Goal: Complete application form

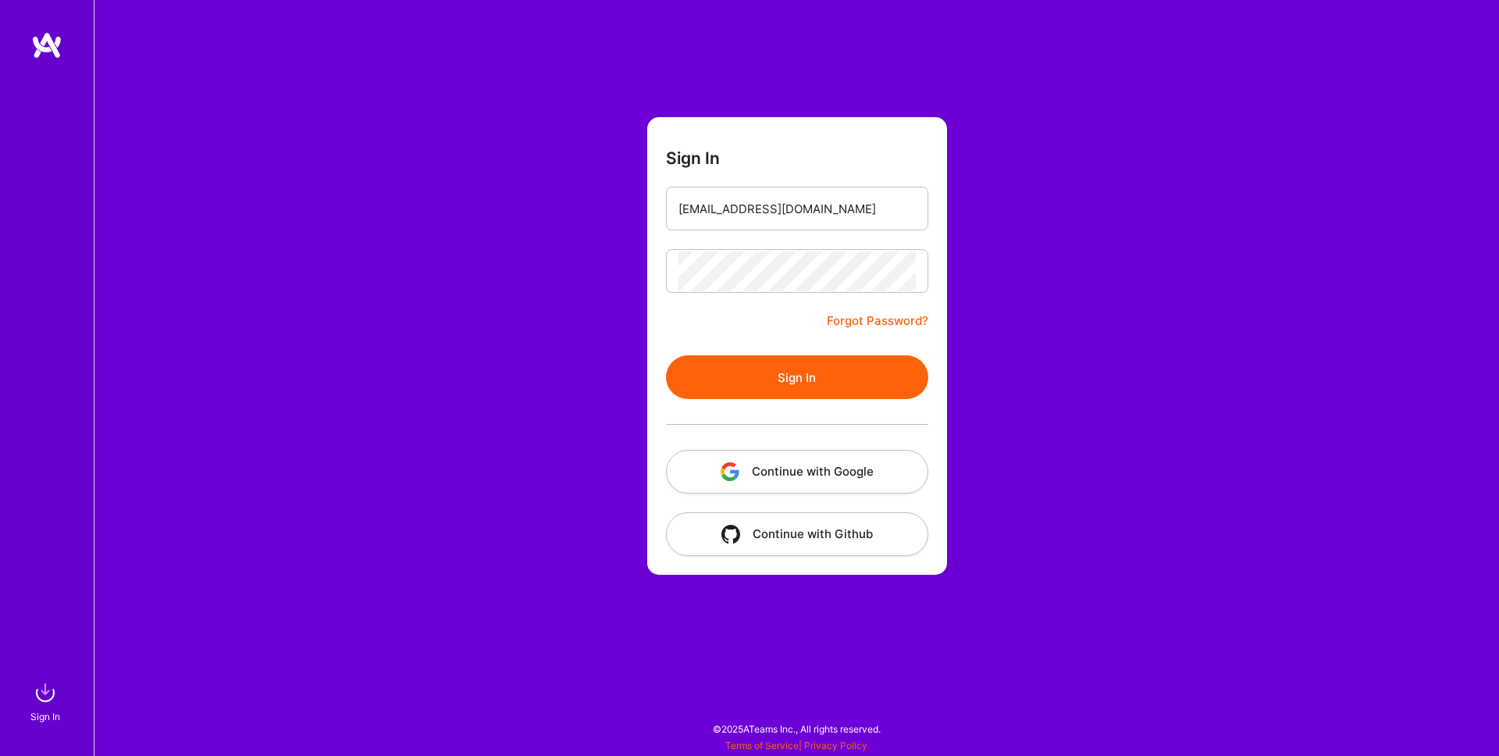
click at [721, 392] on button "Sign In" at bounding box center [797, 377] width 262 height 44
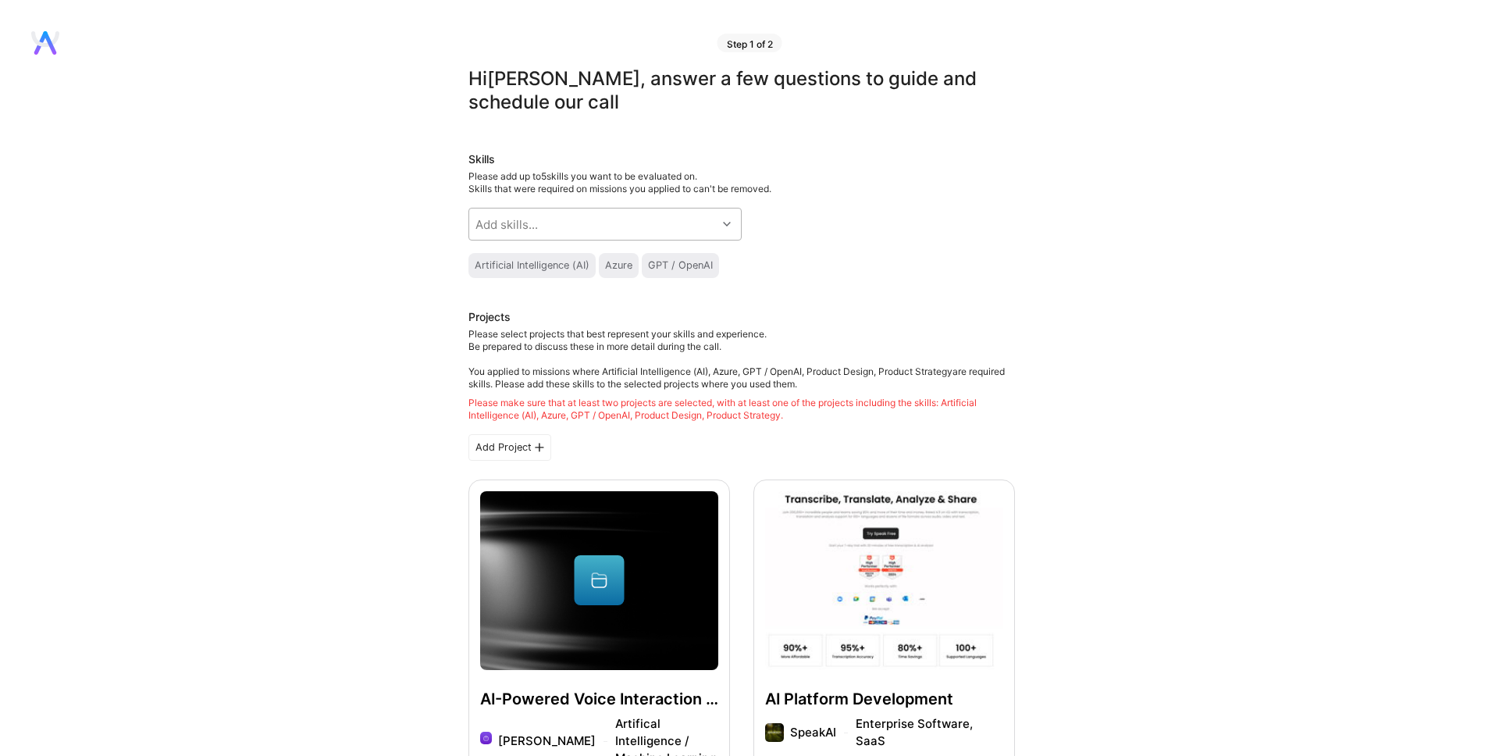
click at [583, 225] on div "Add skills..." at bounding box center [592, 223] width 247 height 31
click at [518, 264] on div "Artificial Intelligence (AI)" at bounding box center [532, 265] width 115 height 12
click at [541, 229] on div "Add skills..." at bounding box center [592, 223] width 247 height 31
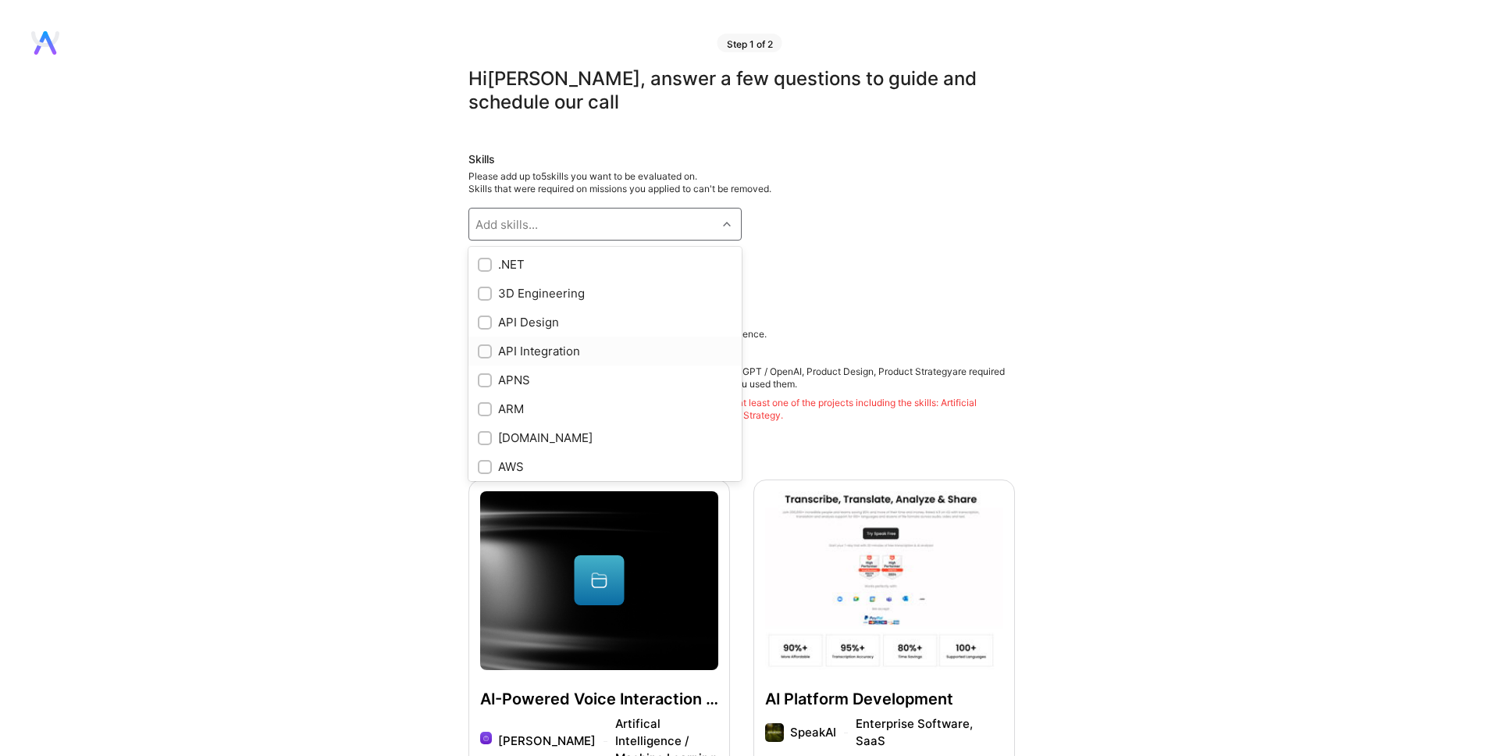
click at [476, 352] on div "API Integration" at bounding box center [604, 351] width 273 height 29
checkbox input "true"
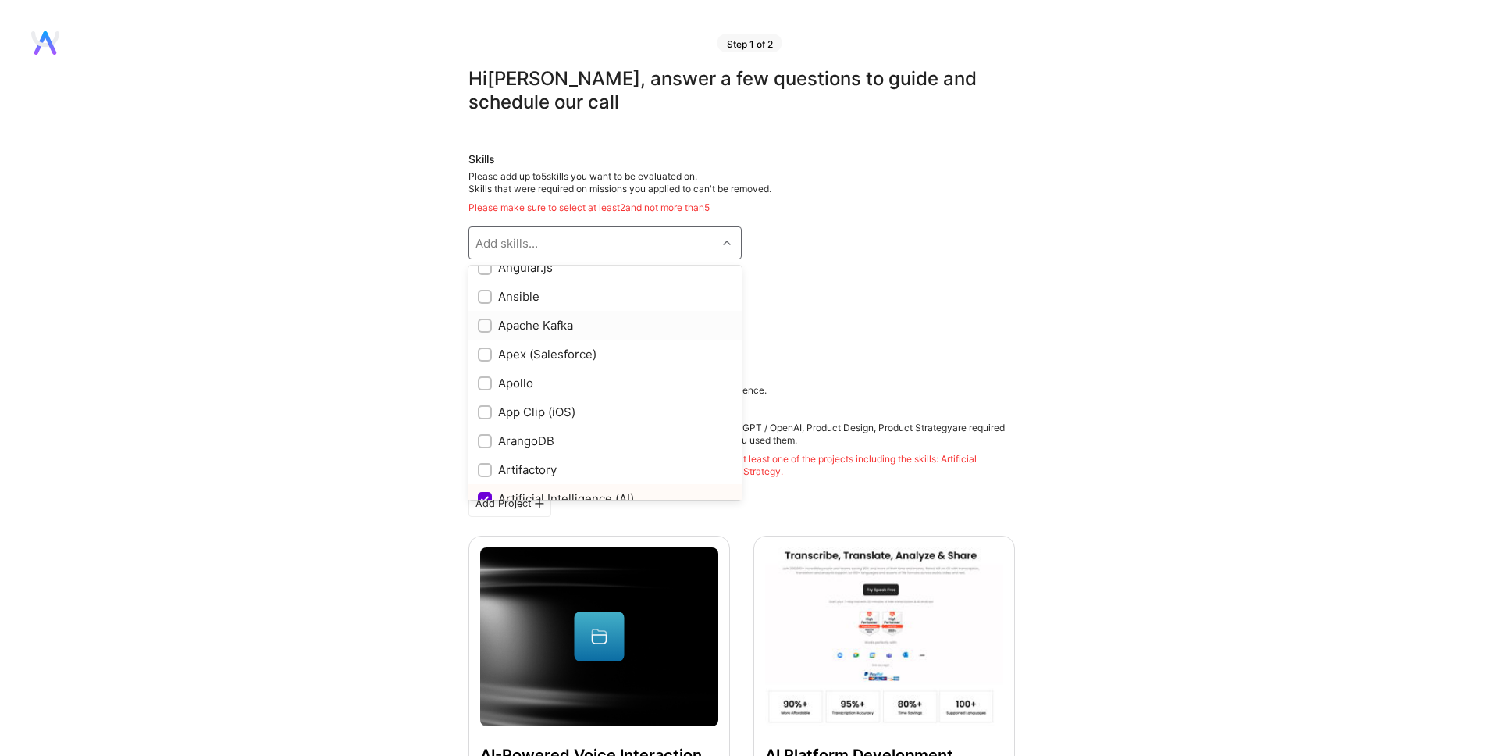
scroll to position [797, 0]
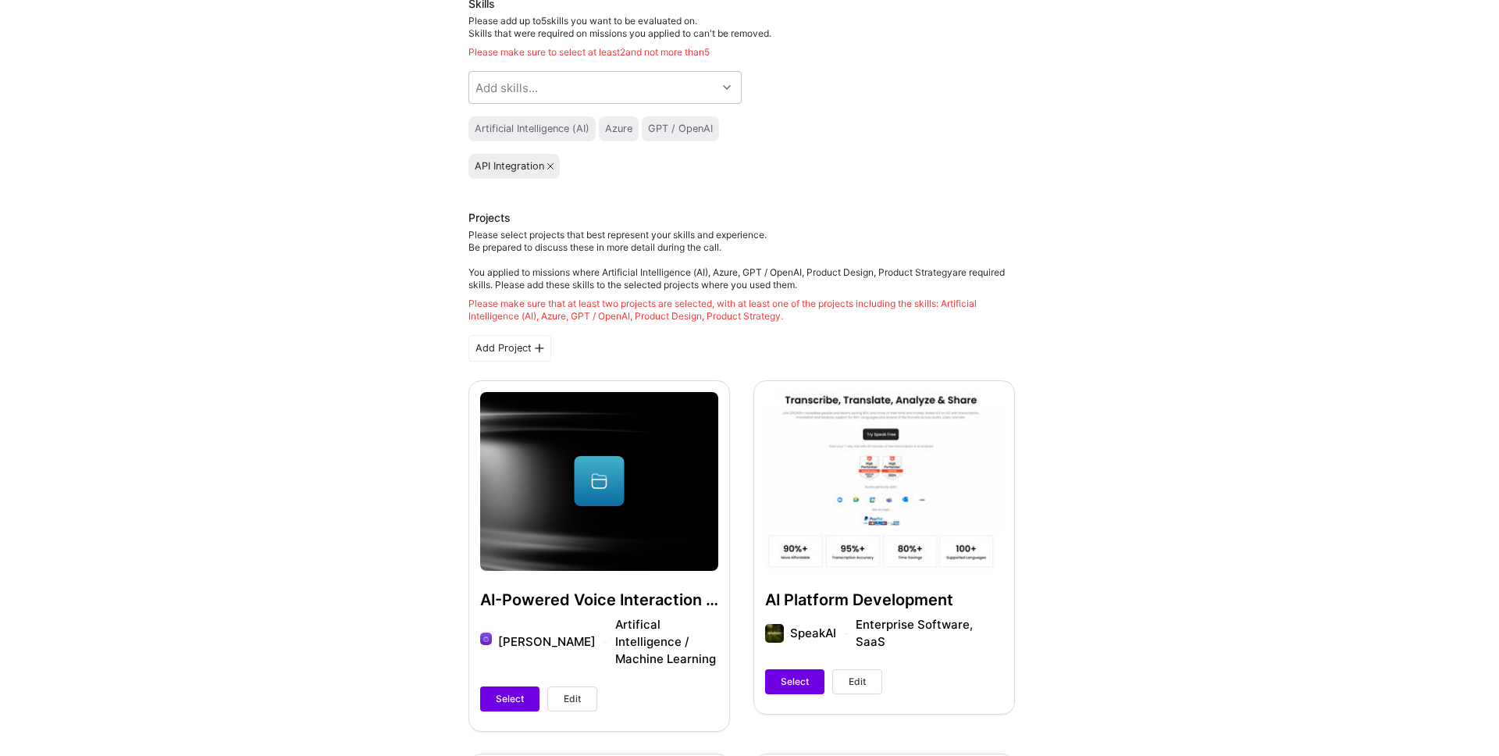
scroll to position [290, 0]
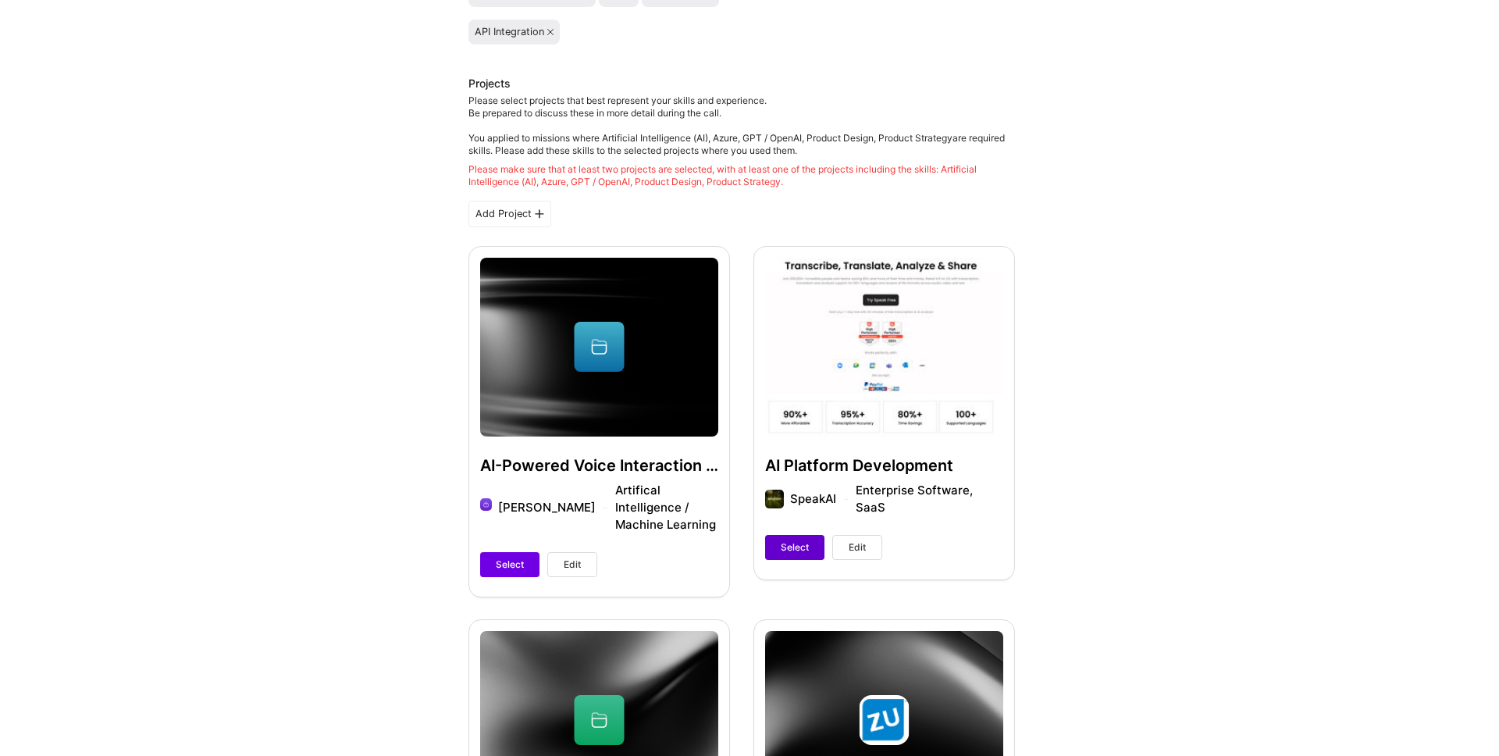
click at [790, 538] on button "Select" at bounding box center [794, 547] width 59 height 25
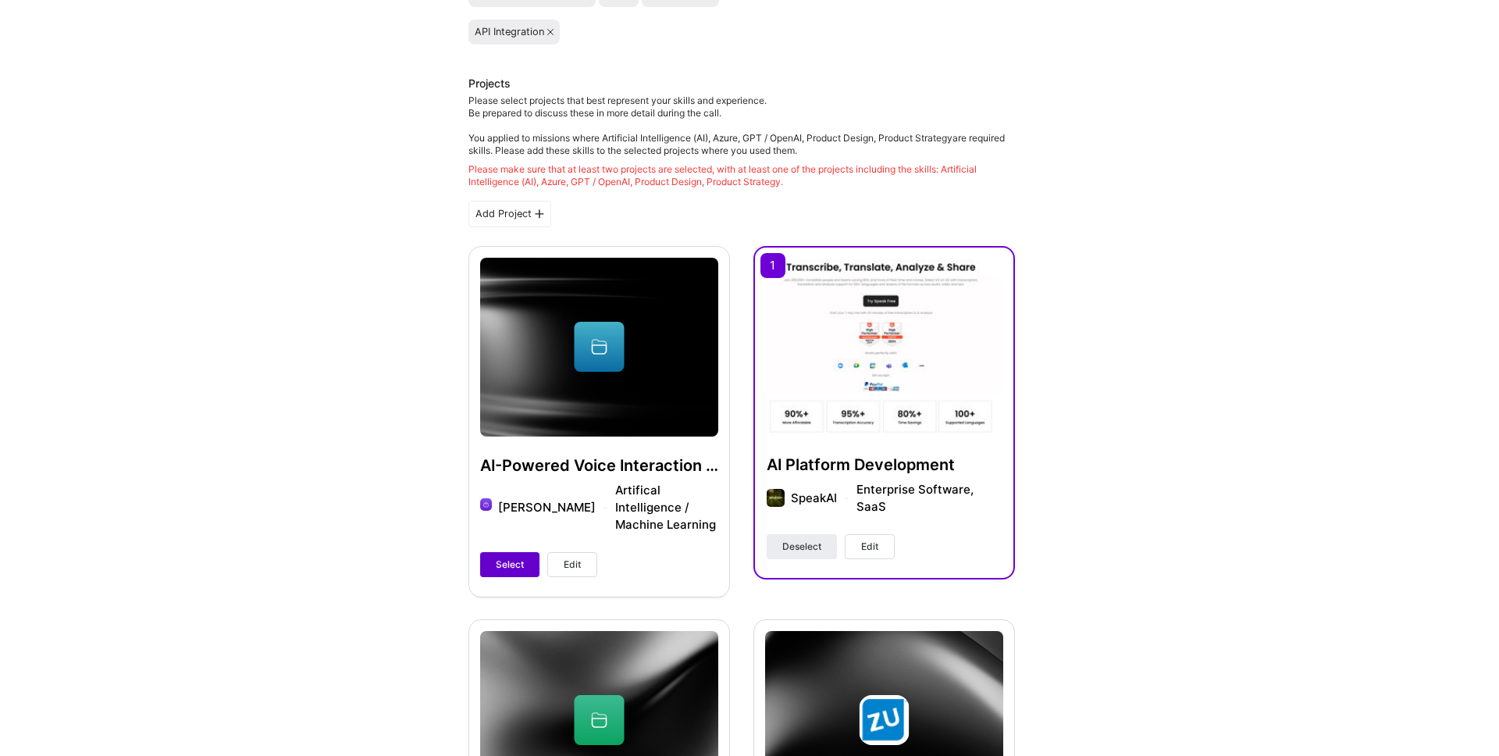
click at [504, 557] on span "Select" at bounding box center [510, 564] width 28 height 14
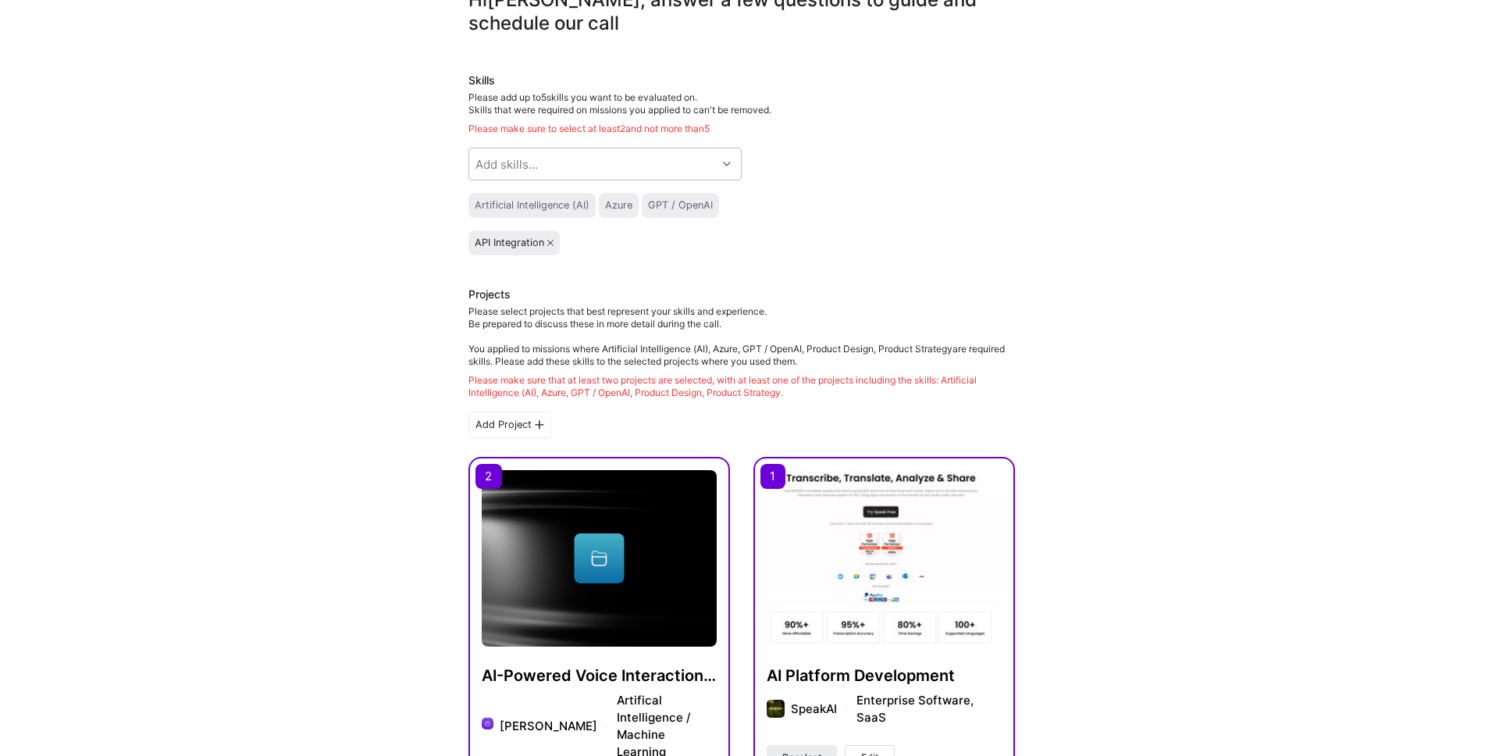
scroll to position [0, 0]
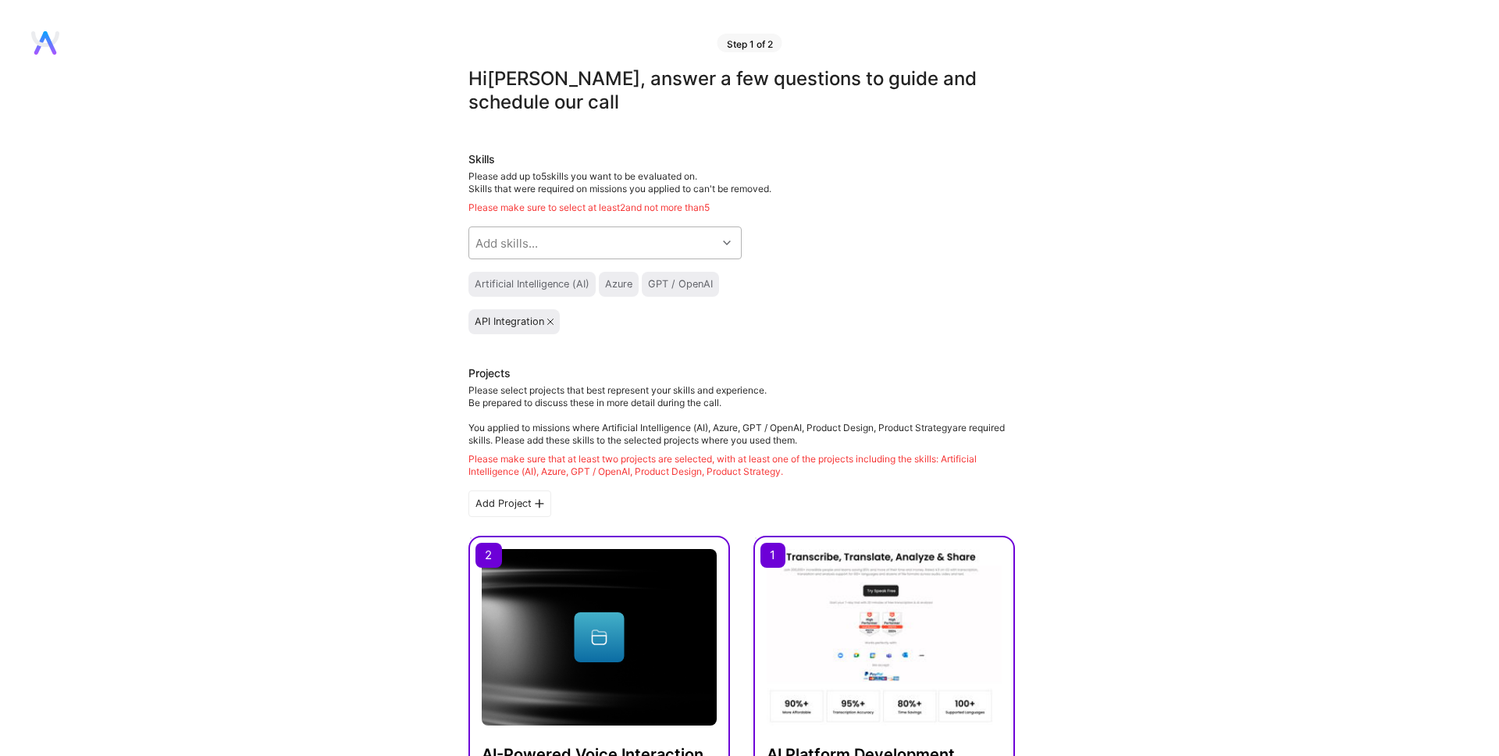
click at [559, 243] on div "Add skills..." at bounding box center [592, 242] width 247 height 31
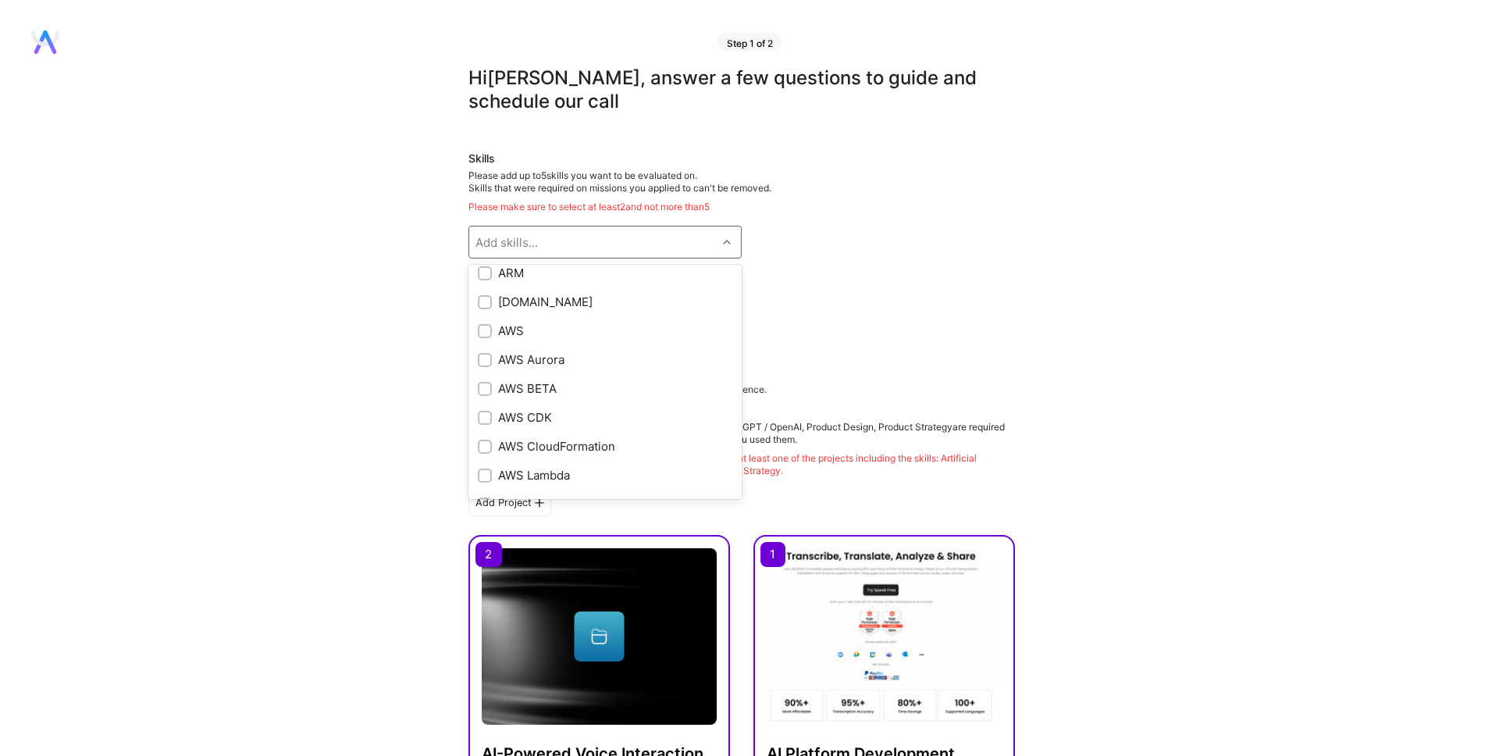
scroll to position [172, 0]
click at [481, 315] on input "checkbox" at bounding box center [486, 313] width 11 height 11
checkbox input "true"
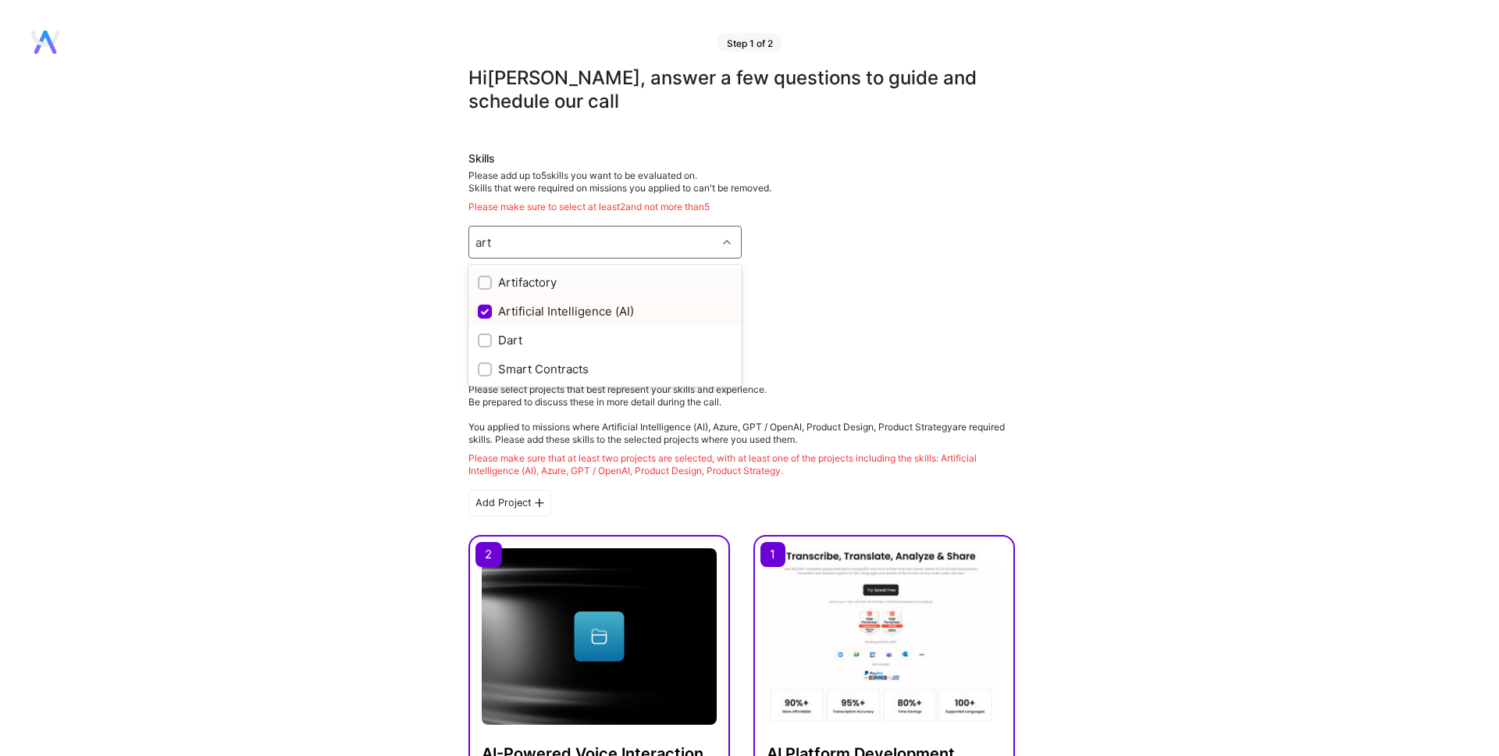
scroll to position [0, 0]
type input "machi"
click at [483, 283] on input "checkbox" at bounding box center [486, 283] width 11 height 11
checkbox input "true"
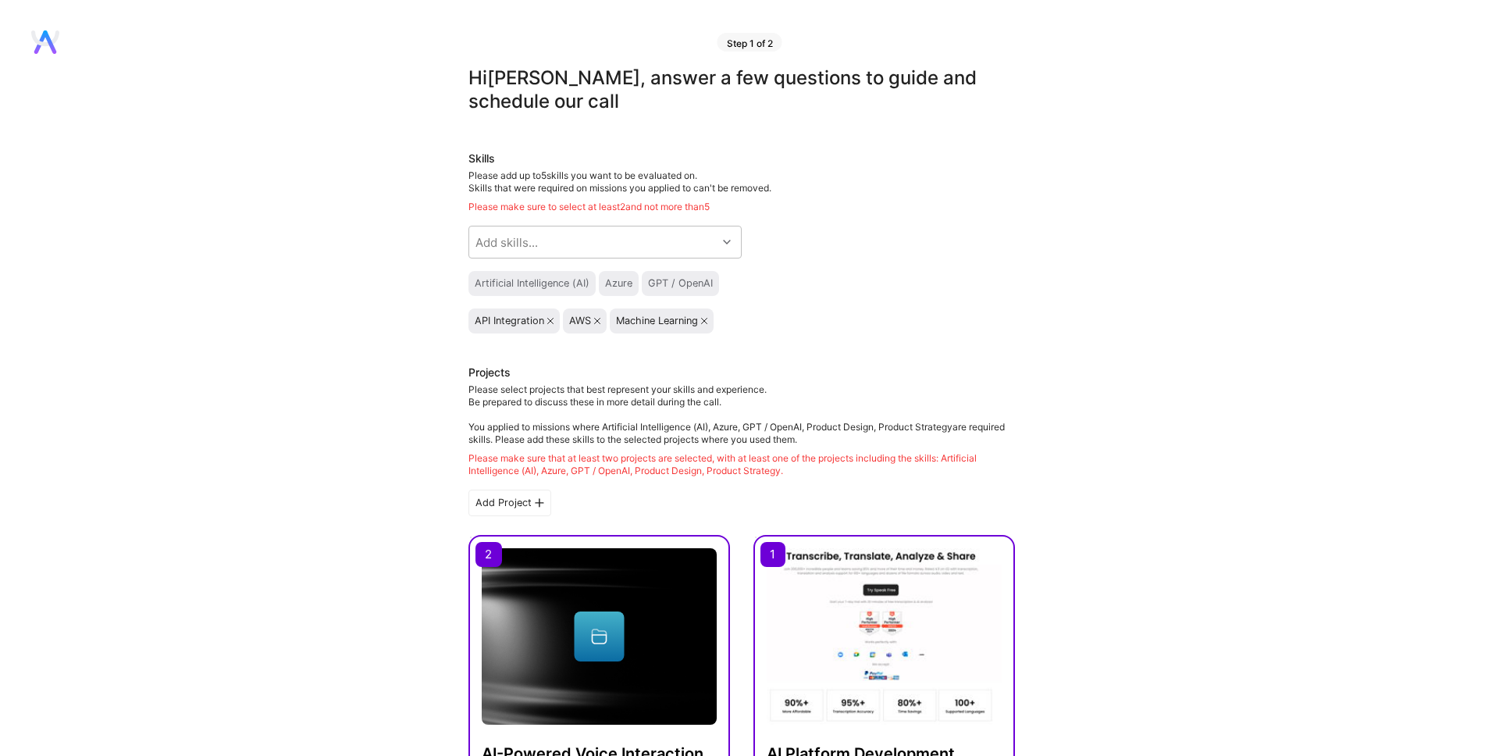
click at [622, 286] on div "Azure" at bounding box center [618, 283] width 27 height 12
click at [542, 281] on div "Artificial Intelligence (AI)" at bounding box center [532, 283] width 115 height 12
click at [543, 248] on div "Add skills..." at bounding box center [592, 241] width 247 height 31
type input "azu"
click at [487, 282] on input "checkbox" at bounding box center [486, 283] width 14 height 14
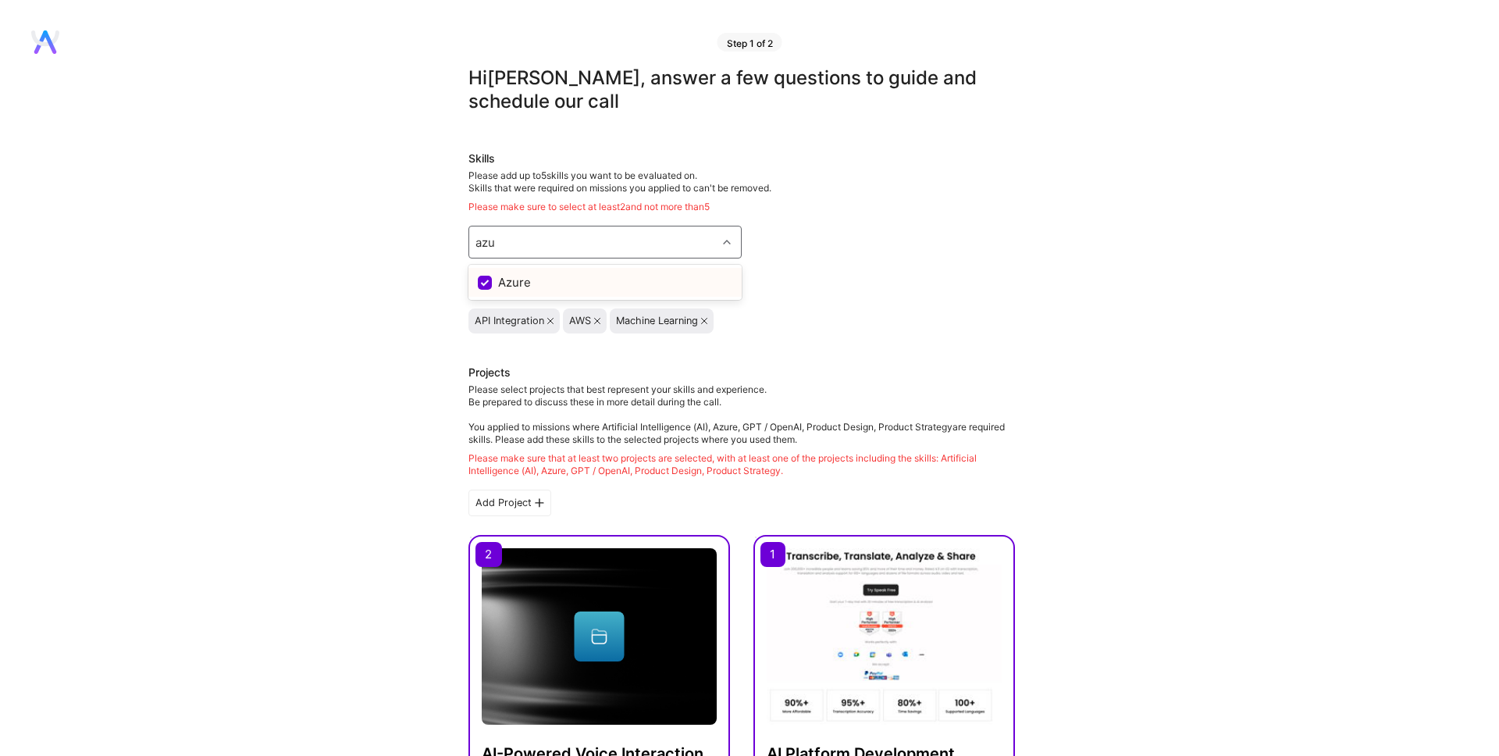
checkbox input "true"
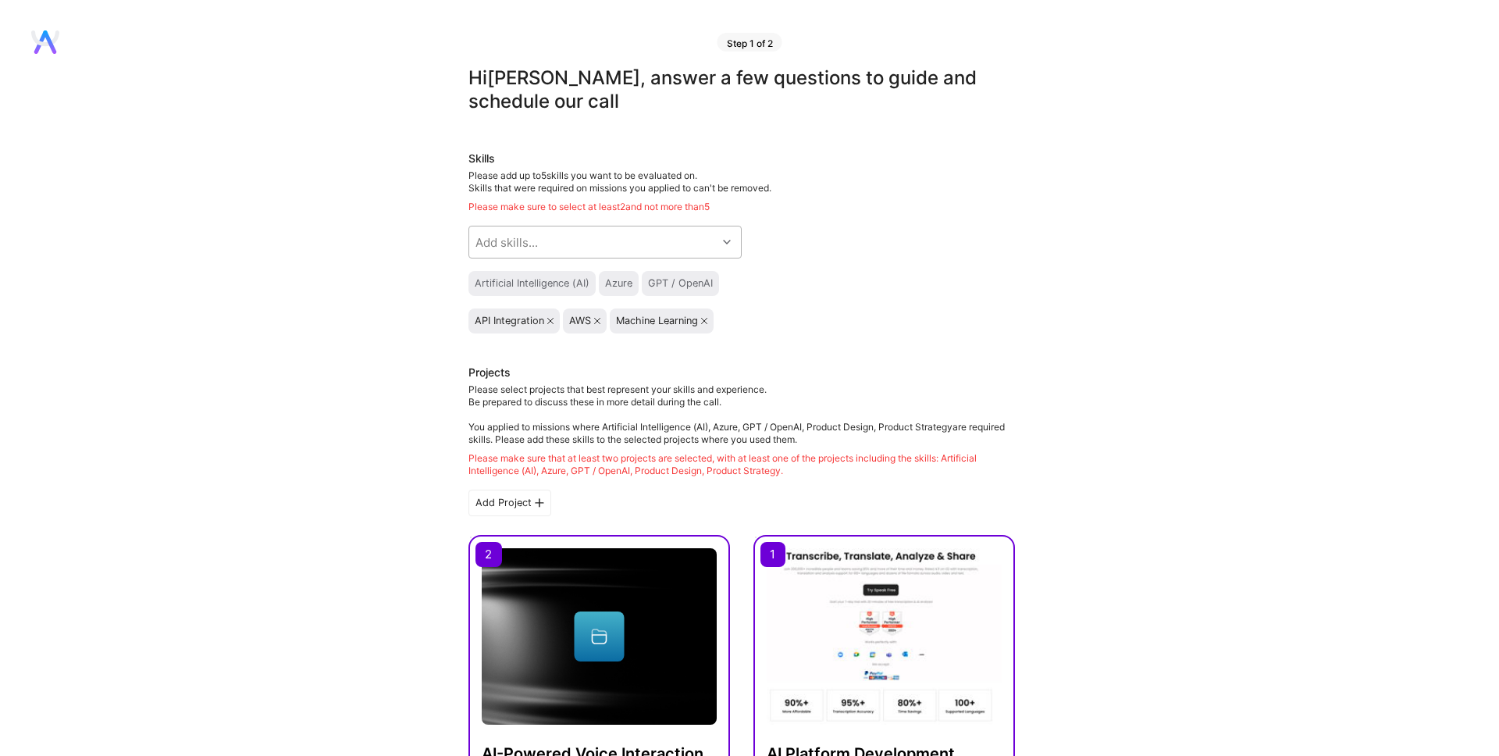
click at [559, 237] on div "Add skills..." at bounding box center [592, 241] width 247 height 31
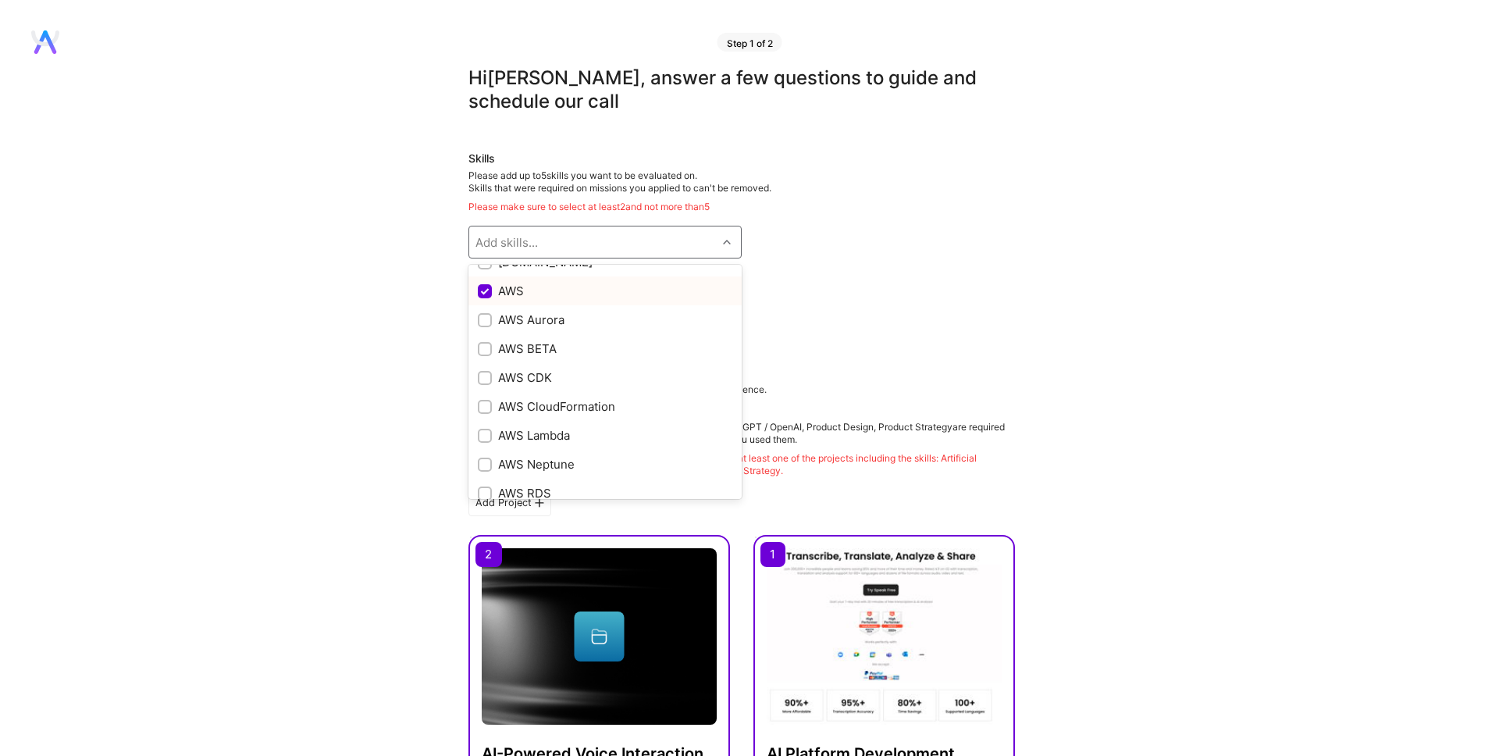
scroll to position [194, 0]
click at [485, 293] on input "checkbox" at bounding box center [486, 291] width 14 height 14
checkbox input "true"
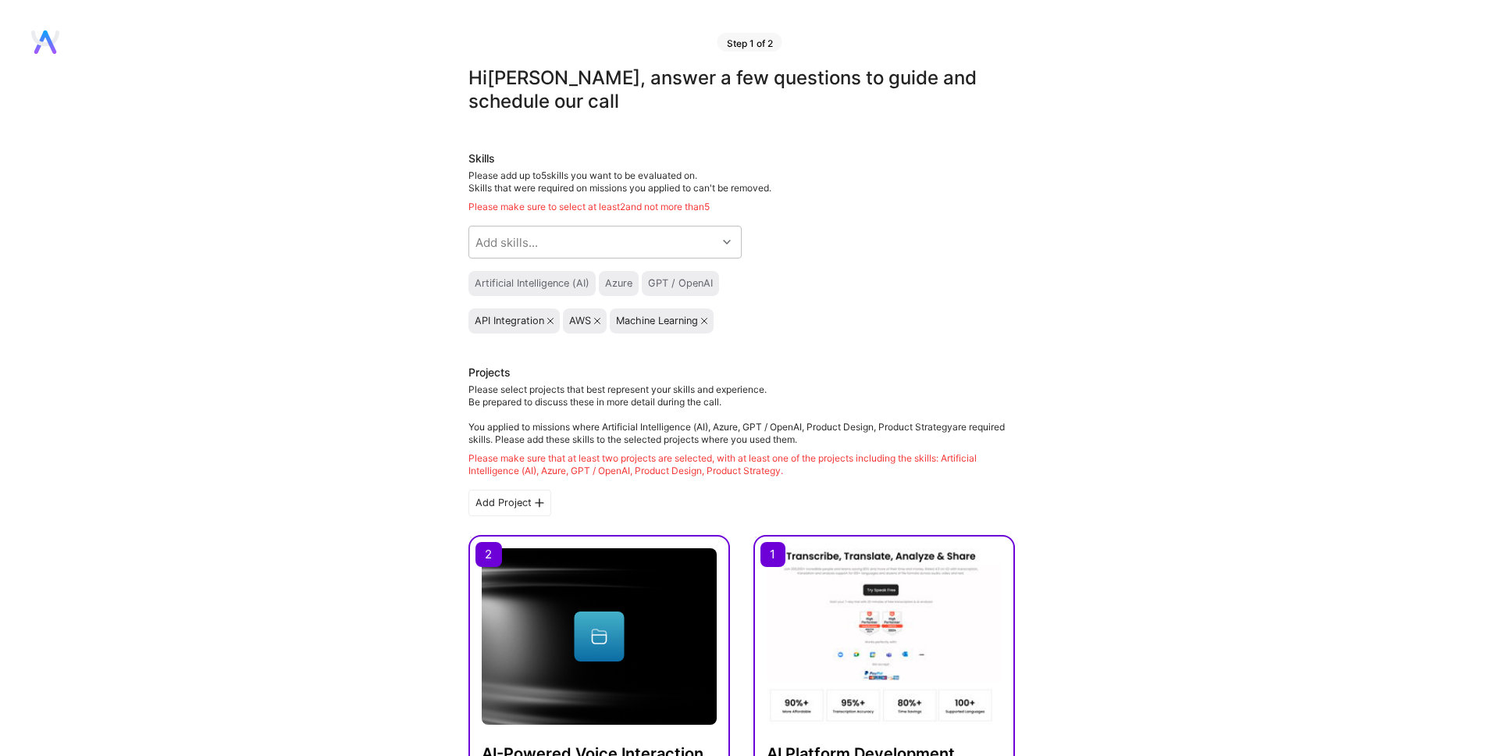
click at [705, 321] on icon at bounding box center [704, 321] width 6 height 6
click at [678, 281] on div "GPT / OpenAI" at bounding box center [680, 283] width 65 height 12
click at [607, 233] on div "Add skills..." at bounding box center [592, 241] width 247 height 31
type input "open"
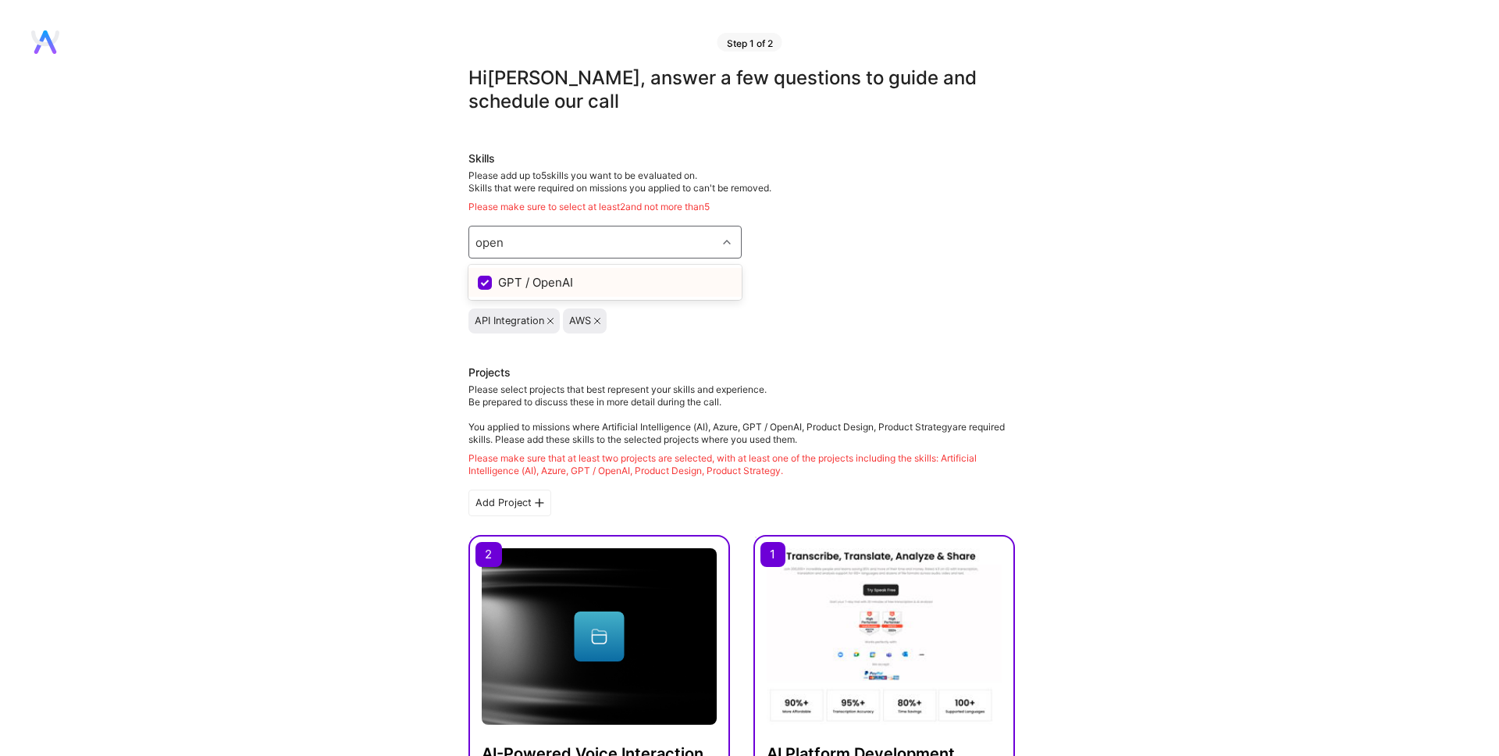
click at [482, 276] on input "checkbox" at bounding box center [486, 283] width 14 height 14
checkbox input "true"
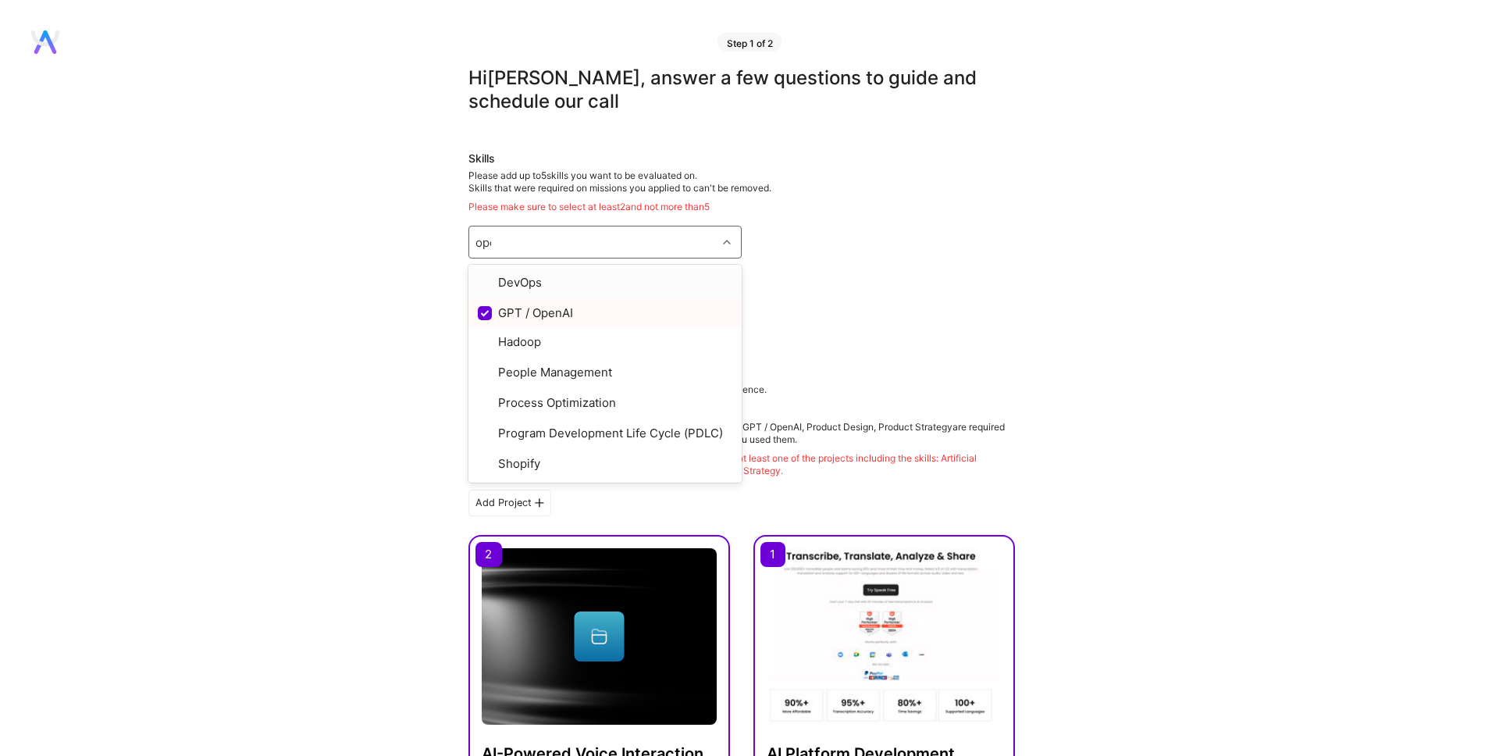
type input "open"
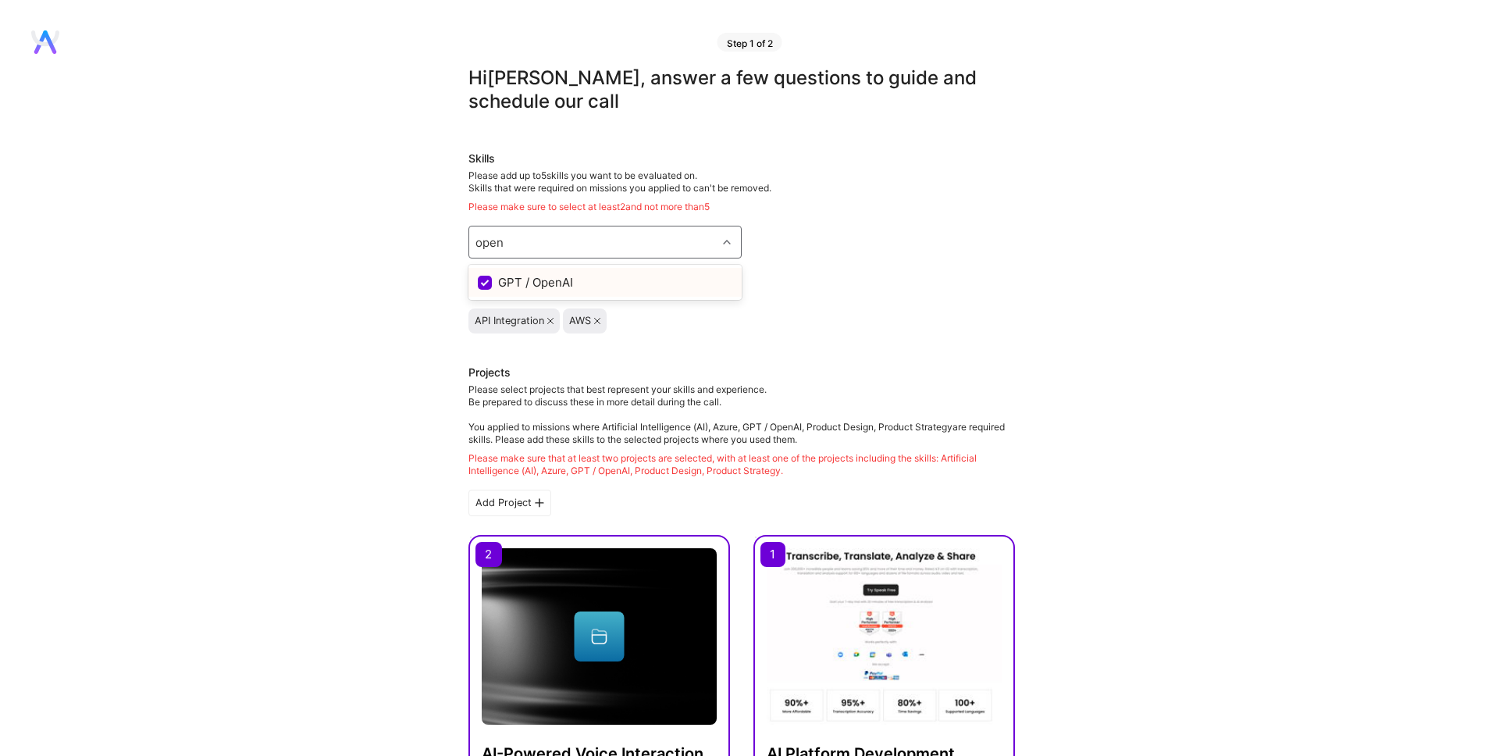
click at [490, 277] on input "checkbox" at bounding box center [486, 283] width 14 height 14
checkbox input "true"
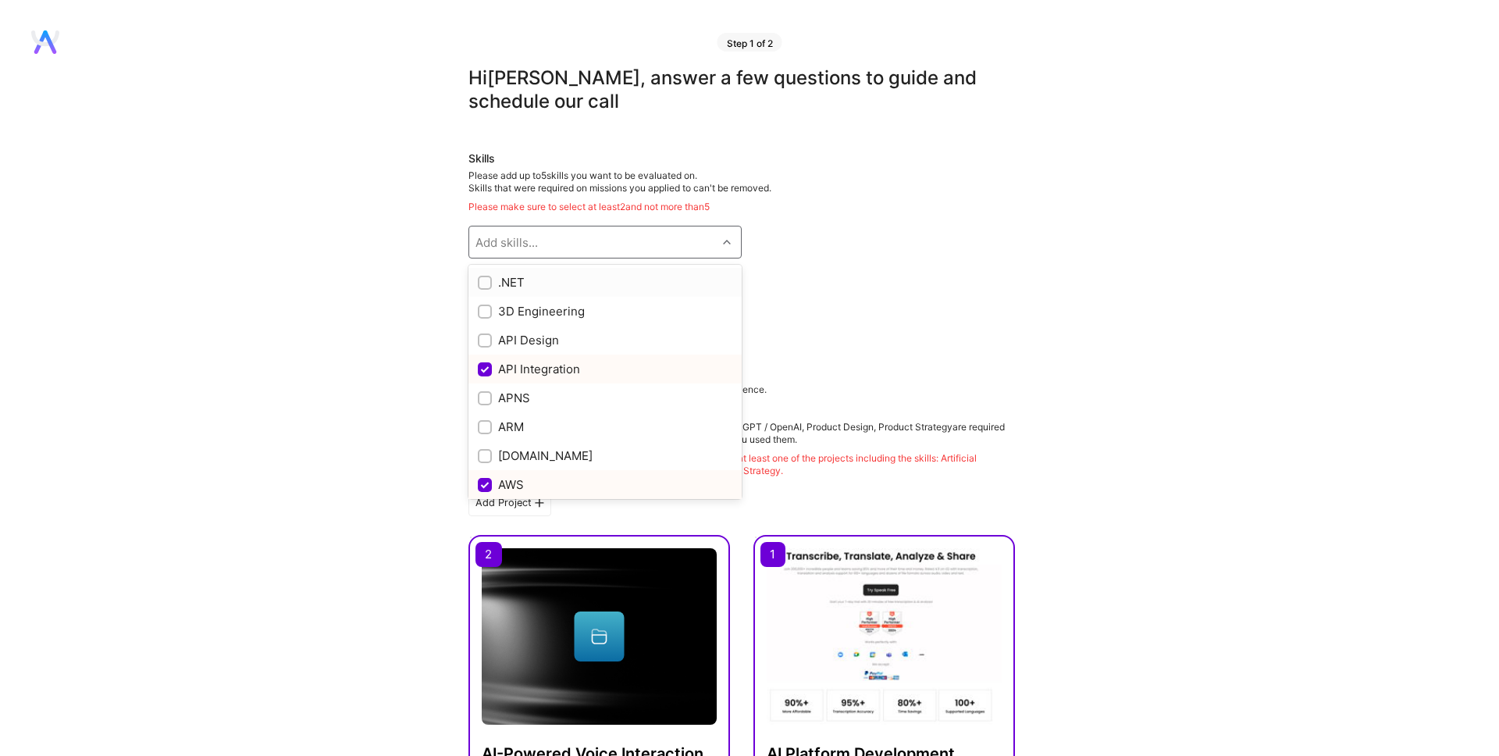
click at [487, 279] on input "checkbox" at bounding box center [486, 283] width 11 height 11
click at [487, 279] on input "checkbox" at bounding box center [486, 283] width 14 height 14
checkbox input "true"
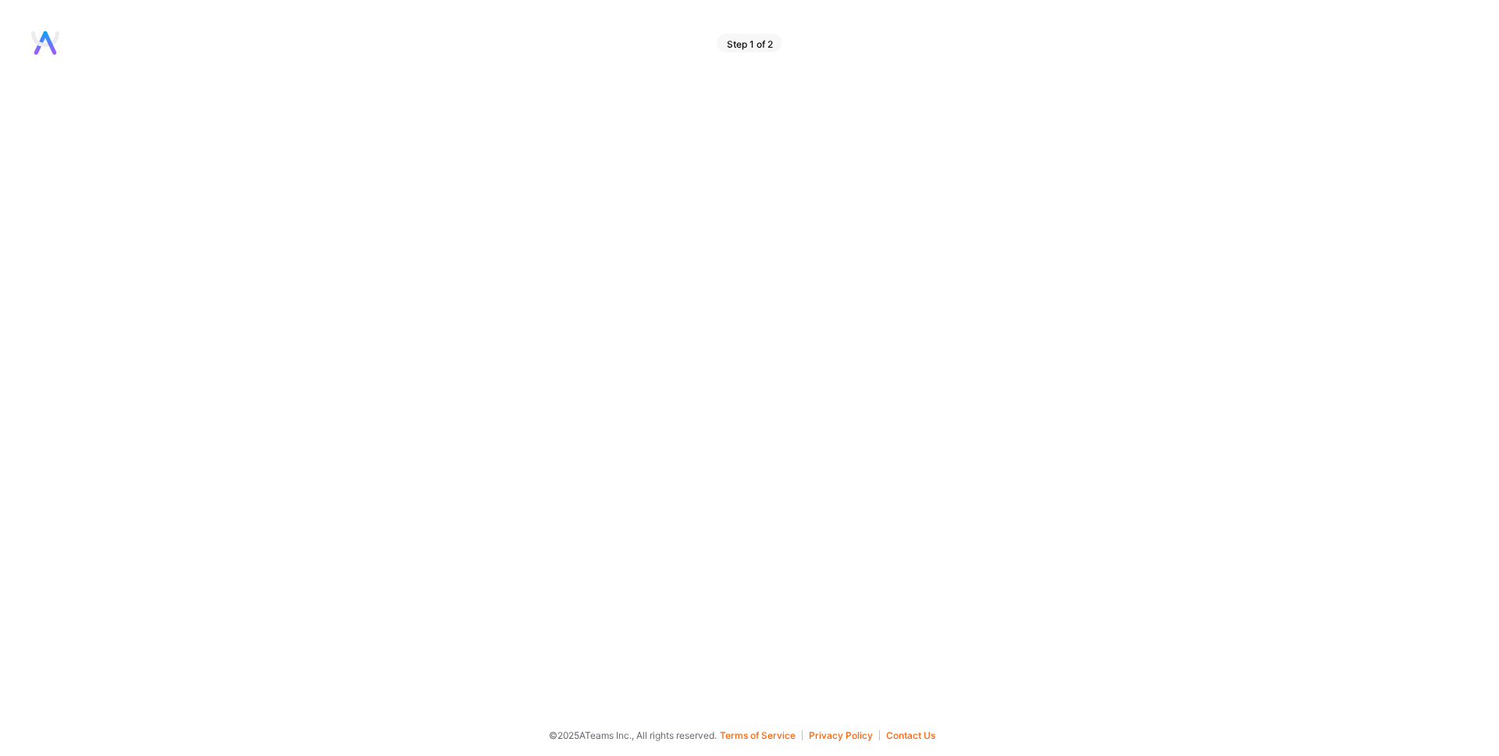
scroll to position [1, 0]
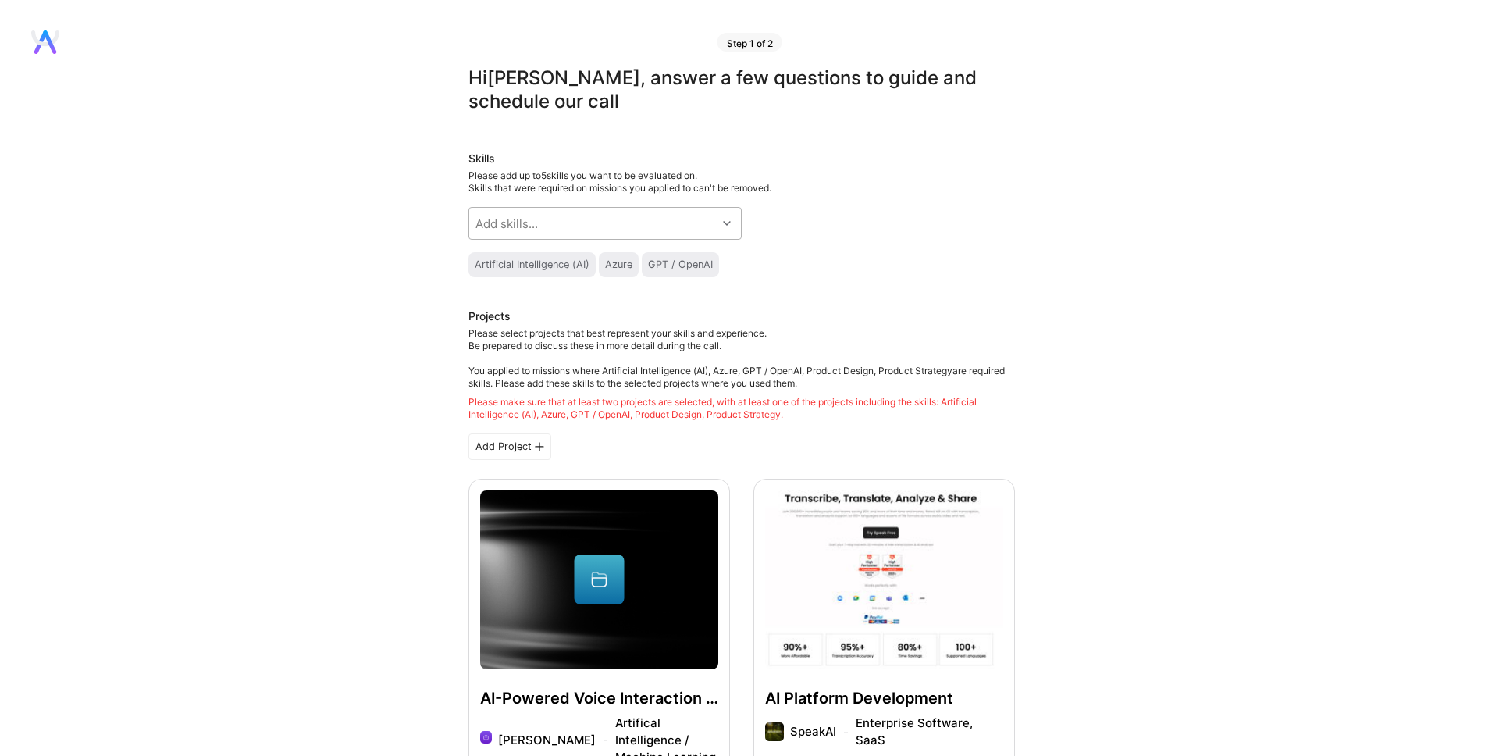
click at [522, 226] on div "Add skills..." at bounding box center [506, 223] width 62 height 16
type input "open"
click at [484, 267] on input "checkbox" at bounding box center [486, 265] width 14 height 14
checkbox input "true"
type input "ope"
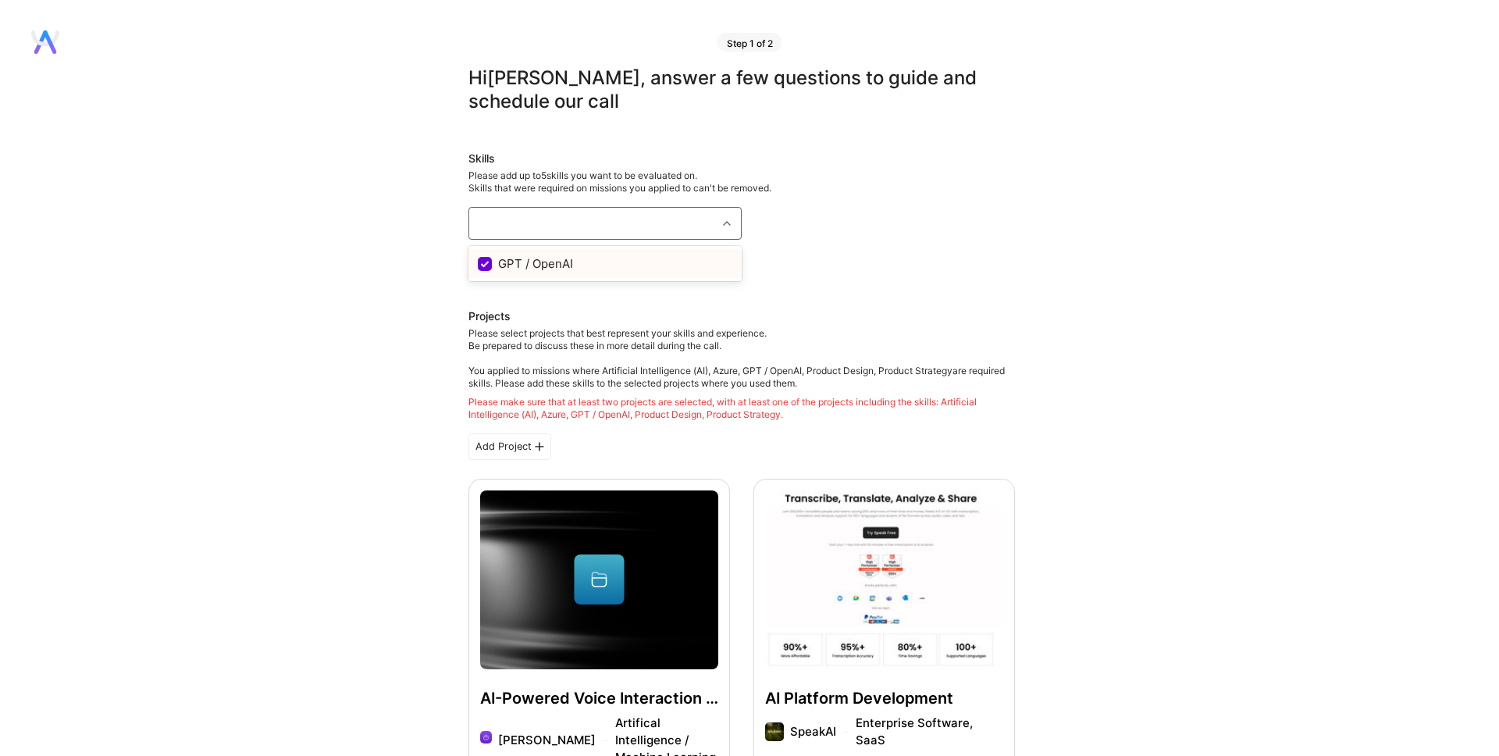
click at [541, 220] on div "Add skills..." at bounding box center [592, 223] width 247 height 31
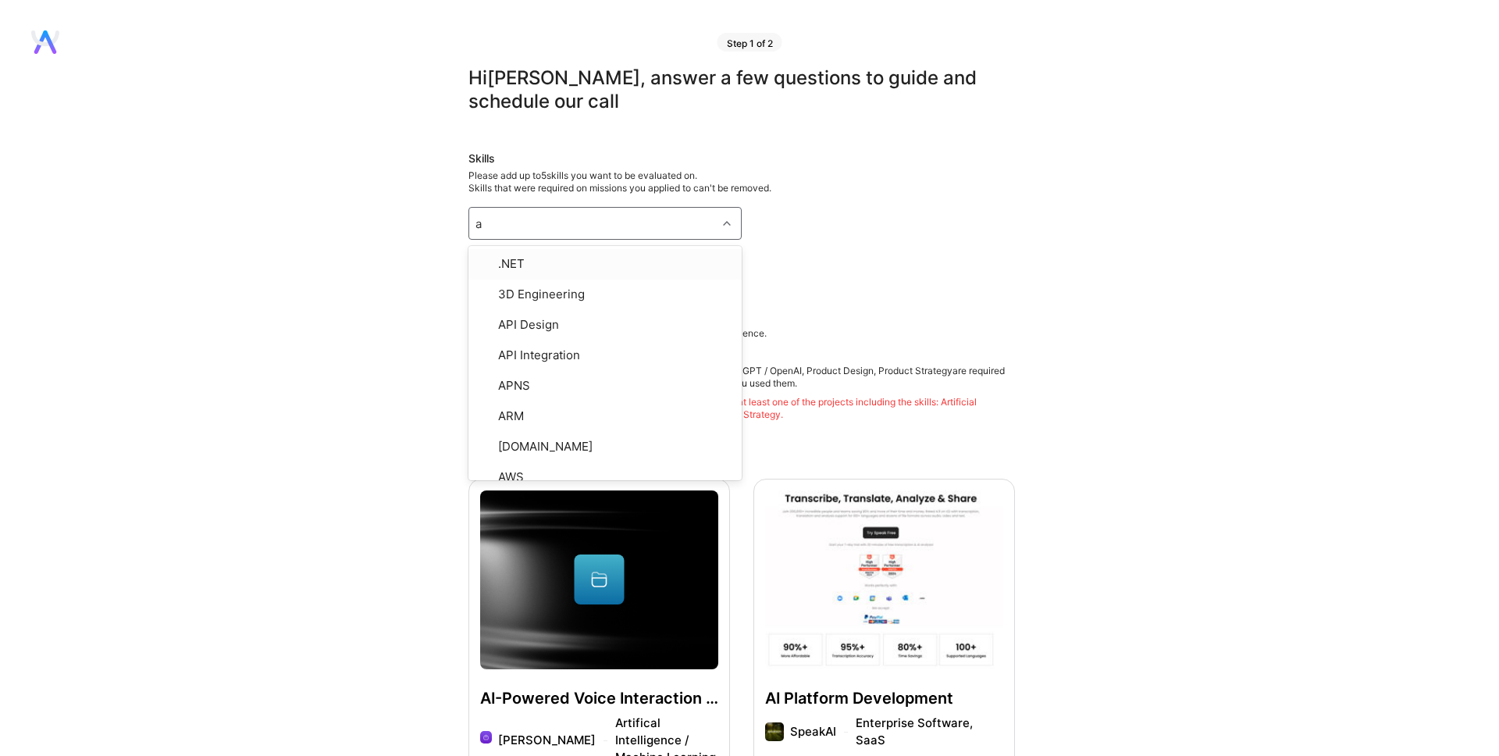
type input "az"
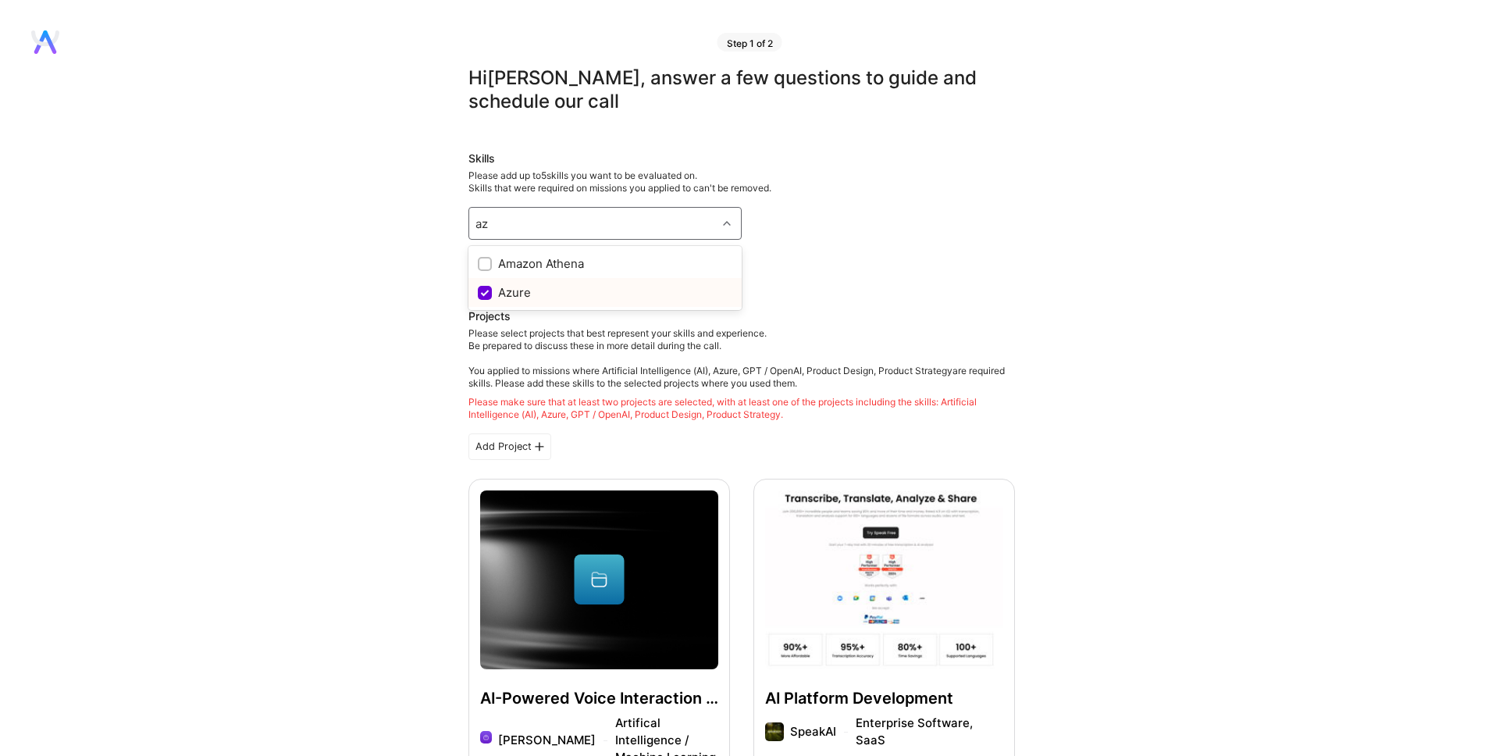
click at [507, 289] on div "Azure" at bounding box center [605, 292] width 255 height 16
checkbox input "true"
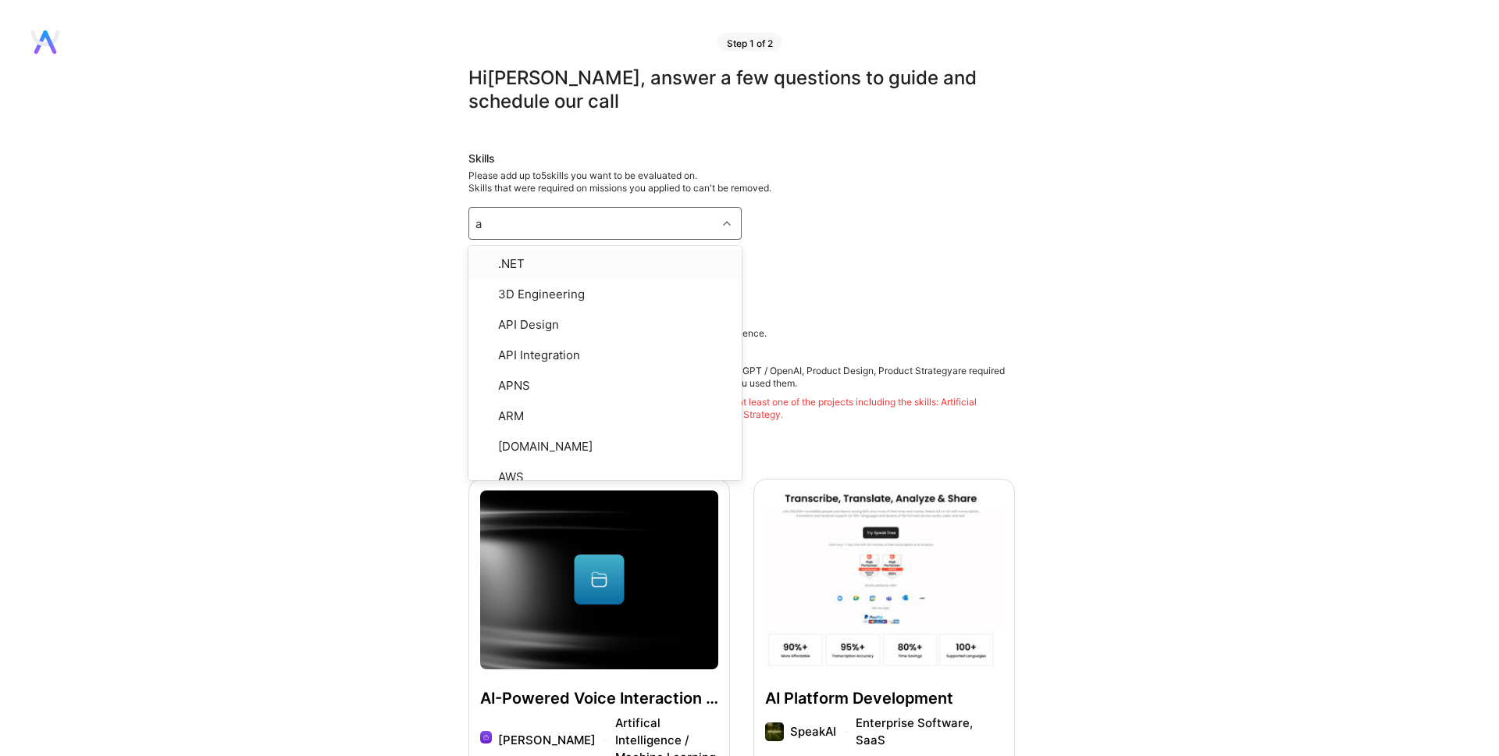
type input "az"
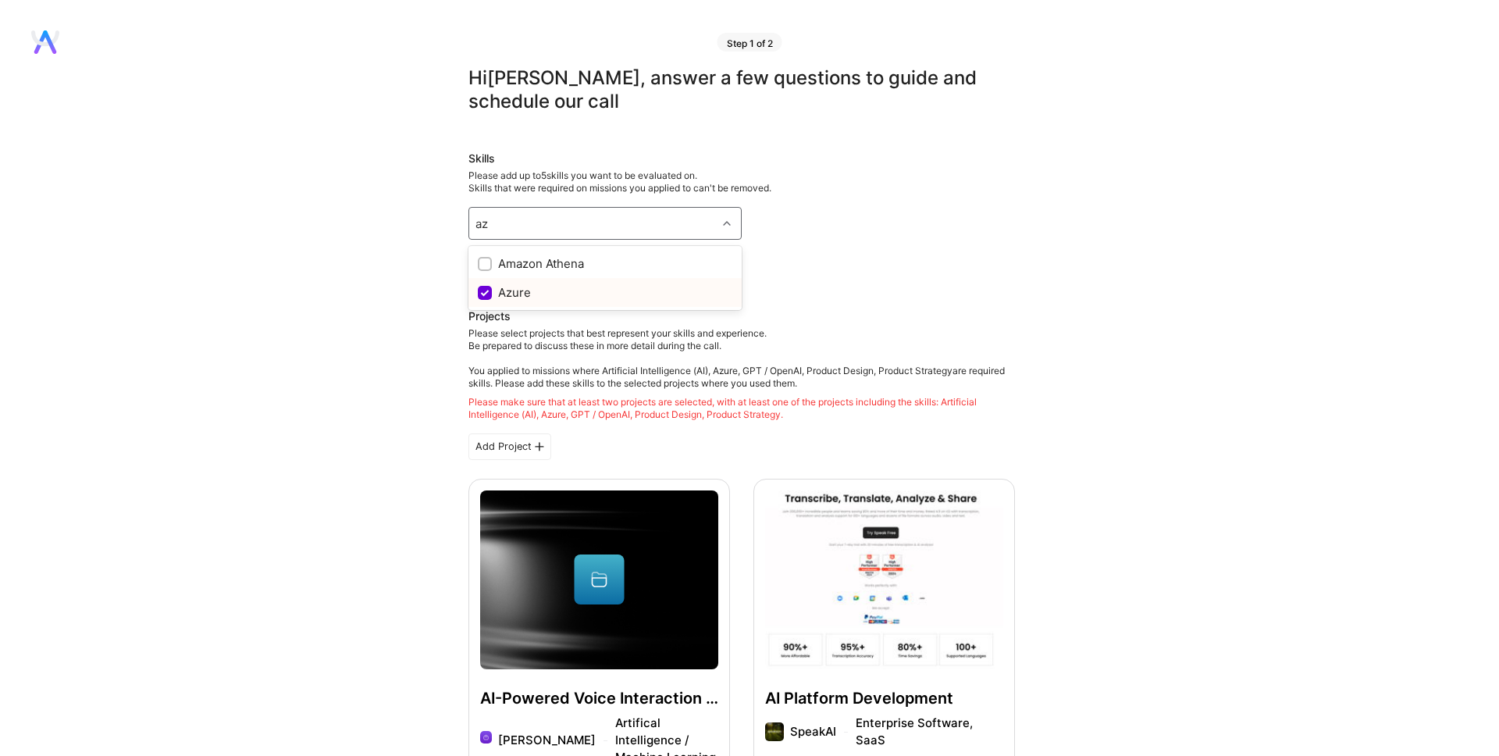
click at [485, 290] on input "checkbox" at bounding box center [486, 294] width 14 height 14
checkbox input "true"
click at [546, 225] on div "Add skills..." at bounding box center [592, 223] width 247 height 31
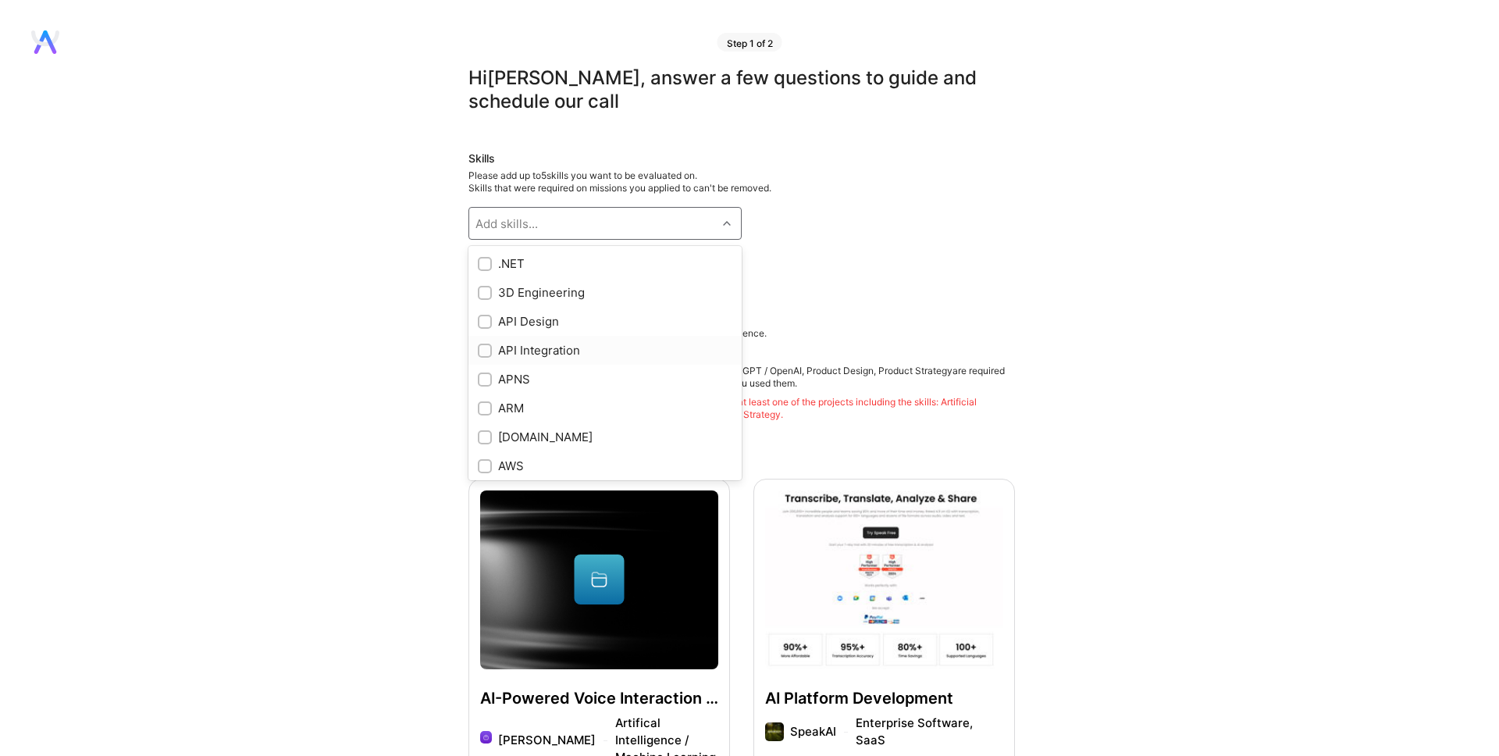
click at [484, 351] on input "checkbox" at bounding box center [486, 351] width 11 height 11
checkbox input "true"
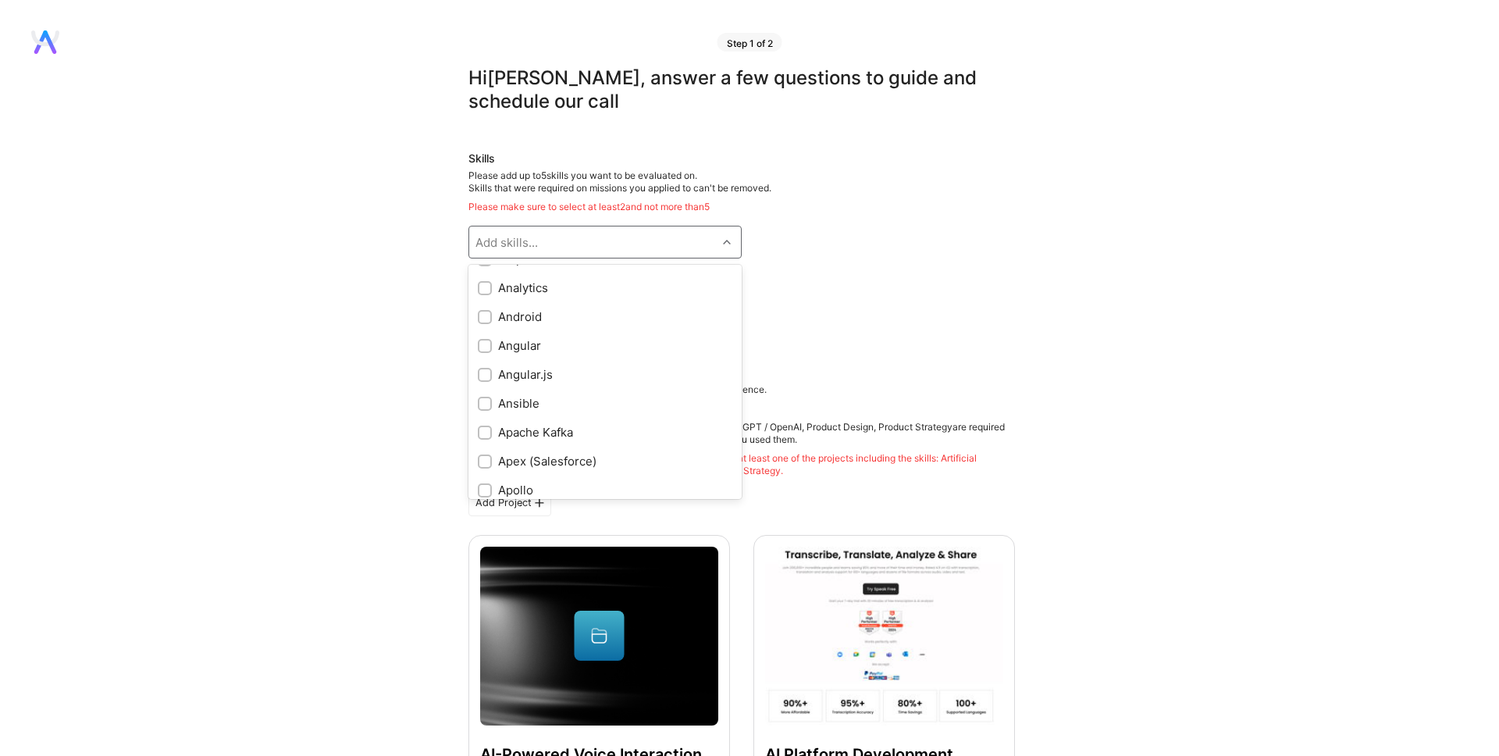
scroll to position [693, 0]
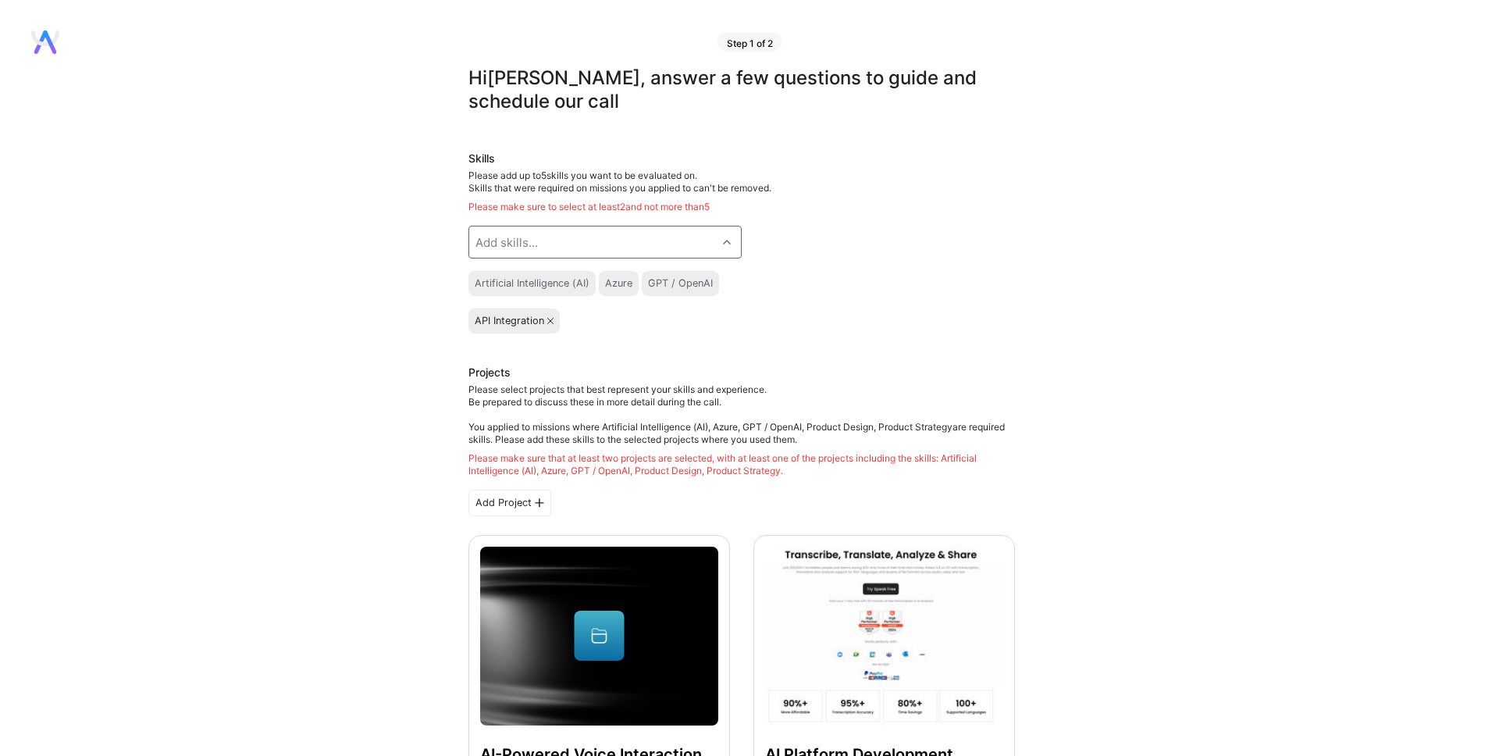
click at [566, 239] on div "Add skills..." at bounding box center [592, 241] width 247 height 31
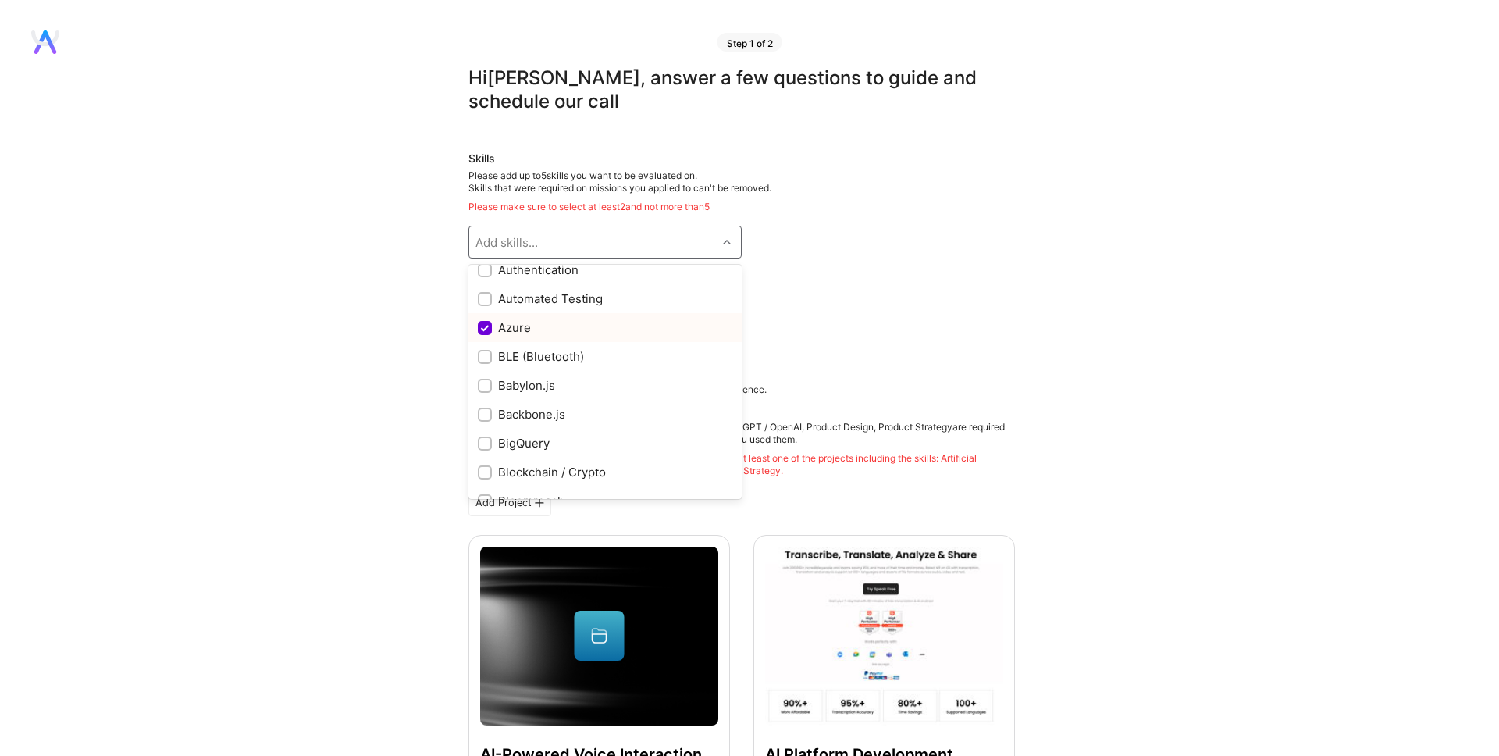
scroll to position [1145, 0]
click at [484, 317] on input "checkbox" at bounding box center [486, 322] width 14 height 14
click at [484, 320] on input "checkbox" at bounding box center [486, 322] width 14 height 14
click at [484, 322] on input "checkbox" at bounding box center [486, 322] width 14 height 14
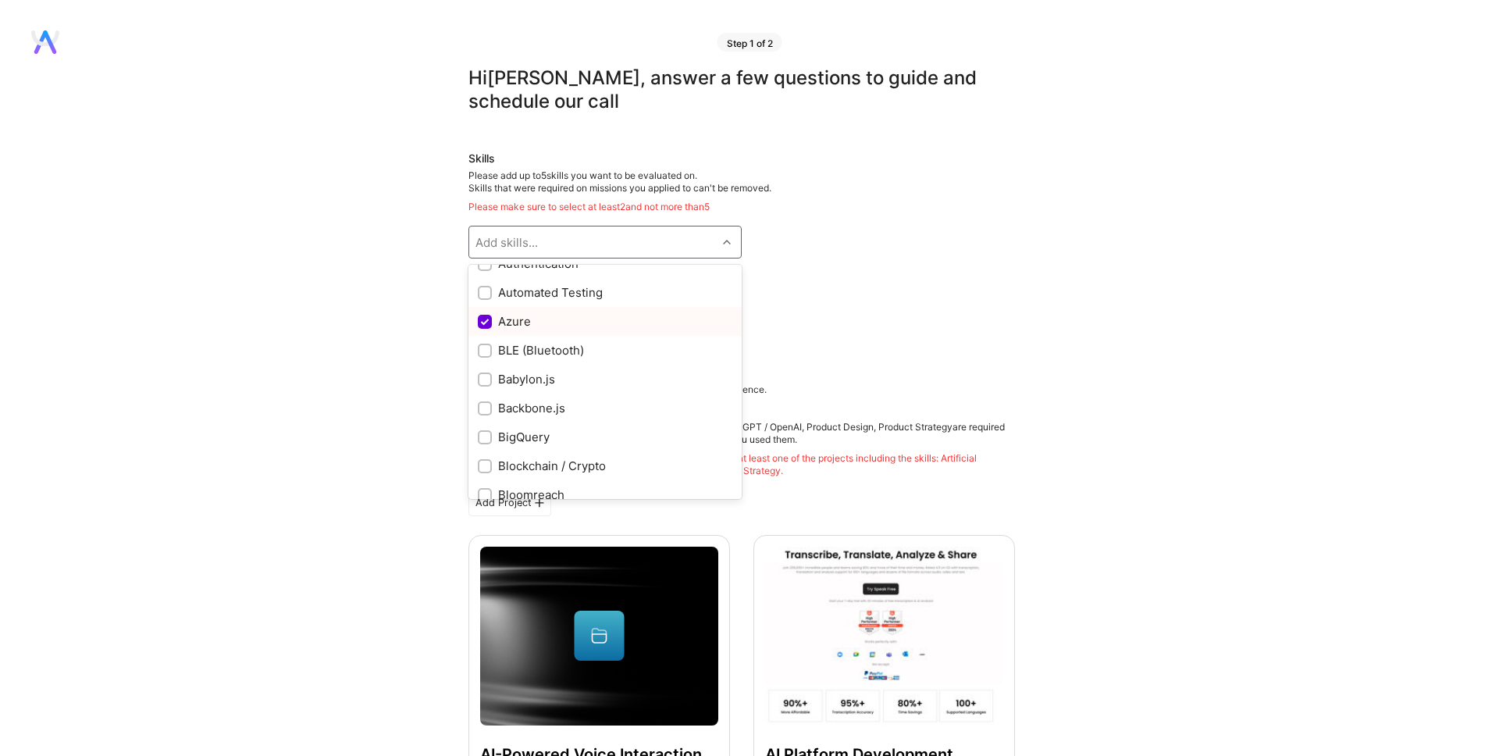
click at [484, 322] on input "checkbox" at bounding box center [486, 322] width 14 height 14
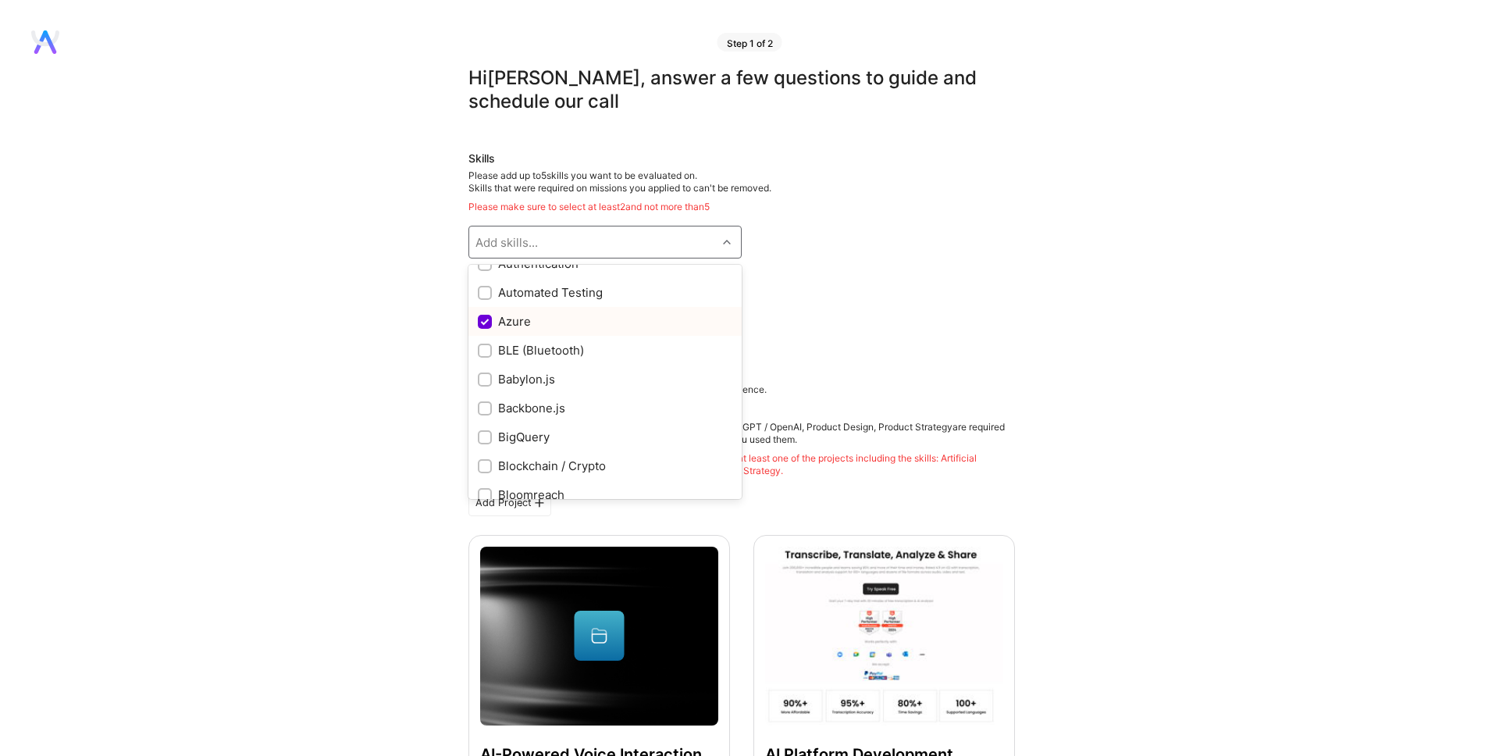
checkbox input "true"
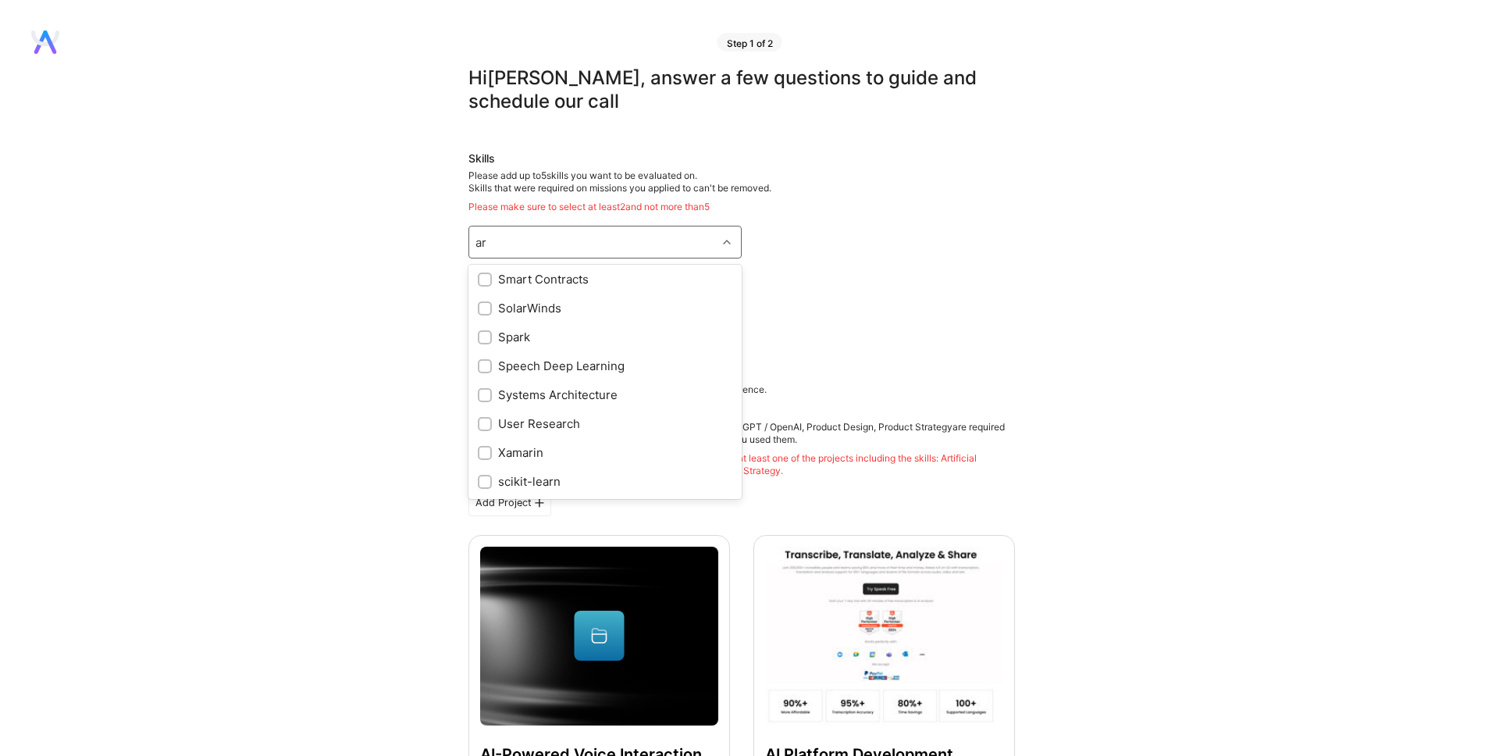
scroll to position [494, 0]
type input "arc"
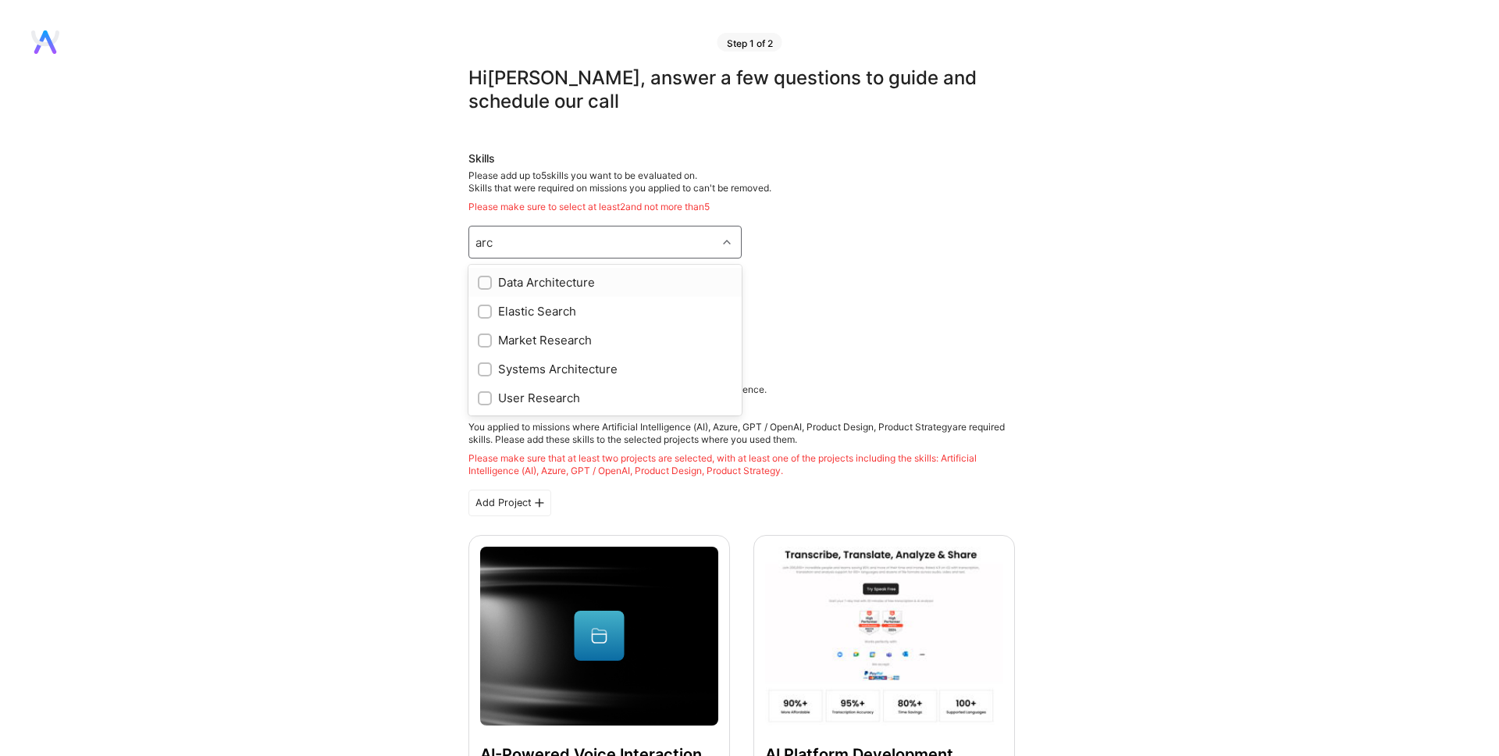
scroll to position [0, 0]
click at [483, 369] on input "checkbox" at bounding box center [486, 370] width 11 height 11
checkbox input "true"
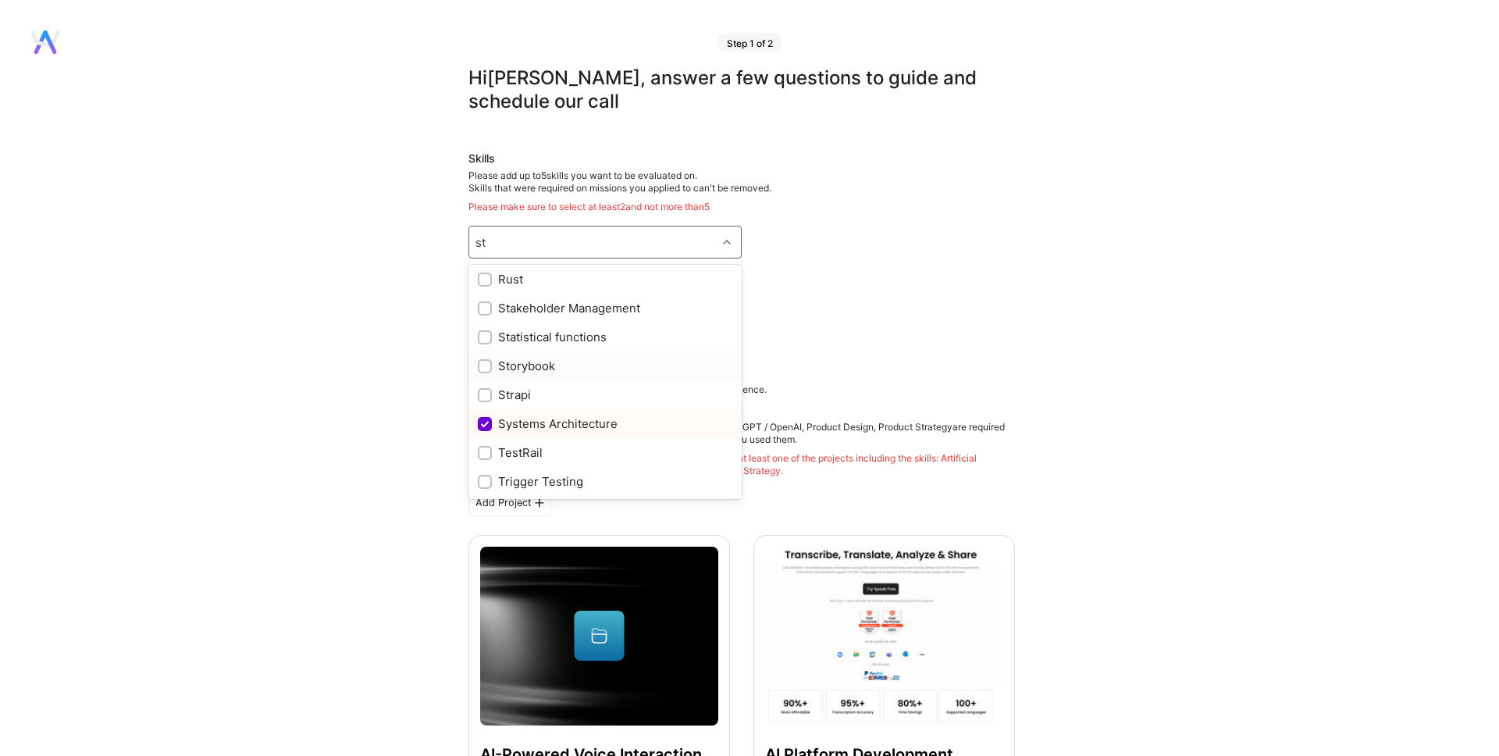
scroll to position [610, 0]
type input "str"
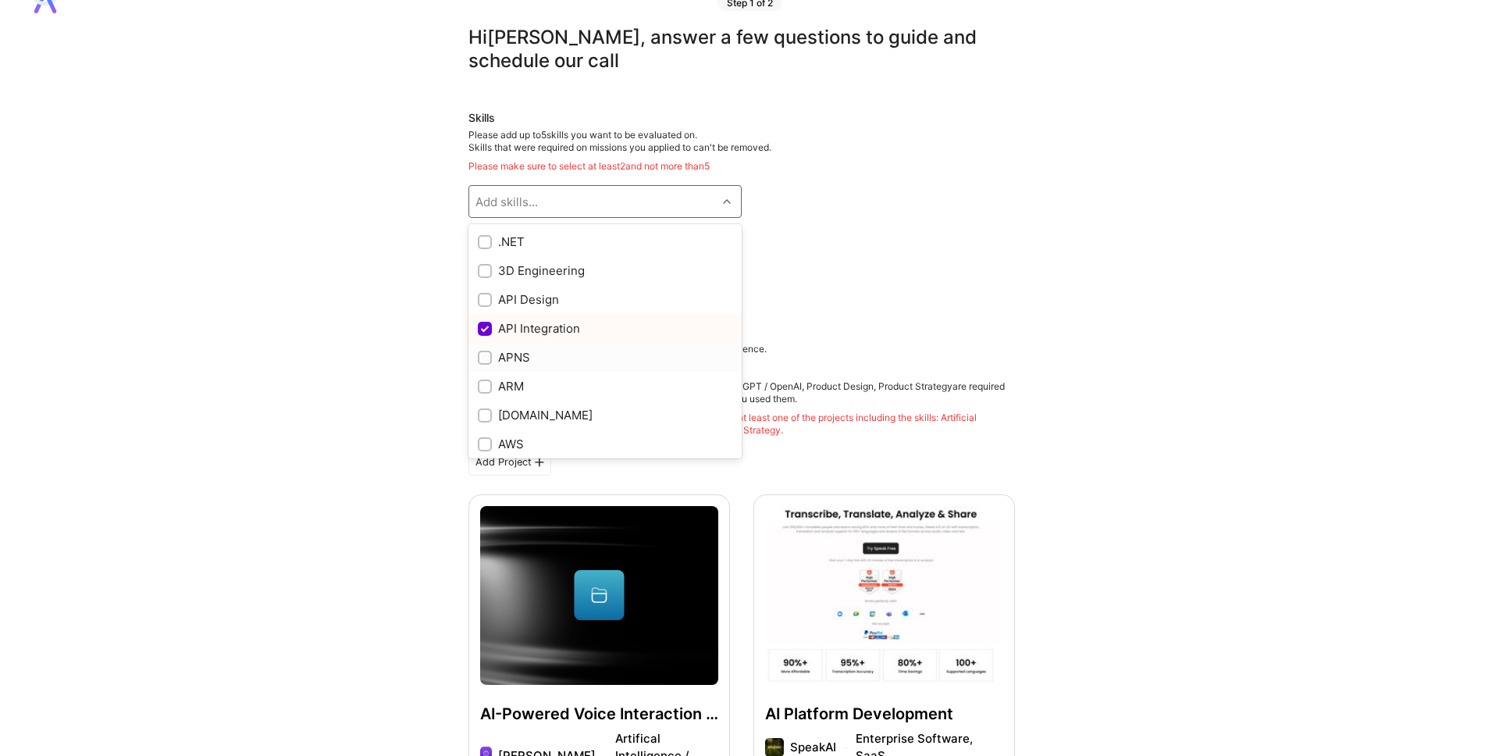
scroll to position [40, 0]
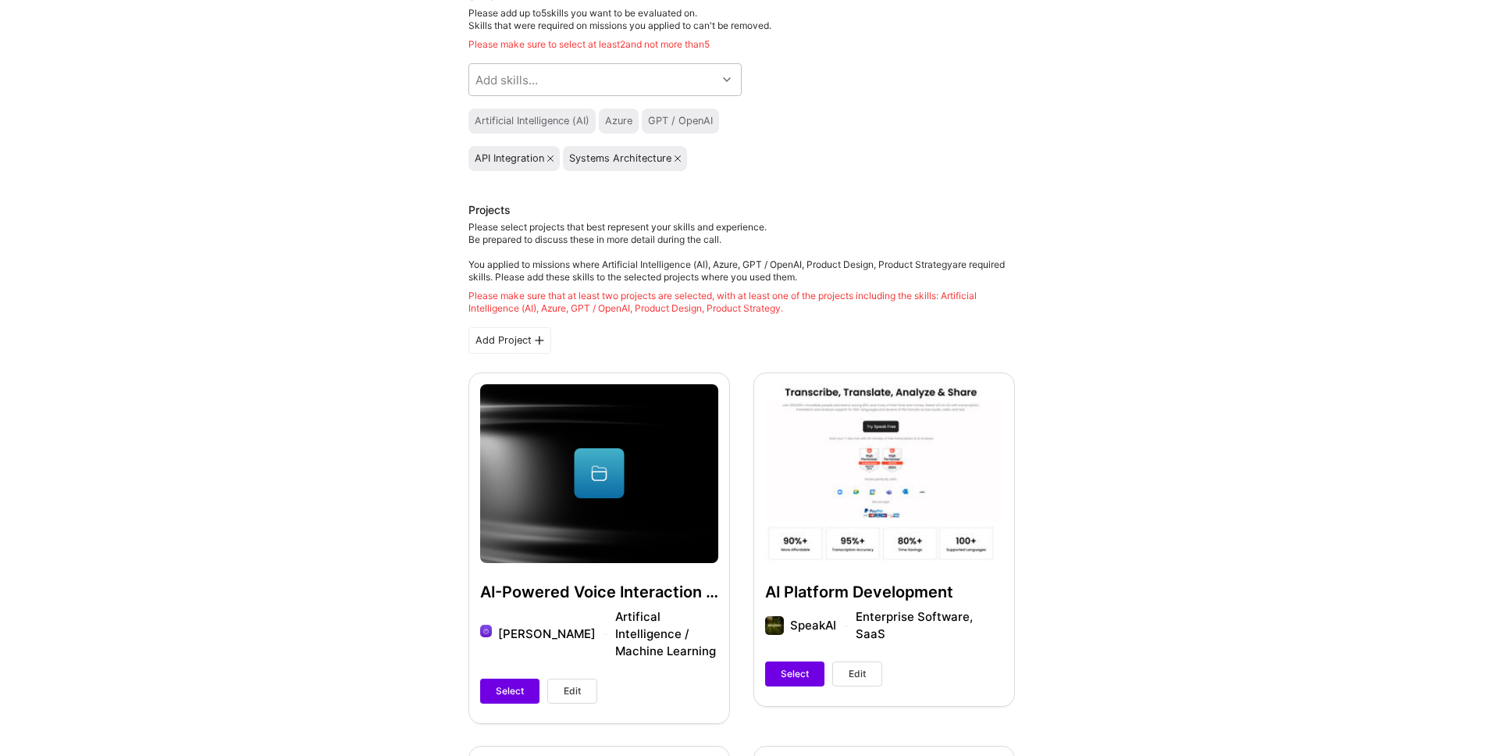
scroll to position [194, 0]
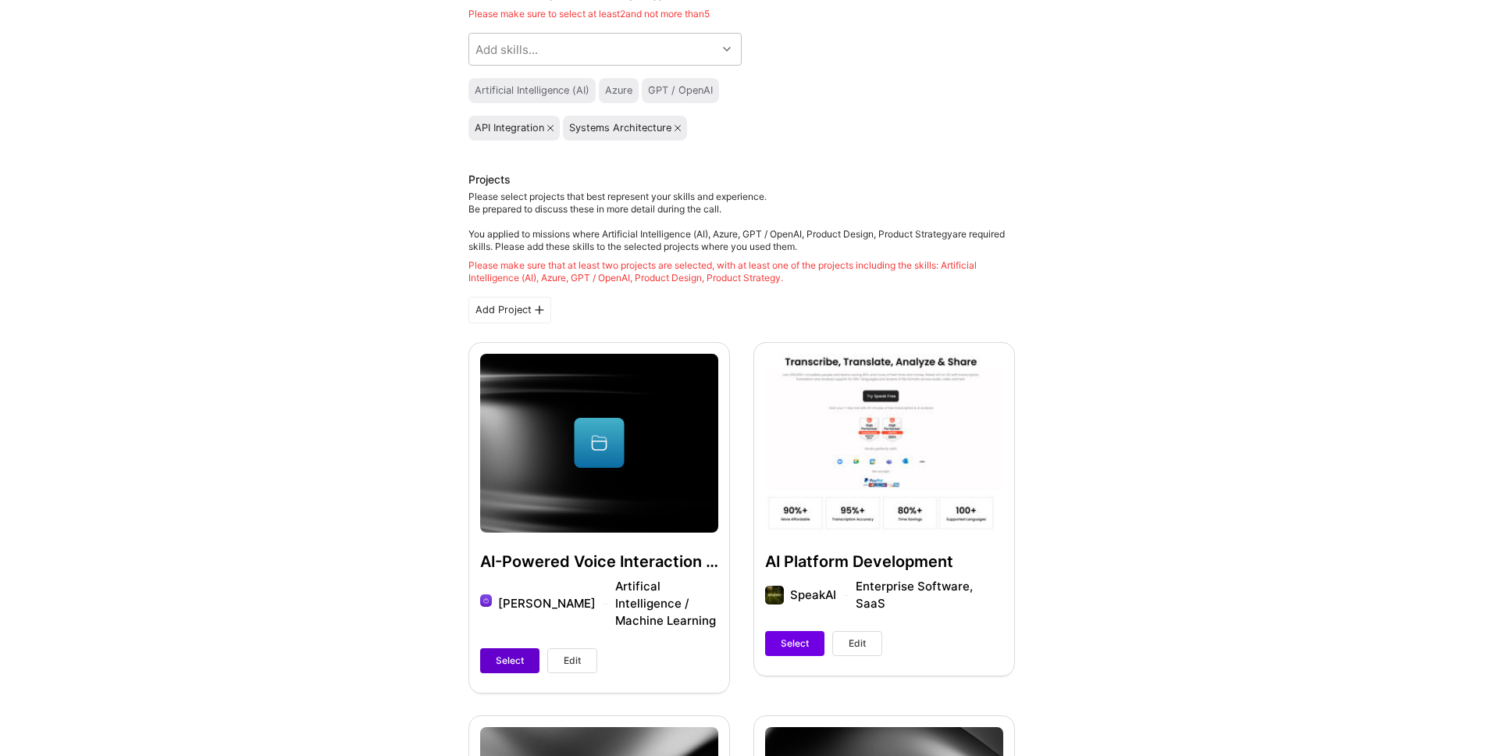
click at [508, 653] on span "Select" at bounding box center [510, 660] width 28 height 14
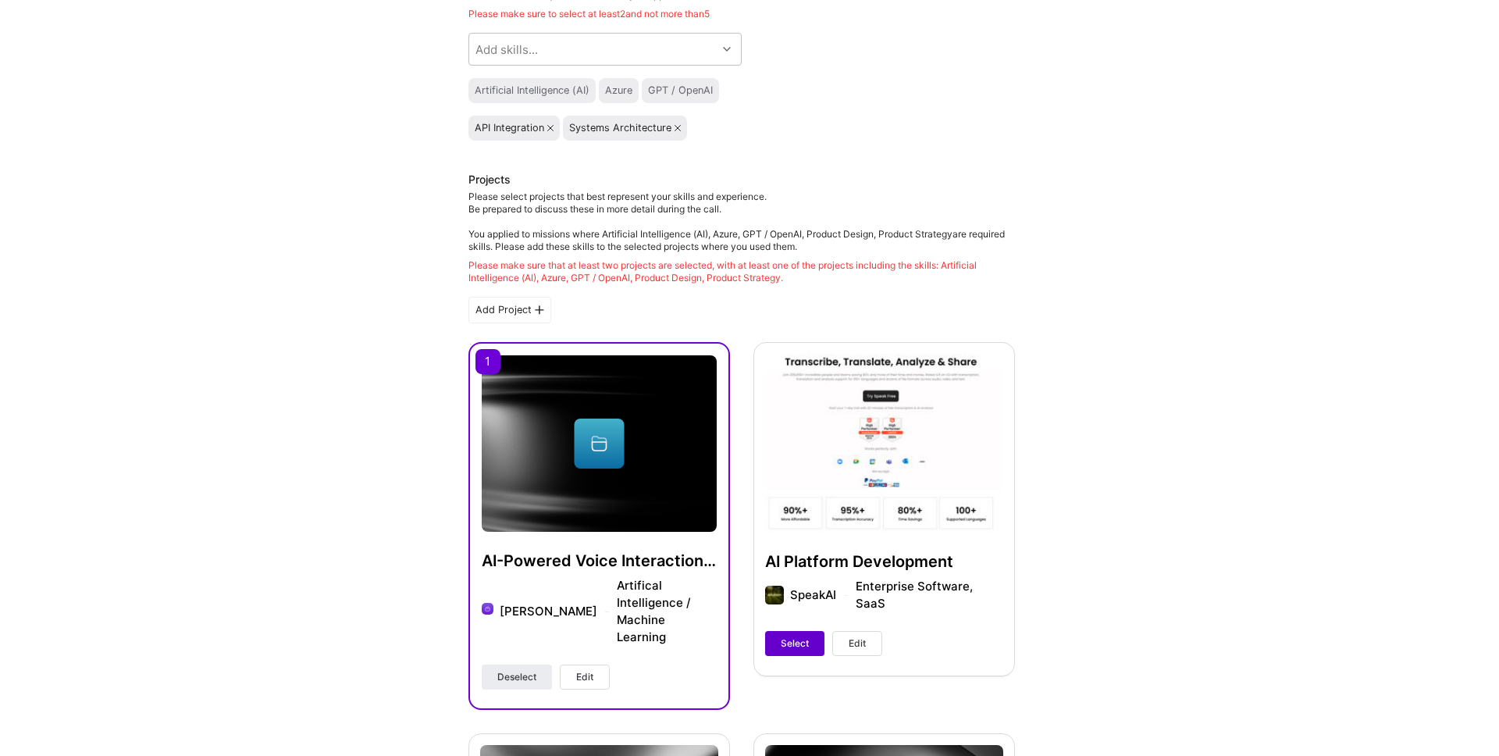
click at [801, 636] on span "Select" at bounding box center [795, 643] width 28 height 14
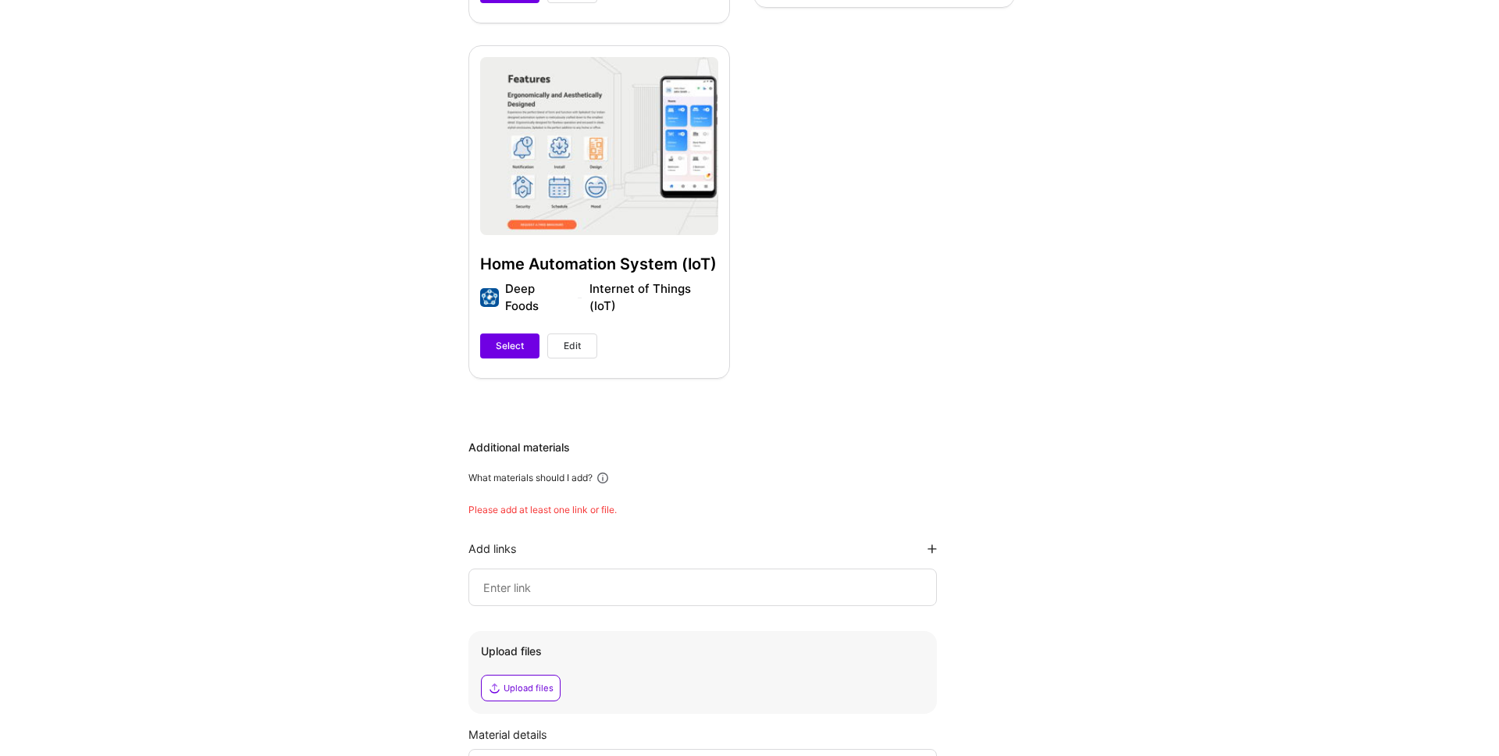
scroll to position [1399, 0]
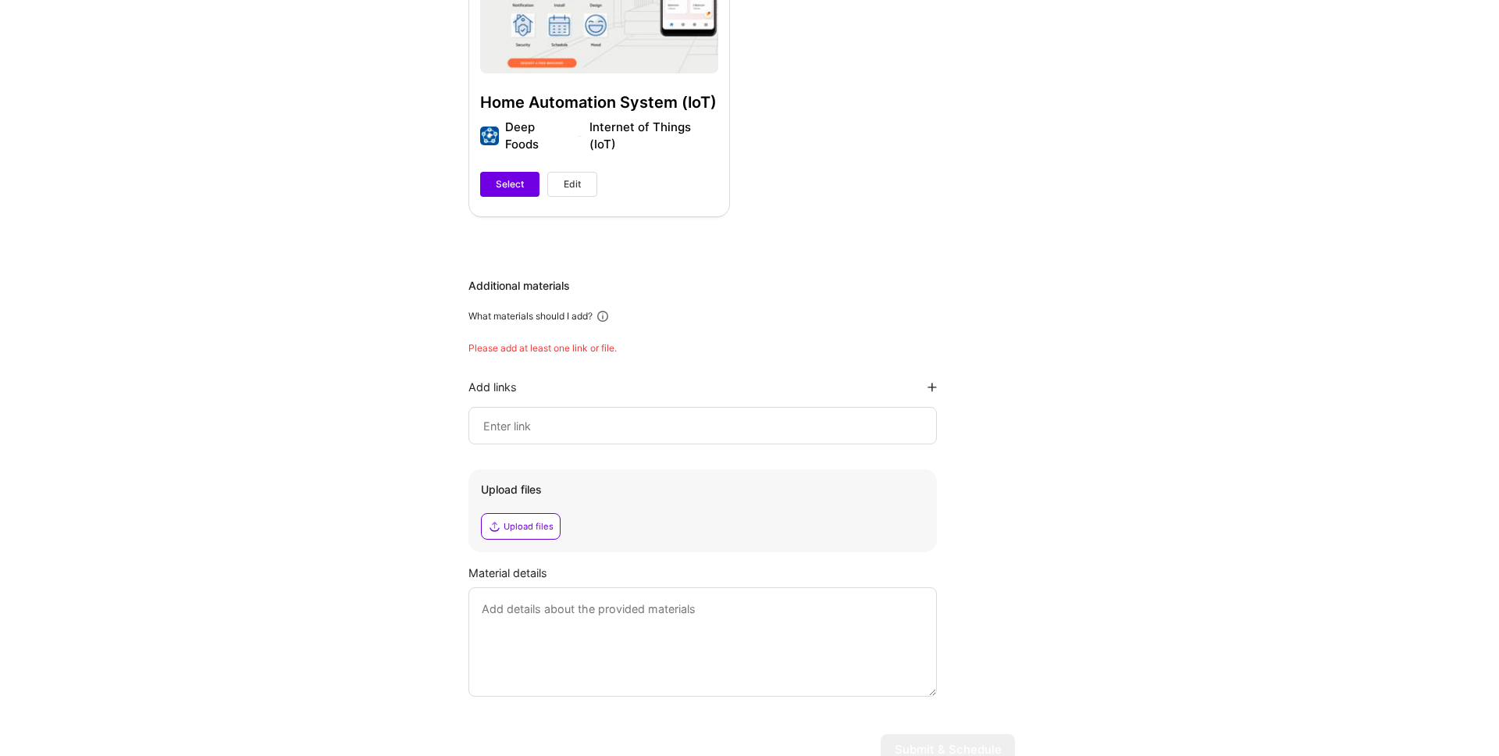
click at [522, 416] on input at bounding box center [703, 425] width 442 height 19
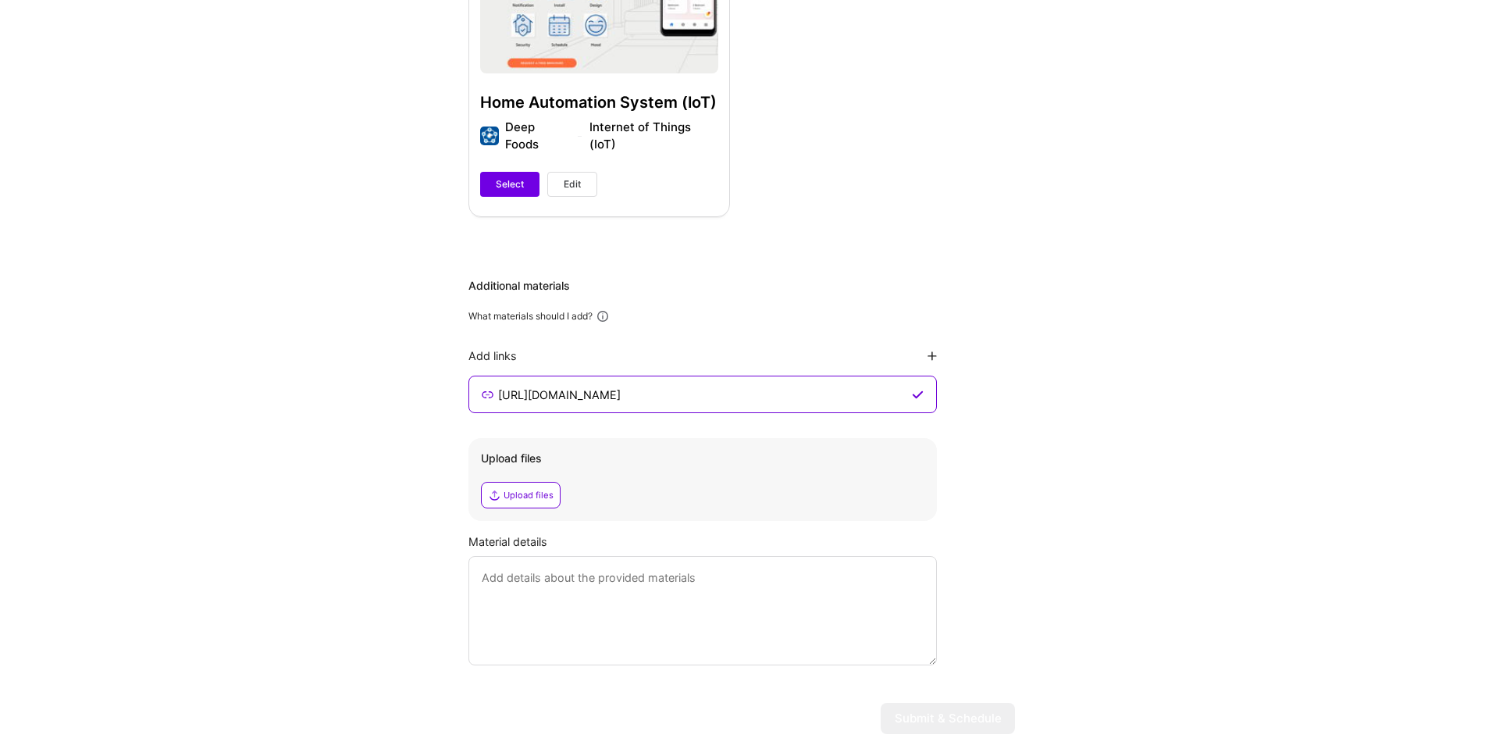
type input "[URL][DOMAIN_NAME]"
click at [937, 317] on div "Additional materials What materials should I add? Add links [URL][DOMAIN_NAME] …" at bounding box center [741, 471] width 547 height 387
click at [932, 351] on icon at bounding box center [932, 355] width 9 height 9
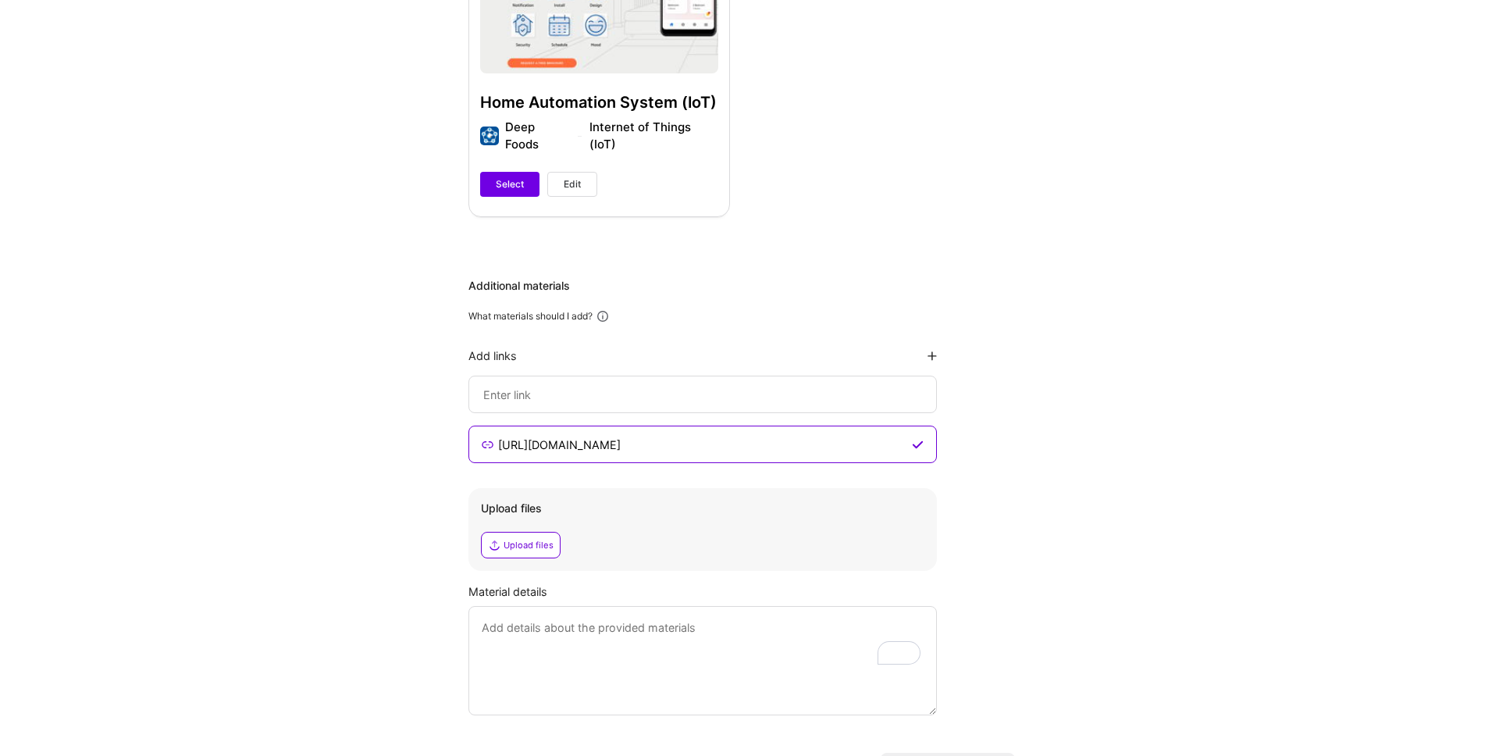
click at [643, 385] on input at bounding box center [703, 394] width 442 height 19
paste input "[URL][DOMAIN_NAME]"
type input "[URL][DOMAIN_NAME]"
click at [717, 278] on div "Additional materials" at bounding box center [741, 286] width 547 height 16
click at [925, 348] on div "Add links" at bounding box center [702, 355] width 468 height 15
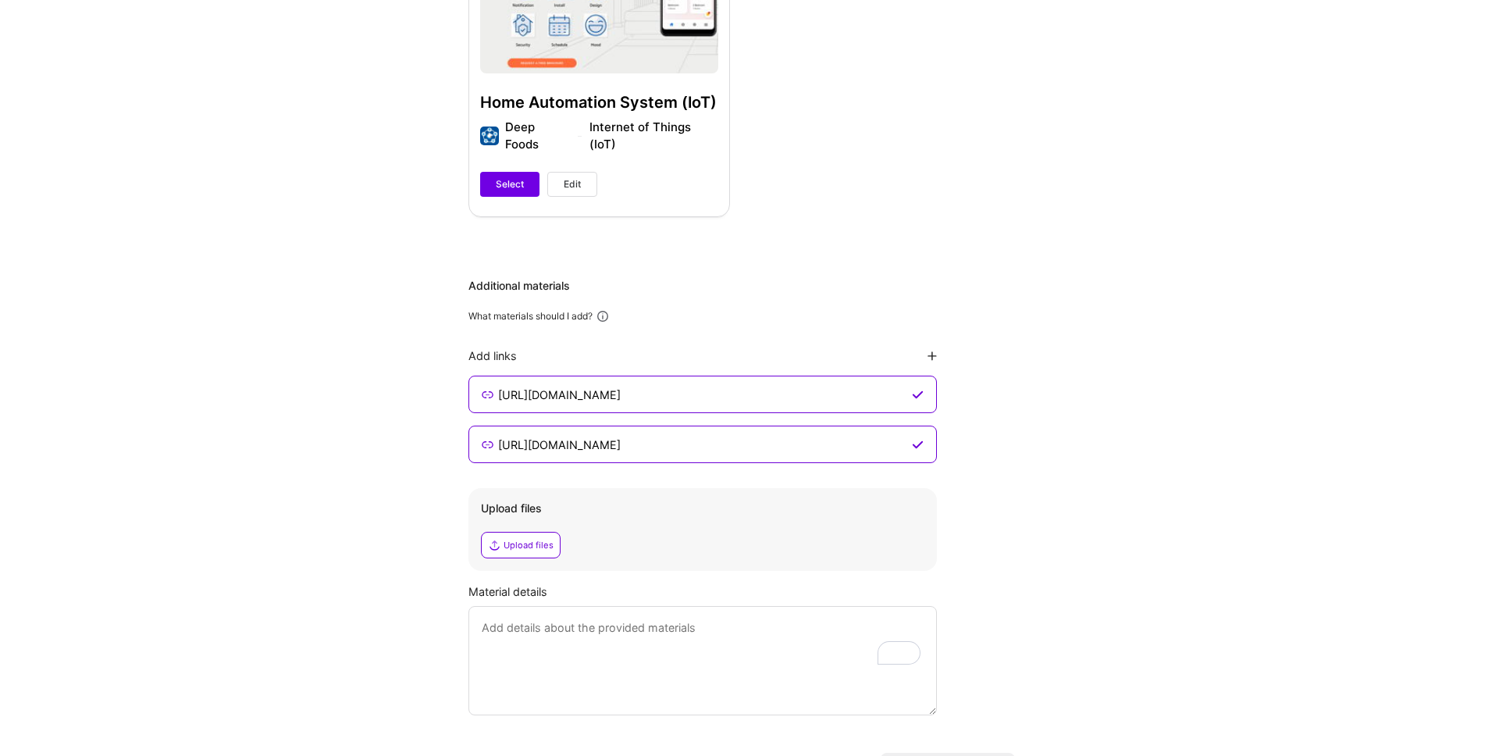
click at [934, 351] on icon at bounding box center [932, 355] width 9 height 9
type input "[URL][DOMAIN_NAME]"
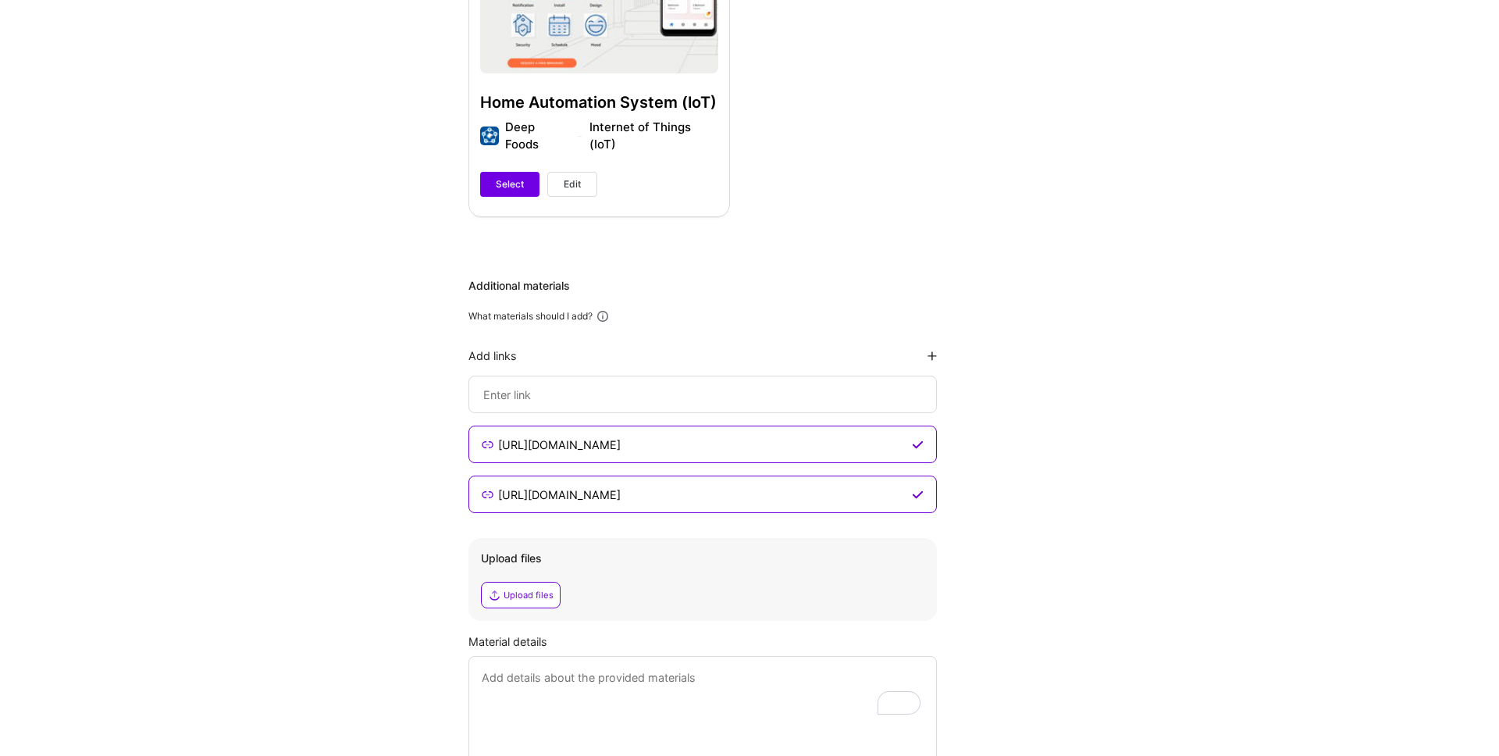
click at [621, 385] on input at bounding box center [703, 394] width 442 height 19
paste input "[URL][DOMAIN_NAME]"
type input "[URL][DOMAIN_NAME]"
click at [646, 300] on div "Additional materials What materials should I add? Add links [URL][DOMAIN_NAME] …" at bounding box center [741, 521] width 547 height 487
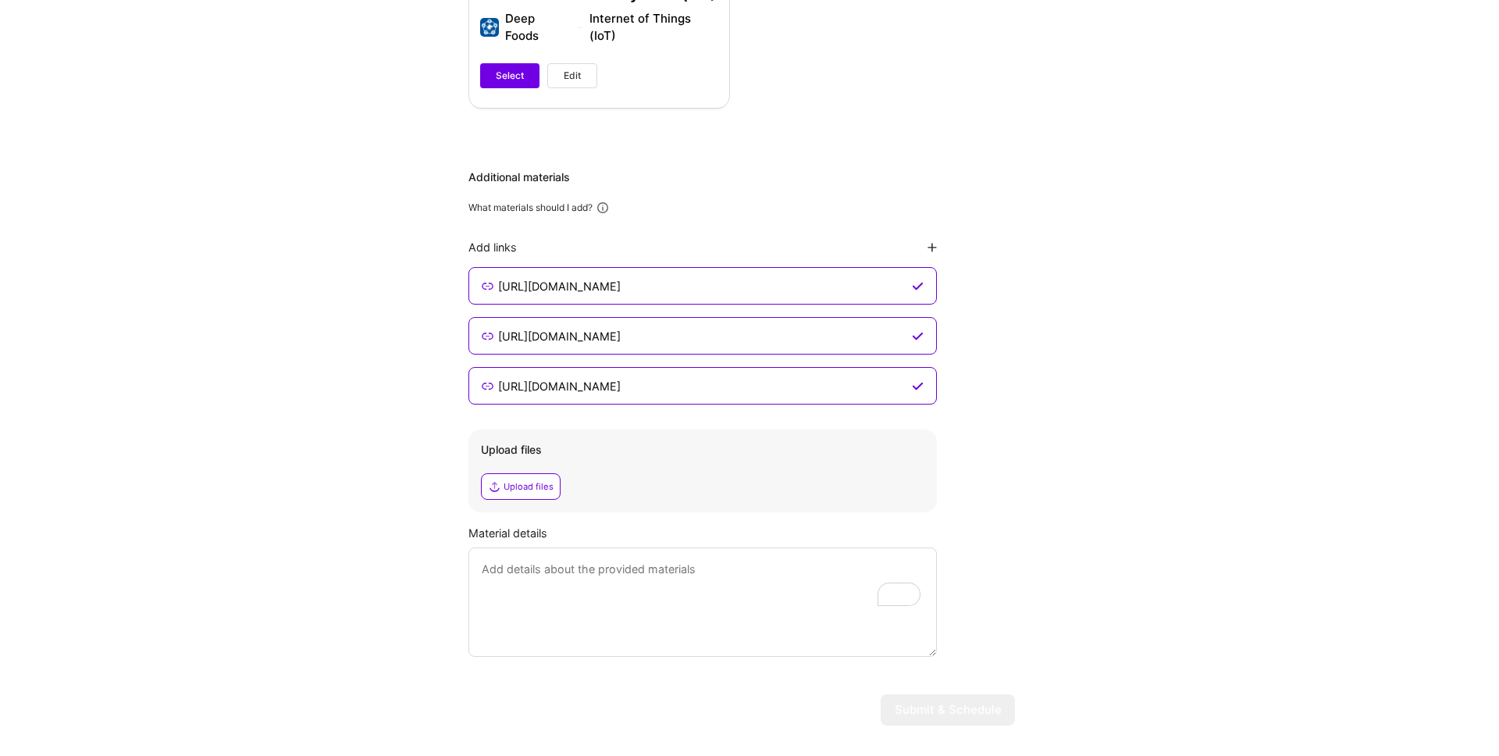
click at [533, 547] on textarea "To enrich screen reader interactions, please activate Accessibility in Grammarl…" at bounding box center [702, 601] width 468 height 109
type textarea "I have included my website, blog, and case study URLs, as well as my GitHub pro…"
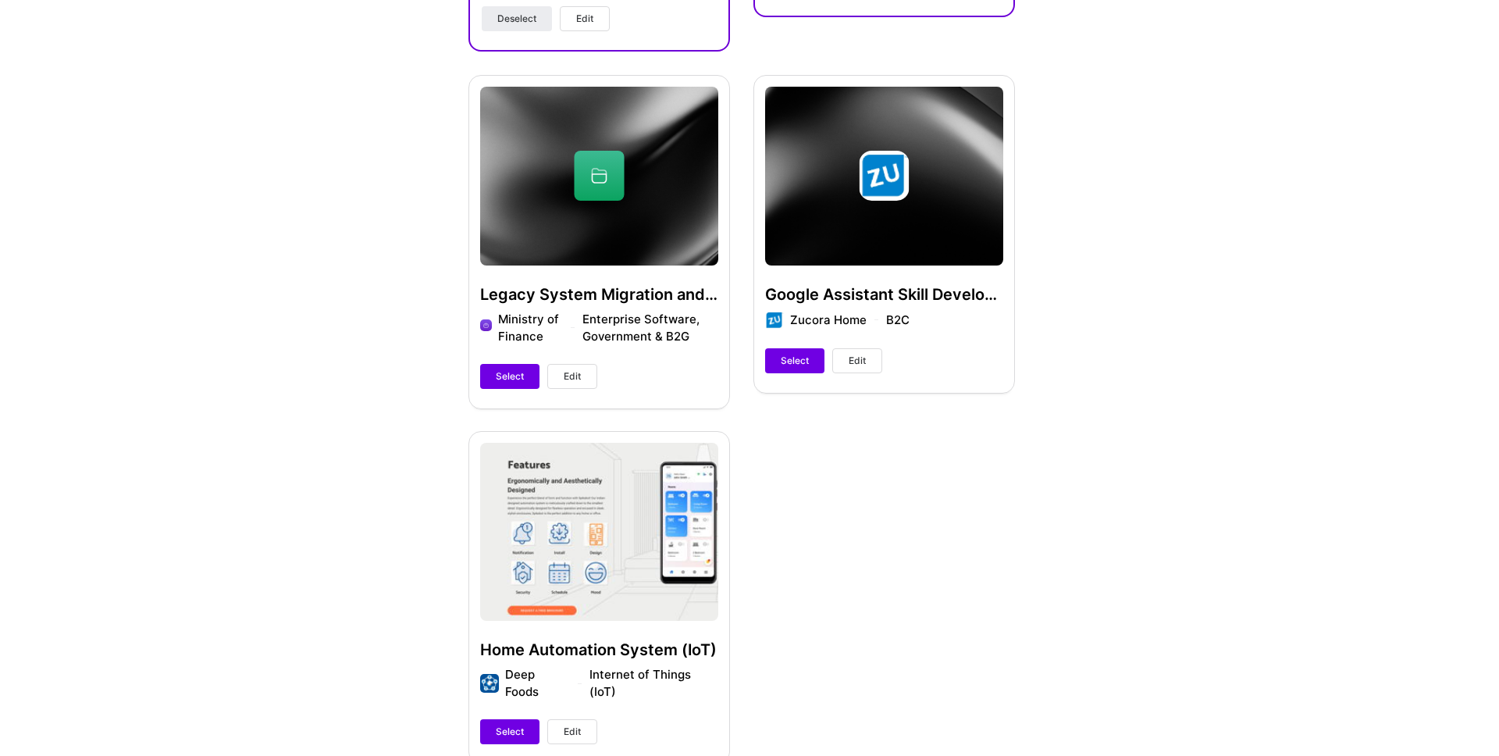
scroll to position [0, 0]
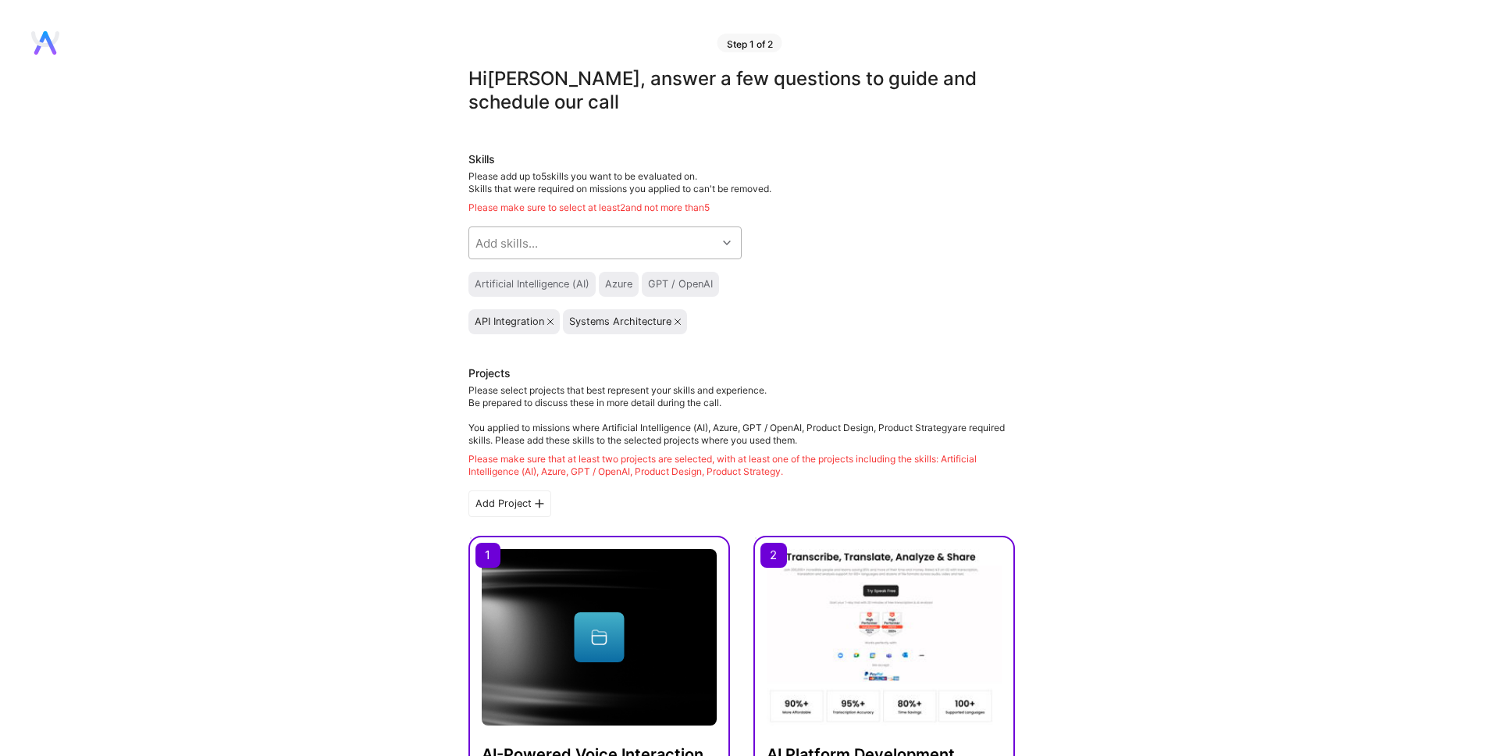
click at [540, 240] on div "Add skills..." at bounding box center [592, 242] width 247 height 31
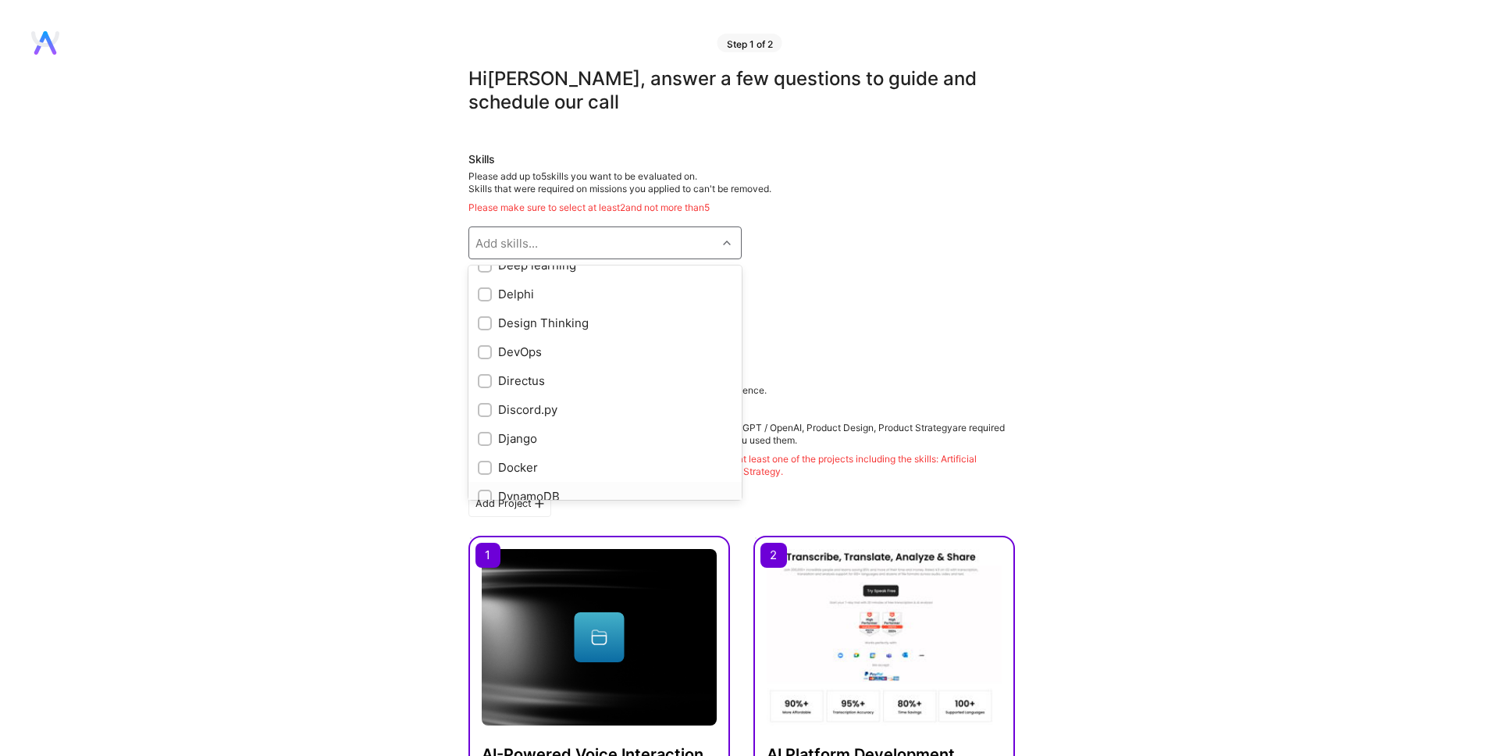
scroll to position [2559, 0]
click at [483, 327] on input "checkbox" at bounding box center [486, 325] width 11 height 11
checkbox input "true"
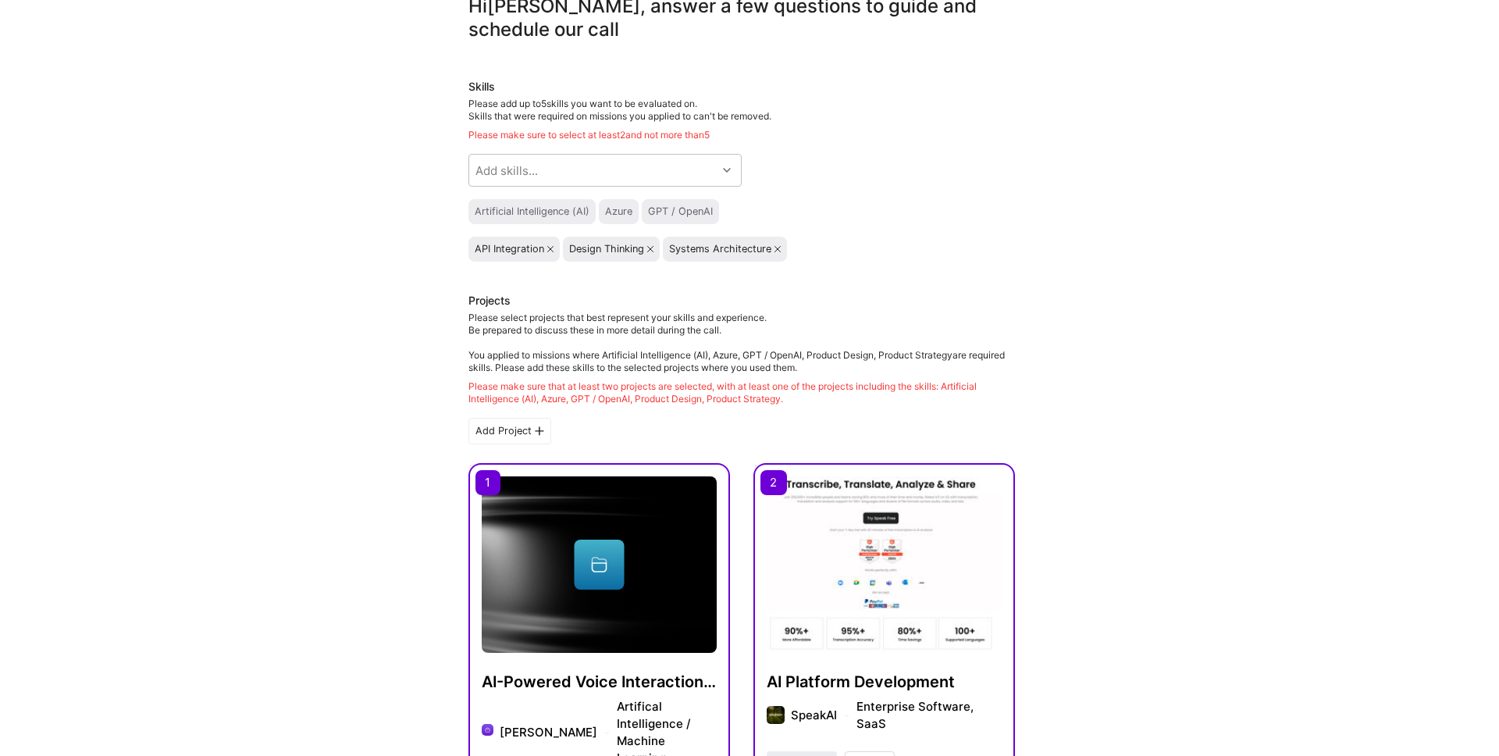
scroll to position [138, 0]
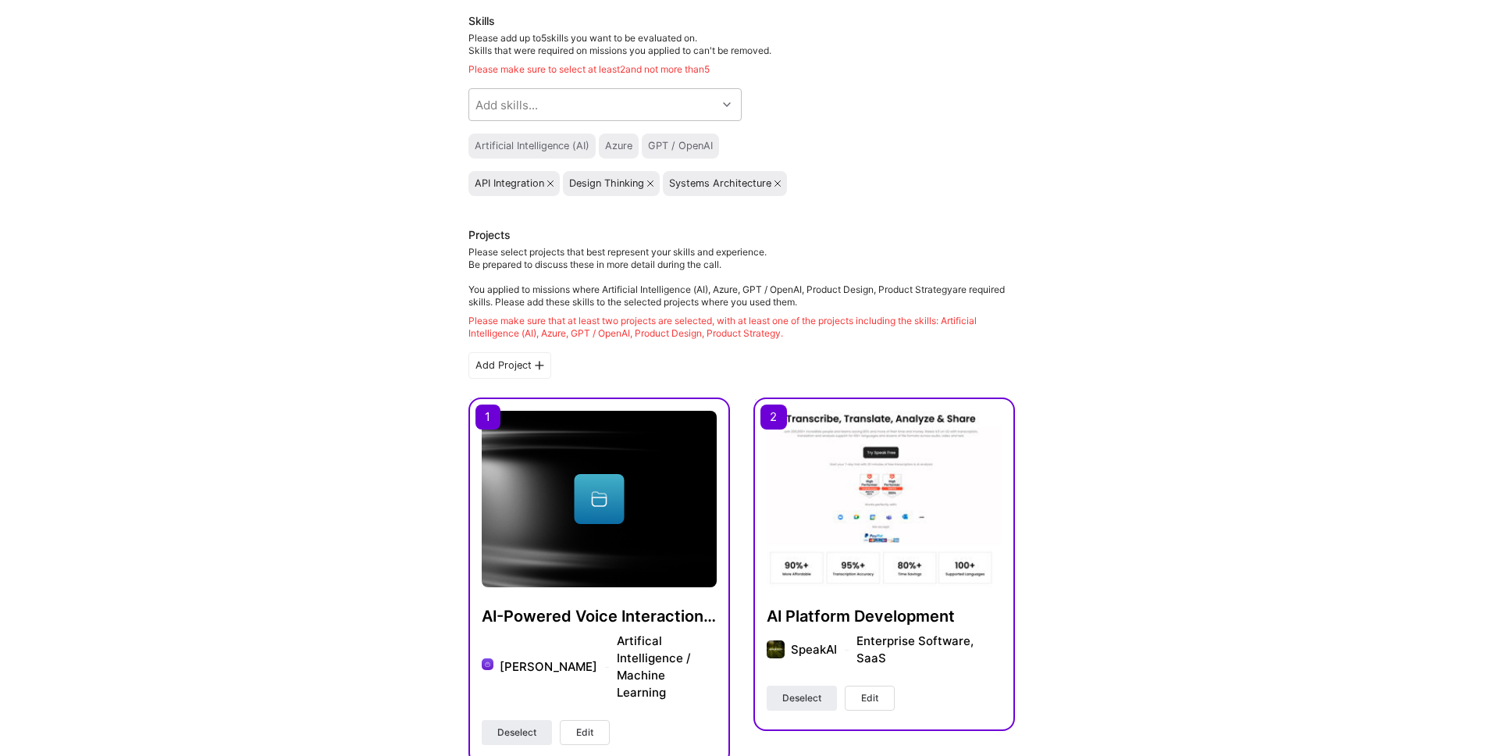
click at [594, 720] on button "Edit" at bounding box center [585, 732] width 50 height 25
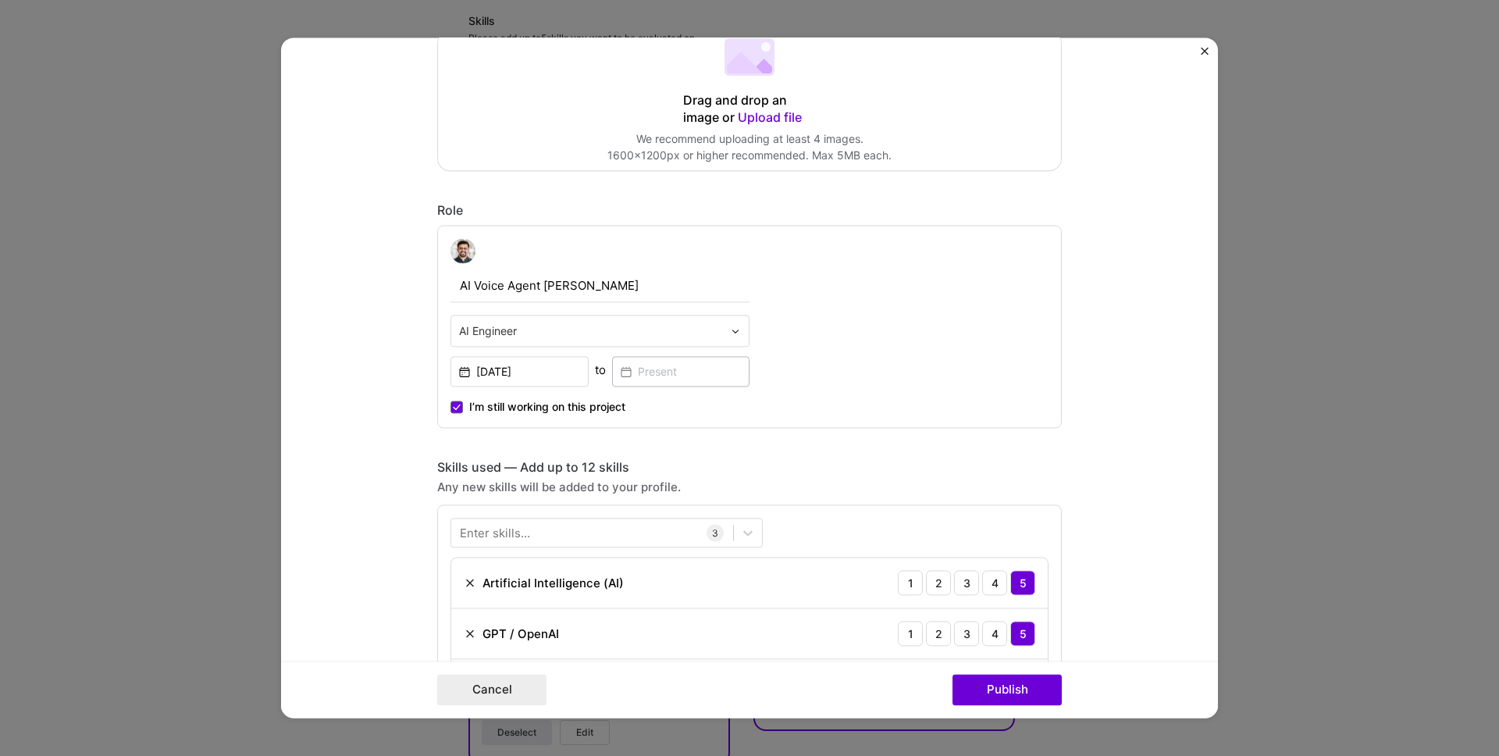
scroll to position [574, 0]
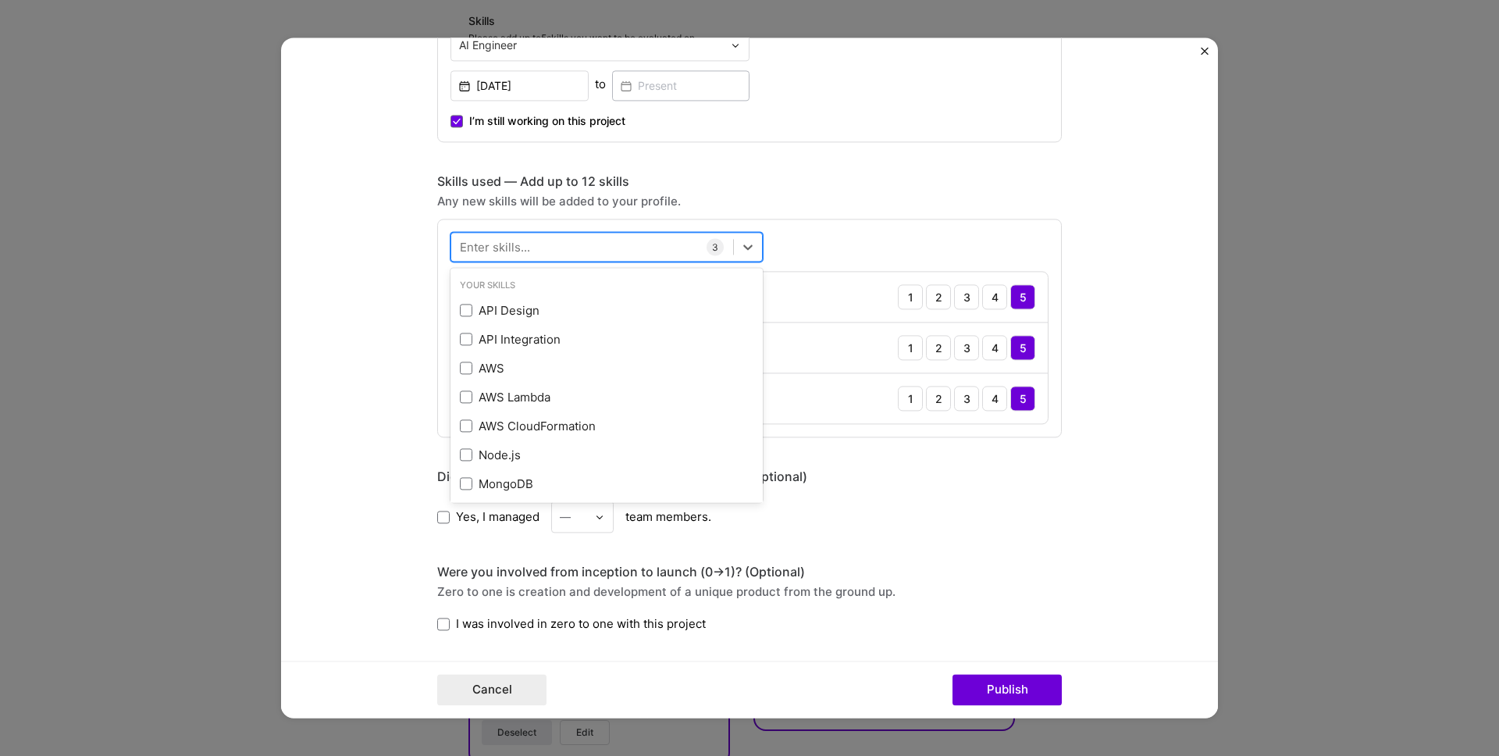
click at [573, 244] on div at bounding box center [592, 247] width 282 height 26
click at [465, 313] on span at bounding box center [466, 310] width 12 height 12
click at [0, 0] on input "checkbox" at bounding box center [0, 0] width 0 height 0
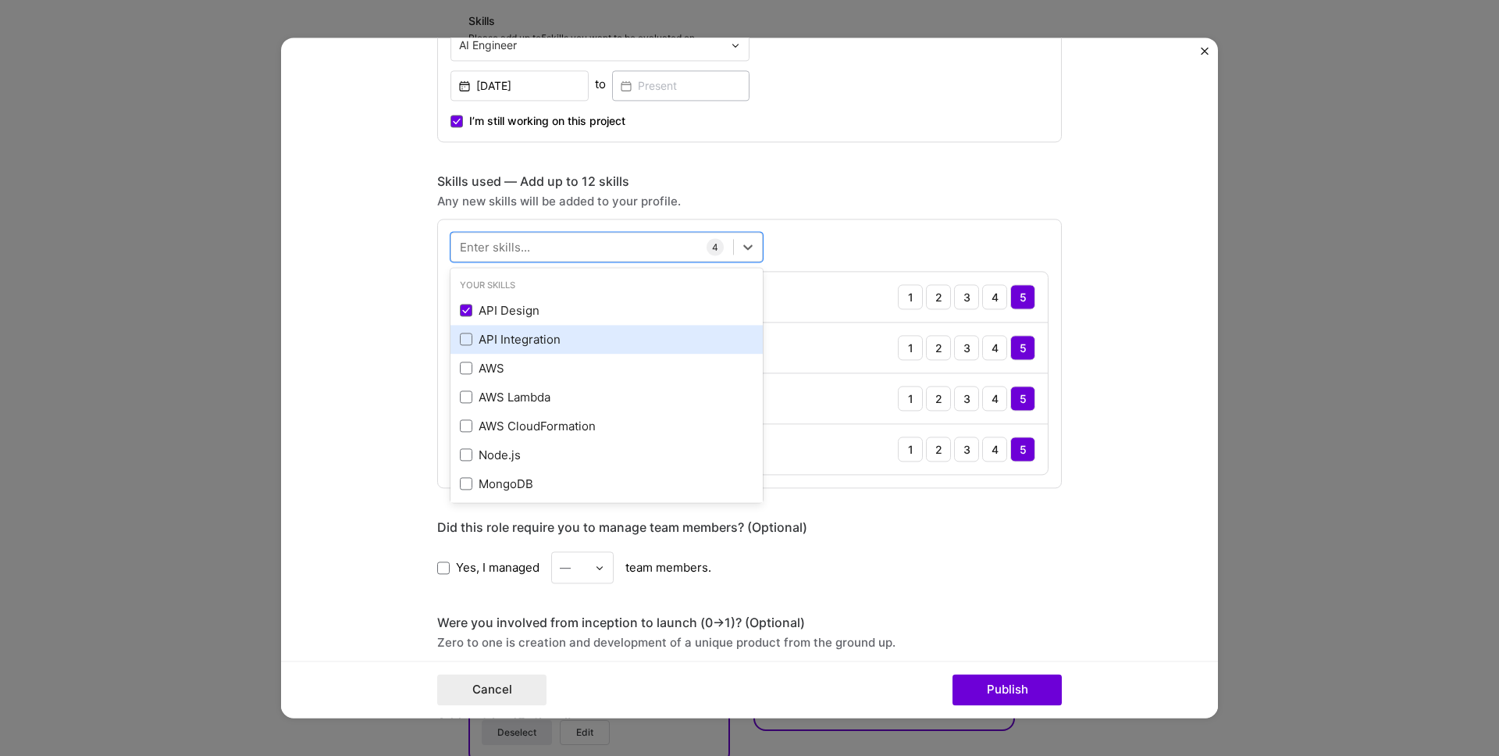
click at [468, 346] on div "API Integration" at bounding box center [607, 339] width 294 height 16
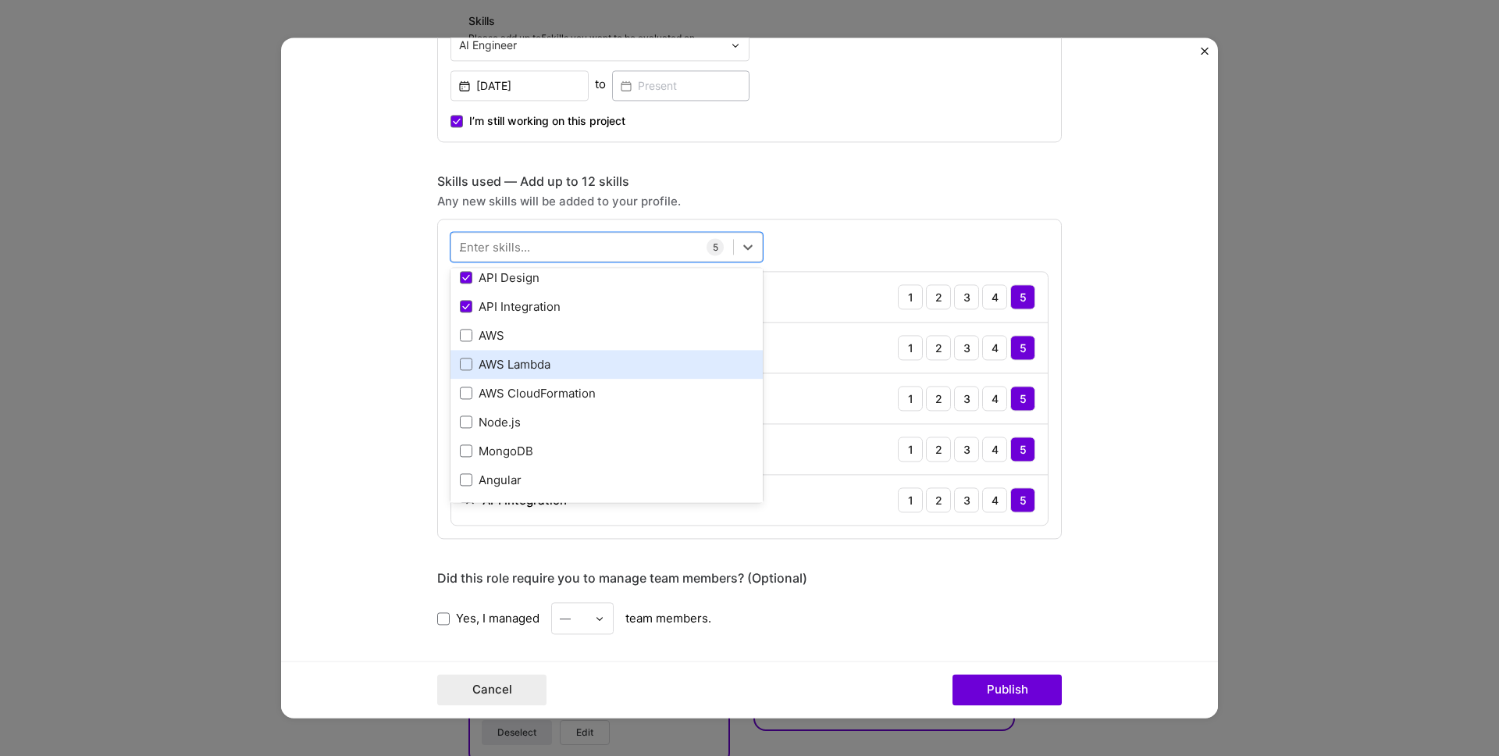
scroll to position [0, 0]
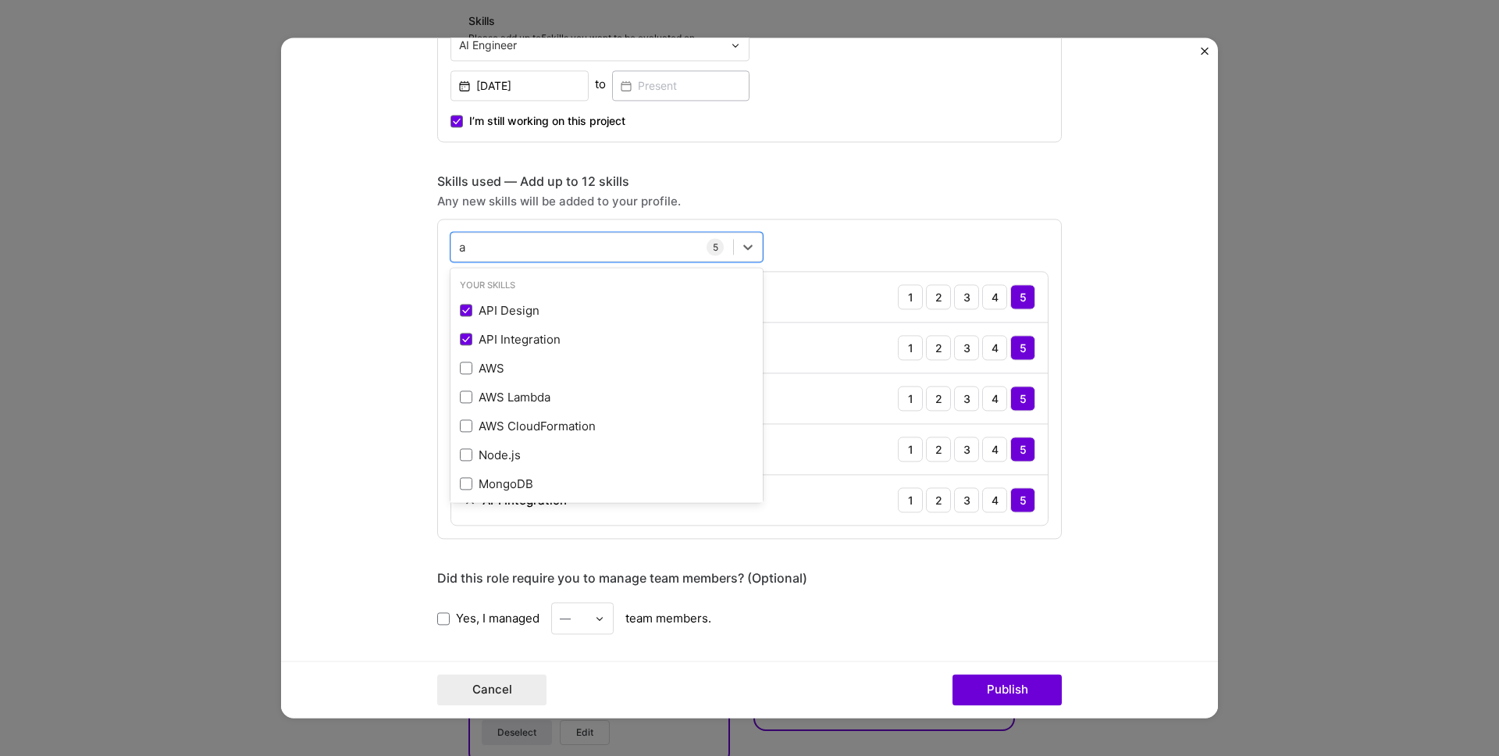
type input "az"
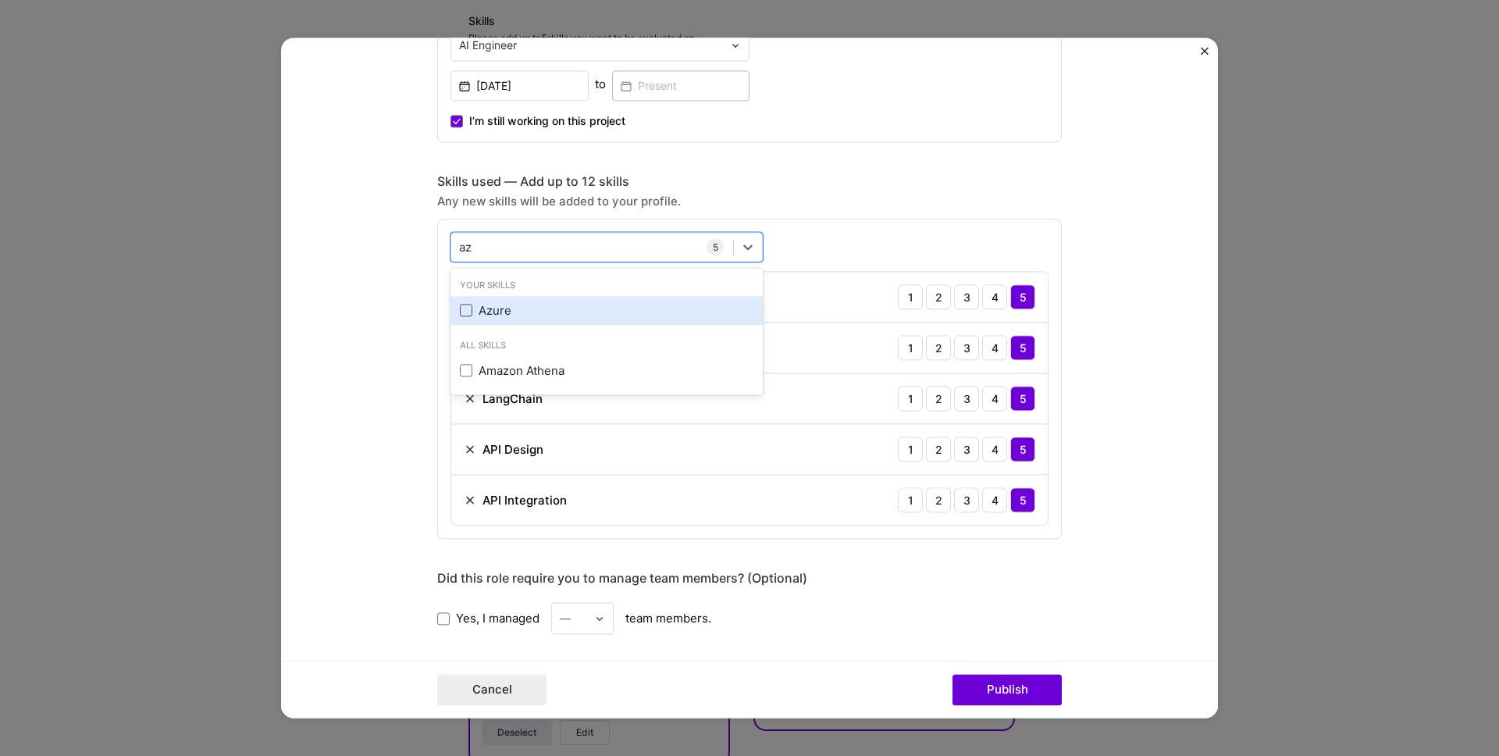
click at [464, 312] on span at bounding box center [466, 310] width 12 height 12
click at [0, 0] on input "checkbox" at bounding box center [0, 0] width 0 height 0
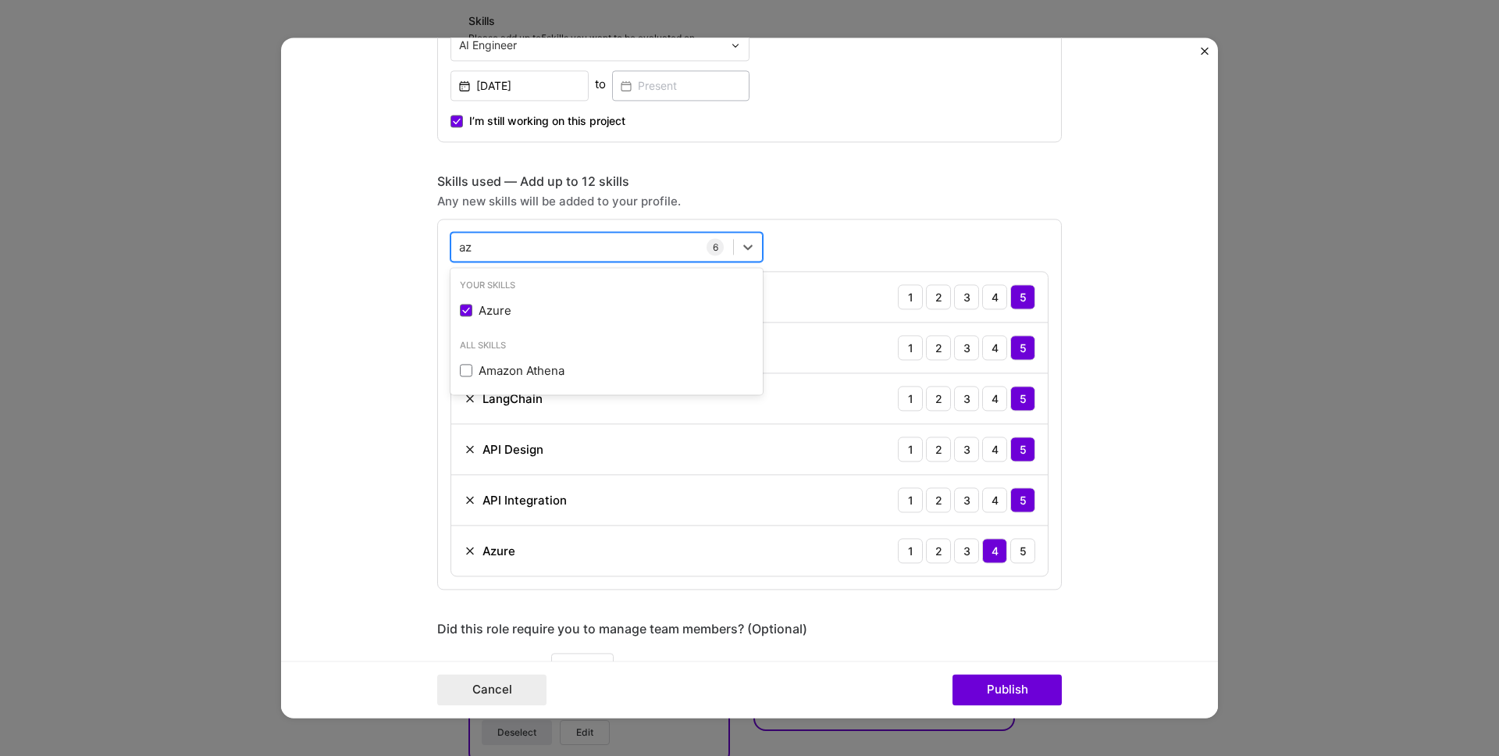
click at [545, 244] on div "az az" at bounding box center [592, 247] width 282 height 26
type input "voice"
click at [496, 311] on div "DevOps" at bounding box center [607, 310] width 294 height 16
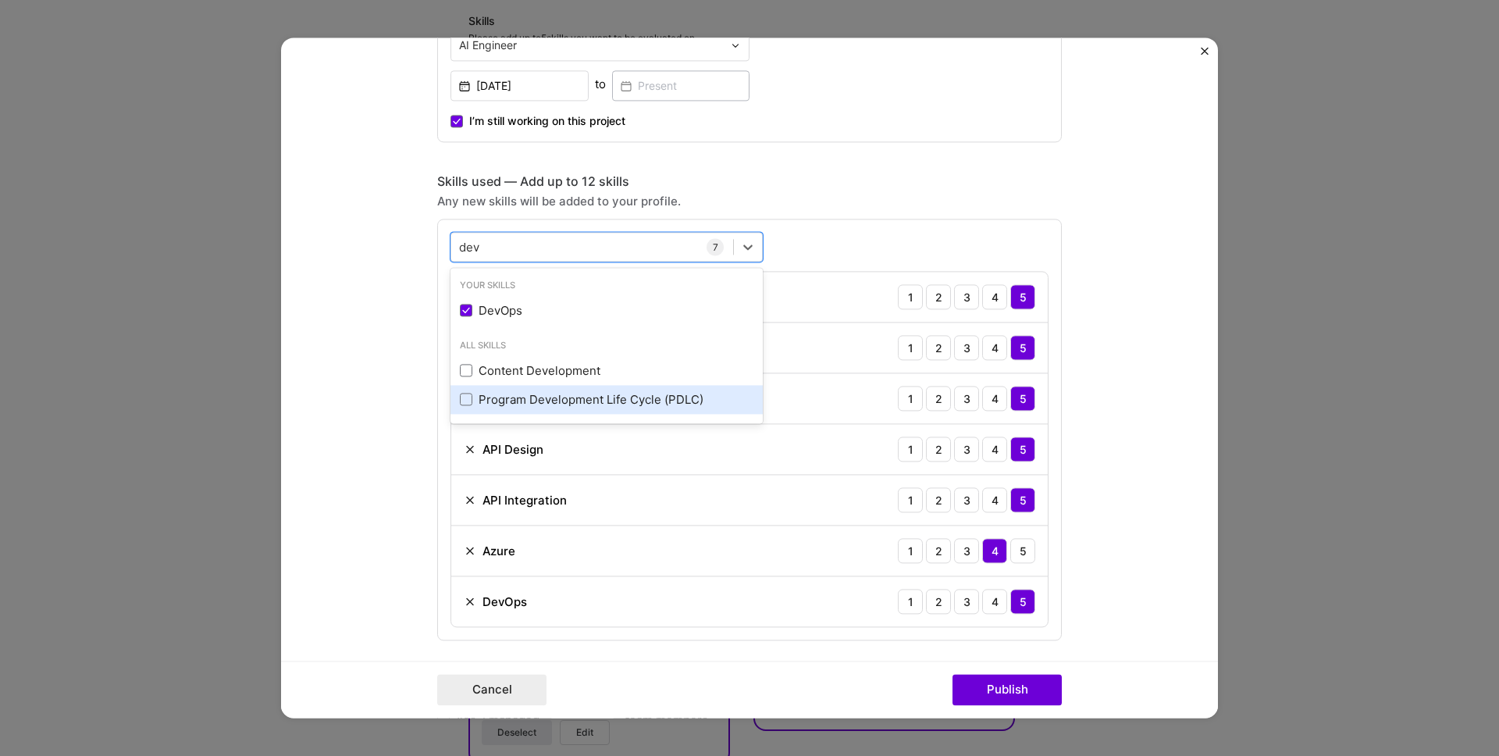
click at [548, 404] on div "Program Development Life Cycle (PDLC)" at bounding box center [607, 399] width 294 height 16
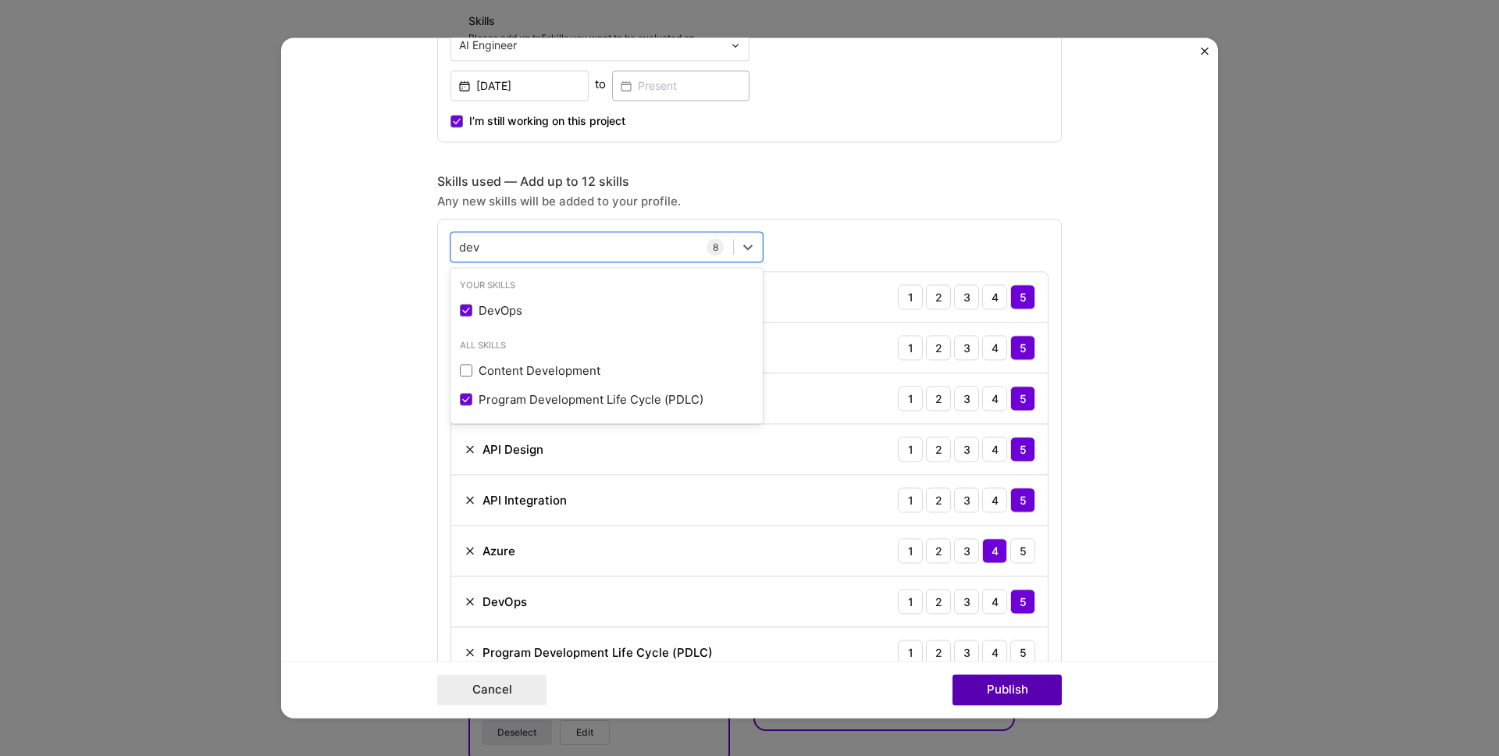
type input "dev"
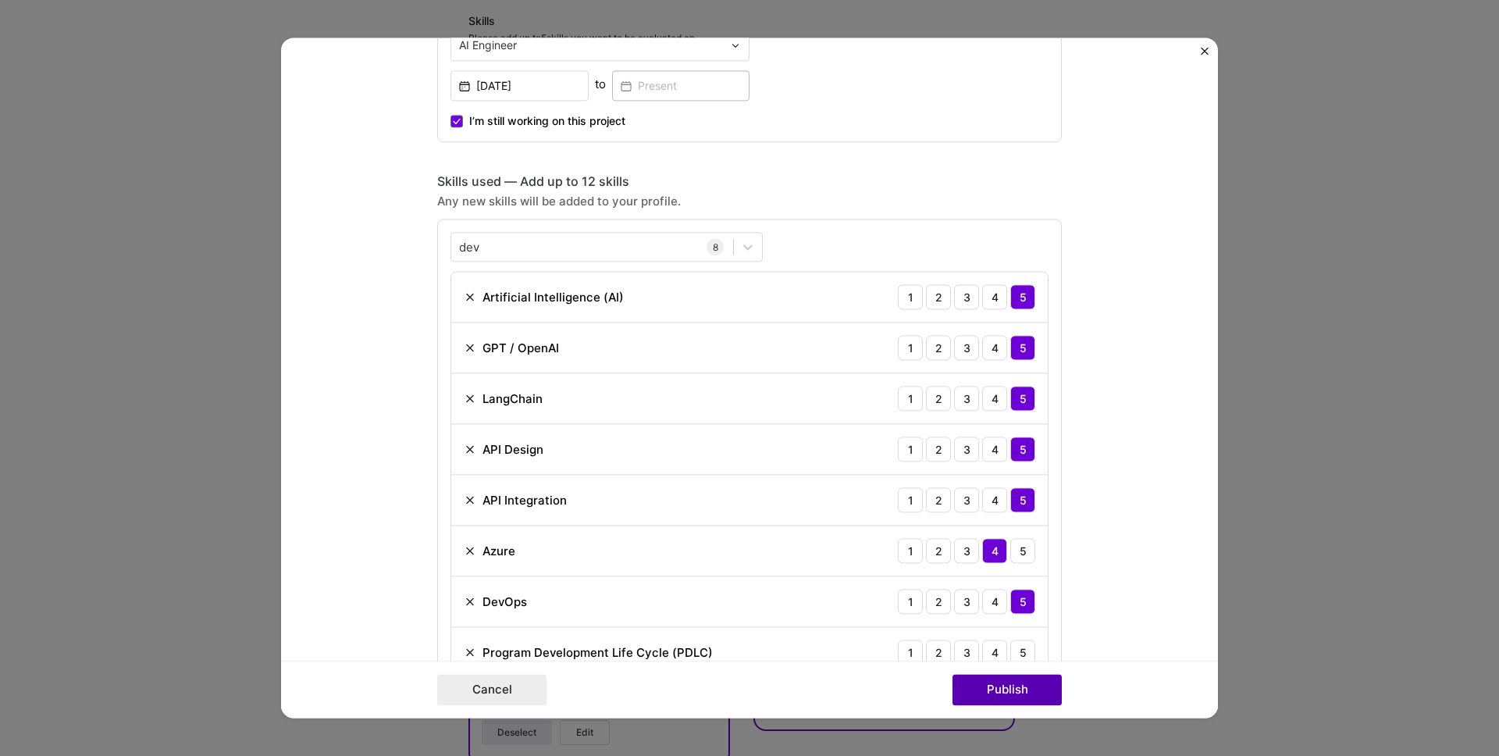
click at [975, 689] on button "Publish" at bounding box center [1007, 690] width 109 height 31
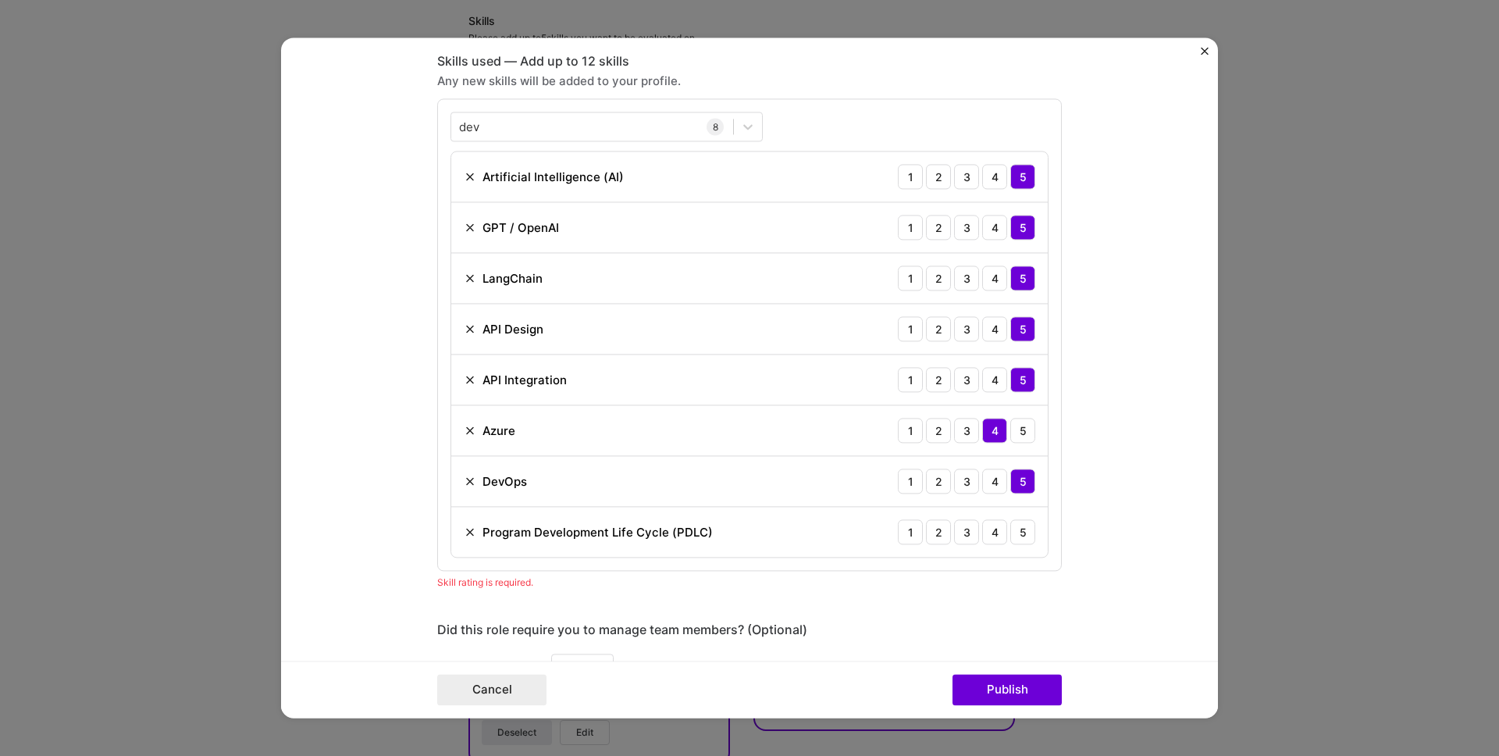
scroll to position [710, 0]
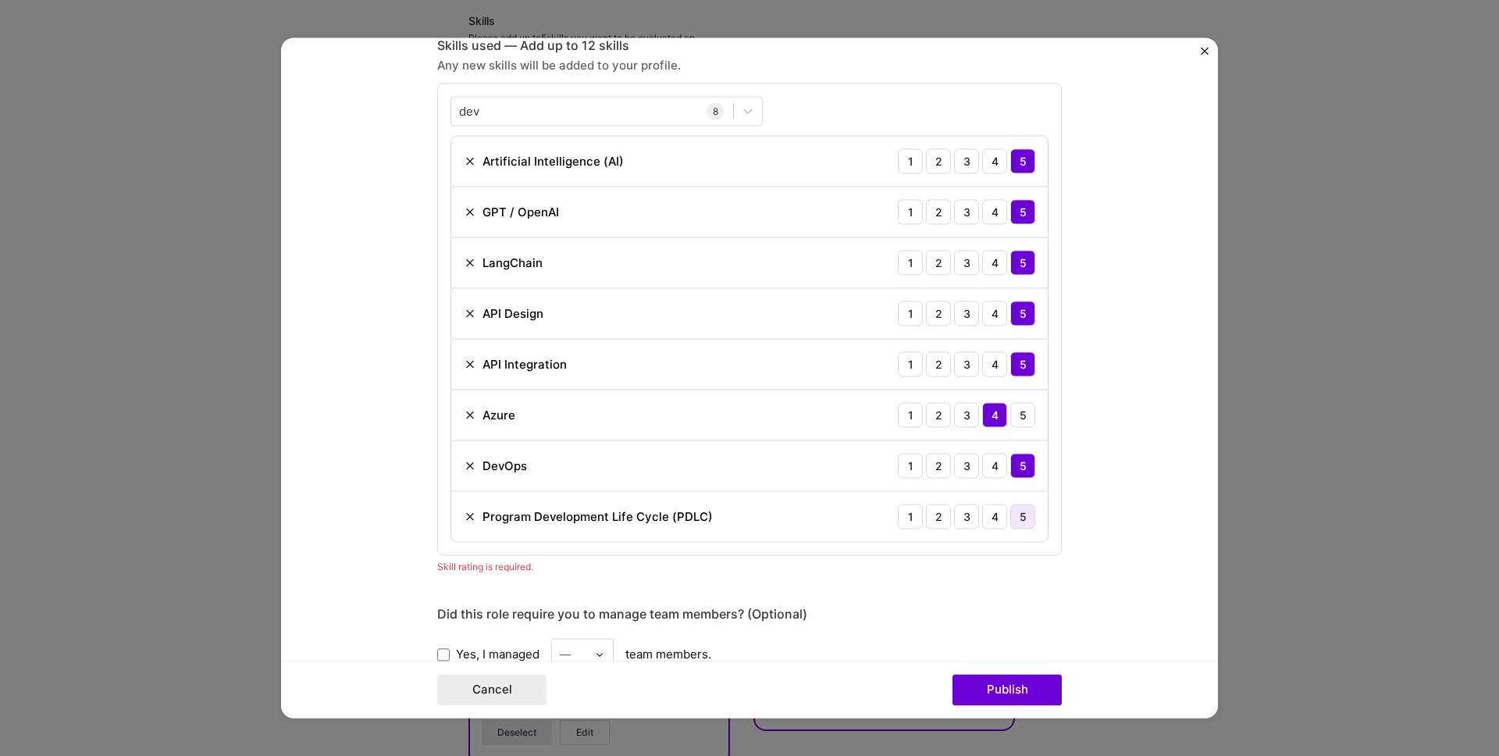
click at [1024, 522] on div "5" at bounding box center [1022, 516] width 25 height 25
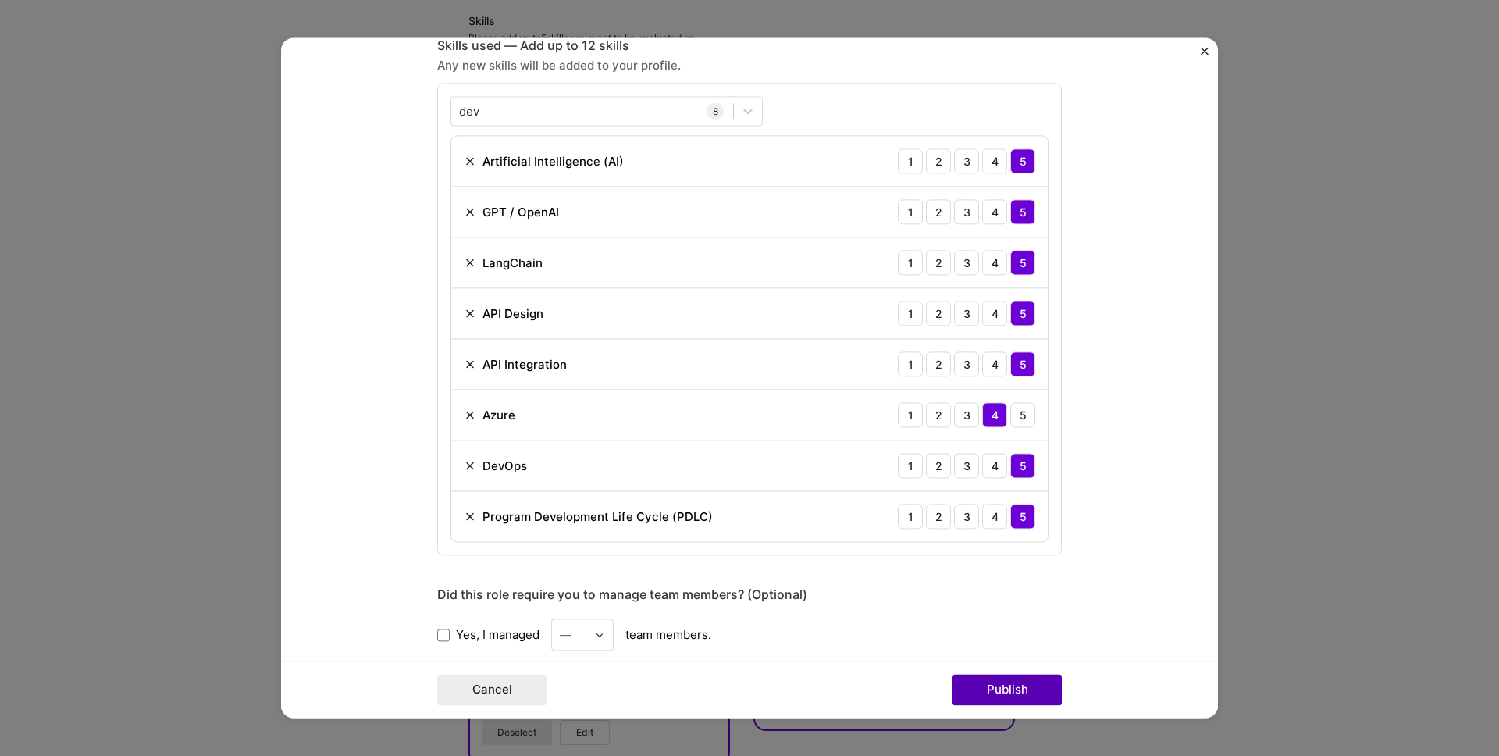
click at [1006, 682] on button "Publish" at bounding box center [1007, 690] width 109 height 31
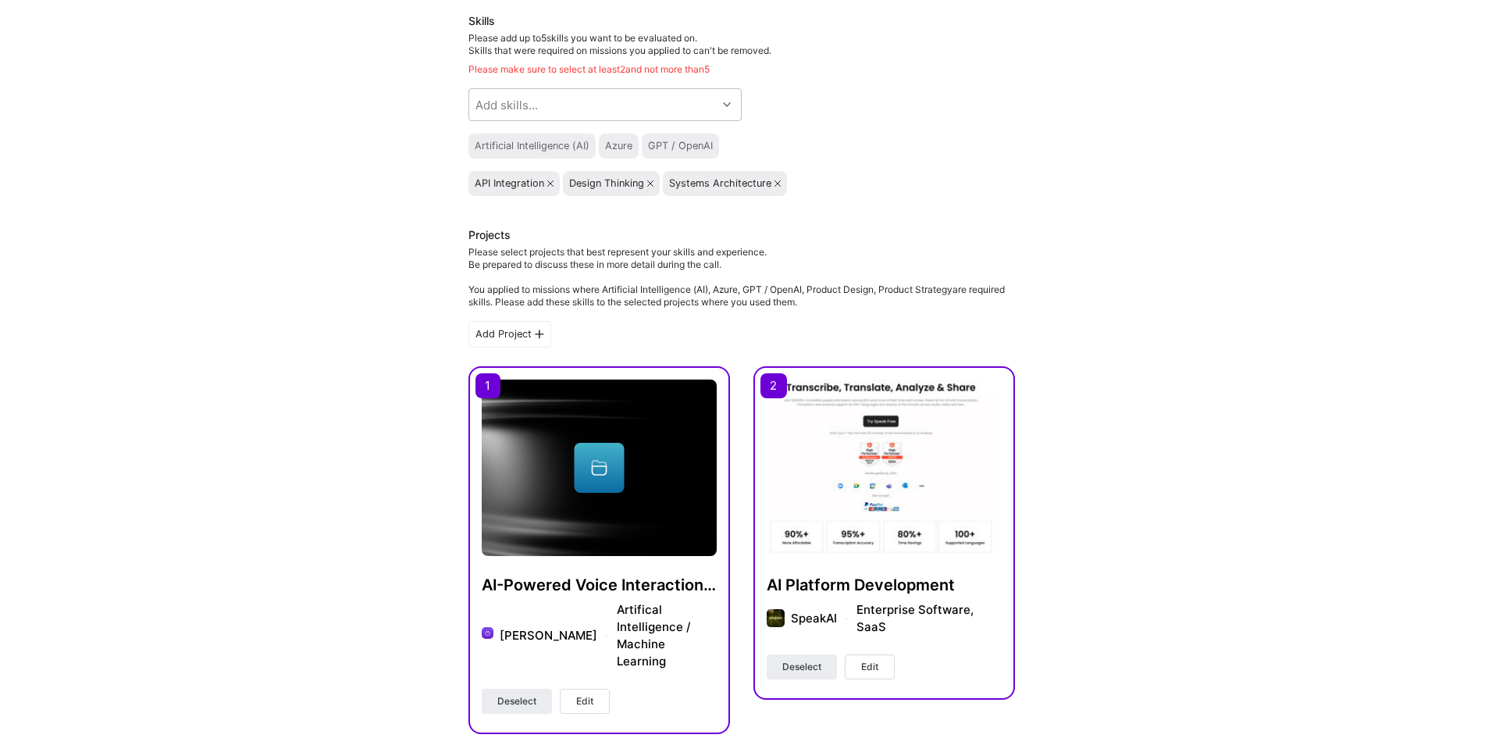
click at [878, 665] on span "Edit" at bounding box center [869, 667] width 17 height 14
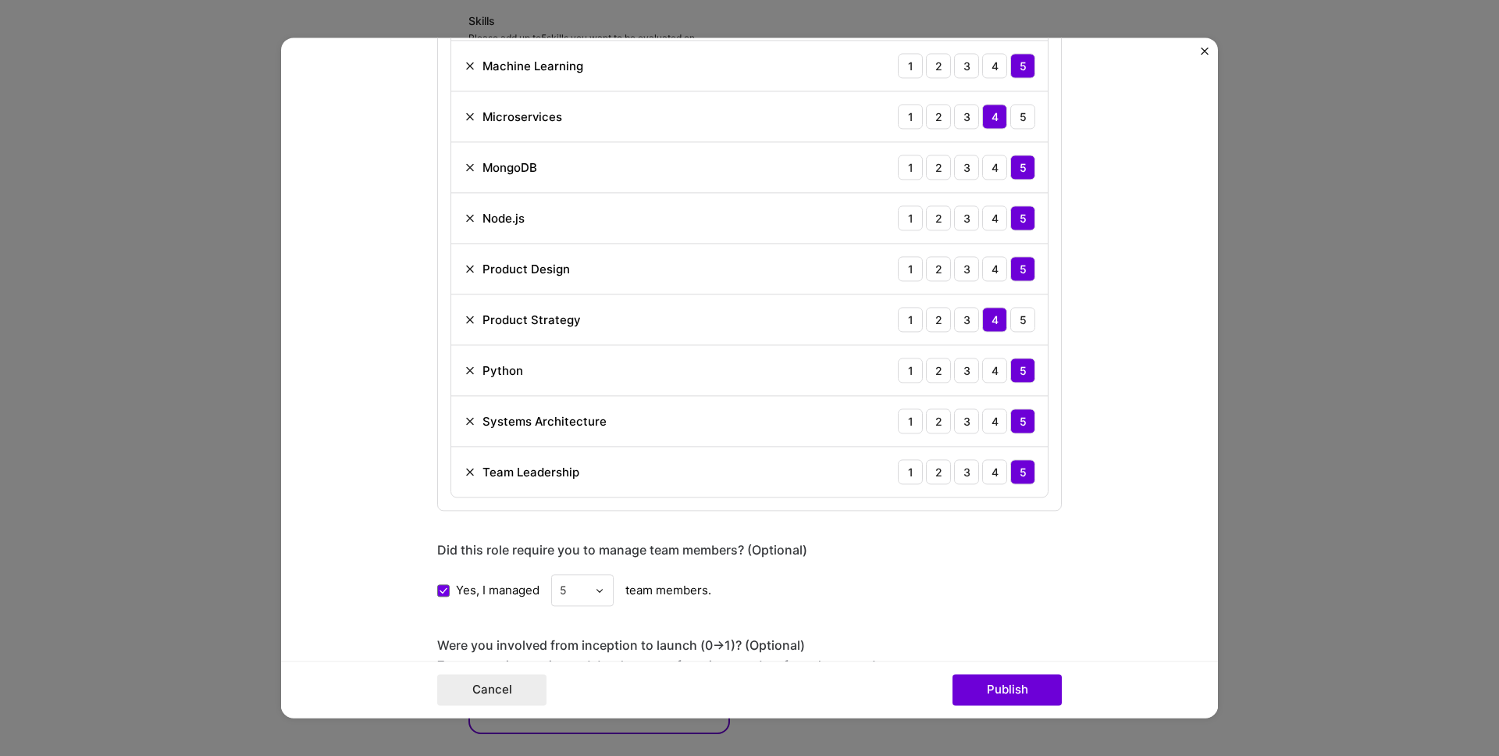
scroll to position [1483, 0]
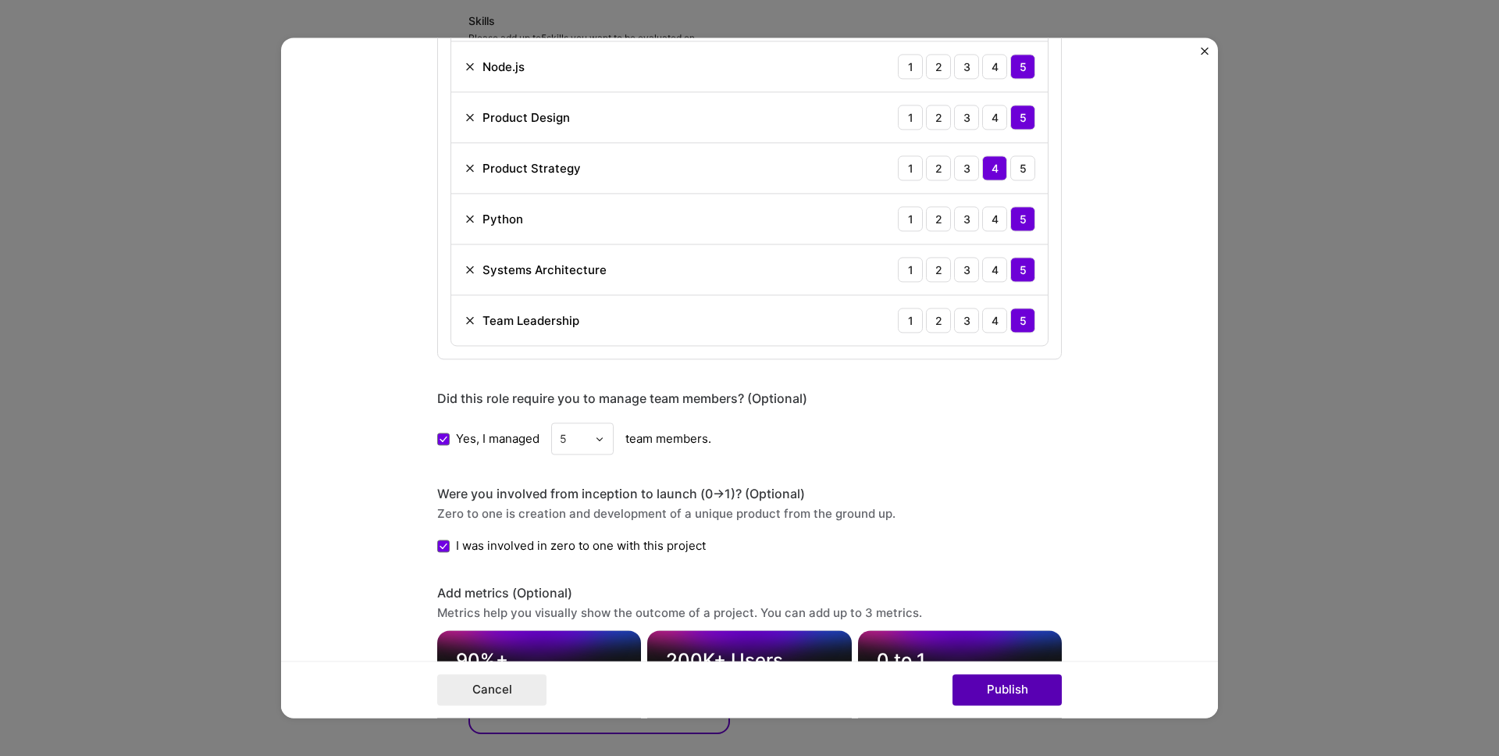
click at [1007, 698] on button "Publish" at bounding box center [1007, 690] width 109 height 31
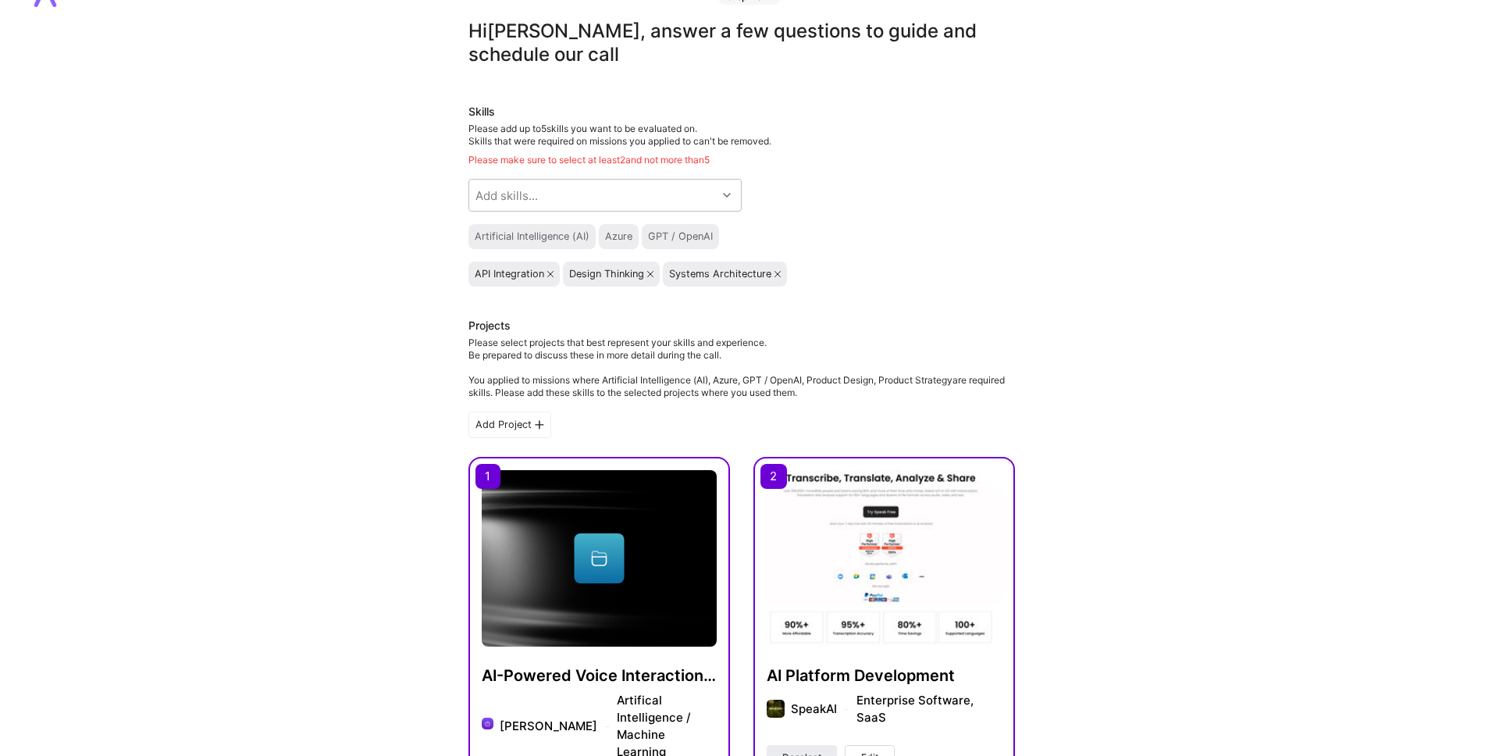
scroll to position [0, 0]
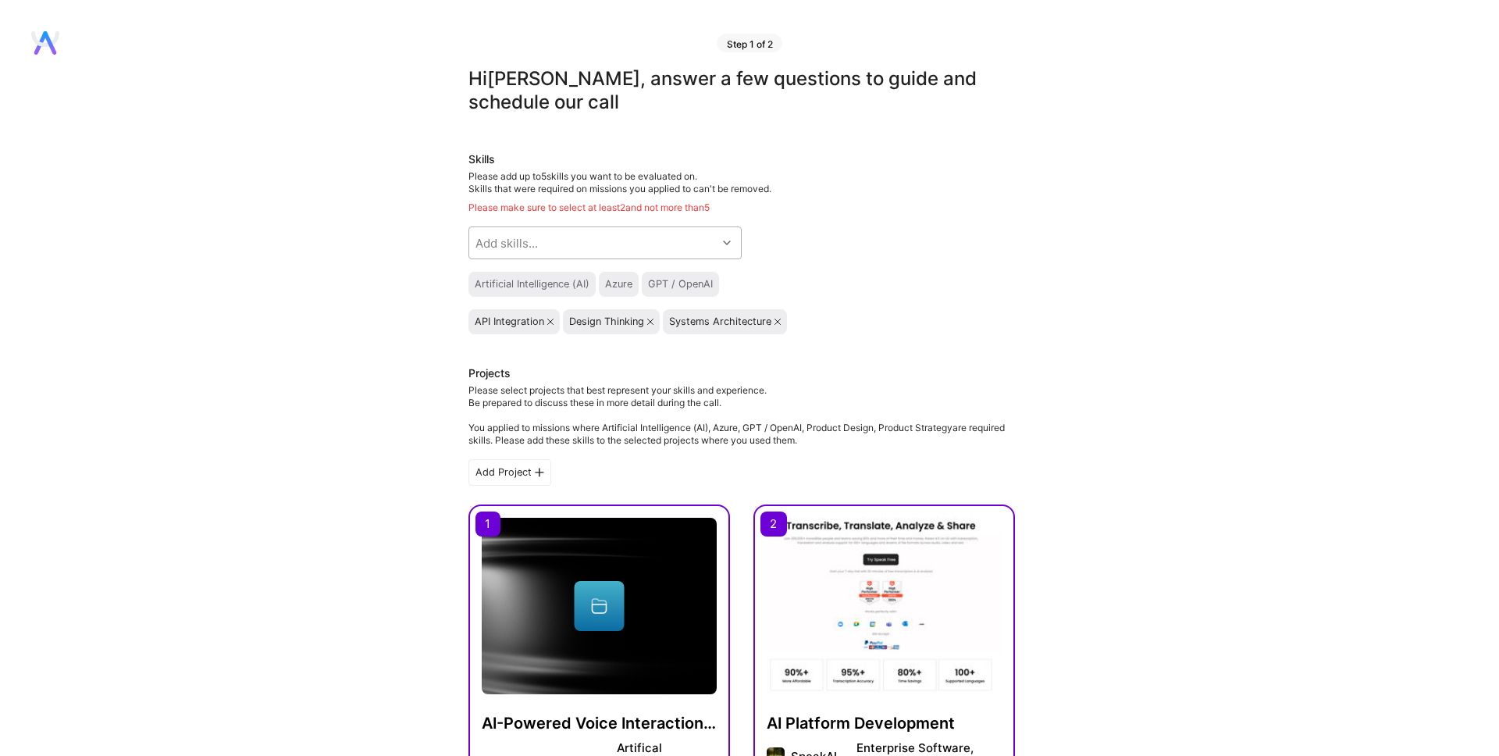
click at [693, 246] on div "Add skills..." at bounding box center [592, 242] width 247 height 31
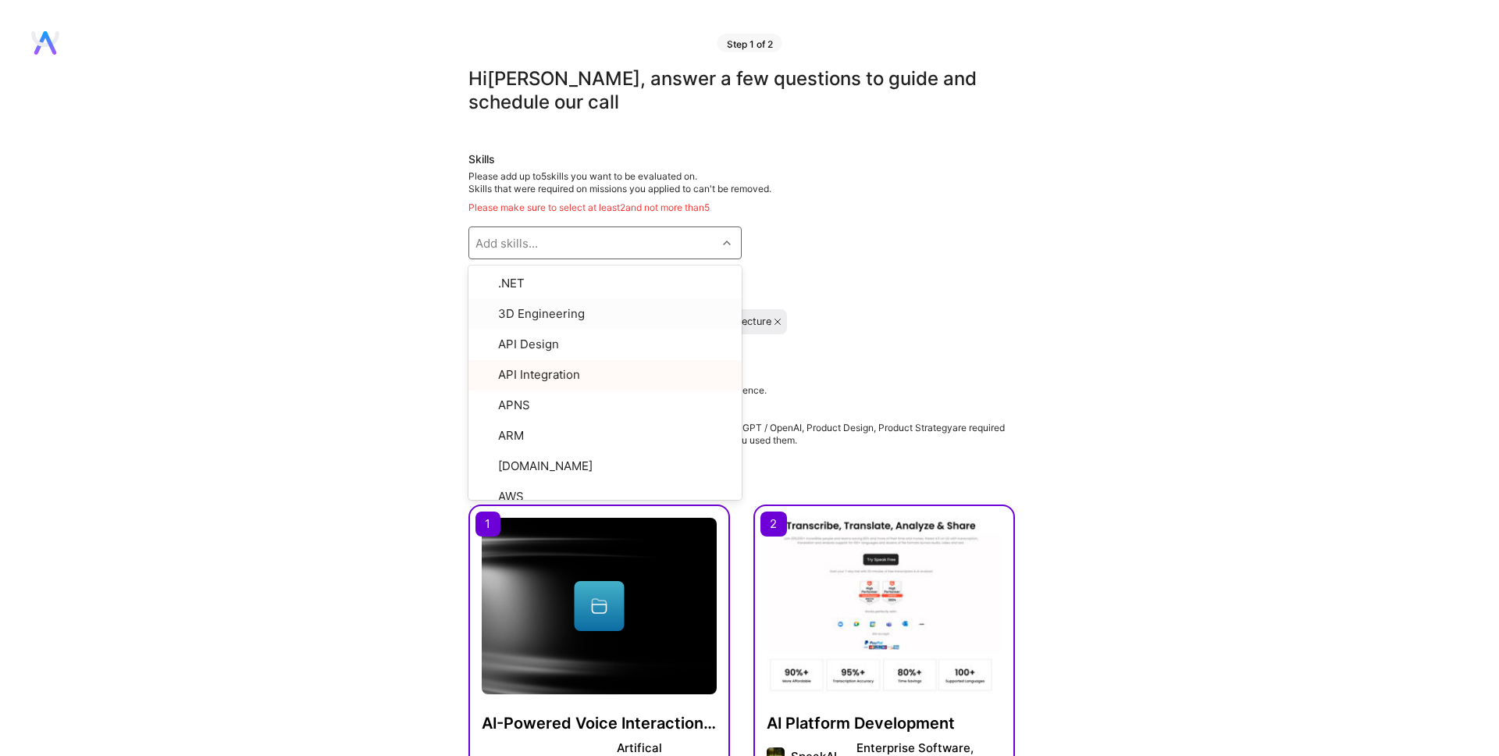
click at [837, 270] on div "Skills Please add up to 5 skills you want to be evaluated on. Skills that were …" at bounding box center [741, 242] width 547 height 183
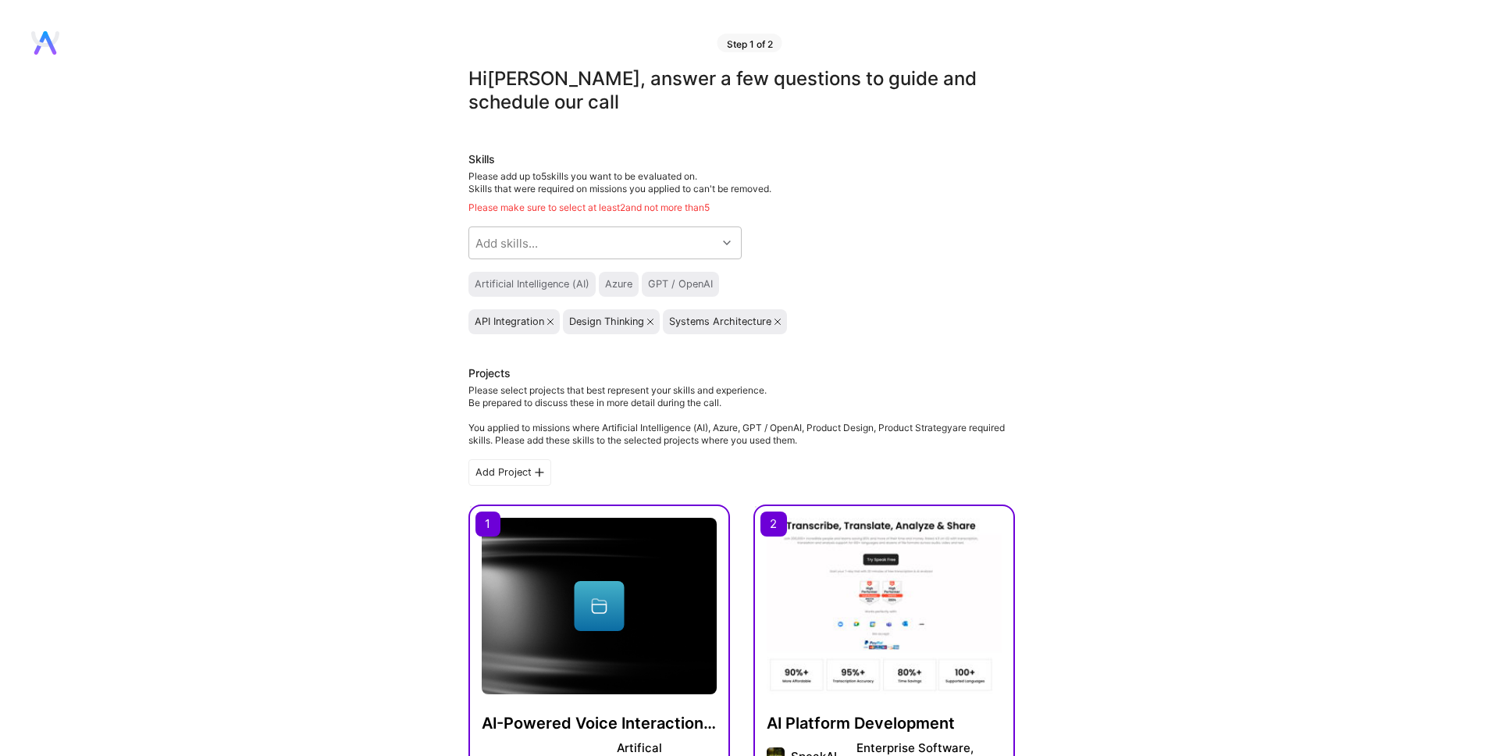
click at [651, 322] on icon at bounding box center [650, 322] width 6 height 6
click at [853, 290] on div "Artificial Intelligence (AI) Azure GPT / OpenAI" at bounding box center [741, 284] width 547 height 25
click at [602, 244] on div "Add skills..." at bounding box center [592, 242] width 247 height 31
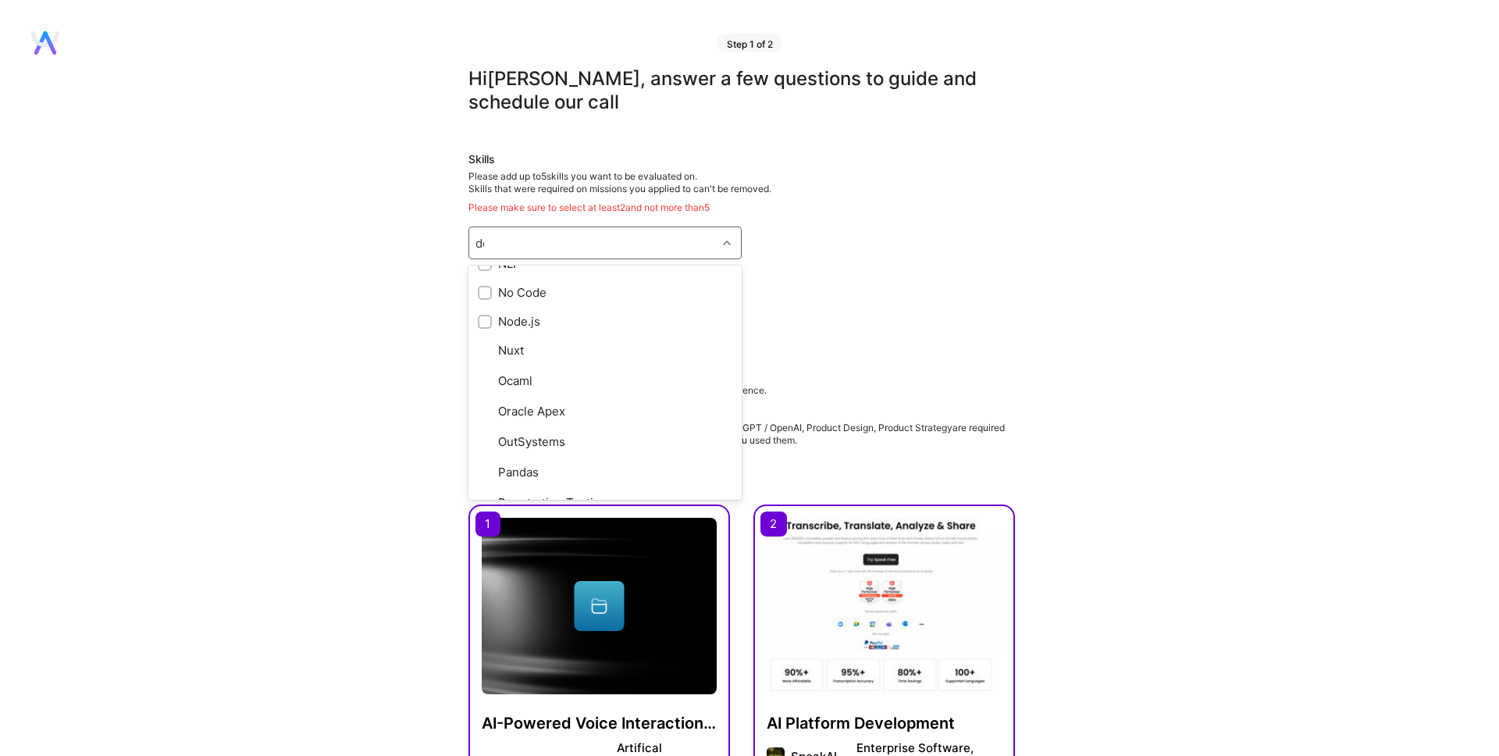
scroll to position [329, 0]
type input "des"
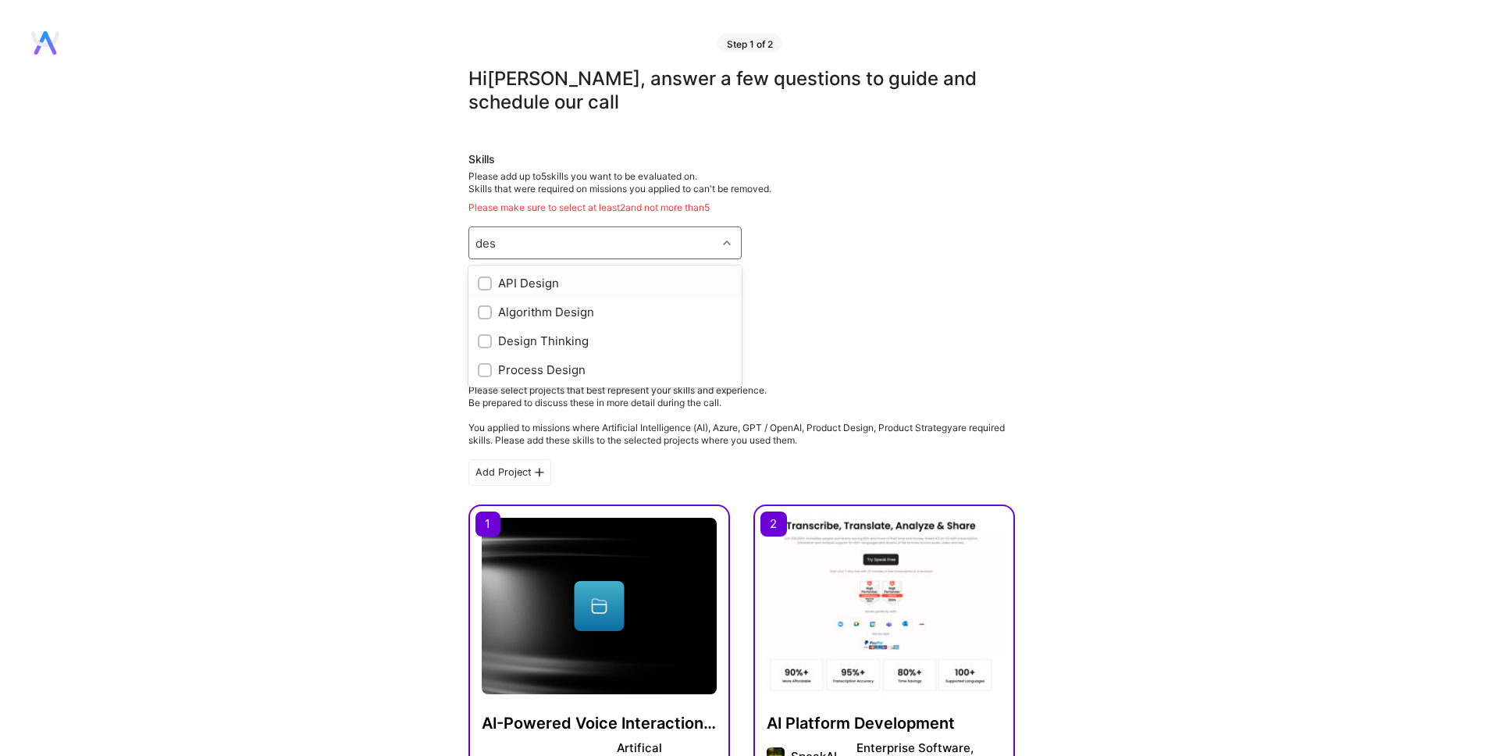
click at [483, 287] on input "checkbox" at bounding box center [486, 284] width 11 height 11
checkbox input "true"
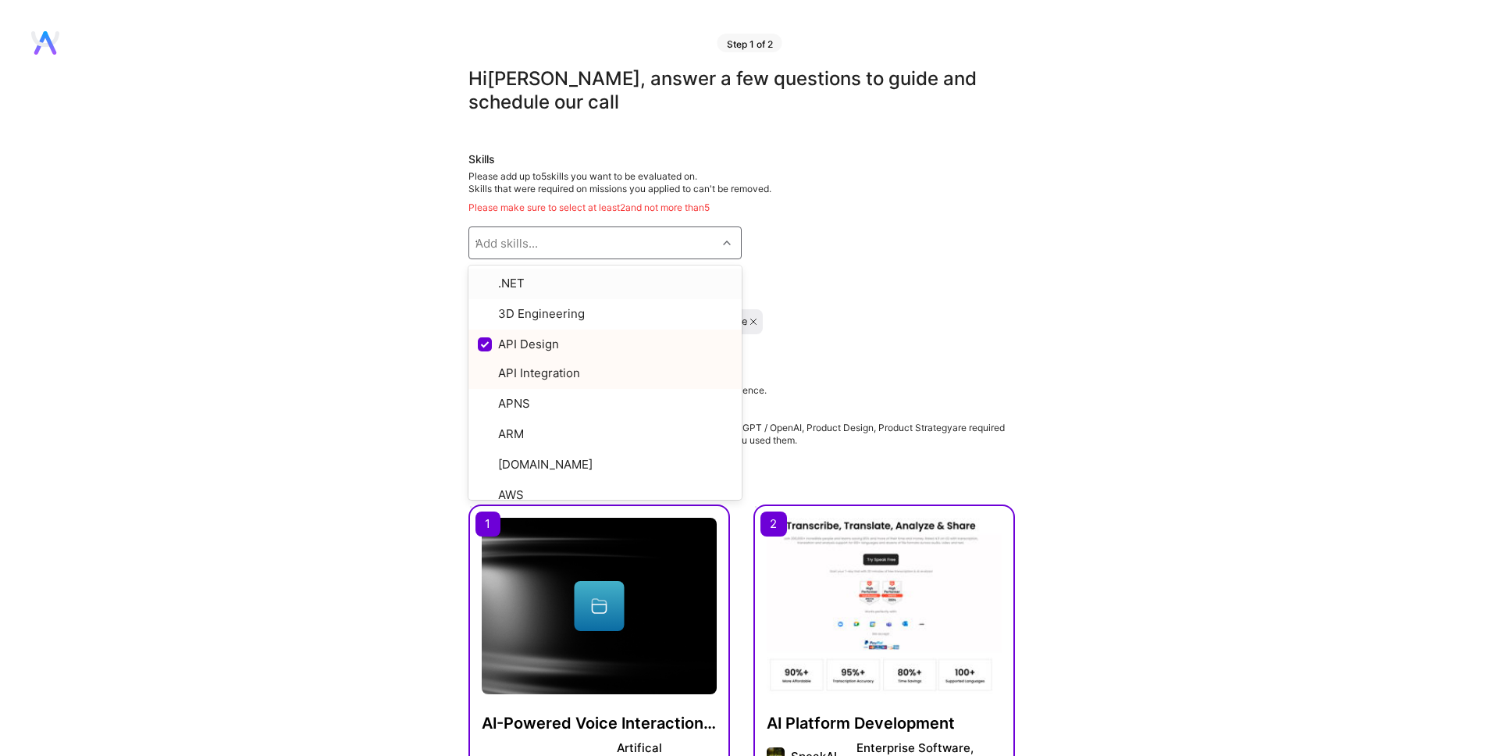
type input "ff"
click at [486, 457] on input "checkbox" at bounding box center [486, 457] width 11 height 11
checkbox input "true"
click at [483, 285] on input "checkbox" at bounding box center [486, 284] width 11 height 11
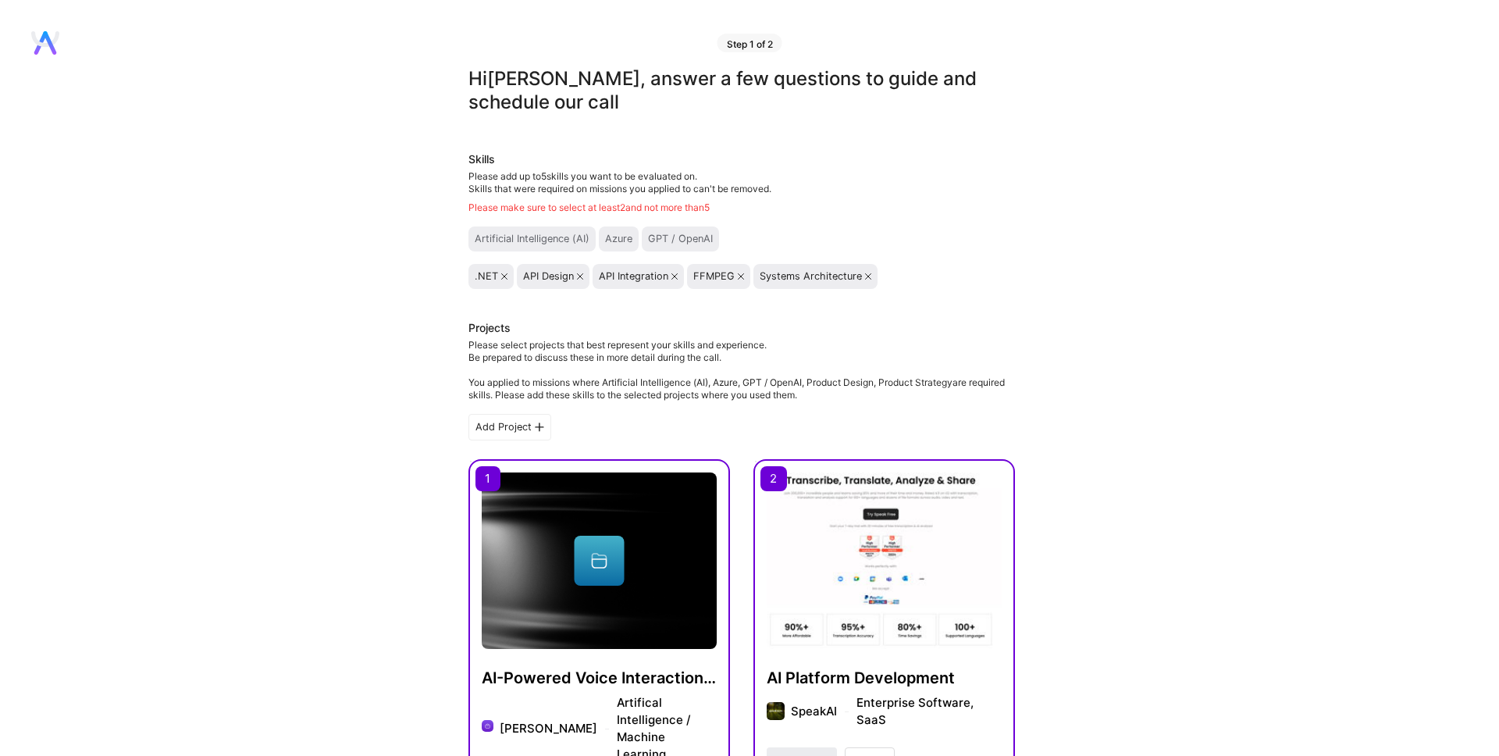
click at [501, 277] on icon at bounding box center [504, 276] width 6 height 6
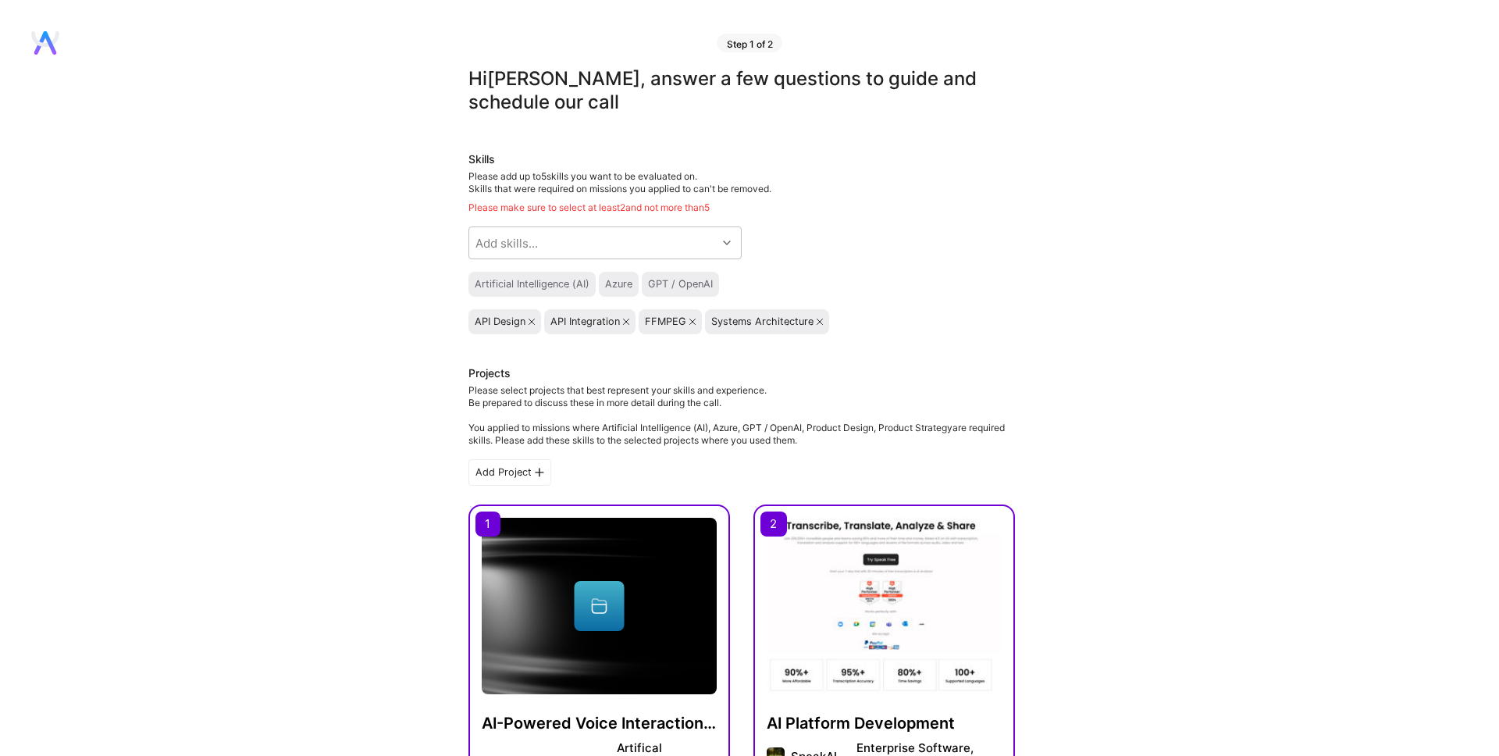
click at [523, 252] on div "Add skills..." at bounding box center [592, 242] width 247 height 31
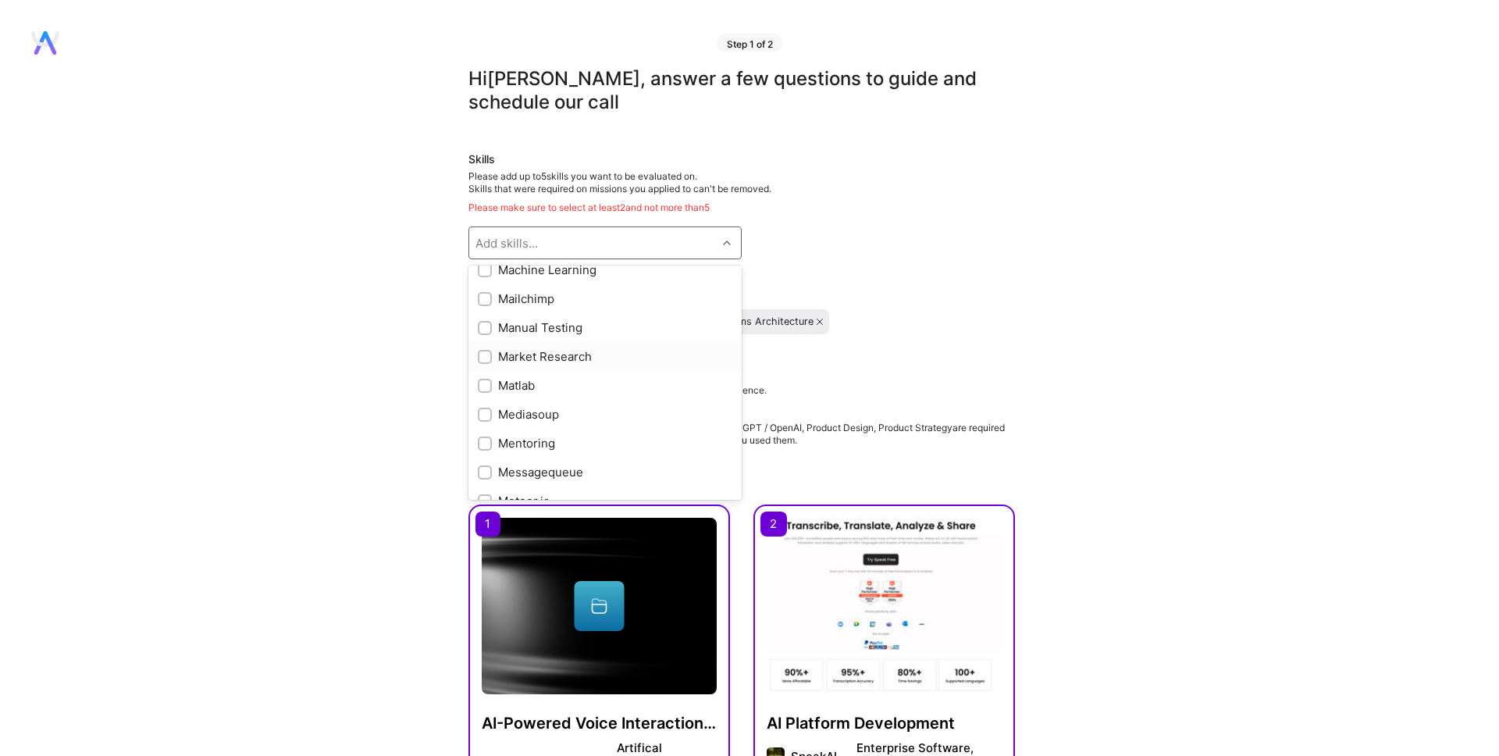
scroll to position [5158, 0]
click at [483, 357] on input "checkbox" at bounding box center [486, 354] width 11 height 11
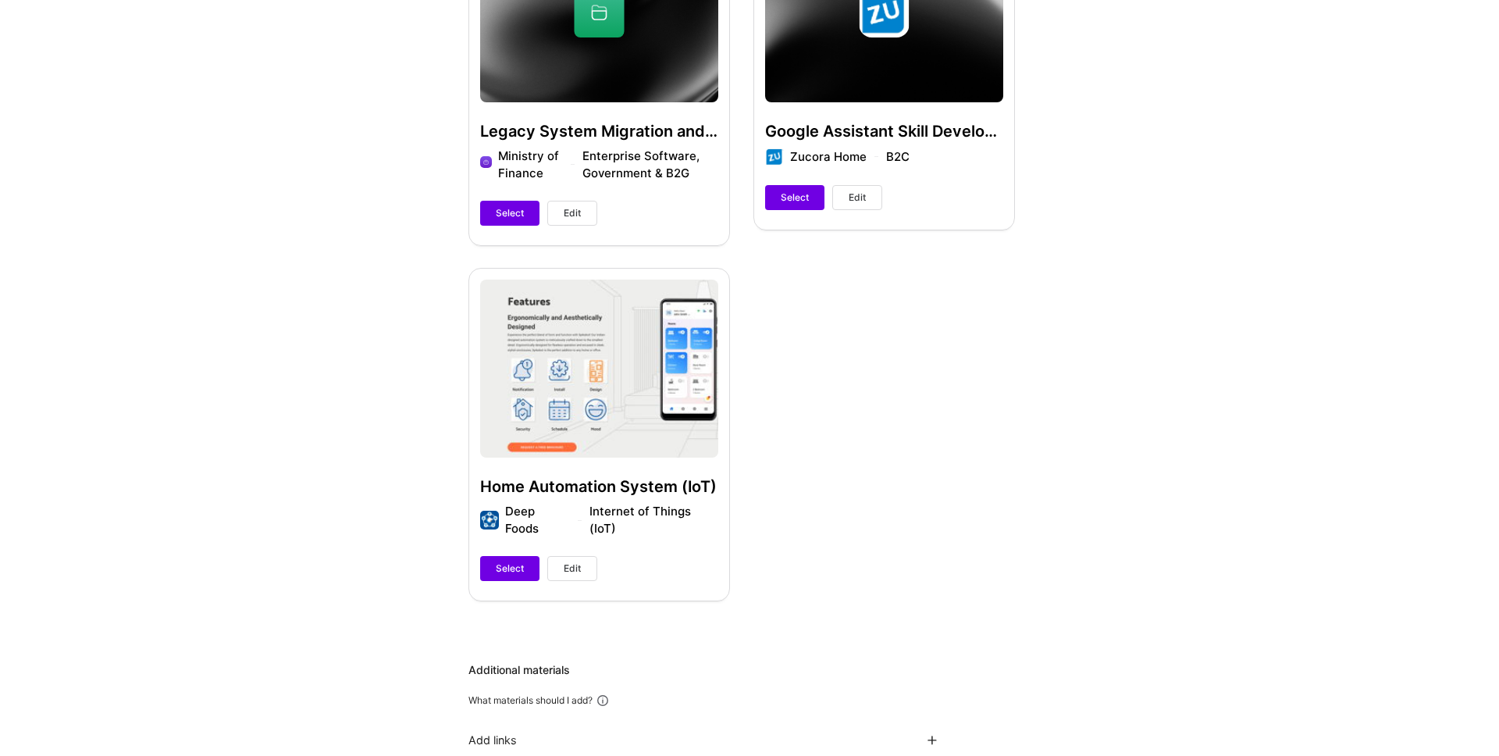
scroll to position [1431, 0]
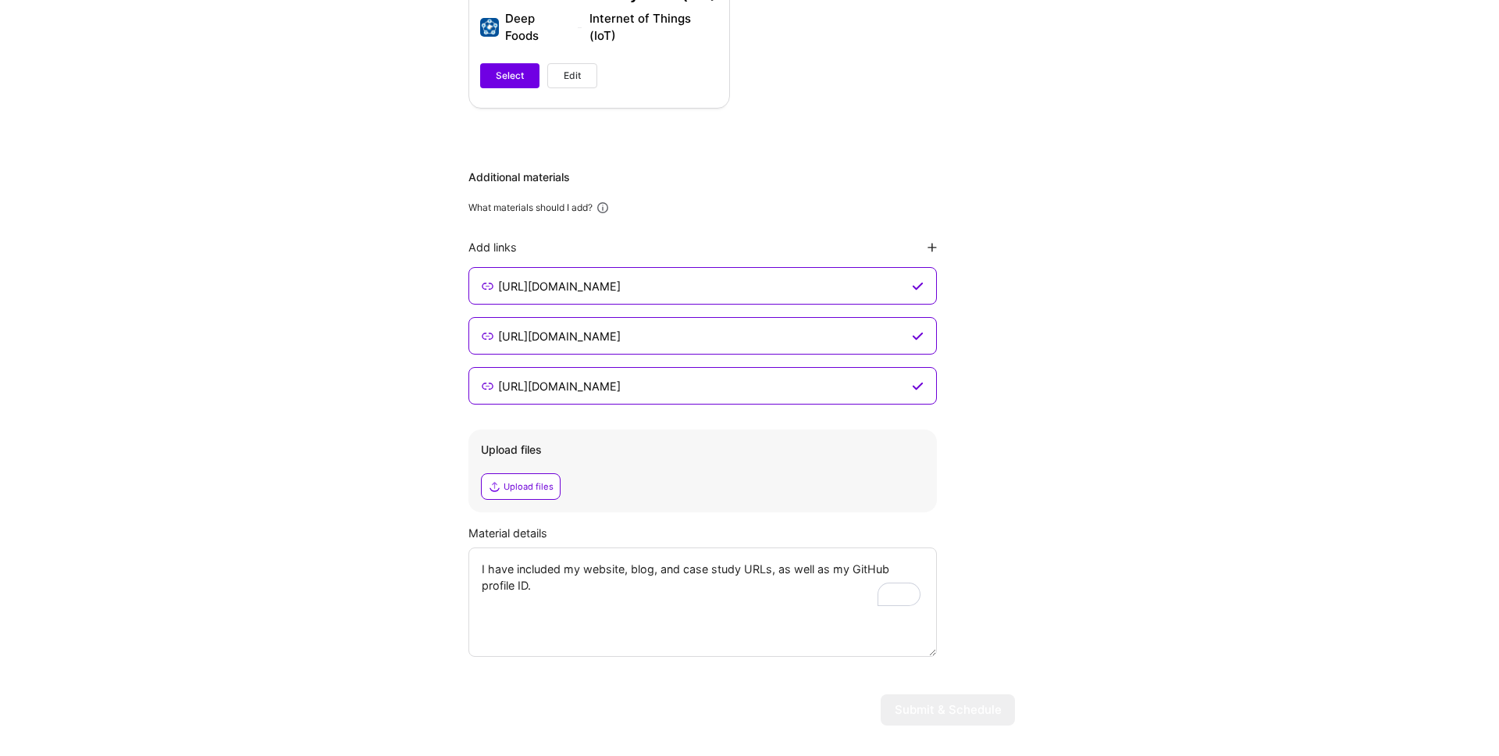
click at [695, 547] on textarea "I have included my website, blog, and case study URLs, as well as my GitHub pro…" at bounding box center [702, 601] width 468 height 109
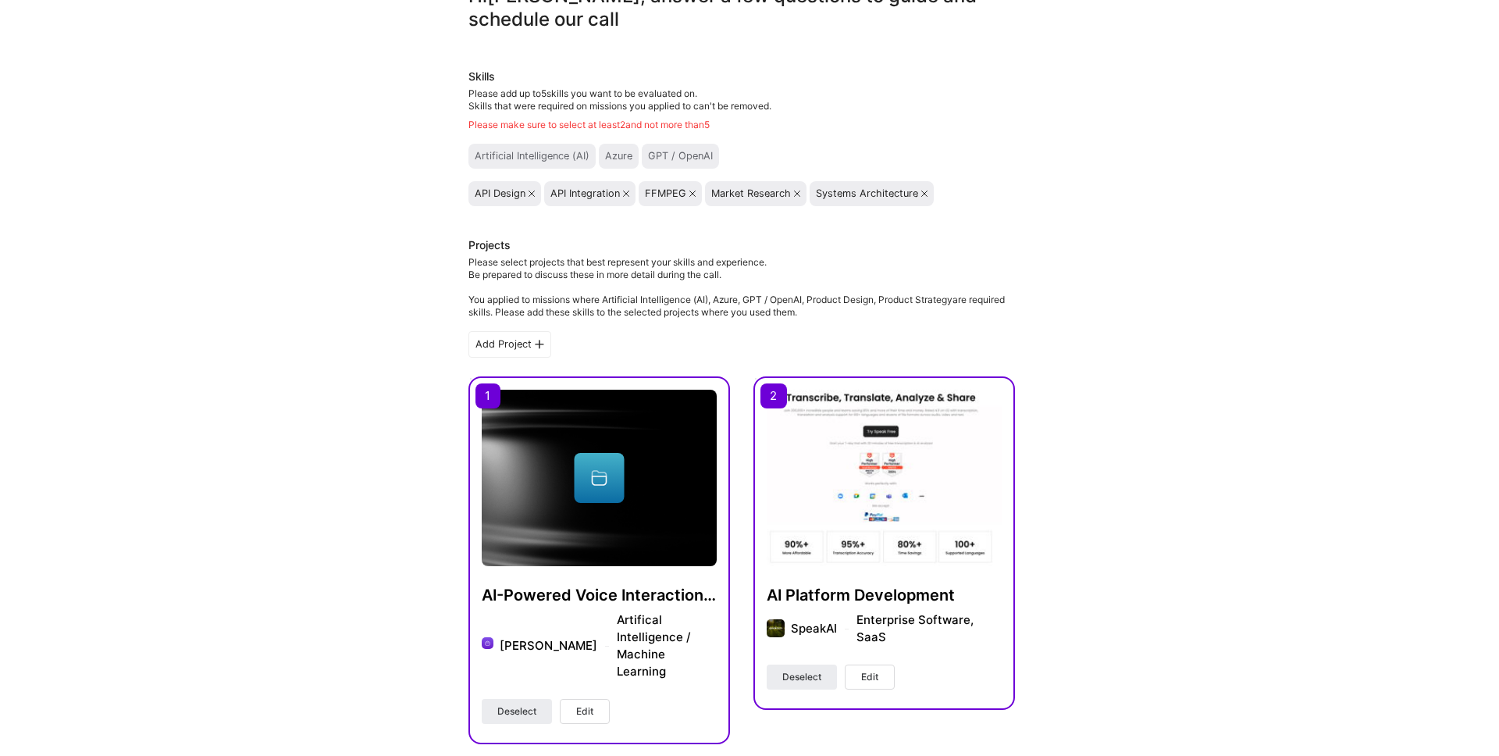
scroll to position [0, 0]
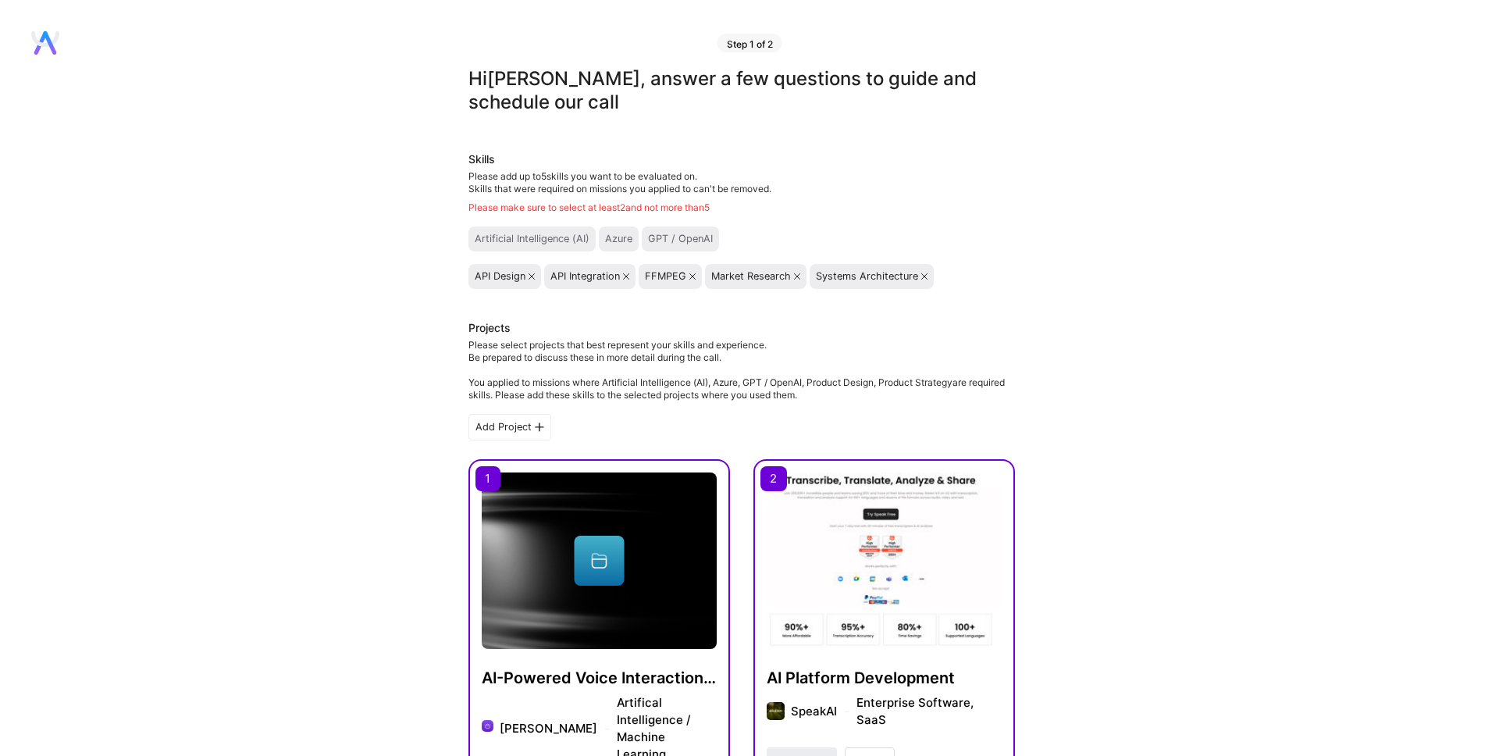
click at [563, 212] on div "Please make sure to select at least 2 and not more than 5" at bounding box center [741, 207] width 547 height 12
click at [794, 277] on icon at bounding box center [797, 276] width 6 height 6
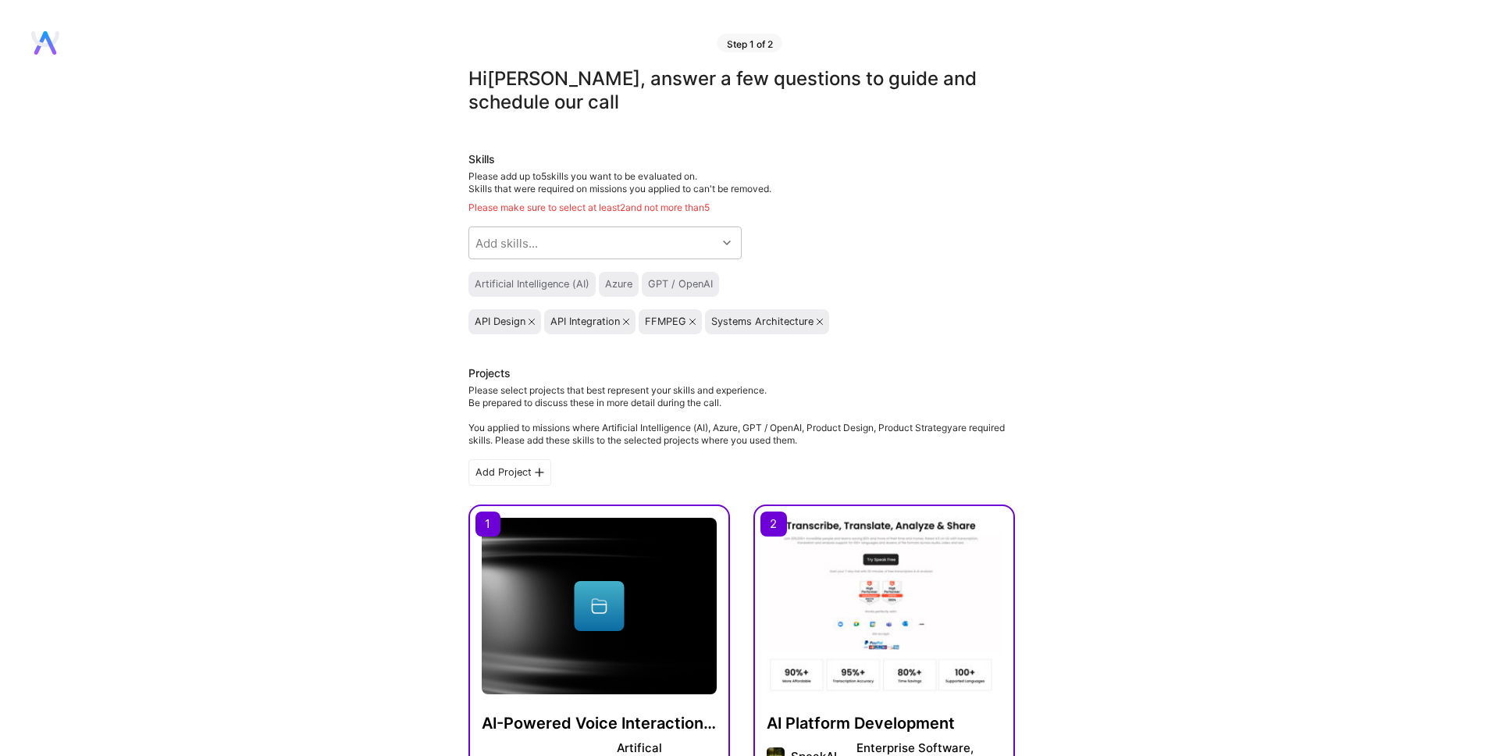
click at [768, 281] on div "Artificial Intelligence (AI) Azure GPT / OpenAI" at bounding box center [741, 284] width 547 height 25
click at [629, 323] on icon at bounding box center [626, 322] width 6 height 6
click at [597, 322] on icon at bounding box center [598, 322] width 6 height 6
click at [579, 245] on div "Add skills..." at bounding box center [592, 242] width 247 height 31
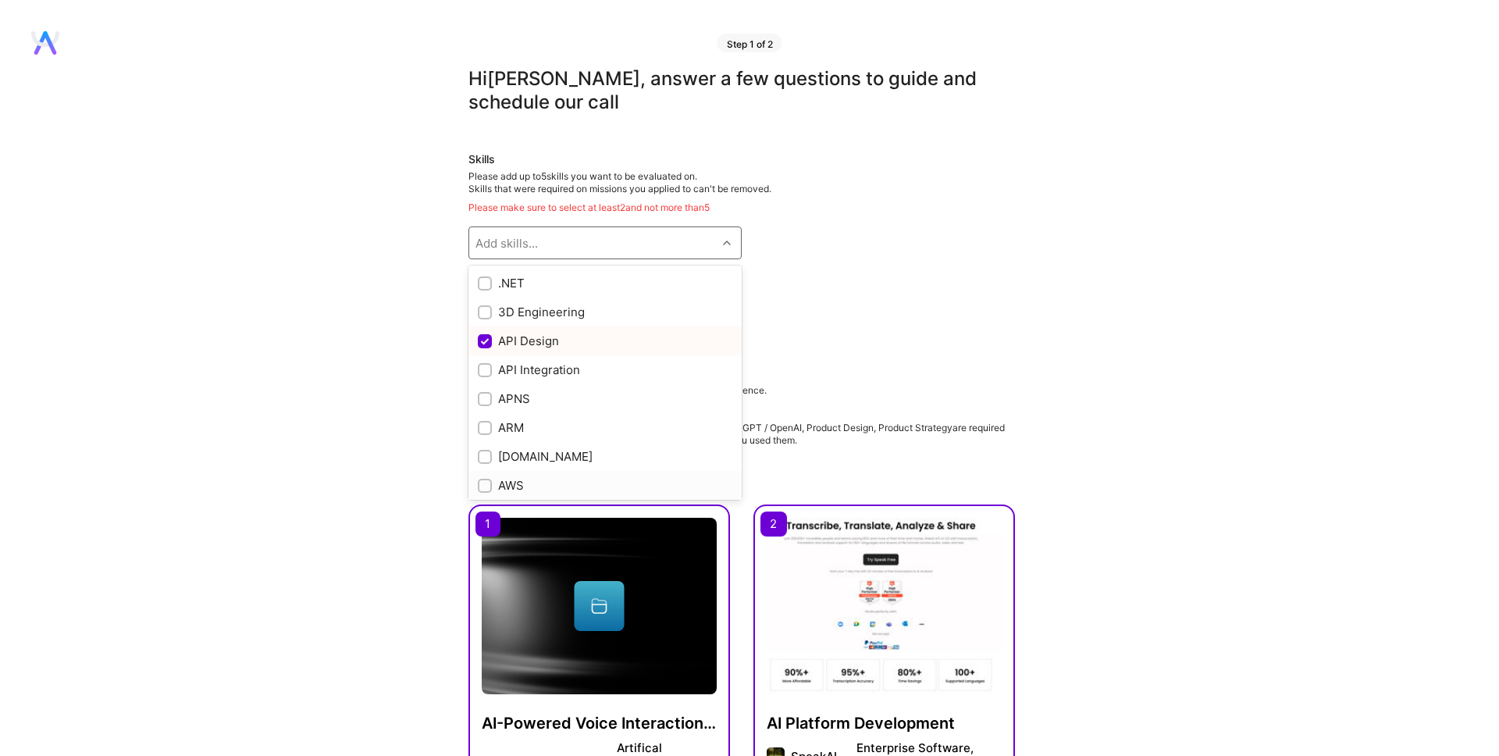
click at [482, 486] on input "checkbox" at bounding box center [486, 486] width 11 height 11
checkbox input "true"
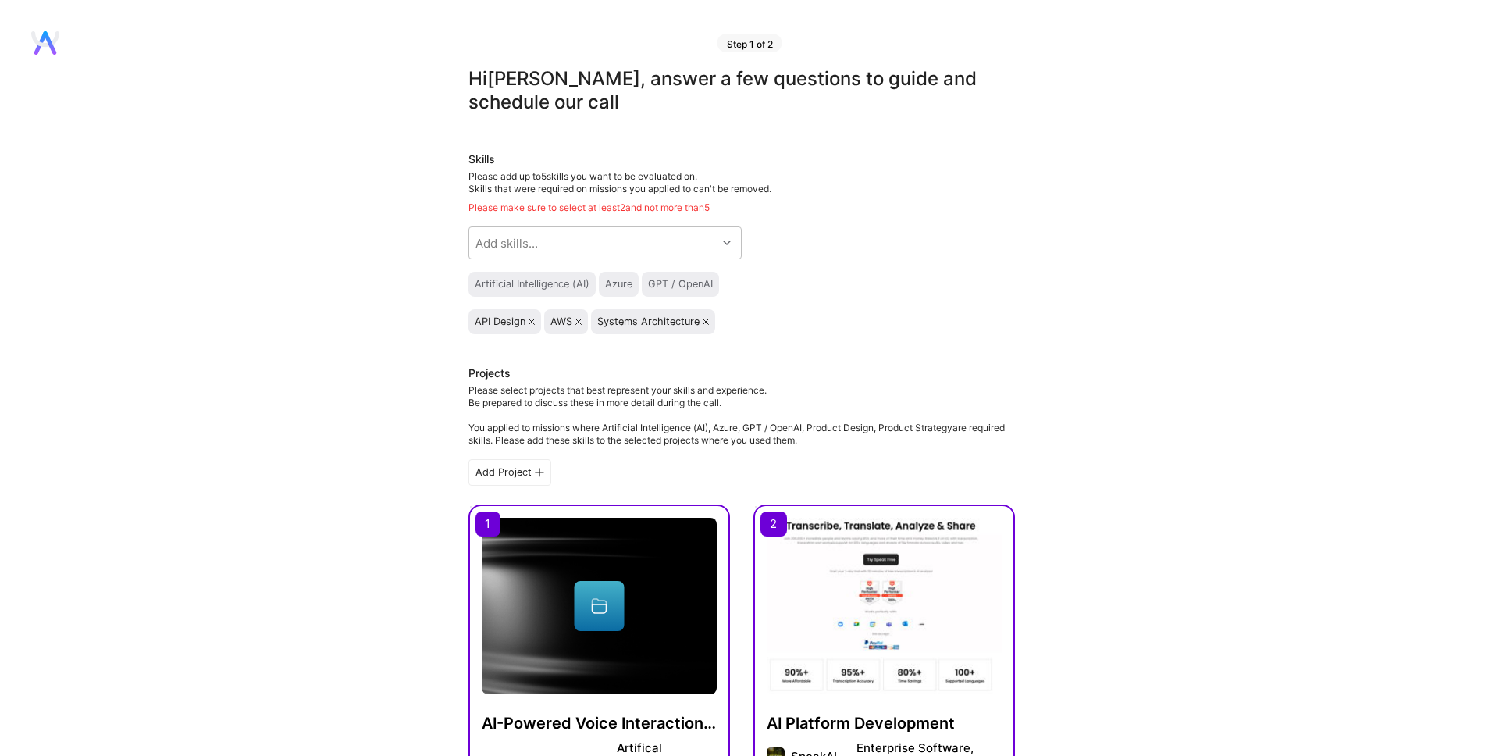
click at [537, 290] on div "Artificial Intelligence (AI)" at bounding box center [531, 284] width 127 height 25
click at [550, 282] on div "Artificial Intelligence (AI)" at bounding box center [532, 284] width 115 height 12
click at [621, 281] on div "Azure" at bounding box center [618, 284] width 27 height 12
click at [673, 283] on div "GPT / OpenAI" at bounding box center [680, 284] width 65 height 12
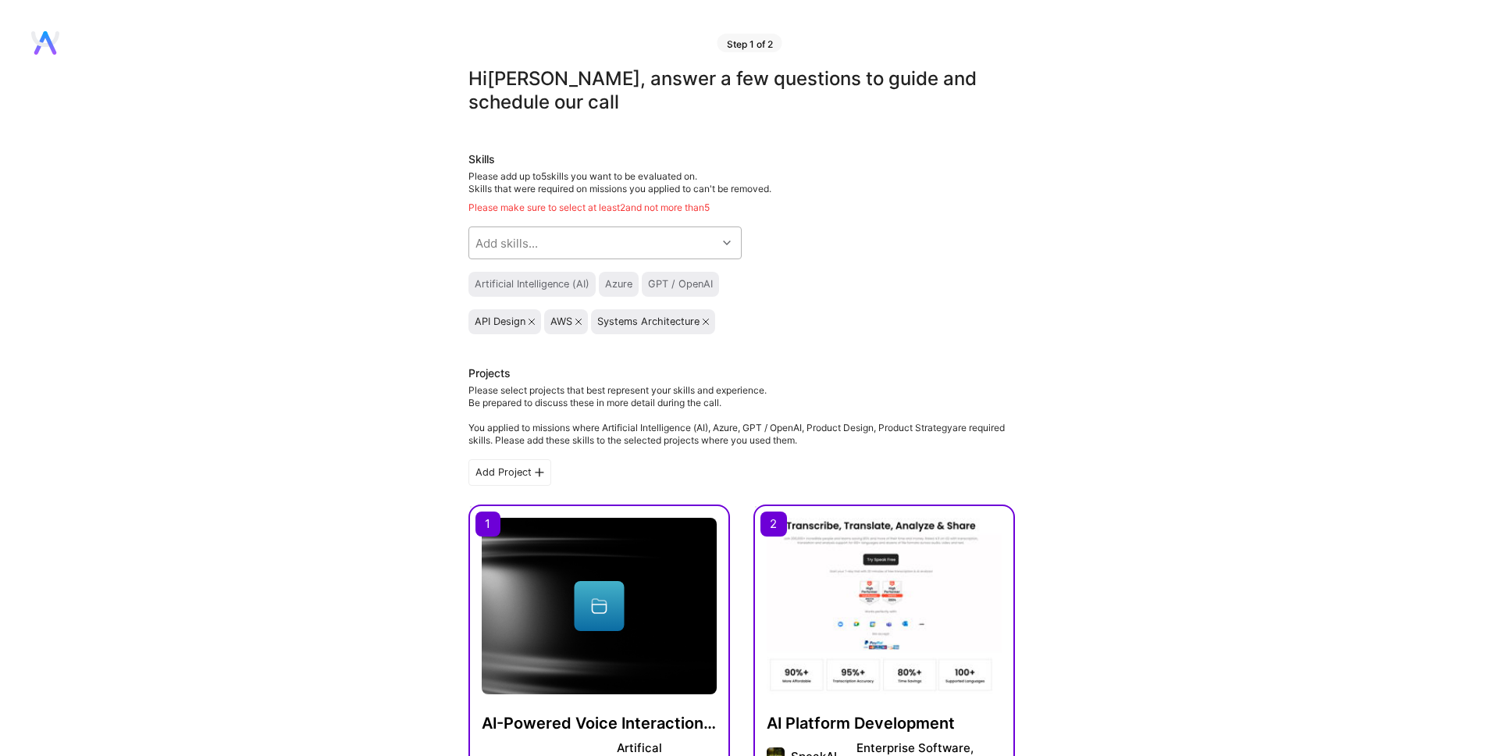
click at [621, 247] on div "Add skills..." at bounding box center [592, 242] width 247 height 31
type input "sys"
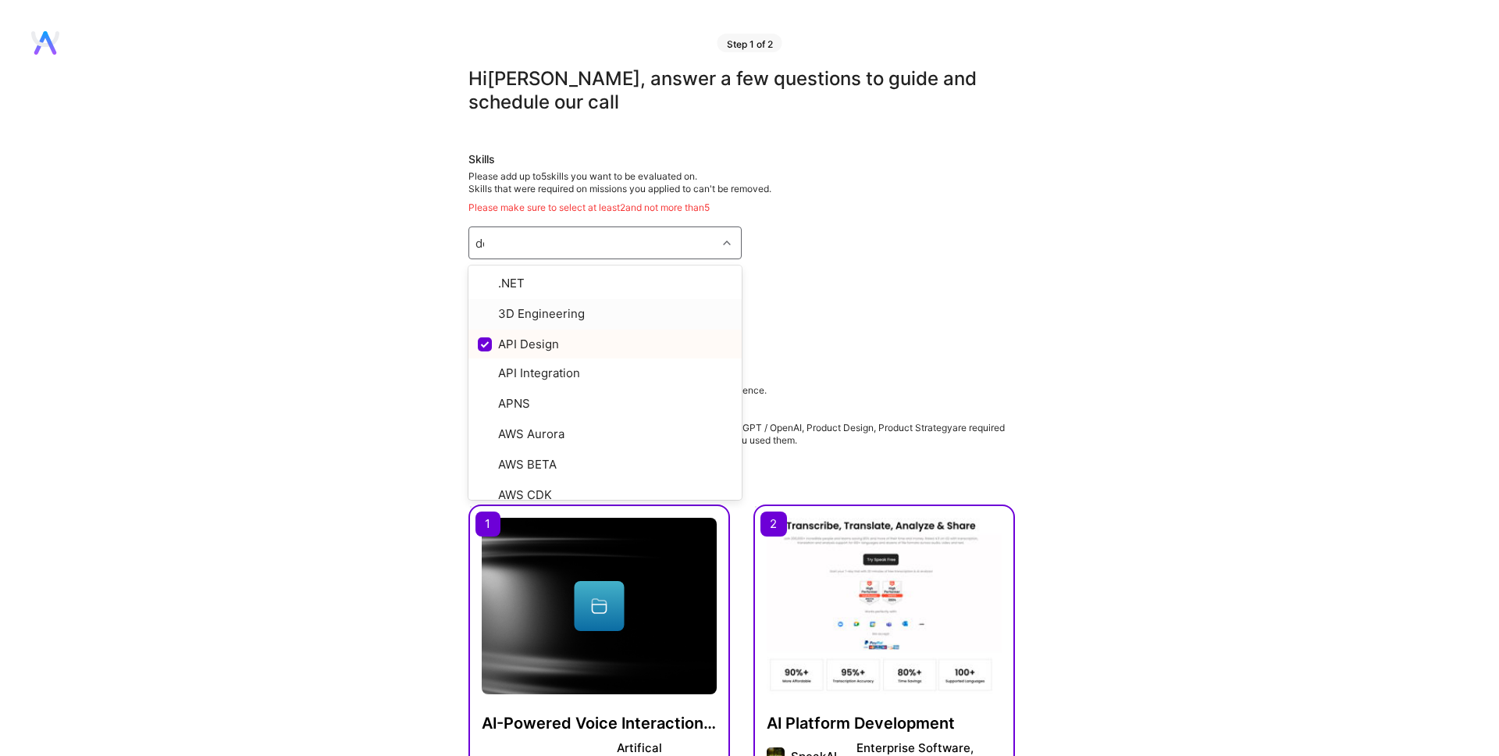
type input "des"
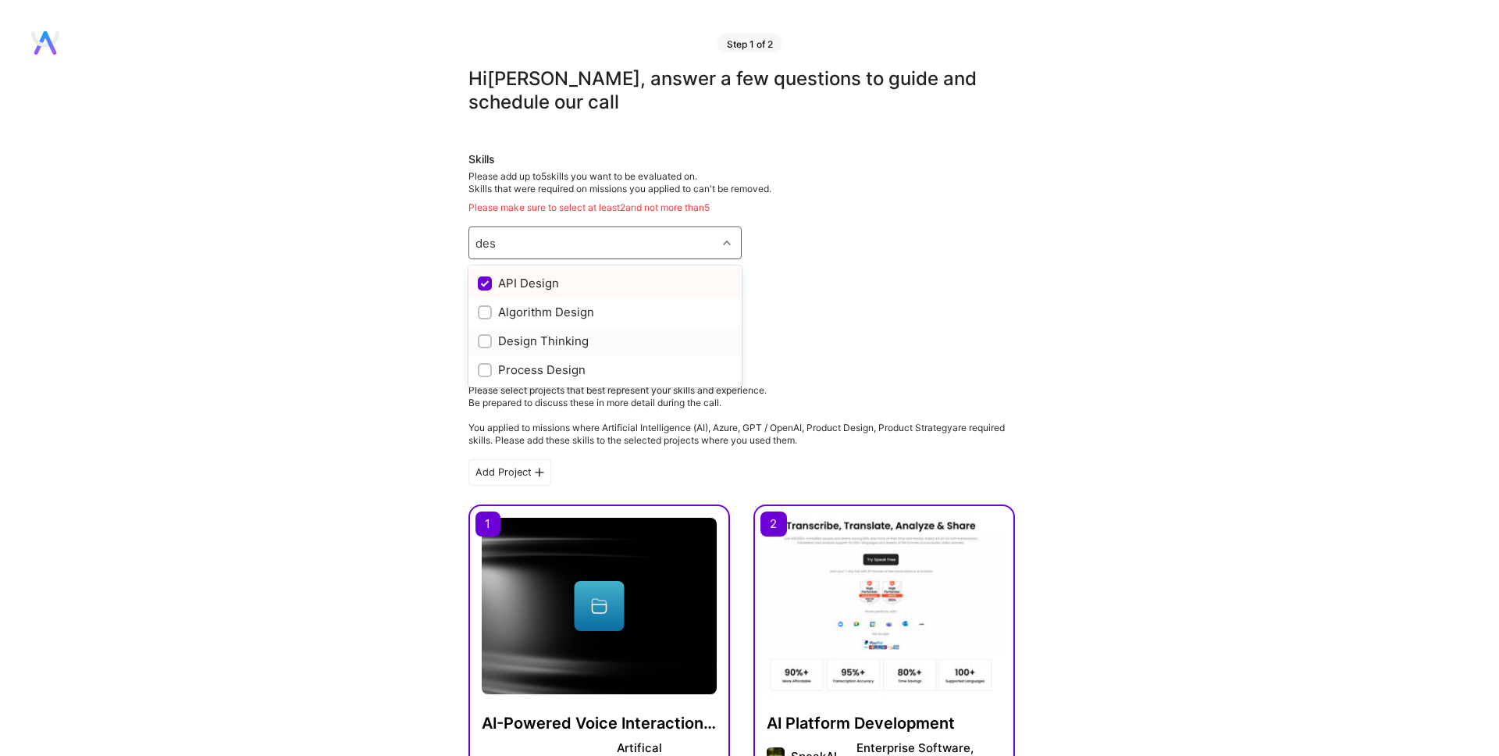
click at [487, 342] on input "checkbox" at bounding box center [486, 342] width 11 height 11
checkbox input "true"
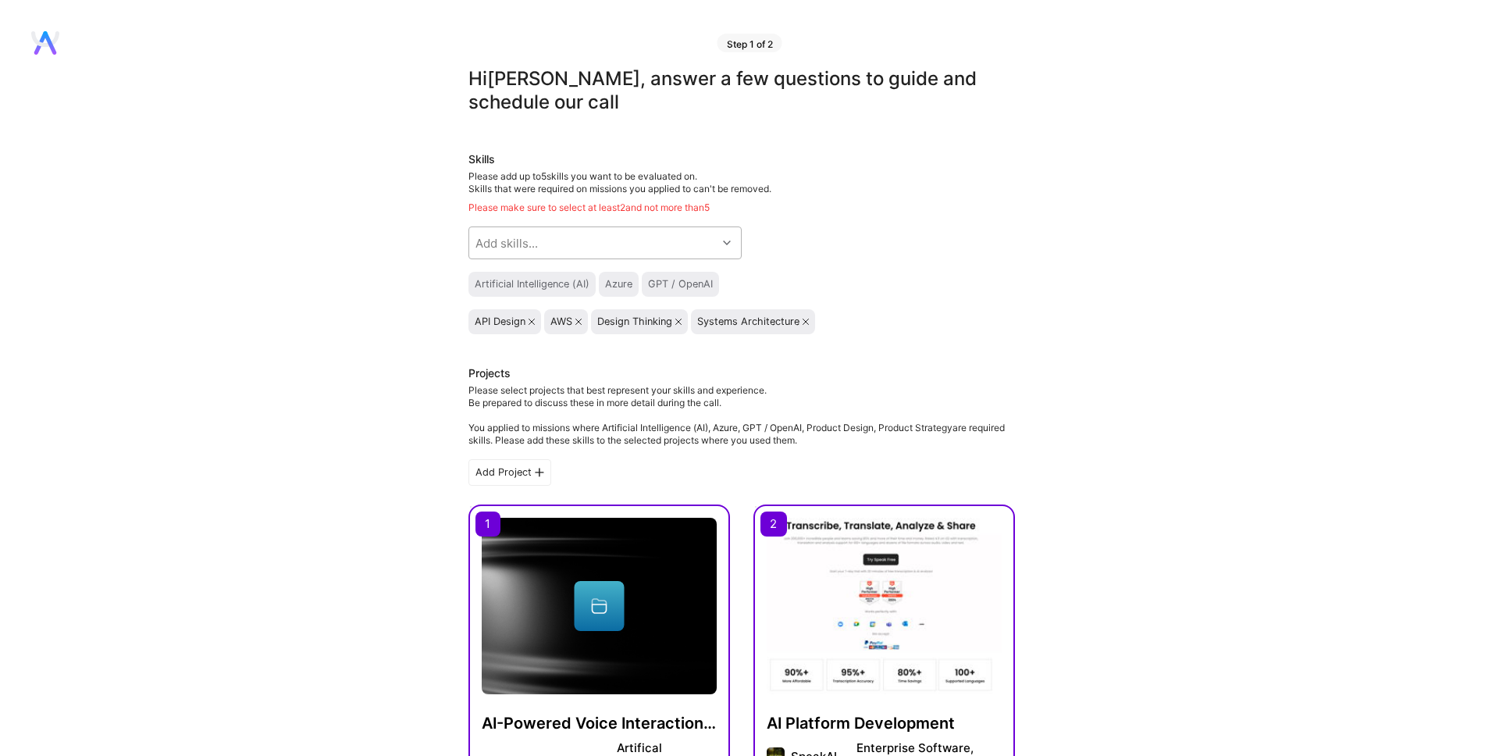
click at [545, 249] on div "Add skills..." at bounding box center [592, 242] width 247 height 31
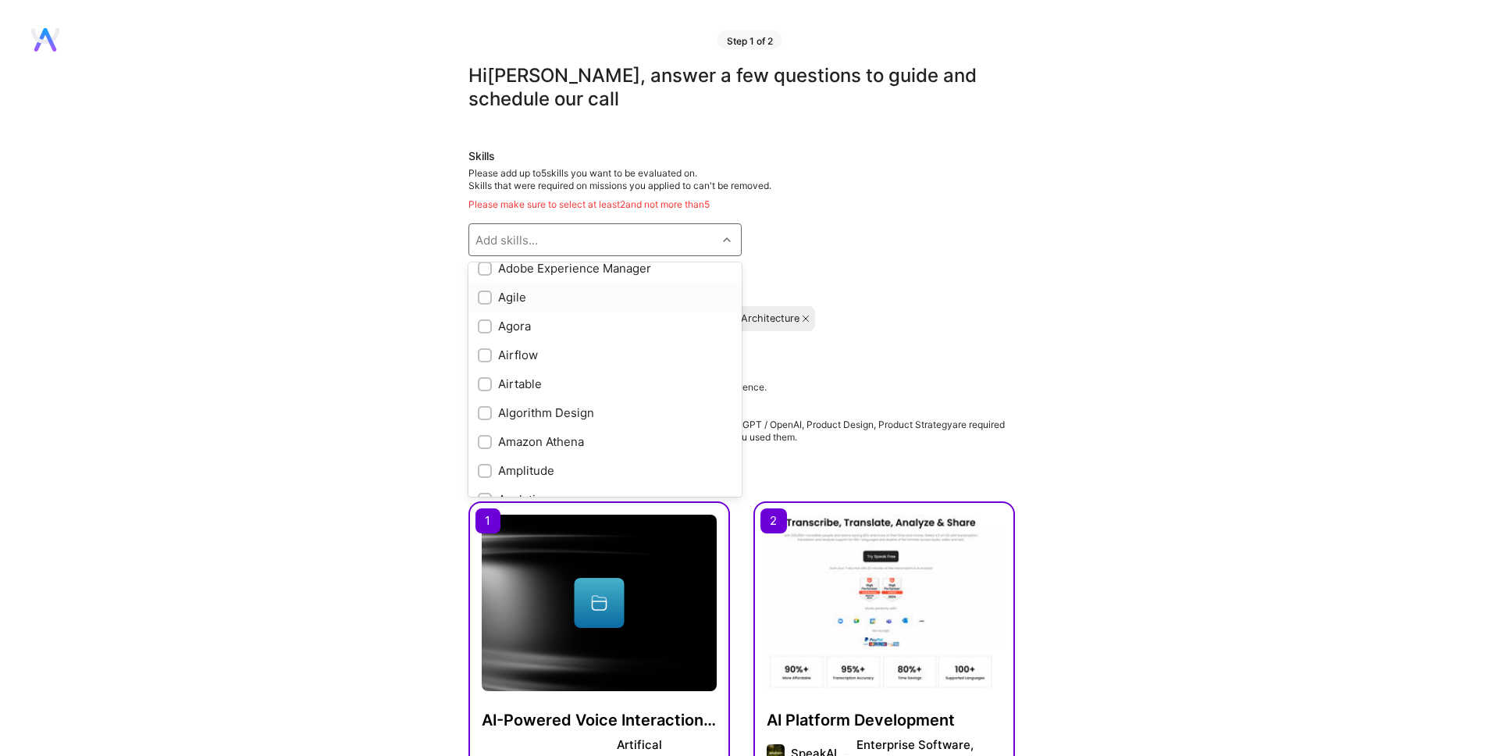
scroll to position [475, 0]
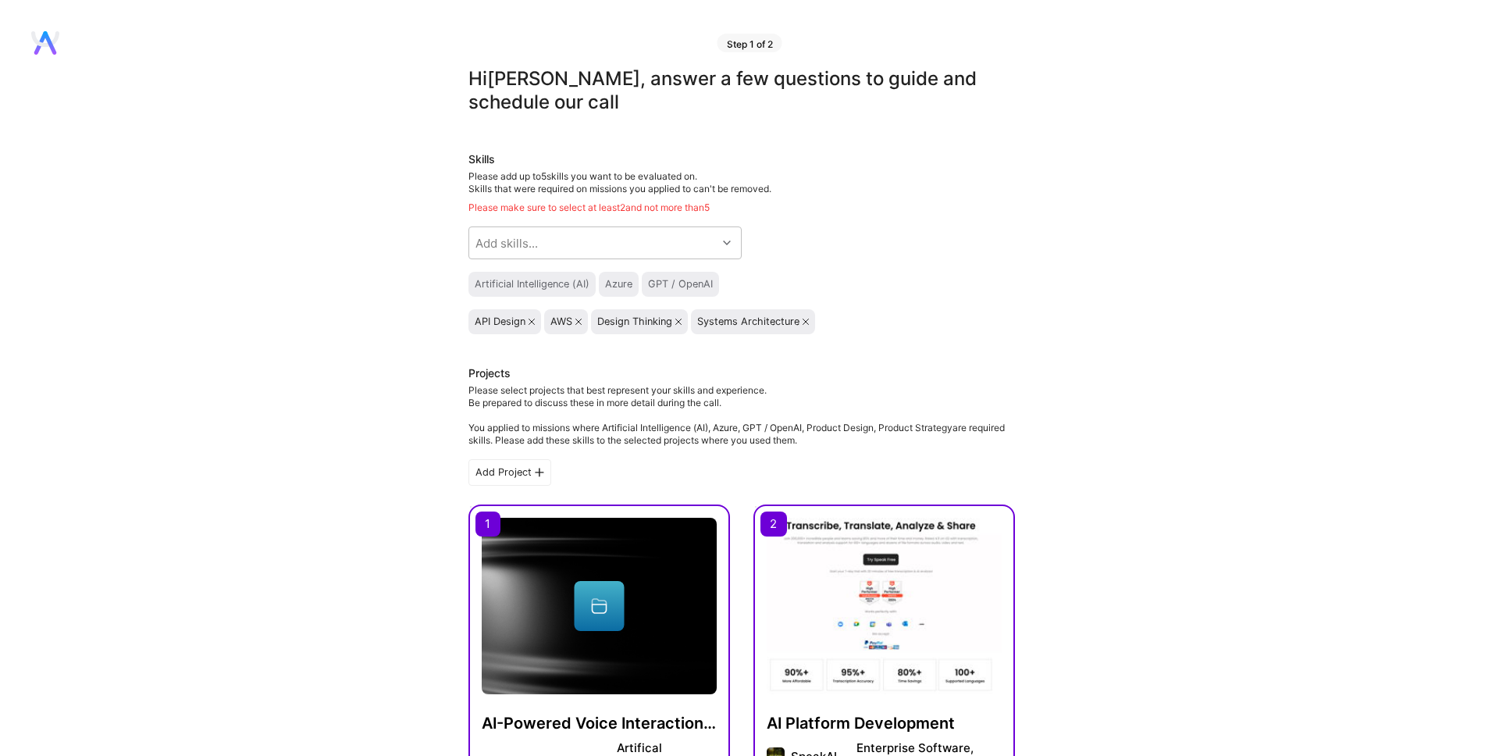
scroll to position [3, 0]
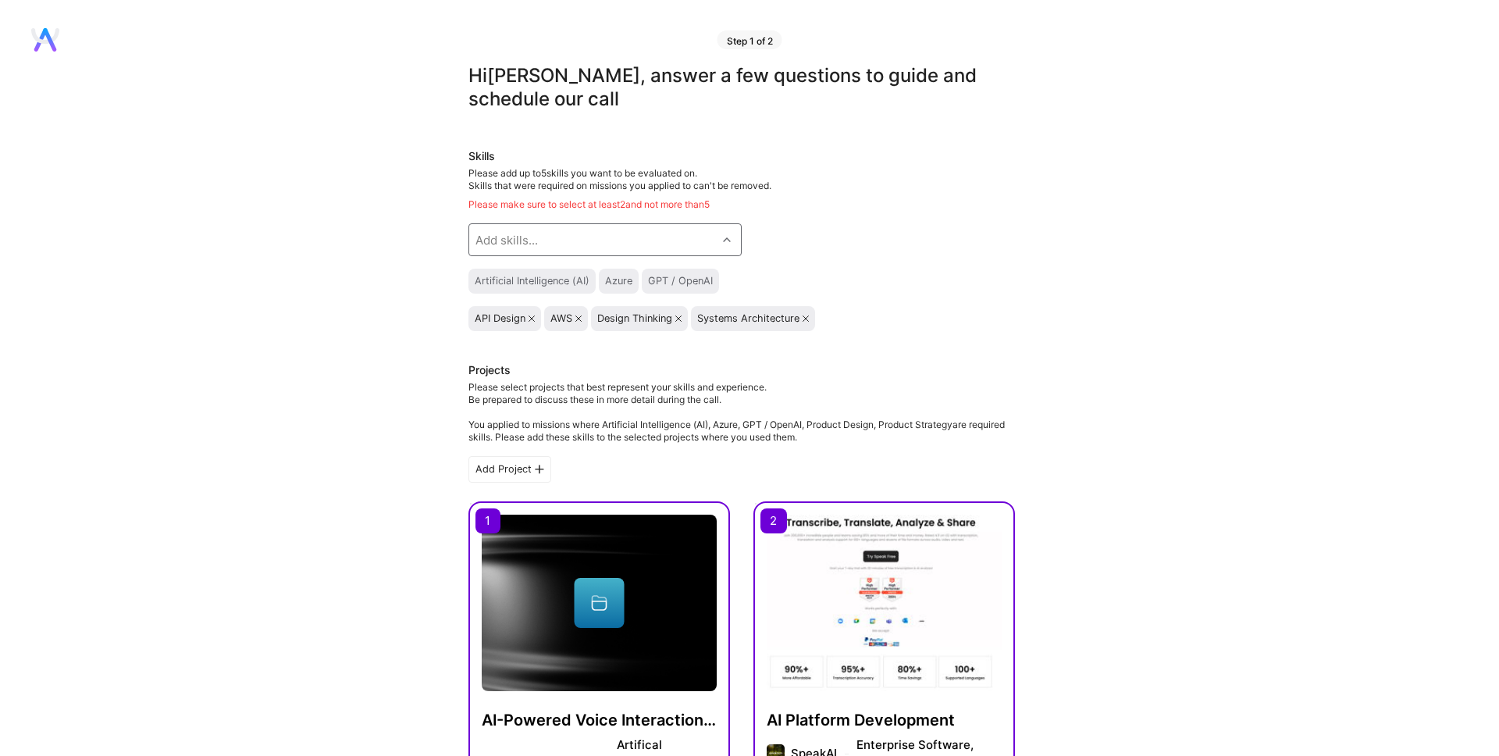
click at [579, 237] on div "Add skills..." at bounding box center [592, 239] width 247 height 31
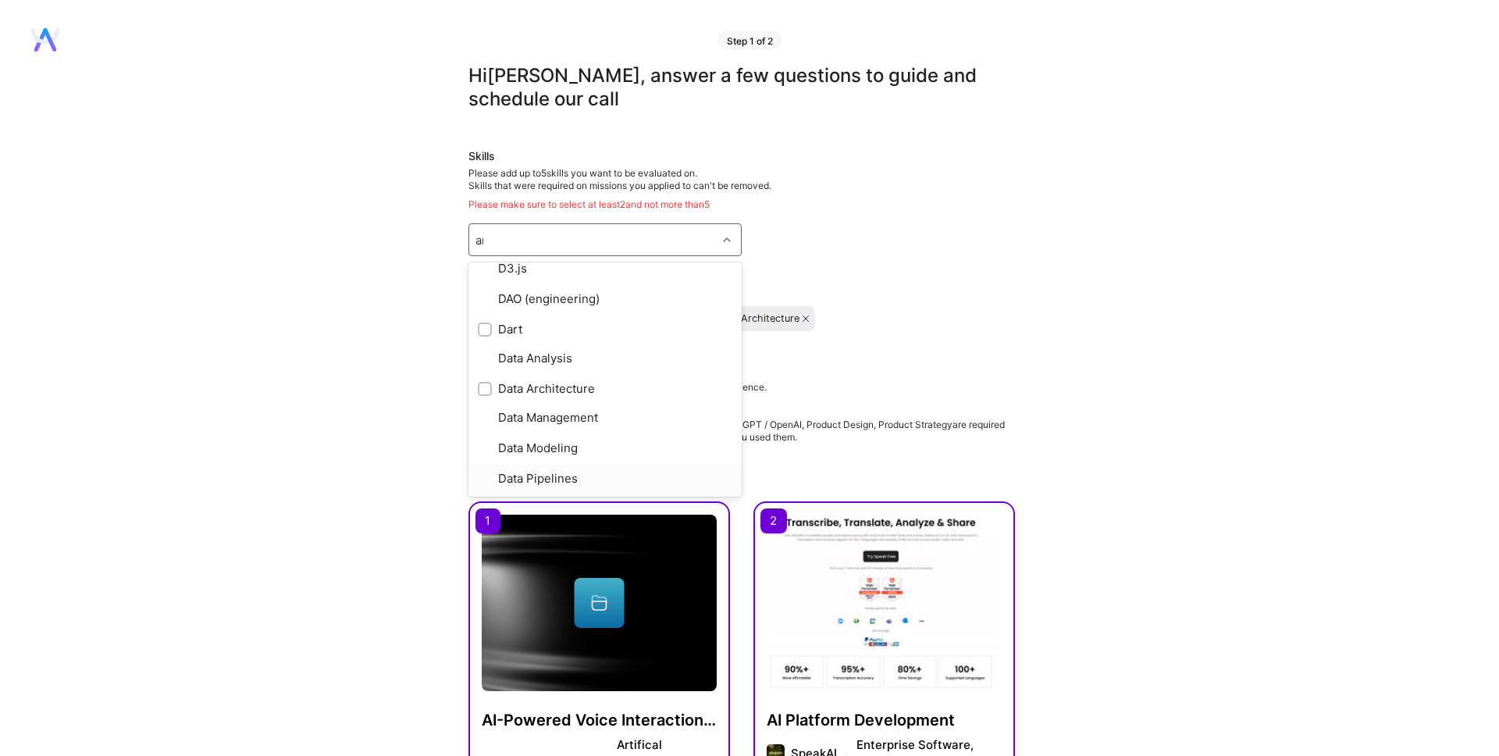
scroll to position [198, 0]
type input "arc"
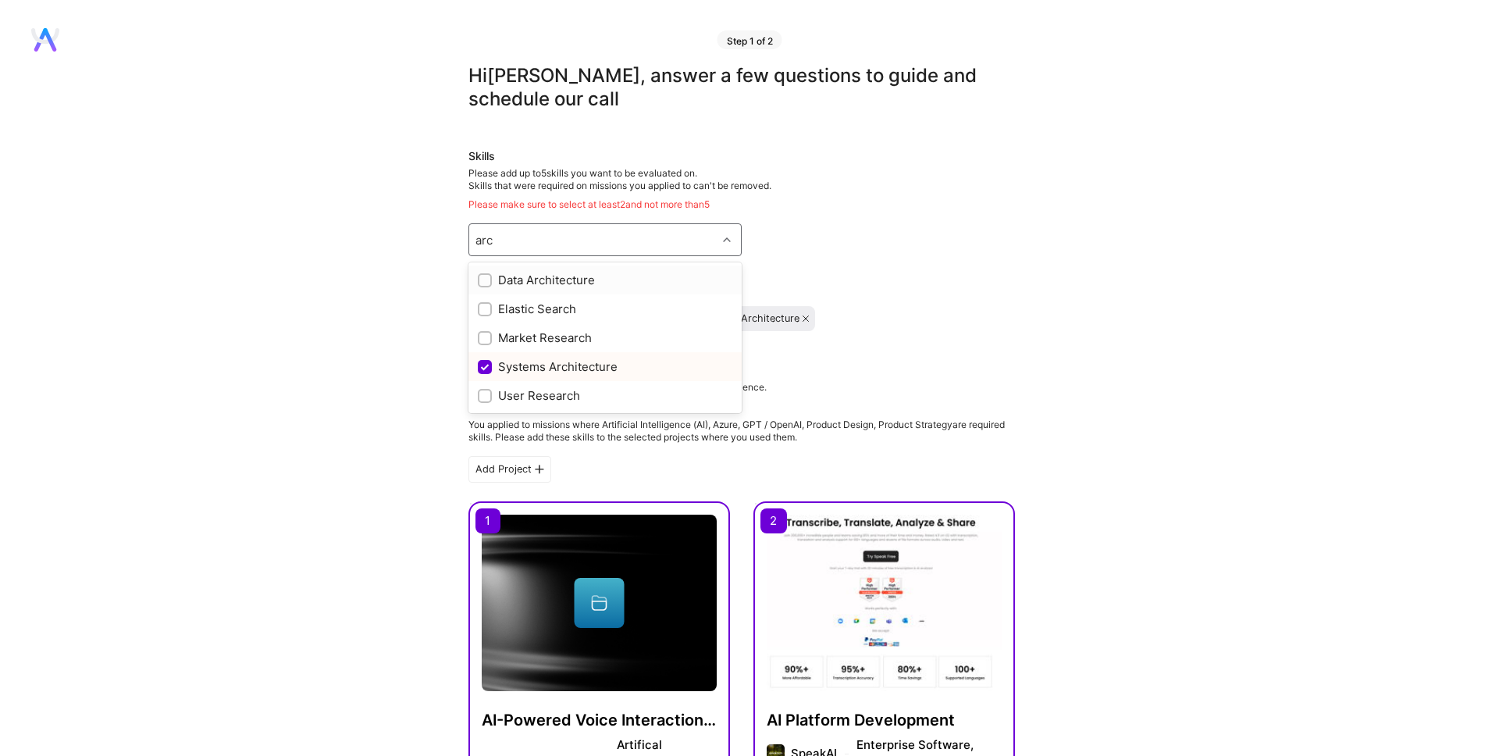
scroll to position [0, 0]
drag, startPoint x: 486, startPoint y: 340, endPoint x: 429, endPoint y: 343, distance: 57.1
click at [486, 340] on input "checkbox" at bounding box center [486, 338] width 11 height 11
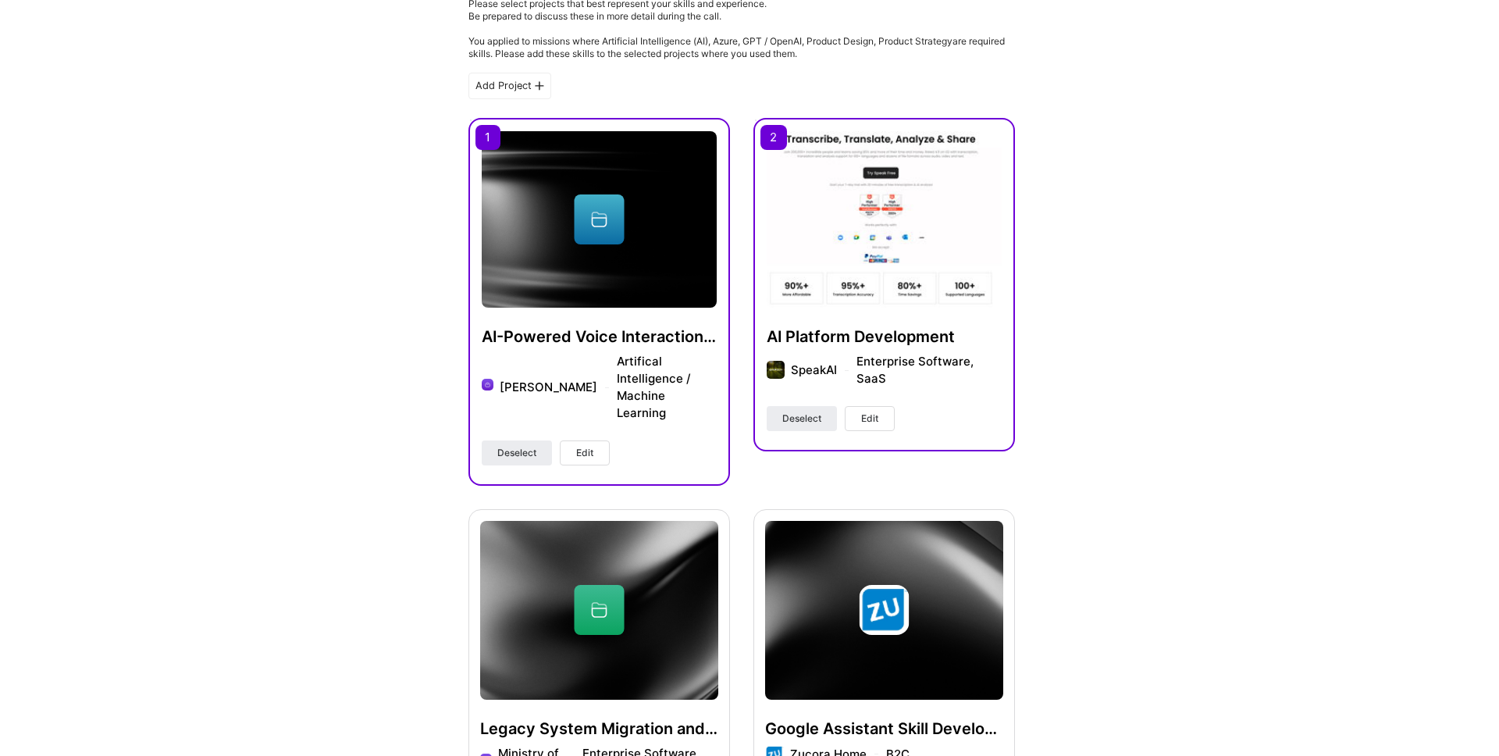
scroll to position [661, 0]
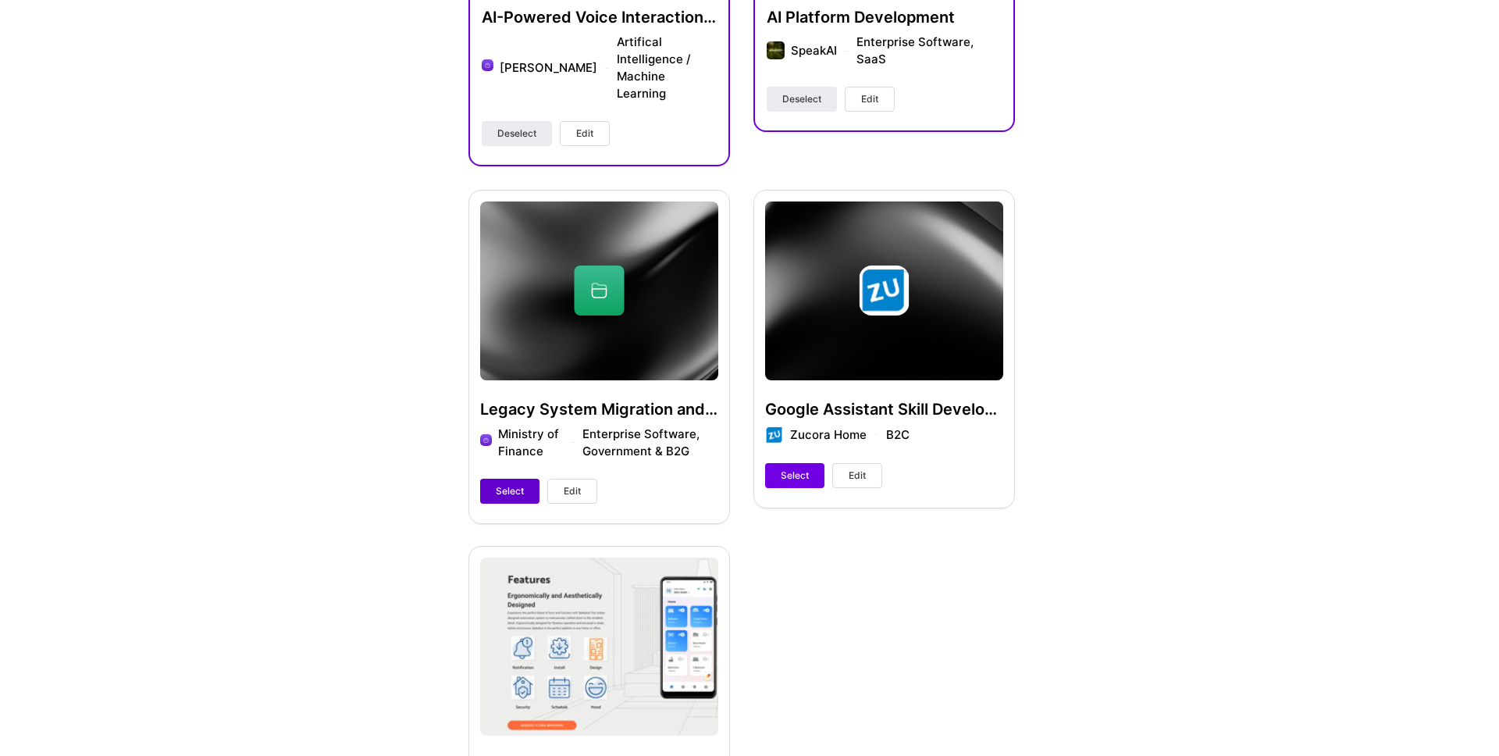
click at [508, 484] on span "Select" at bounding box center [510, 491] width 28 height 14
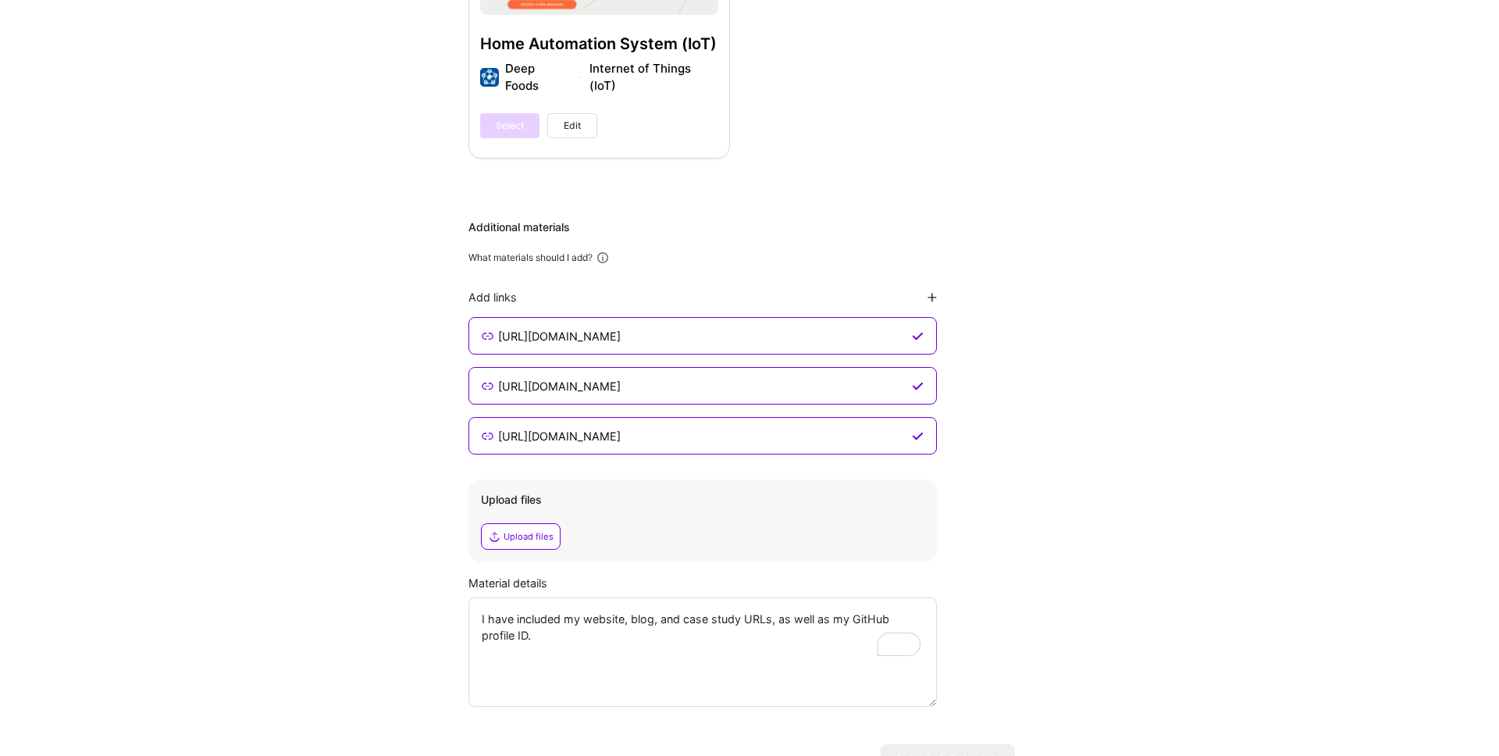
scroll to position [1432, 0]
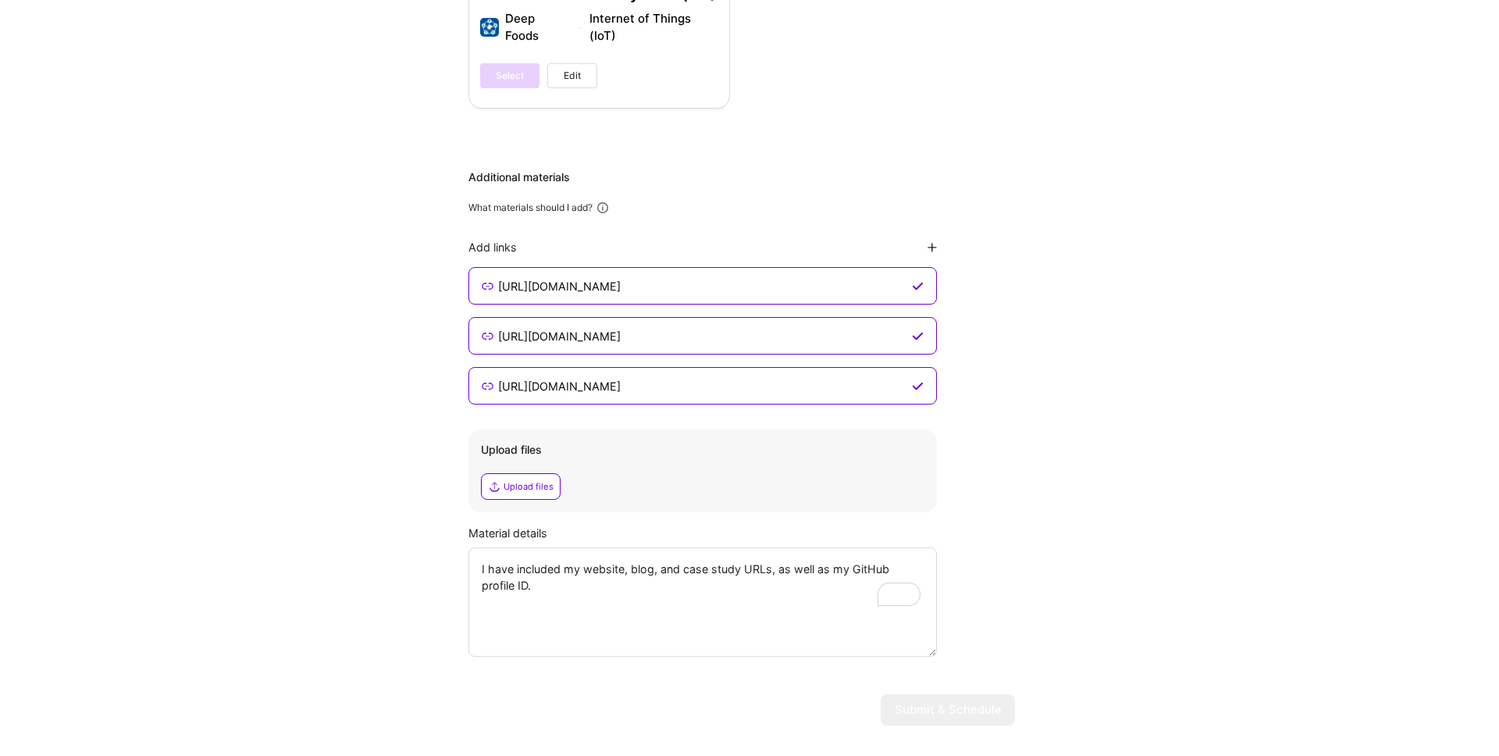
click at [684, 555] on textarea "I have included my website, blog, and case study URLs, as well as my GitHub pro…" at bounding box center [702, 601] width 468 height 109
click at [524, 480] on div "Upload files" at bounding box center [529, 486] width 50 height 12
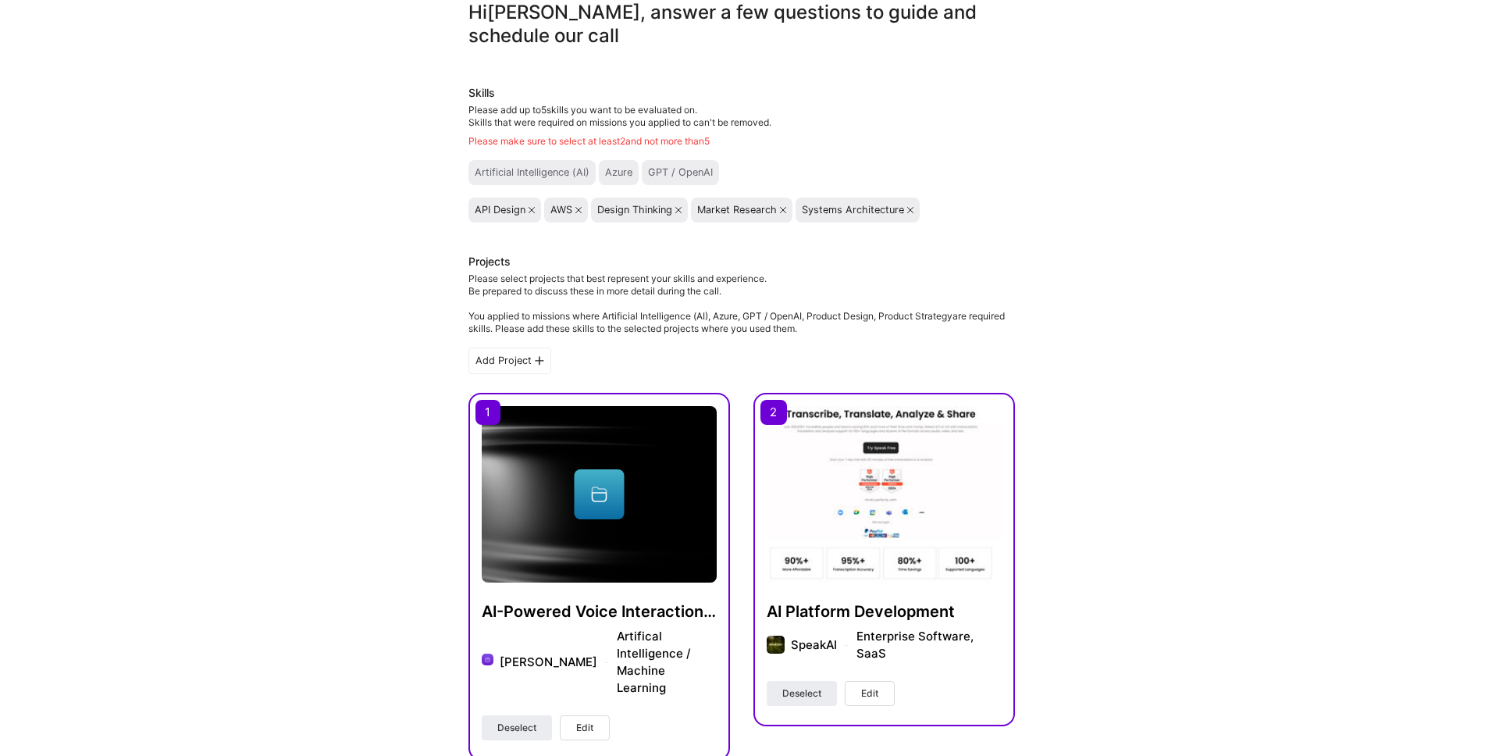
scroll to position [0, 0]
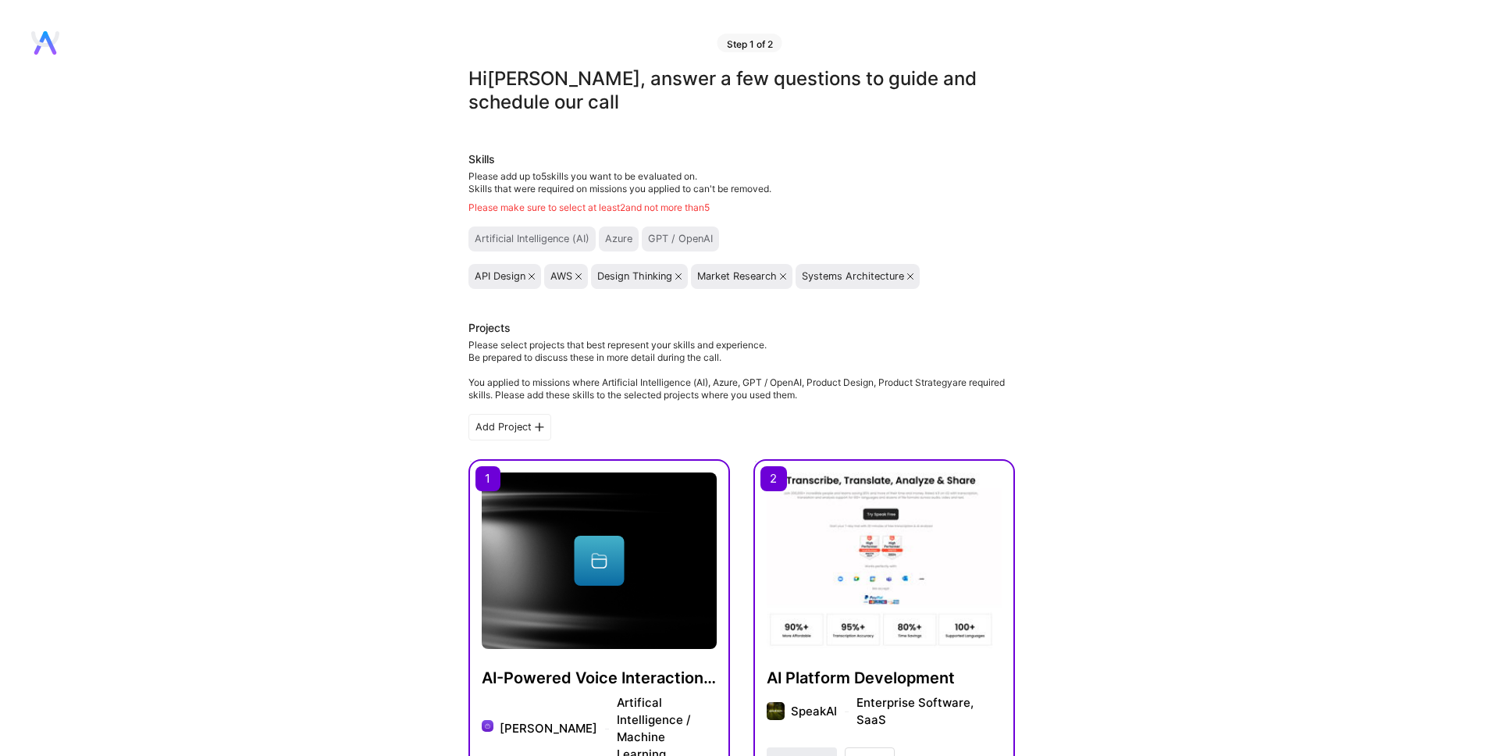
click at [625, 280] on div "Design Thinking" at bounding box center [634, 276] width 75 height 12
click at [551, 393] on div "Please select projects that best represent your skills and experience. Be prepa…" at bounding box center [741, 370] width 547 height 62
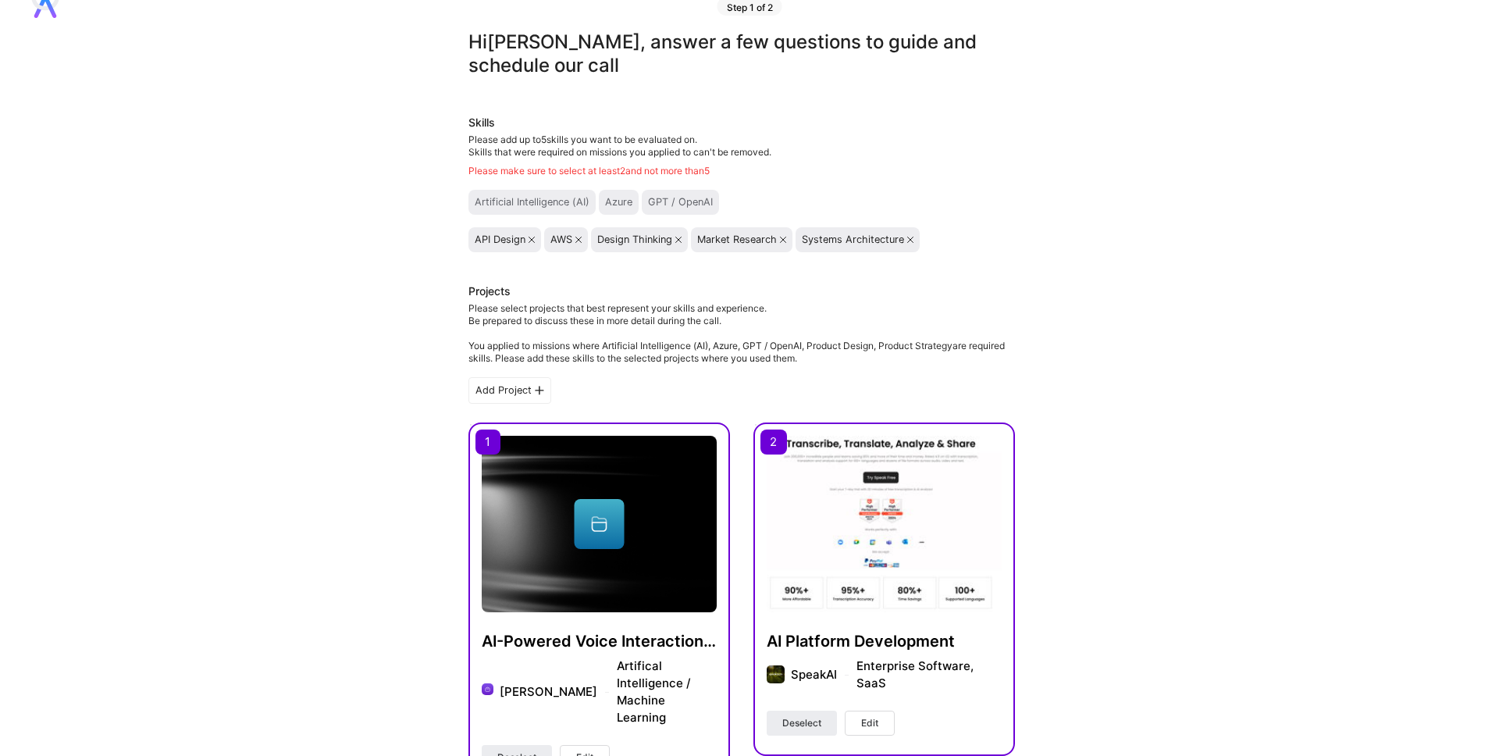
scroll to position [43, 0]
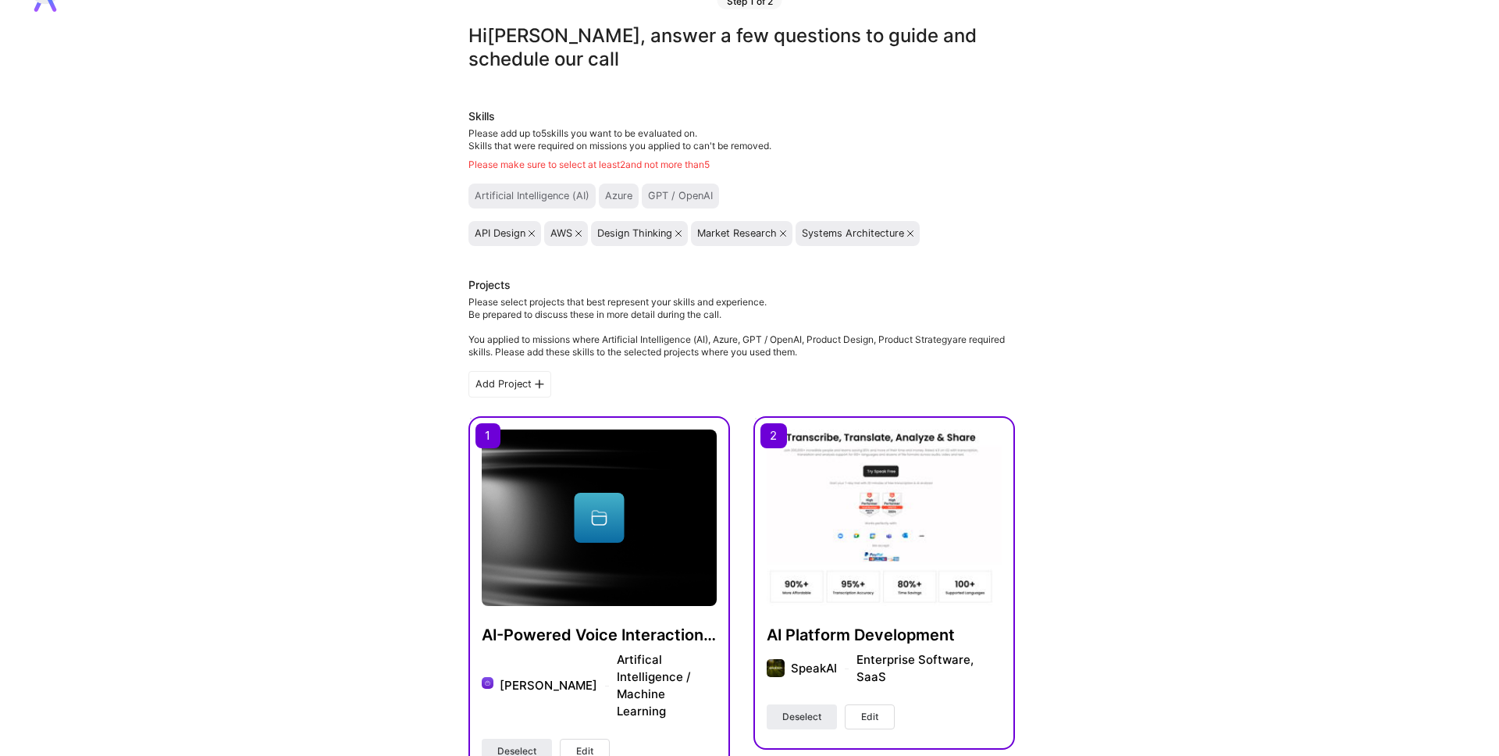
click at [908, 341] on div "Please select projects that best represent your skills and experience. Be prepa…" at bounding box center [741, 327] width 547 height 62
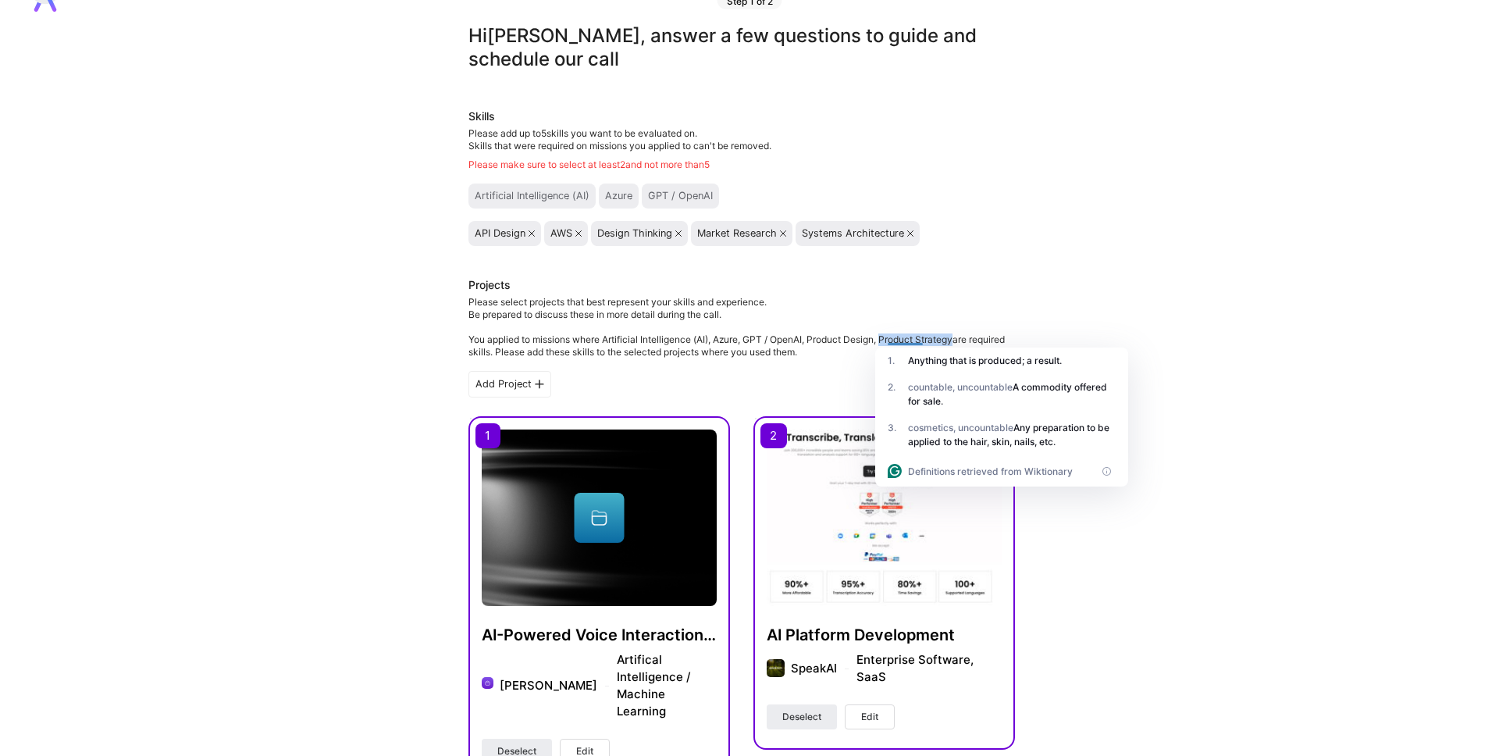
click at [956, 340] on div "Please select projects that best represent your skills and experience. Be prepa…" at bounding box center [741, 327] width 547 height 62
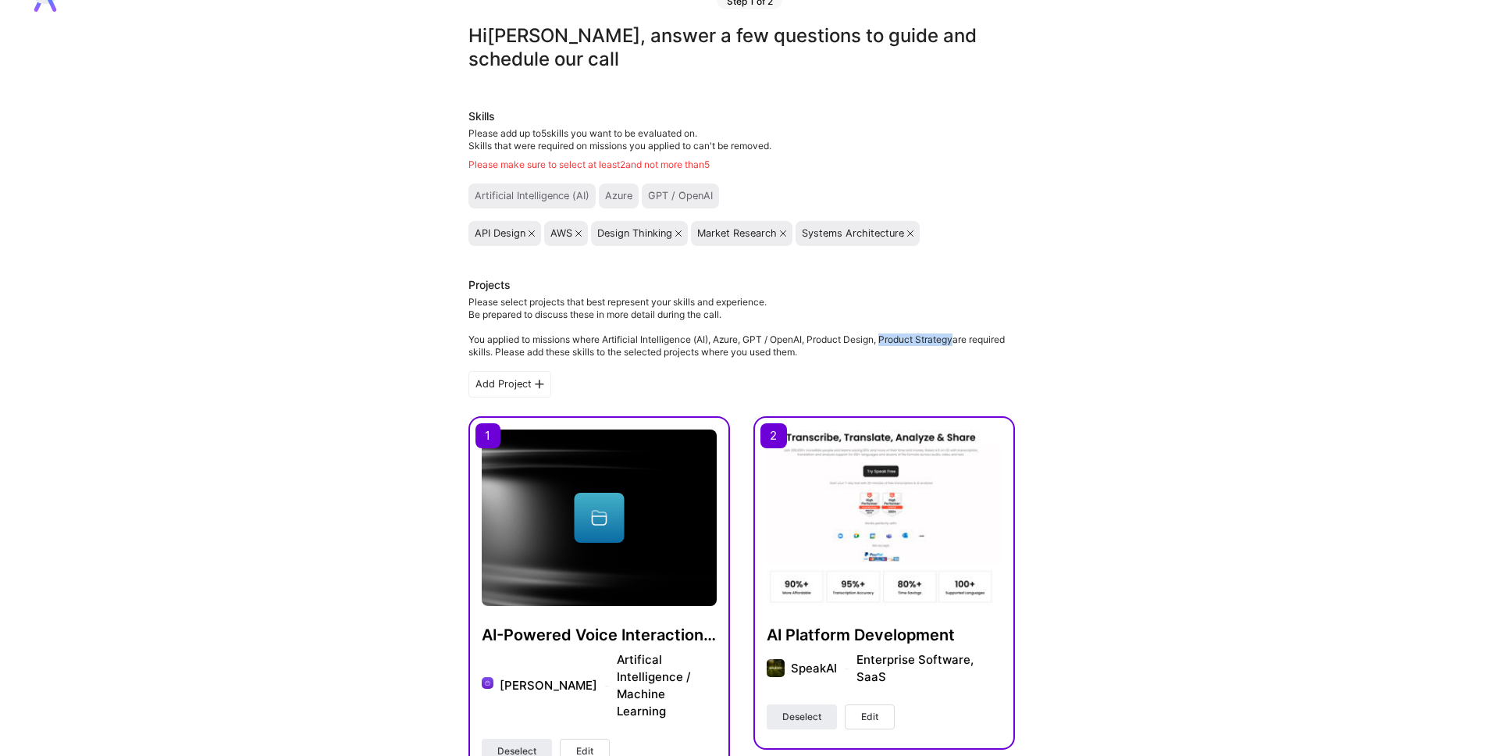
copy div "Product Strategy"
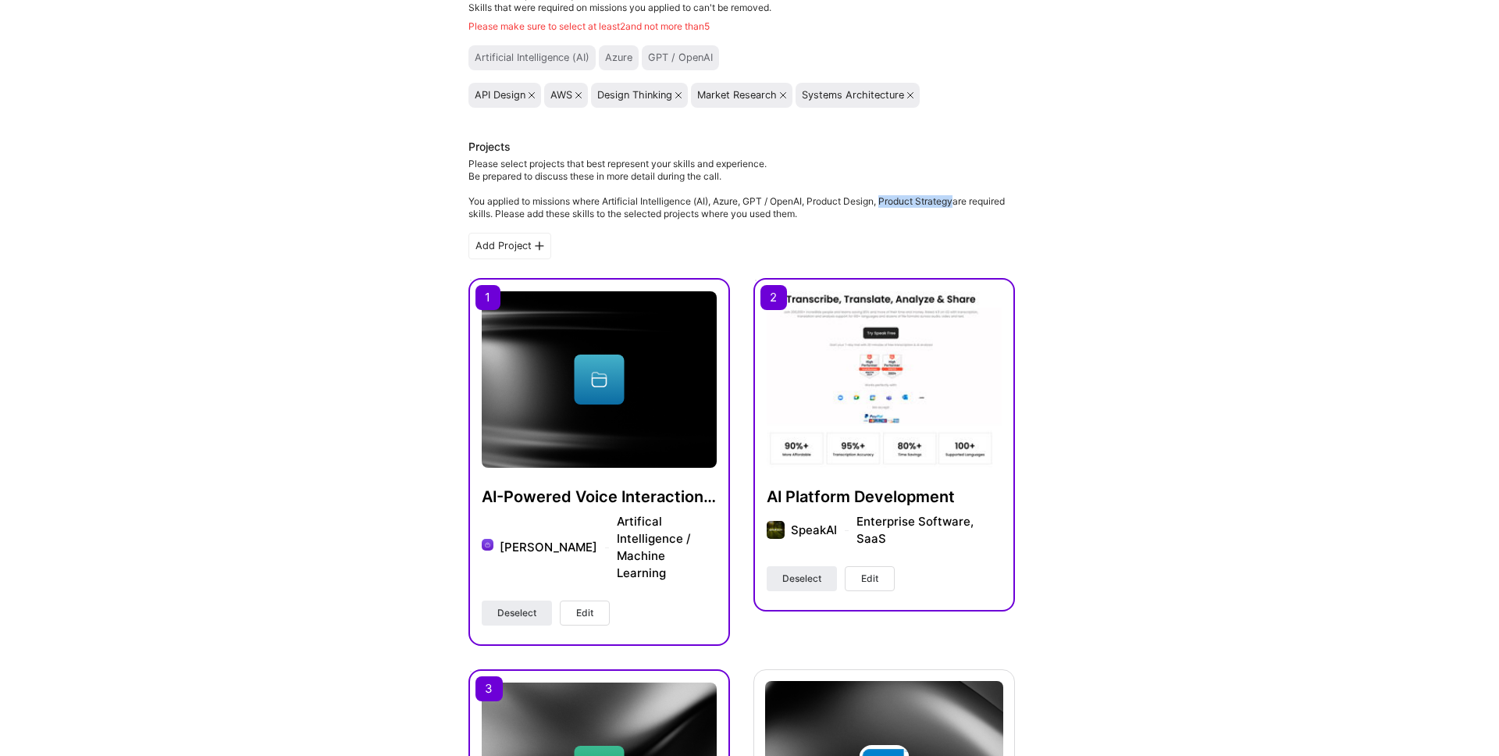
scroll to position [183, 0]
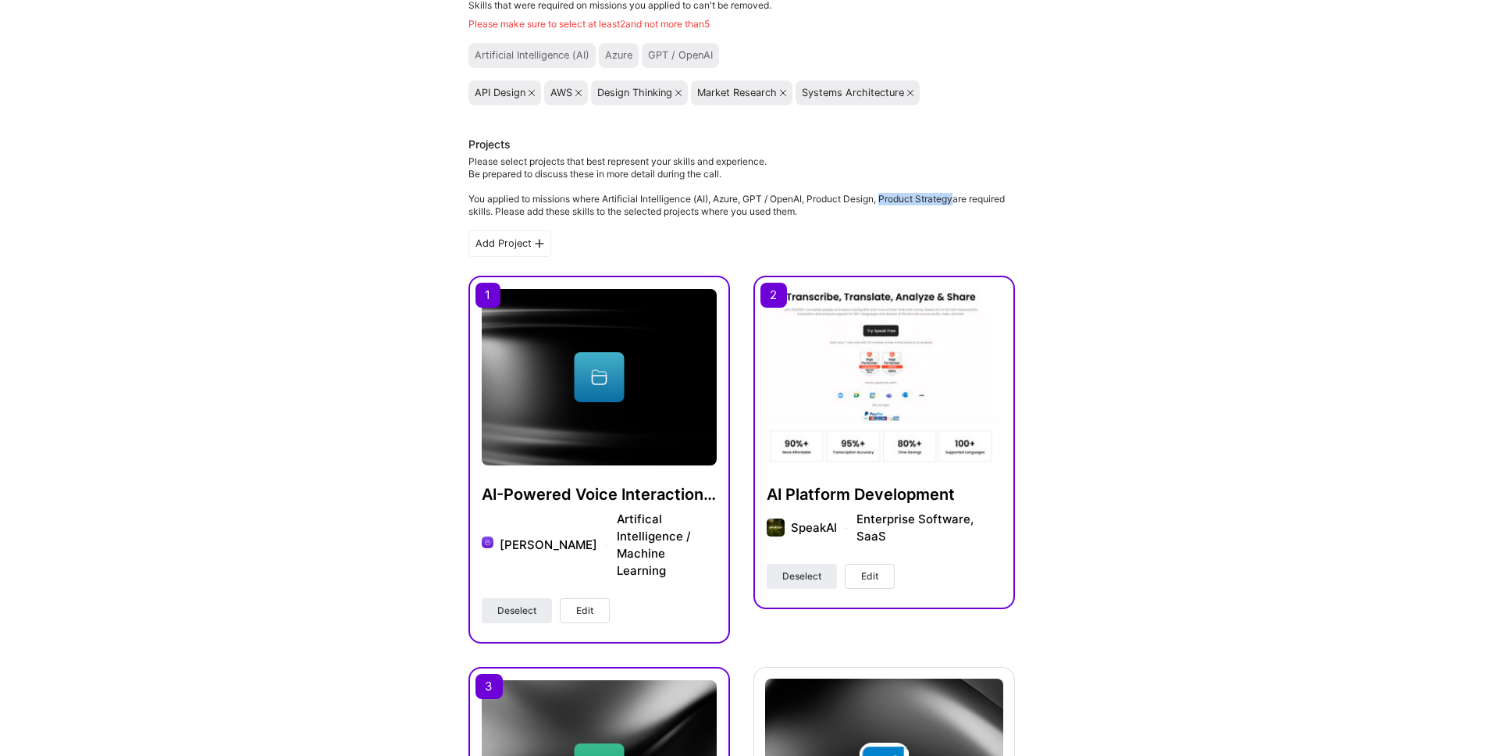
click at [857, 586] on button "Edit" at bounding box center [870, 576] width 50 height 25
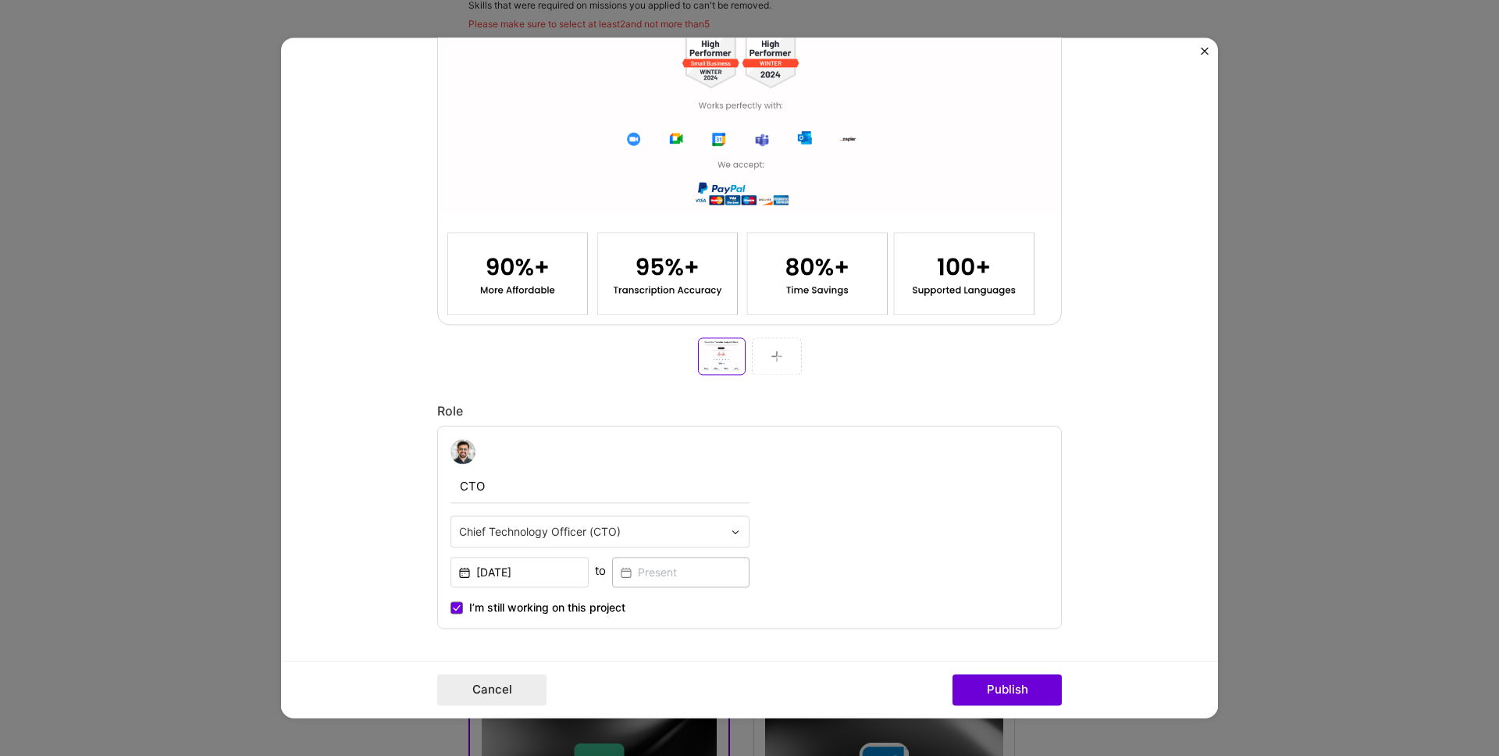
scroll to position [712, 0]
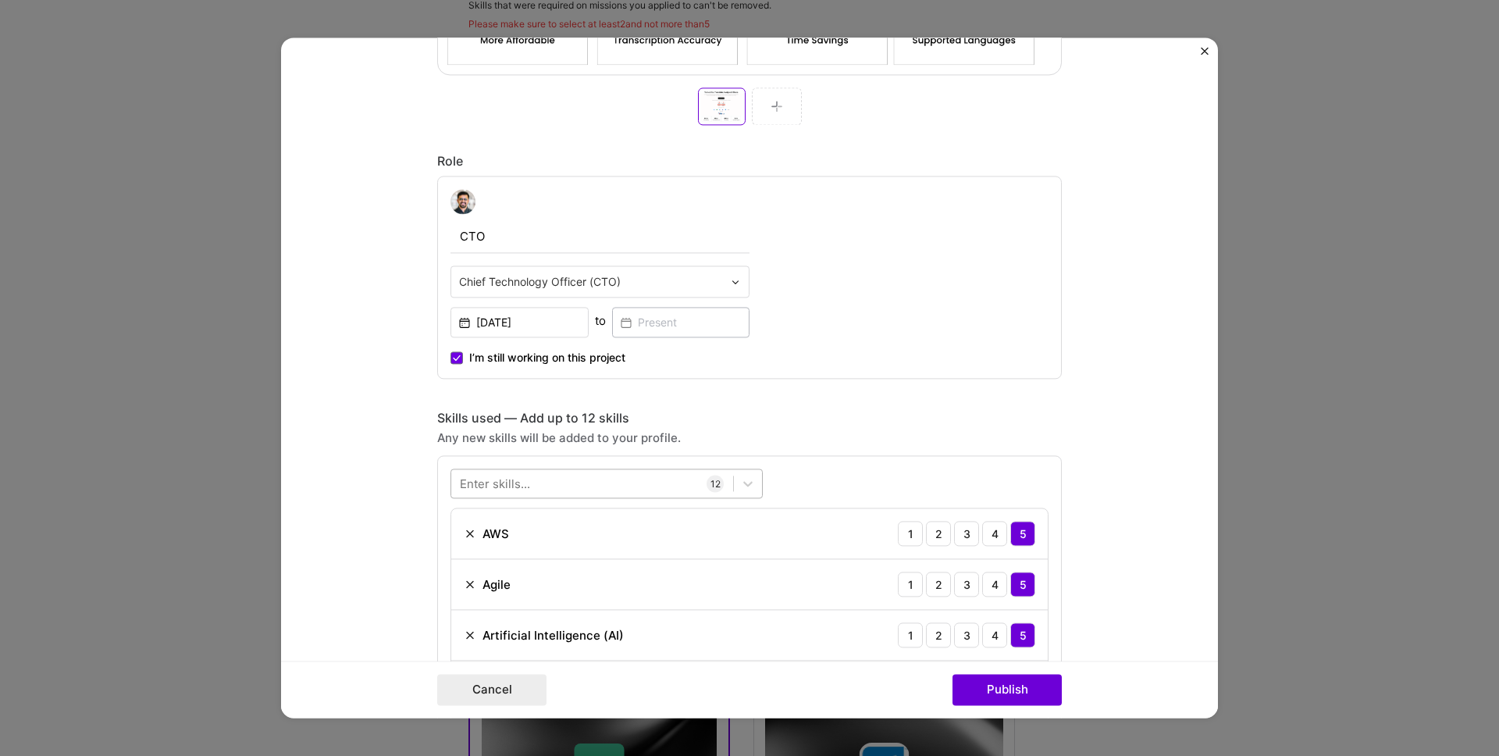
click at [540, 483] on div at bounding box center [592, 484] width 282 height 26
paste input "Product Strategy"
click at [532, 486] on input "Product Strategy" at bounding box center [507, 483] width 96 height 16
click at [532, 486] on div "Product d Product Strategy" at bounding box center [592, 484] width 282 height 26
type input "Product des"
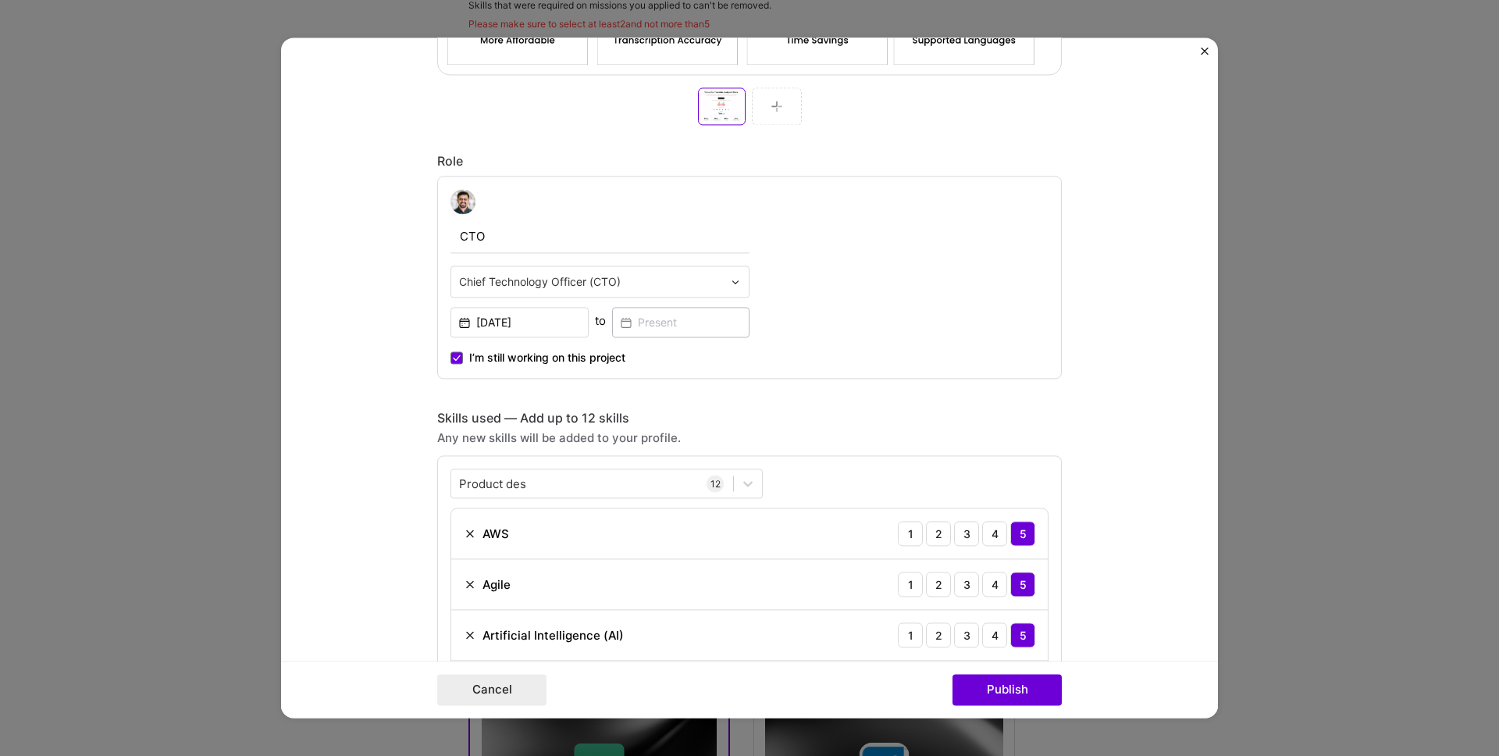
click at [725, 443] on div "Any new skills will be added to your profile." at bounding box center [749, 437] width 625 height 16
click at [512, 678] on button "Cancel" at bounding box center [491, 690] width 109 height 31
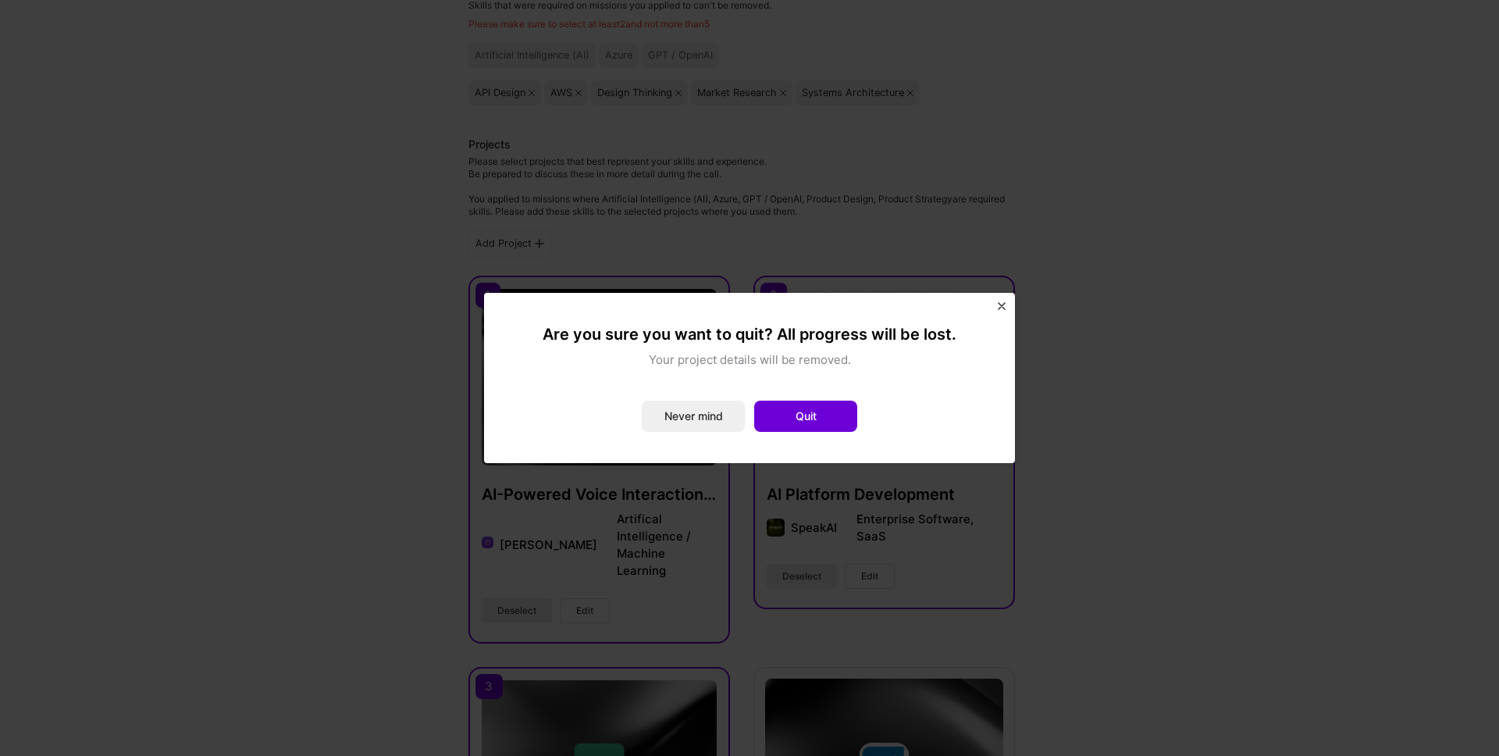
click at [1002, 304] on img "Close" at bounding box center [1002, 306] width 8 height 8
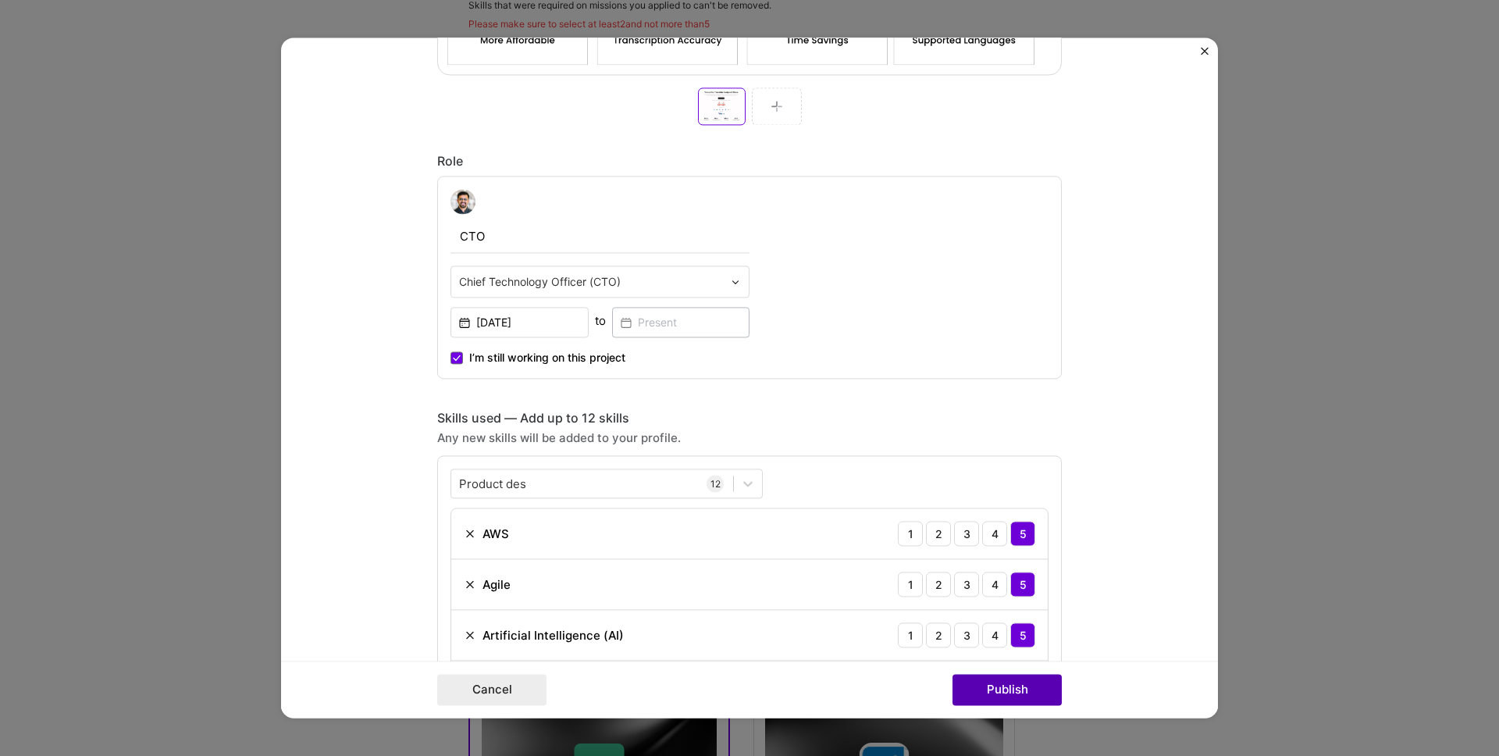
click at [1003, 690] on button "Publish" at bounding box center [1007, 690] width 109 height 31
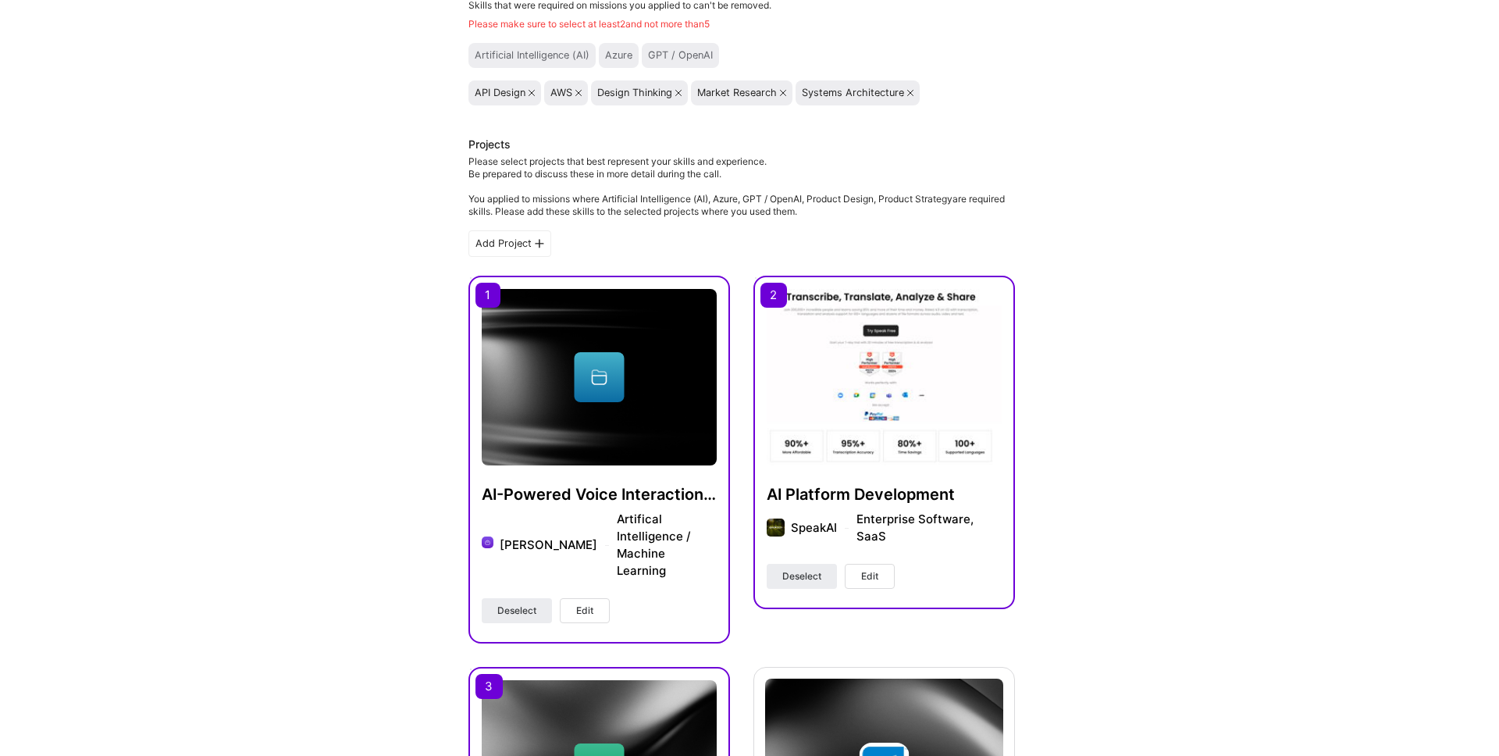
click at [581, 593] on div "AI-Powered Voice Interaction System Vatsal Shah Artifical Intelligence / Machin…" at bounding box center [599, 460] width 262 height 368
click at [587, 598] on button "Edit" at bounding box center [585, 610] width 50 height 25
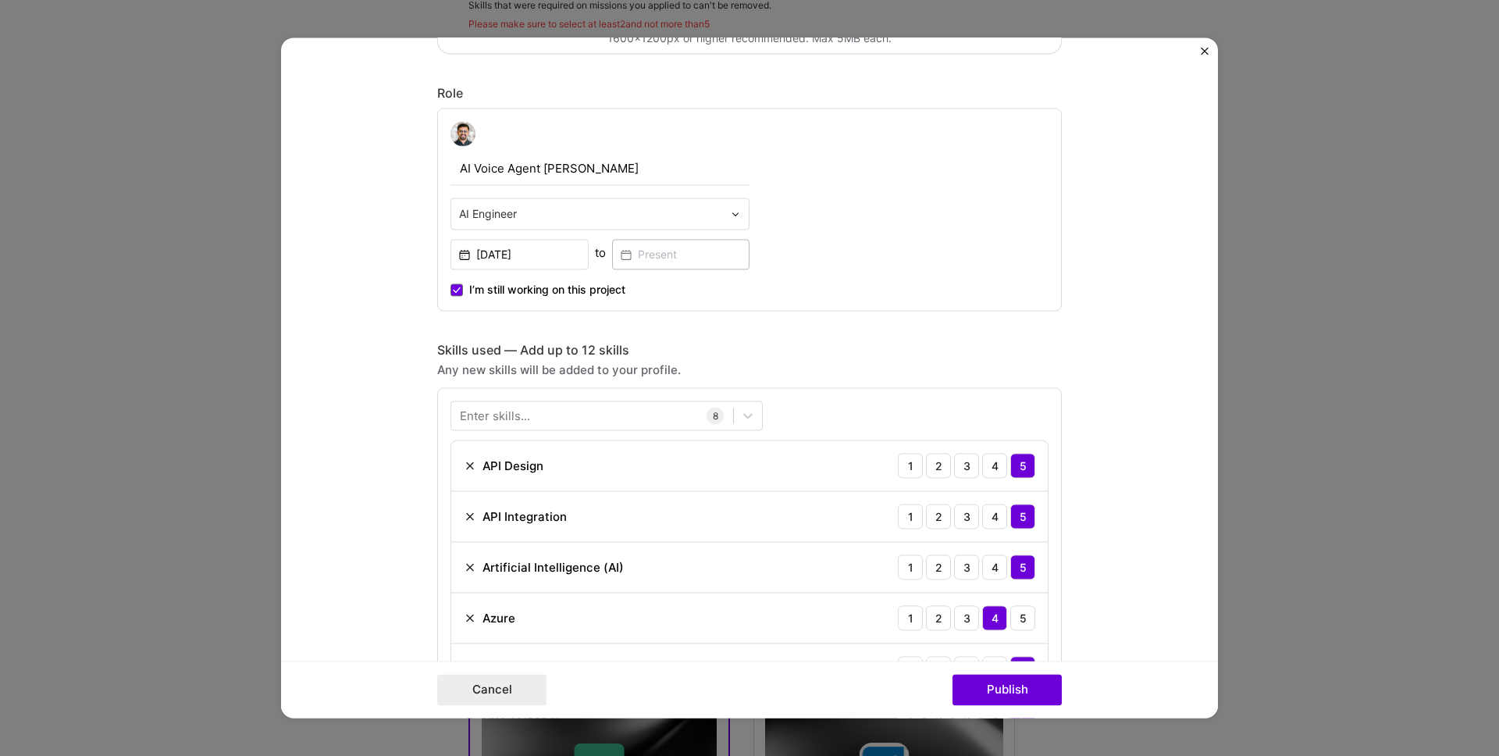
scroll to position [486, 0]
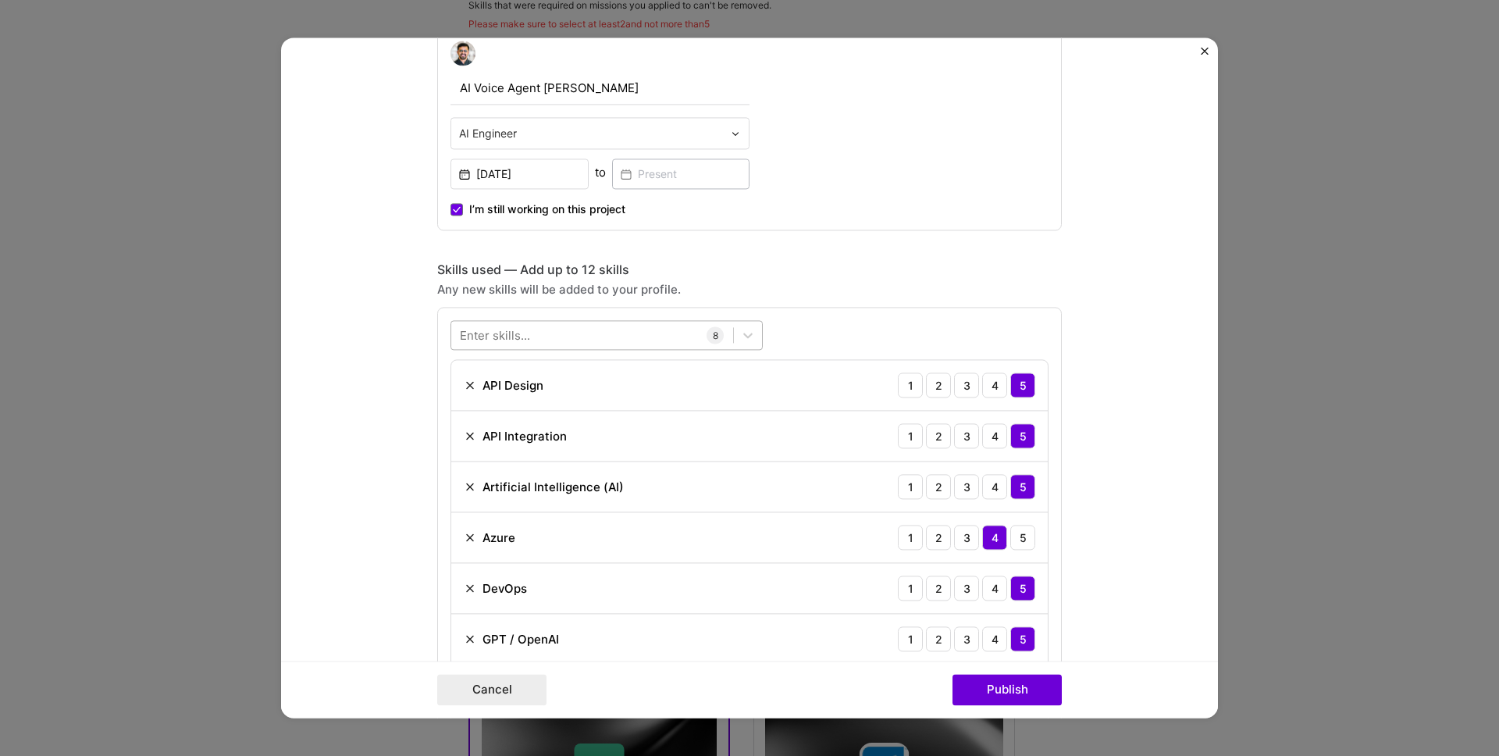
click at [557, 336] on div at bounding box center [592, 335] width 282 height 26
paste input "Product Strategy"
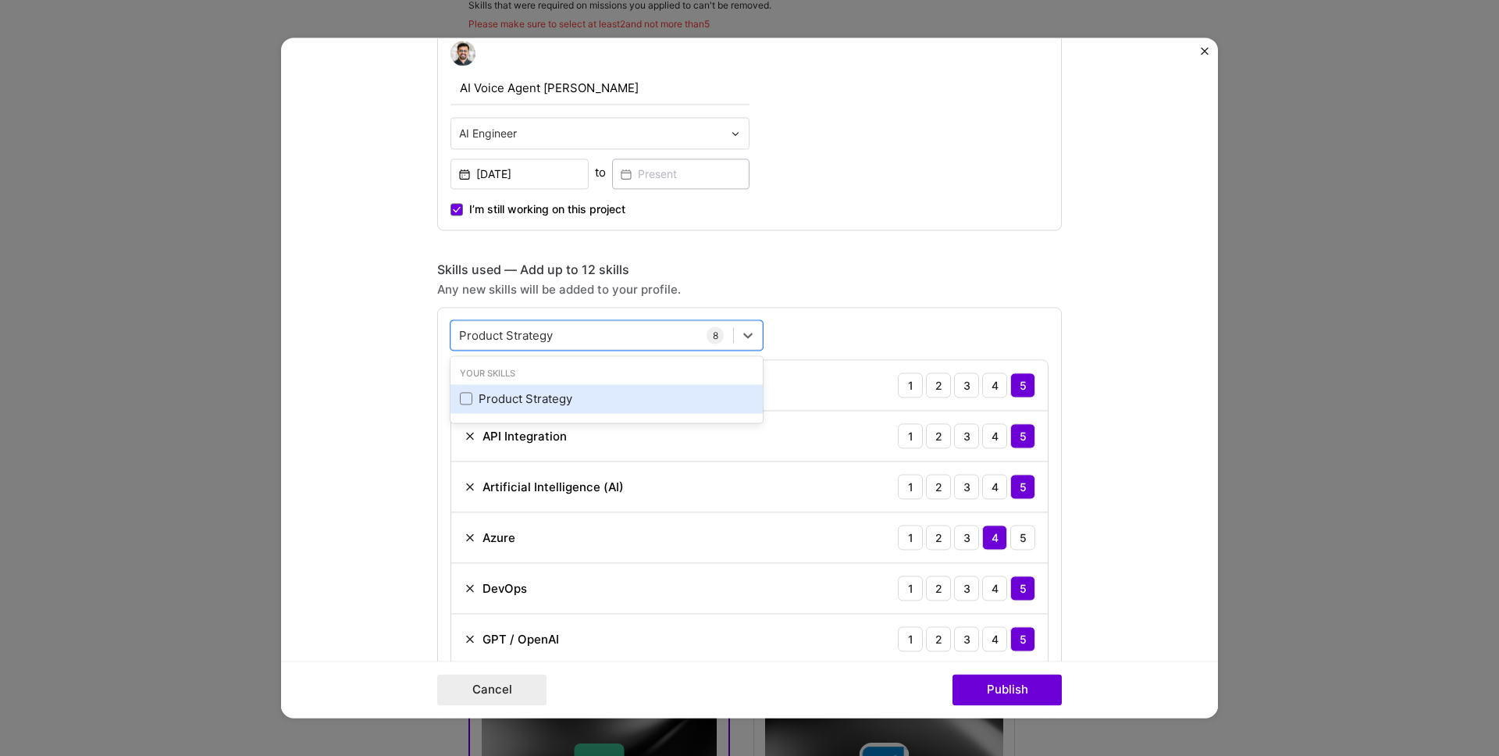
click at [536, 398] on div "Product Strategy" at bounding box center [607, 398] width 294 height 16
click at [541, 340] on input "Product Strategy" at bounding box center [507, 335] width 96 height 16
click at [541, 340] on div "Product d Product Strategy" at bounding box center [592, 335] width 282 height 26
click at [523, 397] on div "Product Design" at bounding box center [607, 398] width 294 height 16
type input "Product de"
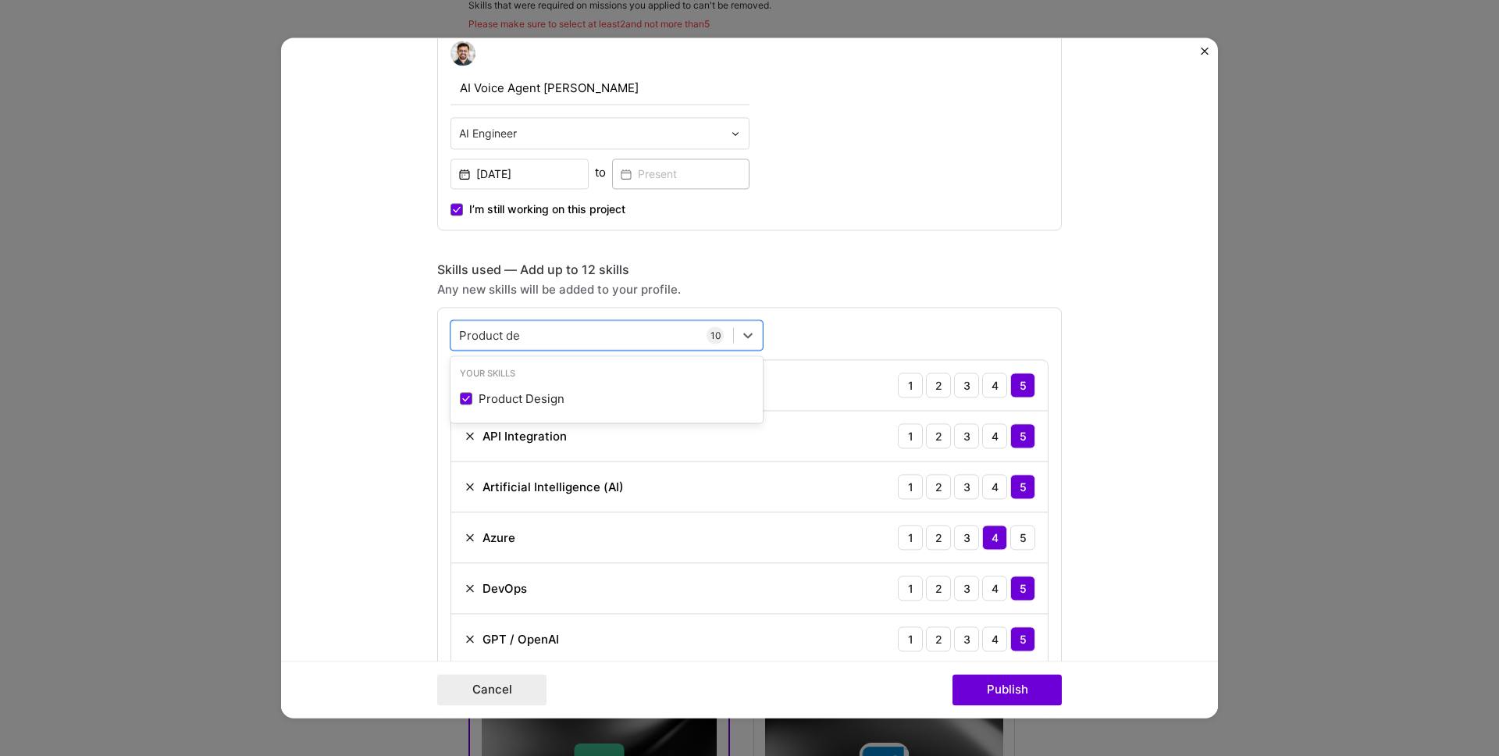
click at [909, 282] on div "Any new skills will be added to your profile." at bounding box center [749, 289] width 625 height 16
click at [1028, 677] on button "Publish" at bounding box center [1007, 690] width 109 height 31
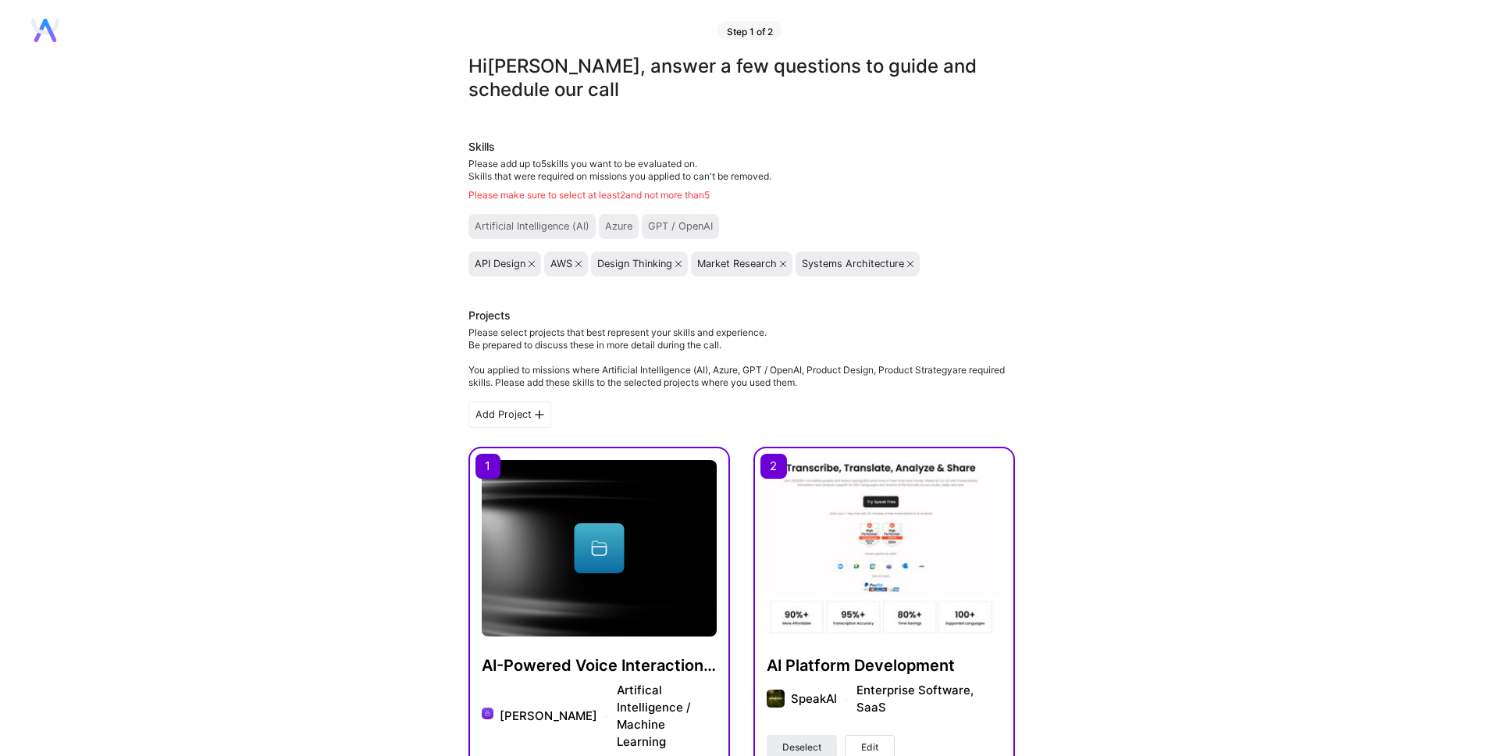
scroll to position [0, 0]
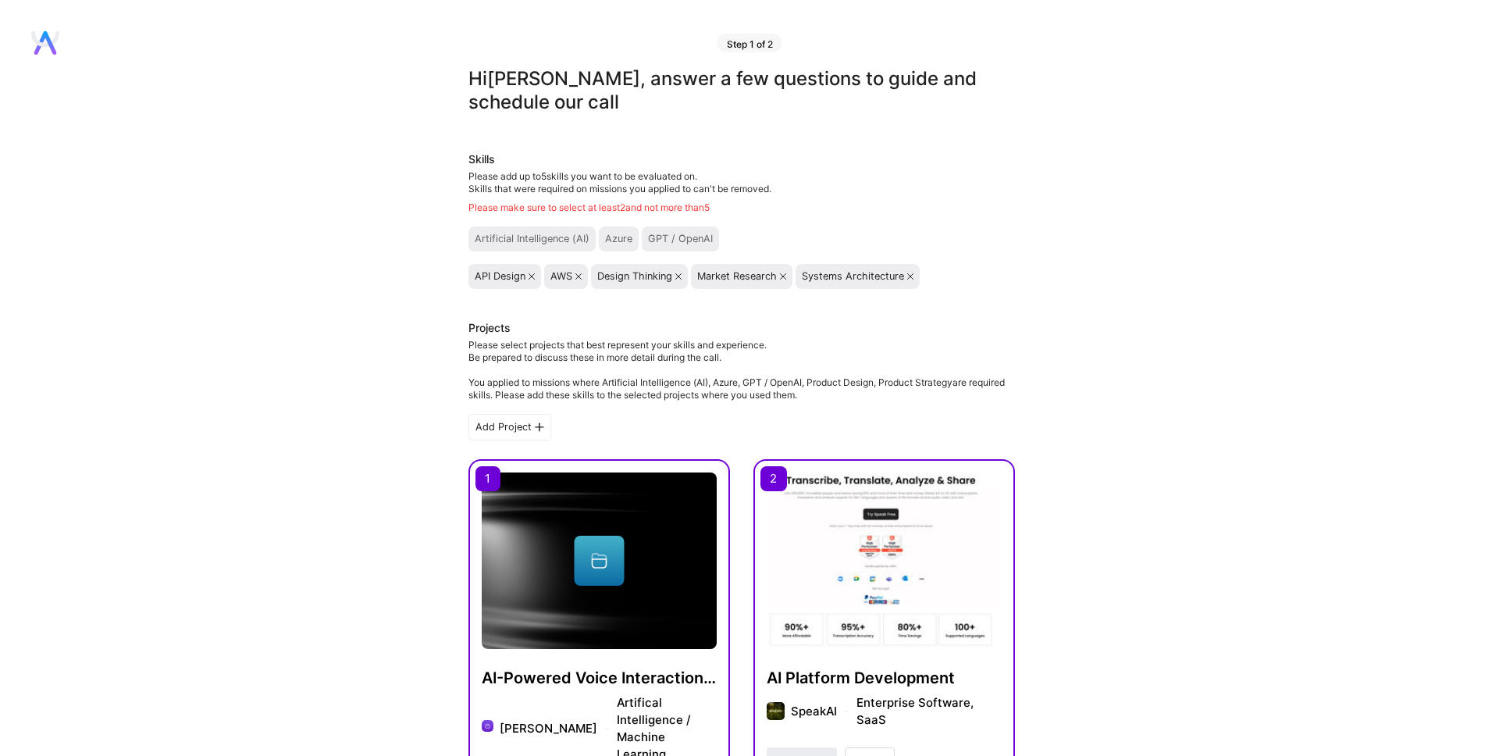
click at [621, 207] on div "Please make sure to select at least 2 and not more than 5" at bounding box center [741, 207] width 547 height 12
copy div "Please make sure to select at least 2 and not more than 5"
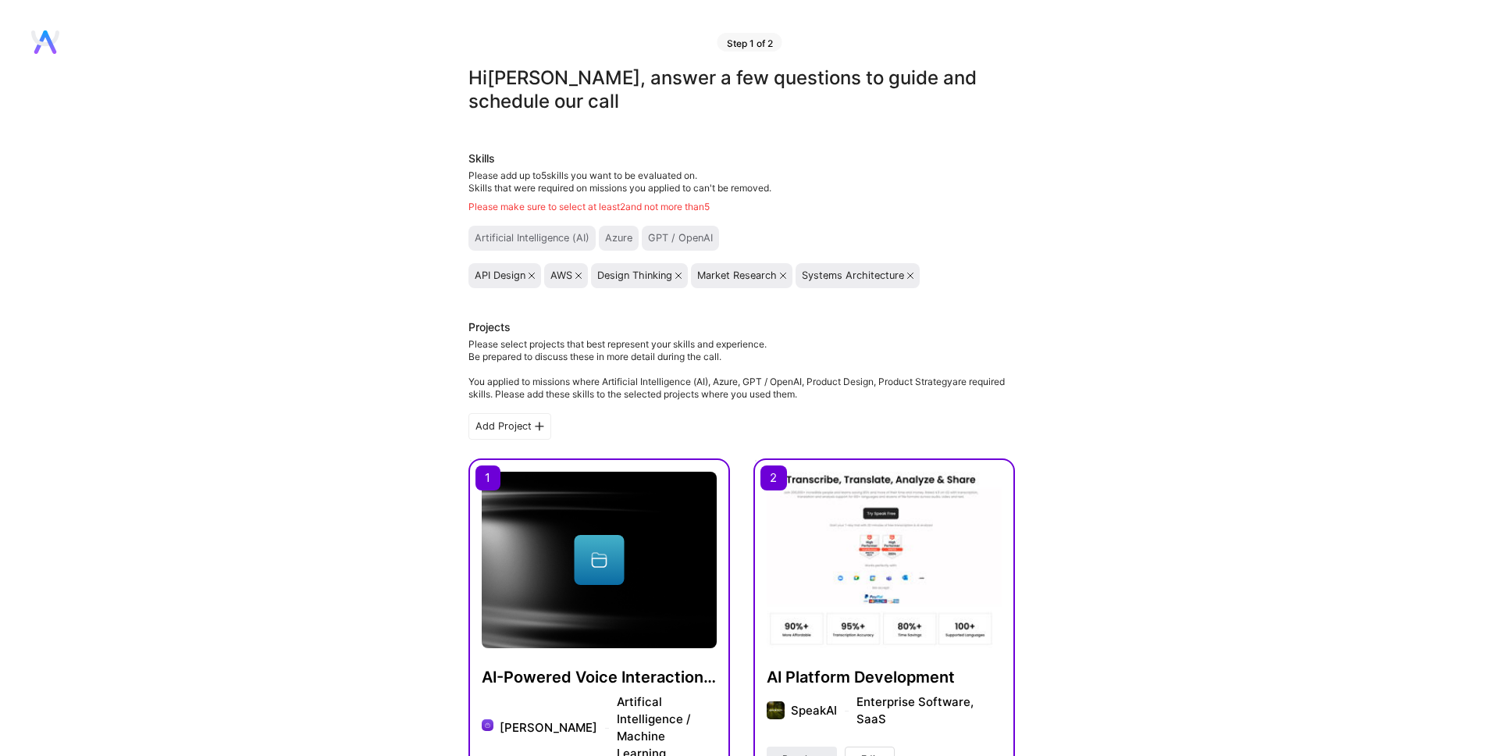
click at [627, 192] on span "Skills that were required on missions you applied to can't be removed." at bounding box center [619, 188] width 303 height 12
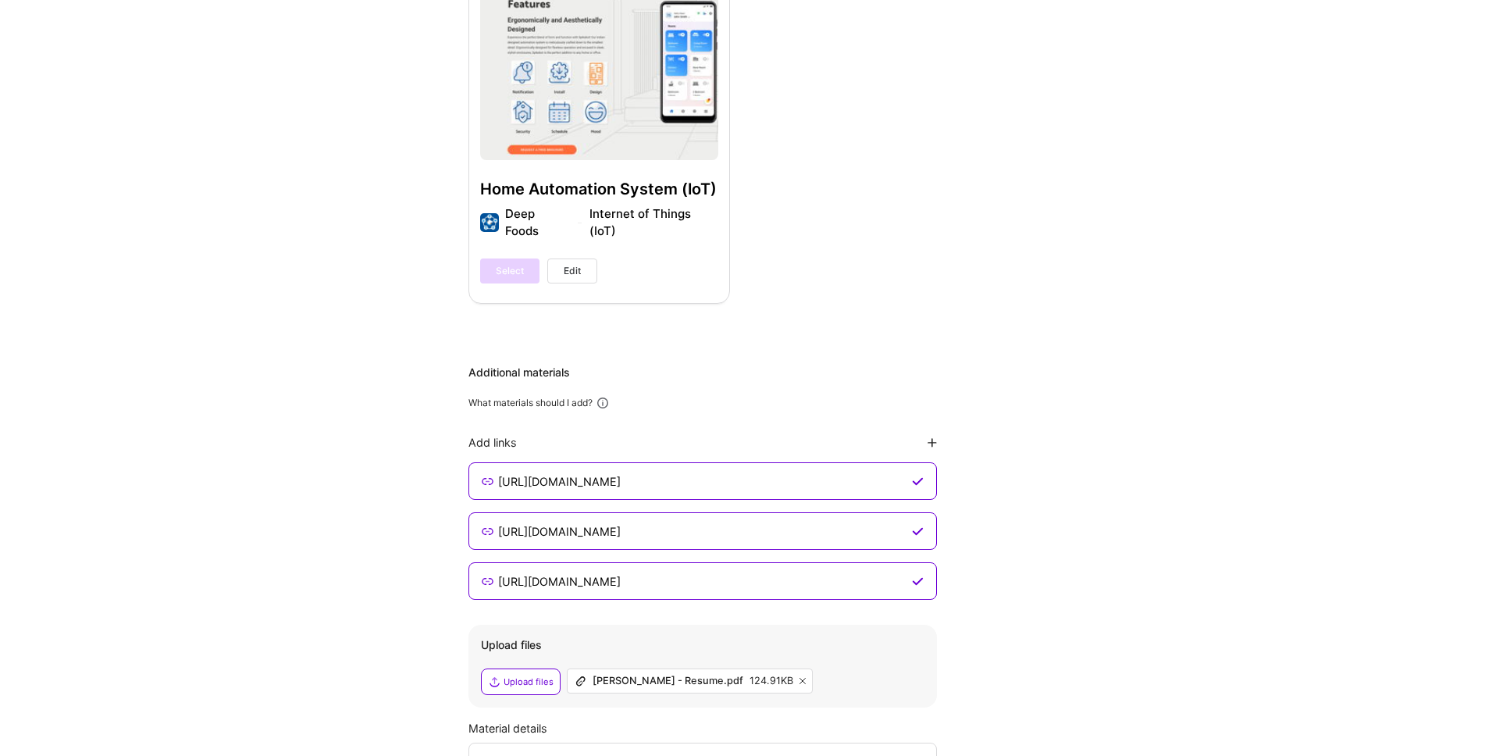
scroll to position [1432, 0]
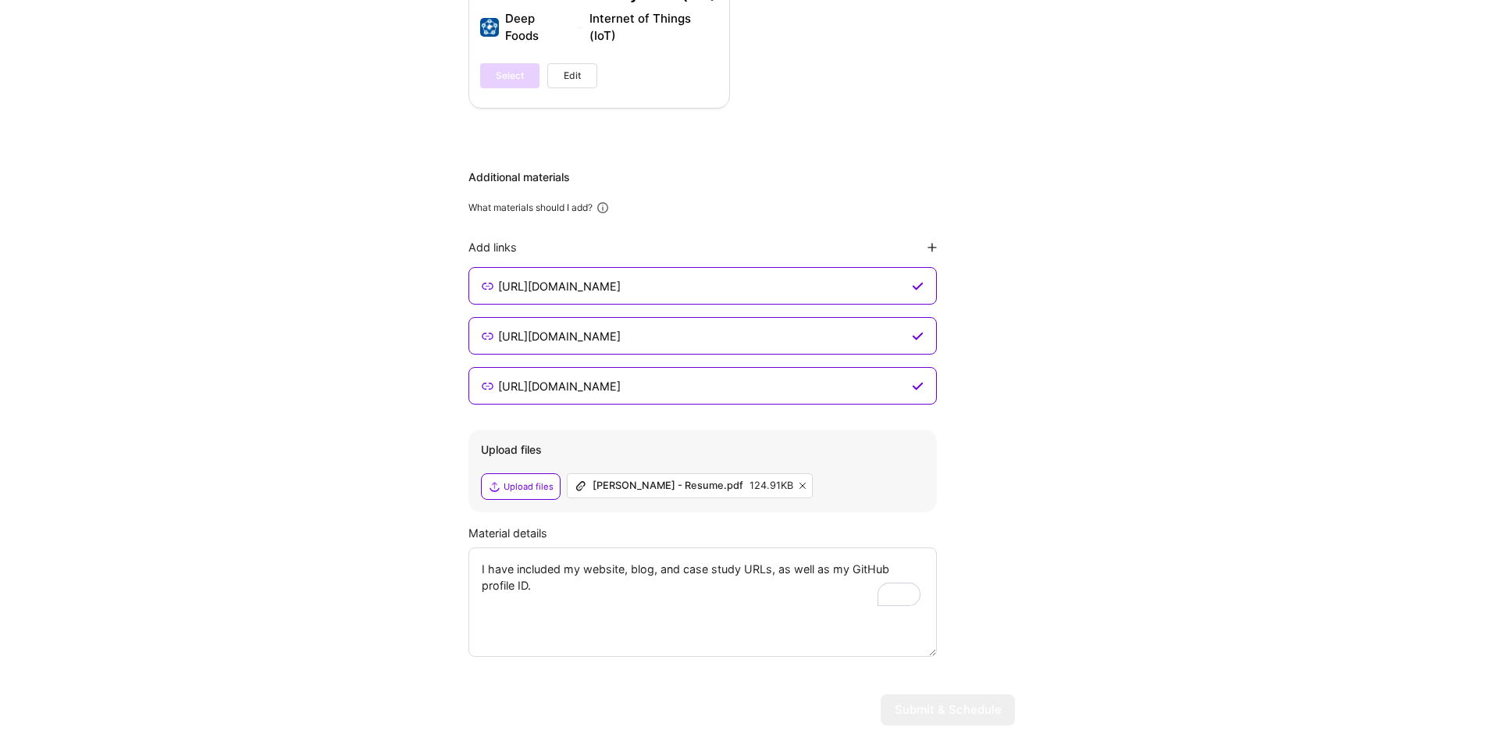
click at [705, 548] on textarea "I have included my website, blog, and case study URLs, as well as my GitHub pro…" at bounding box center [702, 601] width 468 height 109
type textarea "I have included my website, blog, and case study URLs, as well as my GitHub pro…"
click at [626, 554] on textarea "I have included my website, blog, and case study URLs, as well as my GitHub pro…" at bounding box center [702, 601] width 468 height 109
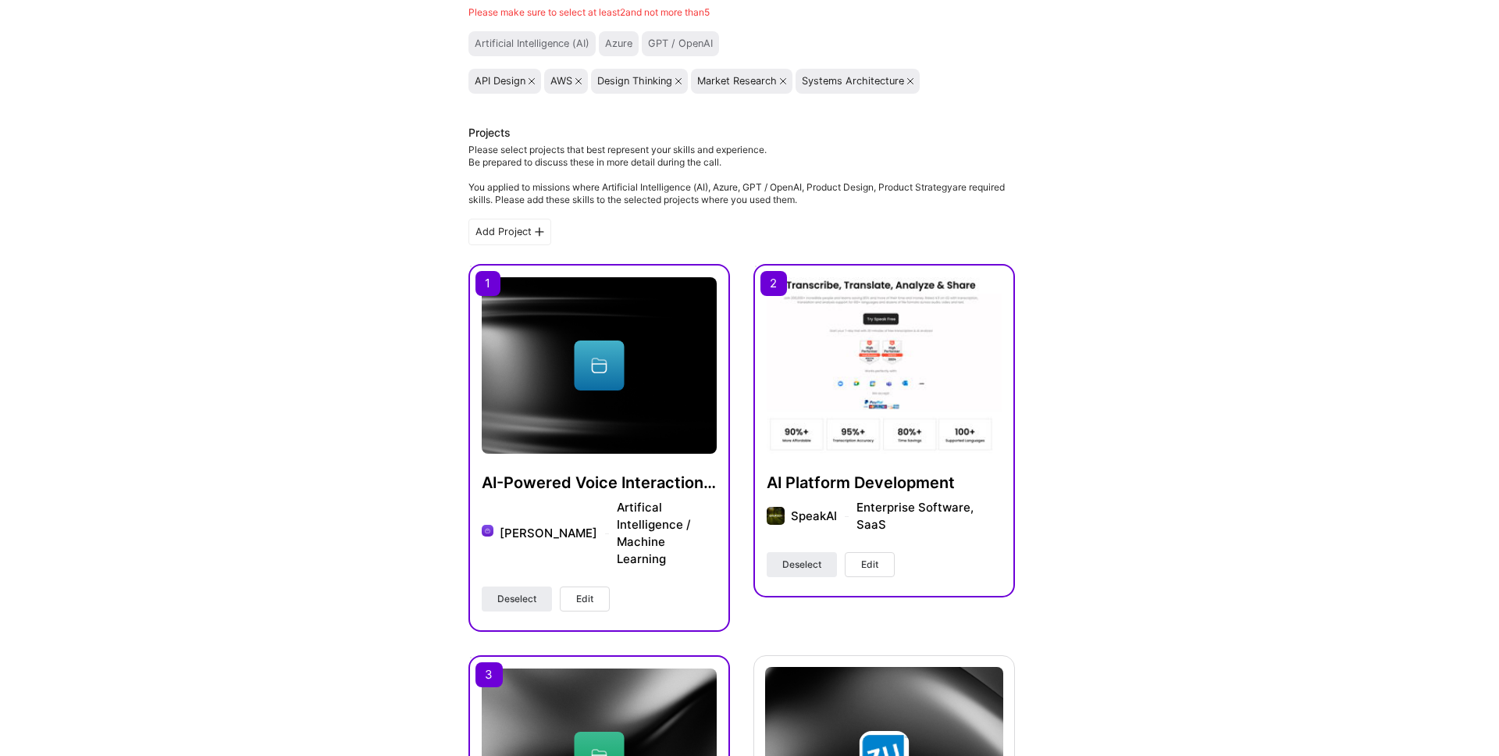
scroll to position [0, 0]
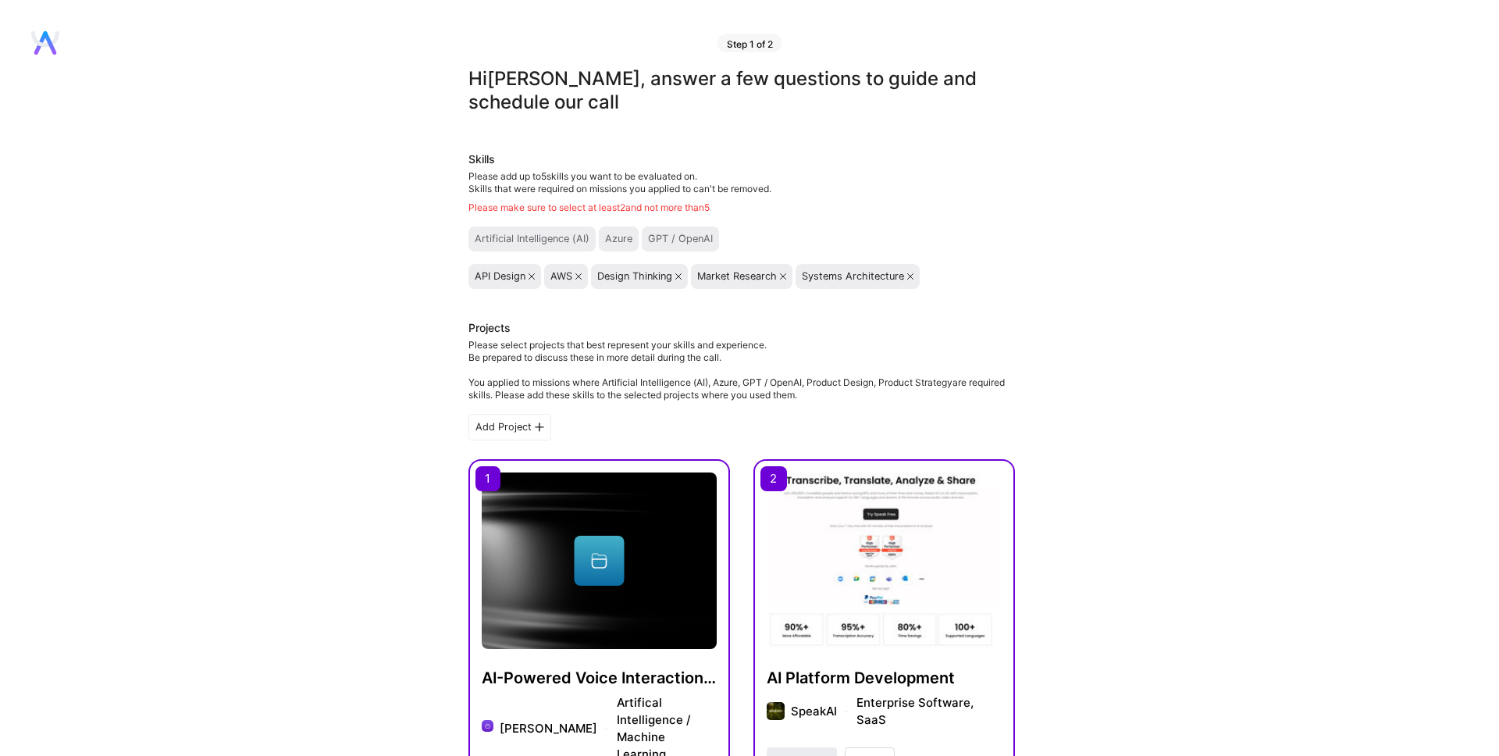
type textarea "I have included my website, blog, and case study URLs, as well as my GitHub pro…"
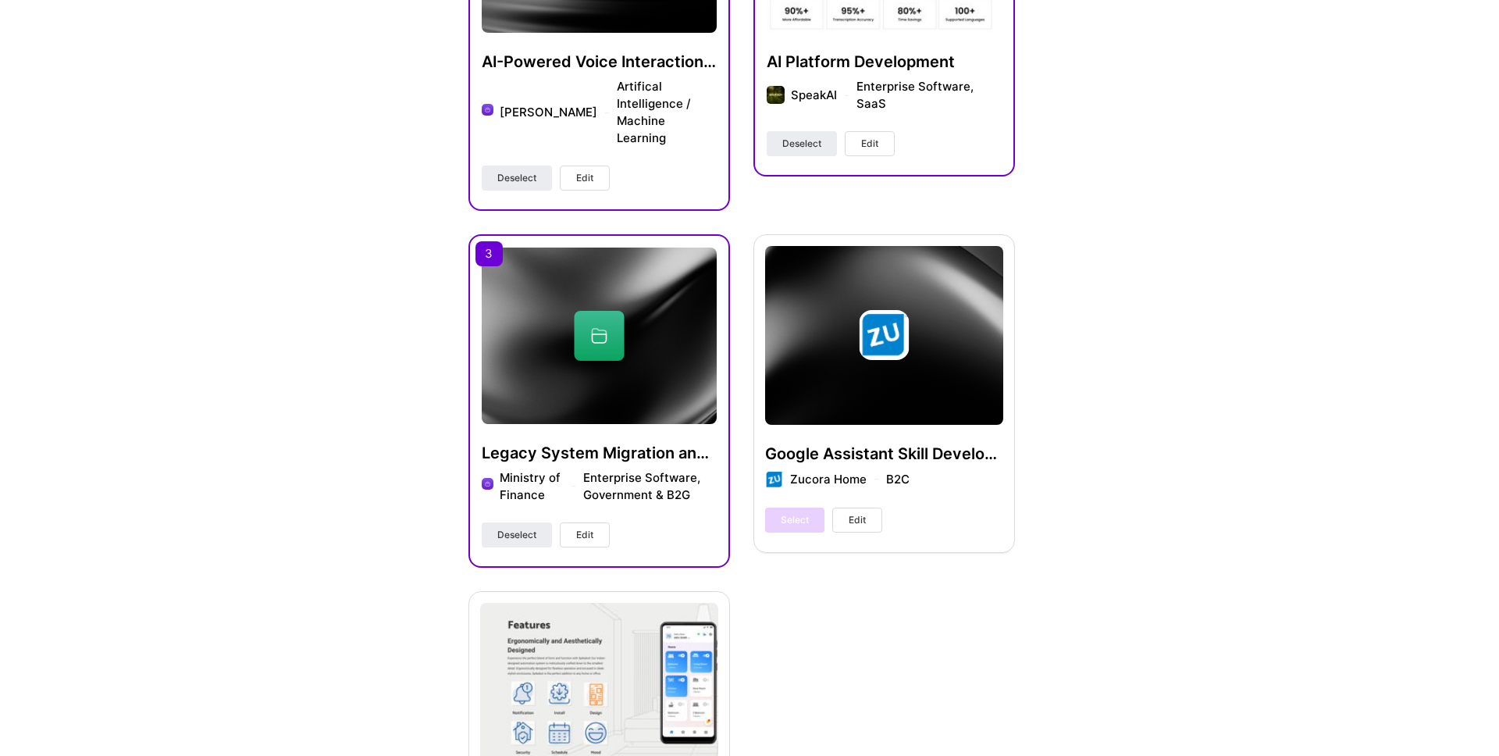
scroll to position [1432, 0]
